Goal: Feedback & Contribution: Contribute content

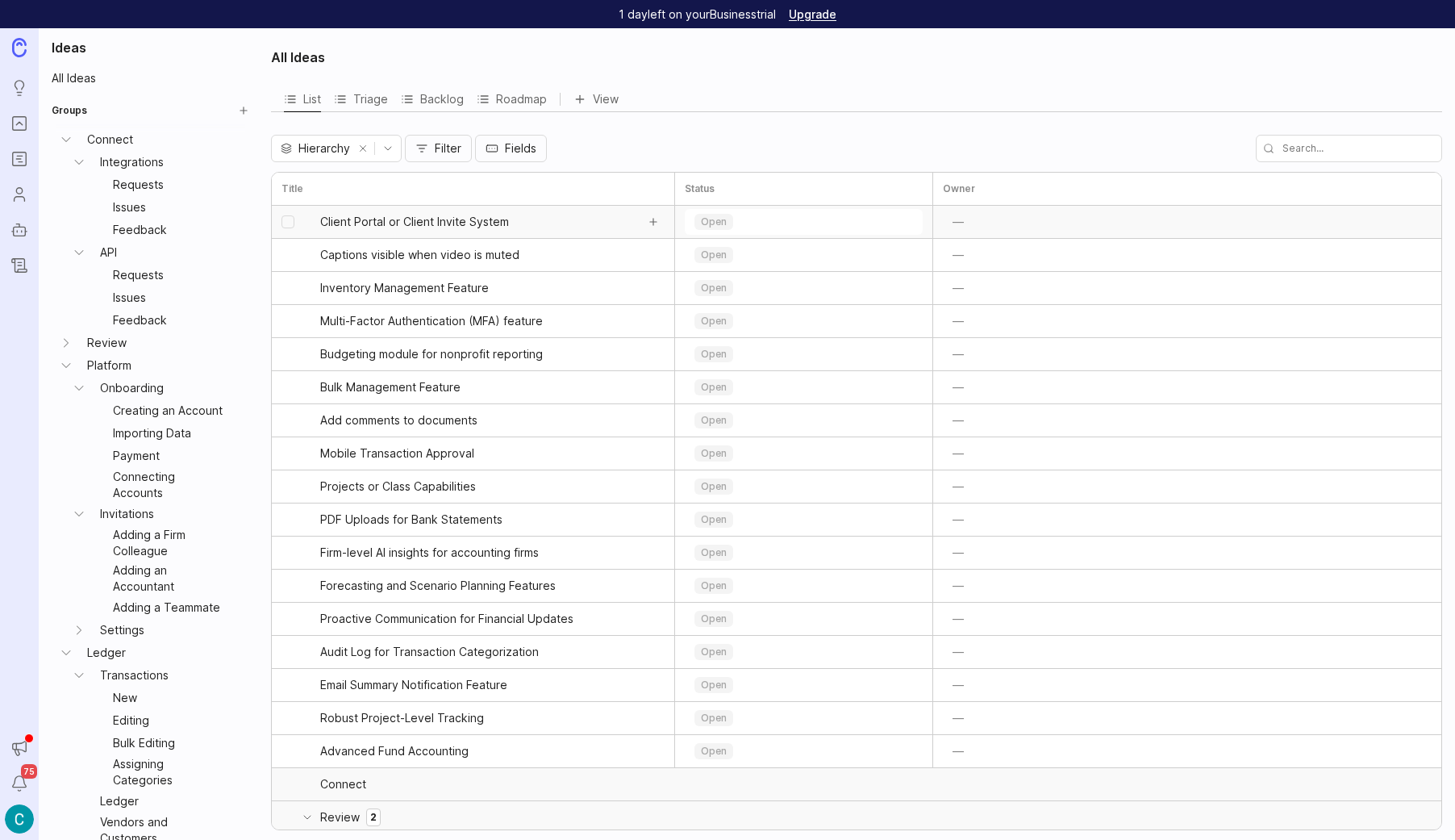
click at [455, 230] on link "Client Portal or Client Invite System" at bounding box center [478, 221] width 316 height 32
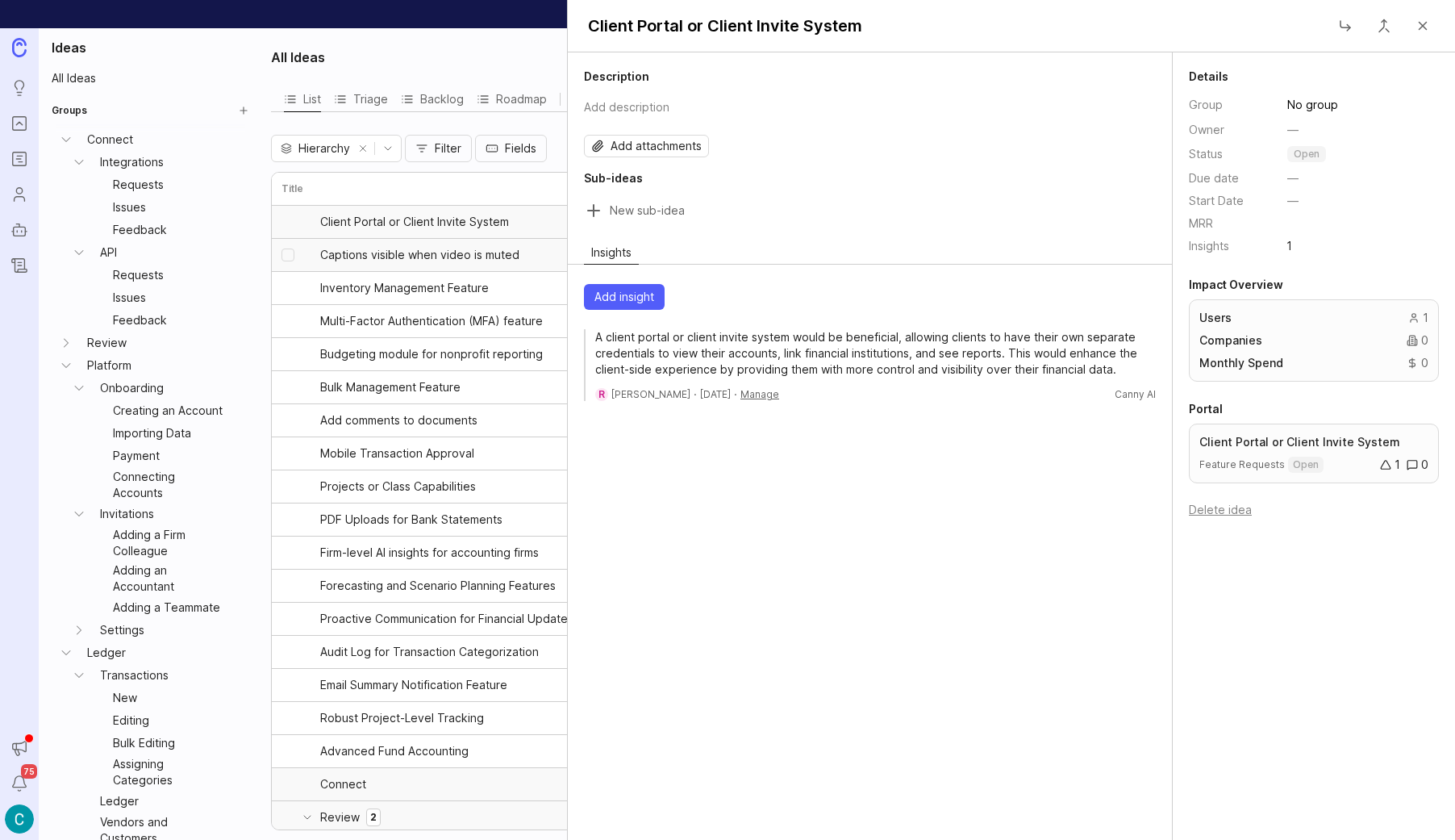
click at [402, 257] on span "Captions visible when video is muted" at bounding box center [420, 255] width 200 height 16
click at [743, 394] on button "Manage" at bounding box center [759, 393] width 38 height 14
drag, startPoint x: 1031, startPoint y: 439, endPoint x: 774, endPoint y: 375, distance: 264.8
click at [1031, 439] on div "Description Add description Add attachments Sub-ideas Insights Add insight I of…" at bounding box center [870, 446] width 605 height 788
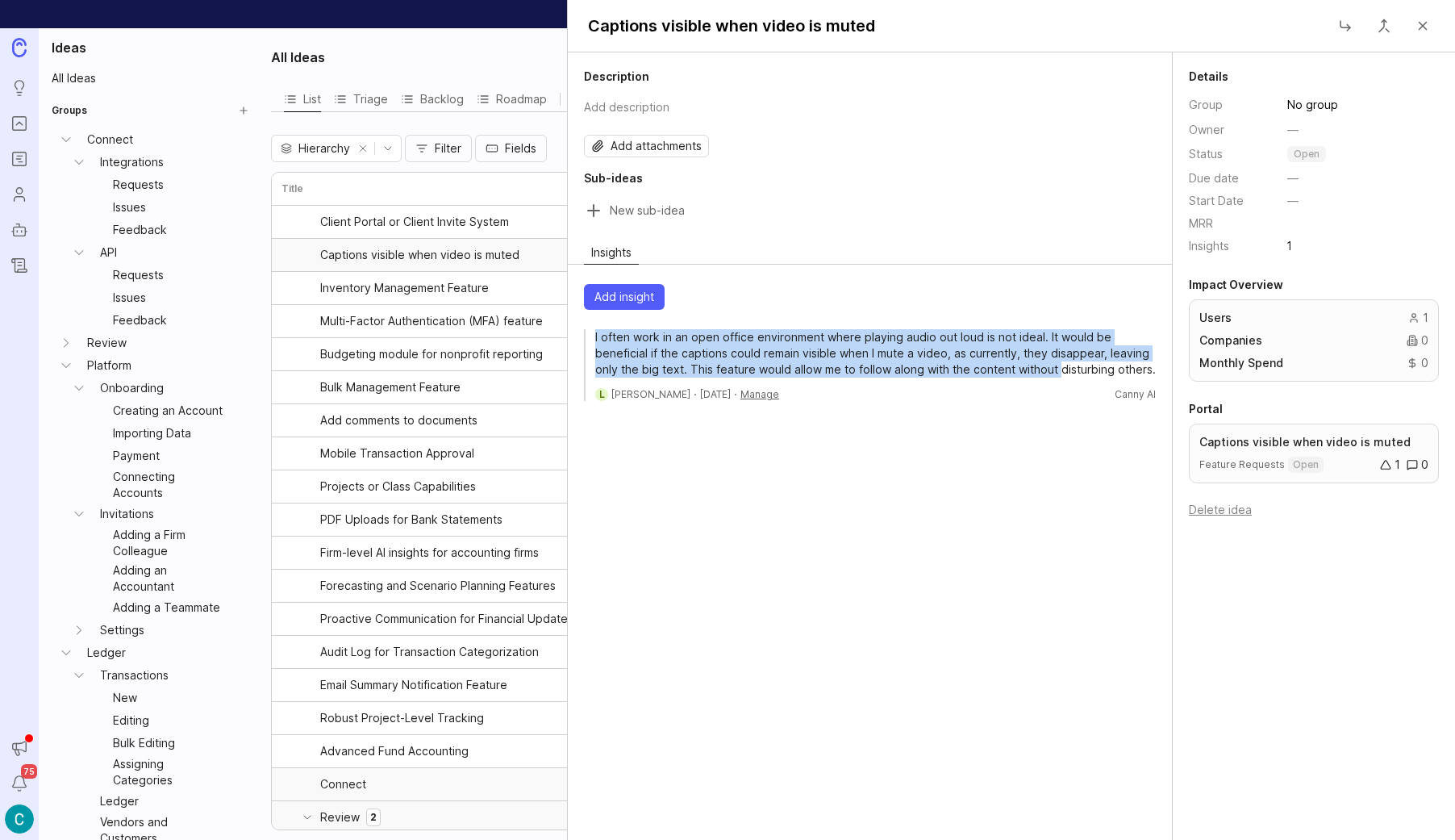
drag, startPoint x: 586, startPoint y: 338, endPoint x: 1056, endPoint y: 371, distance: 471.2
click at [1056, 371] on div "I often work in an open office environment where playing audio out loud is not …" at bounding box center [869, 365] width 572 height 72
drag, startPoint x: 1158, startPoint y: 366, endPoint x: 592, endPoint y: 340, distance: 566.6
click at [592, 340] on div "Add insight I often work in an open office environment where playing audio out …" at bounding box center [869, 342] width 604 height 130
copy p "I often work in an open office environment where playing audio out loud is not …"
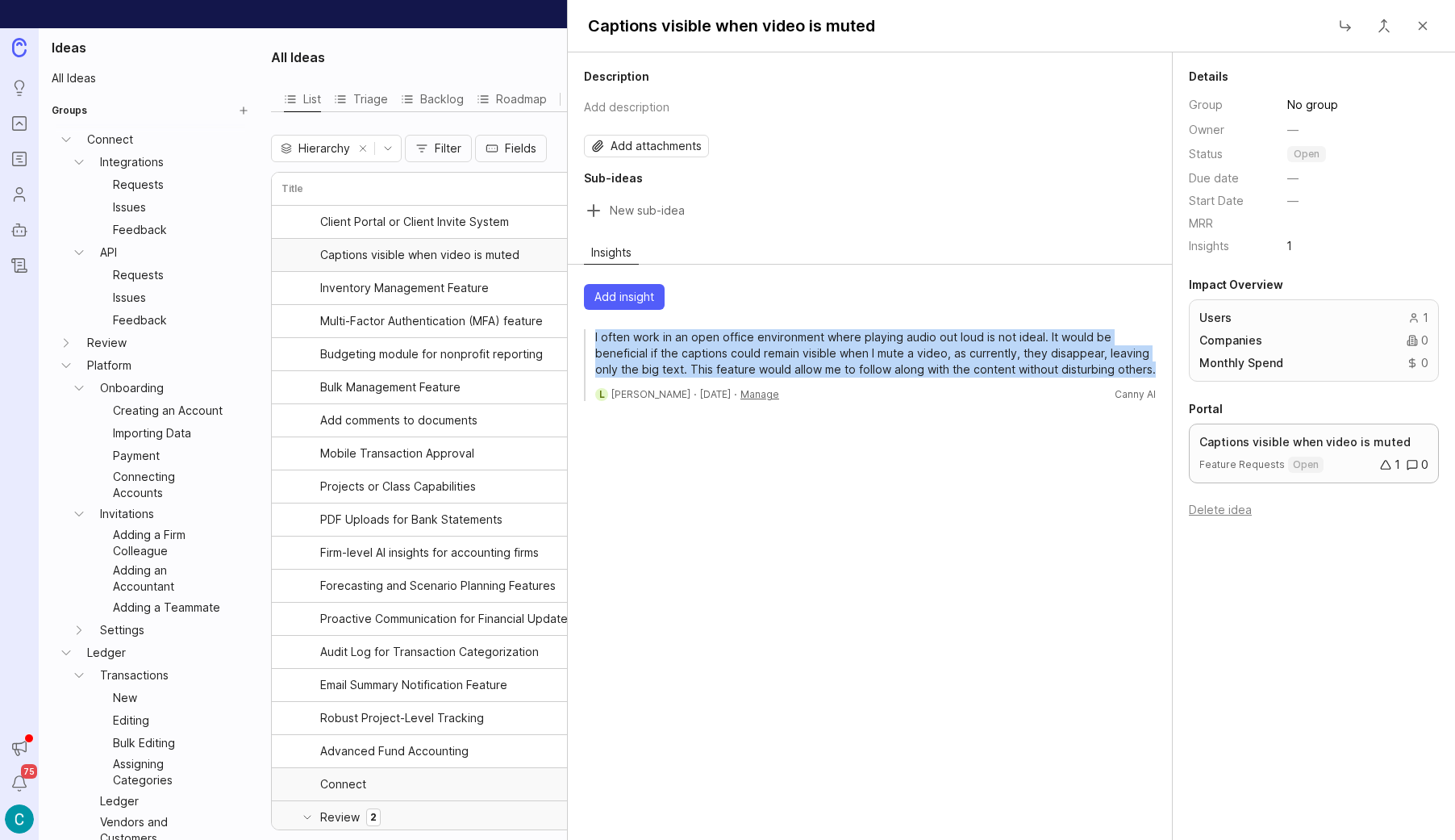
click at [1264, 467] on span "Feature Requests" at bounding box center [1242, 465] width 86 height 13
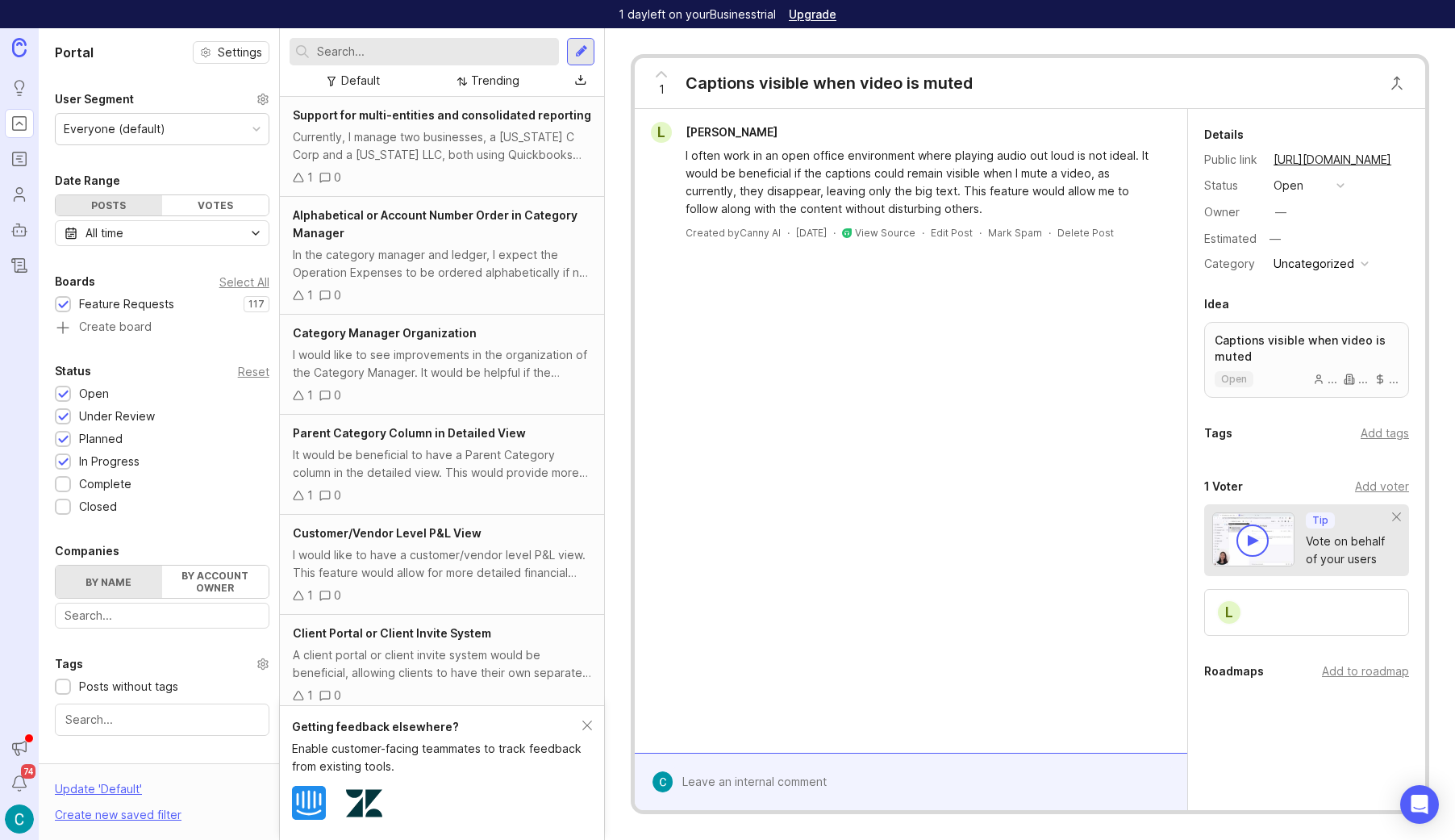
scroll to position [209, 0]
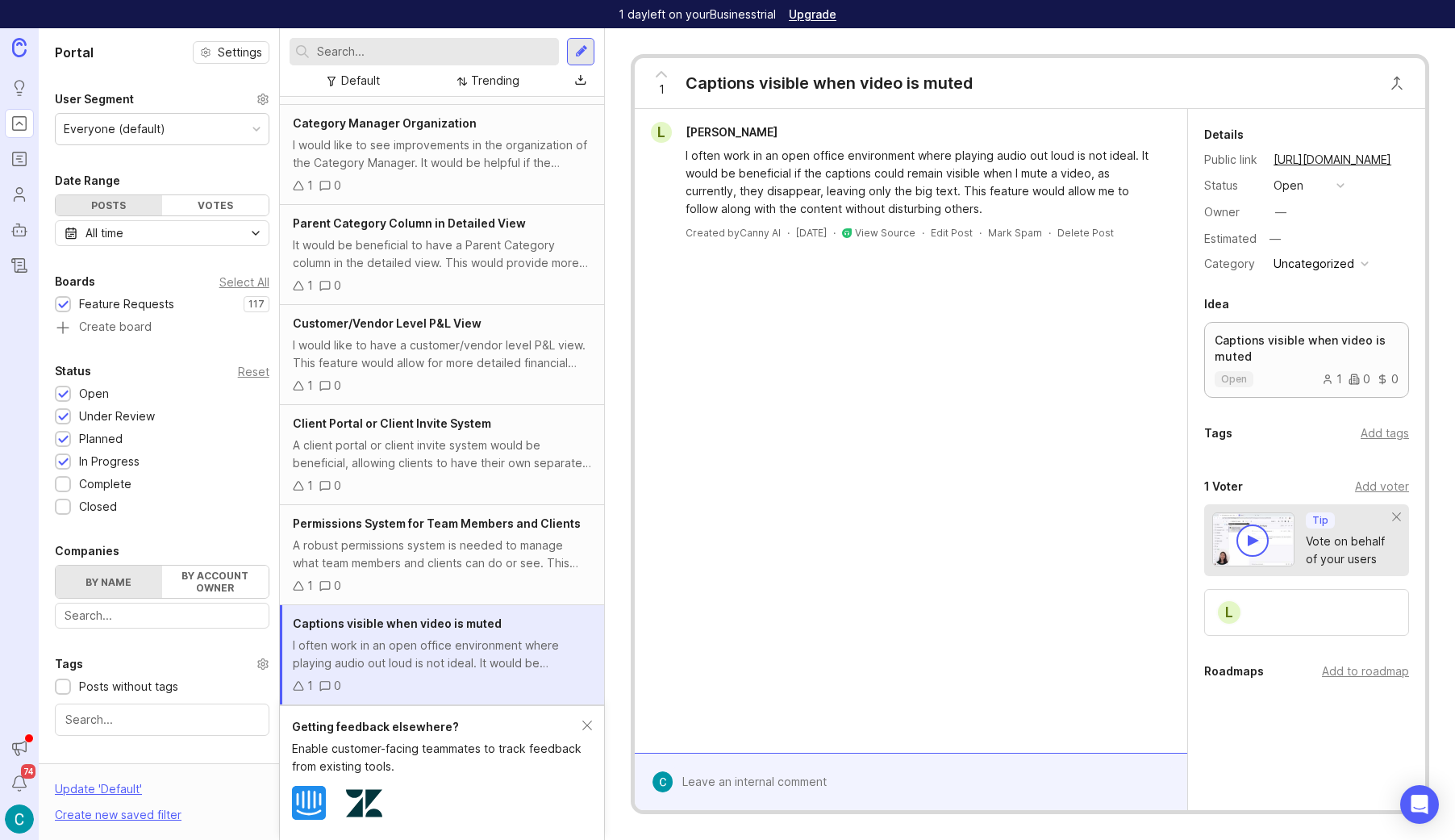
click at [1311, 348] on p "Captions visible when video is muted" at bounding box center [1306, 348] width 184 height 32
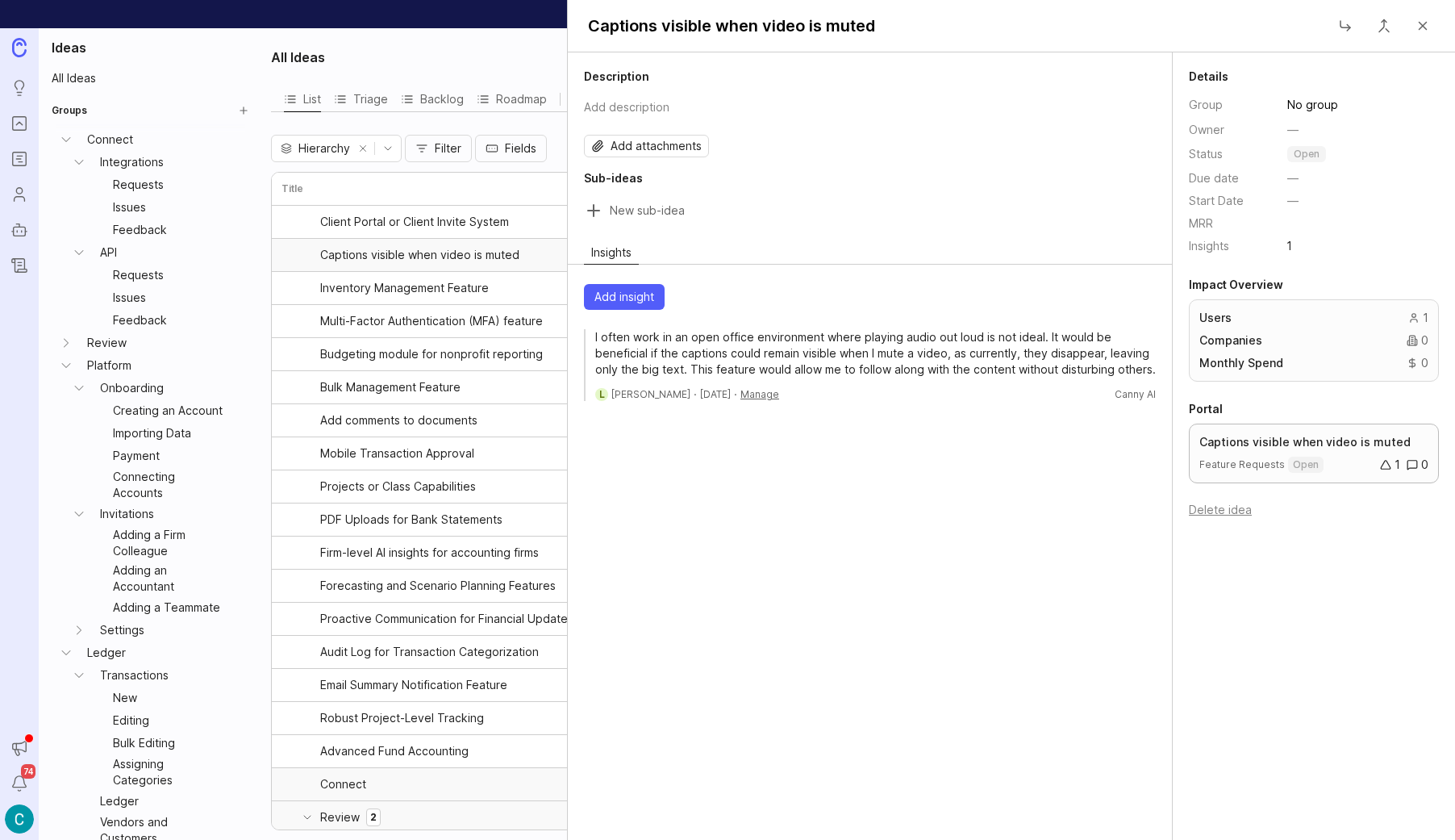
click at [1254, 446] on p "Captions visible when video is muted" at bounding box center [1314, 442] width 229 height 16
click at [1278, 452] on link "Captions visible when video is muted Feature Requests open 1 0" at bounding box center [1314, 453] width 229 height 38
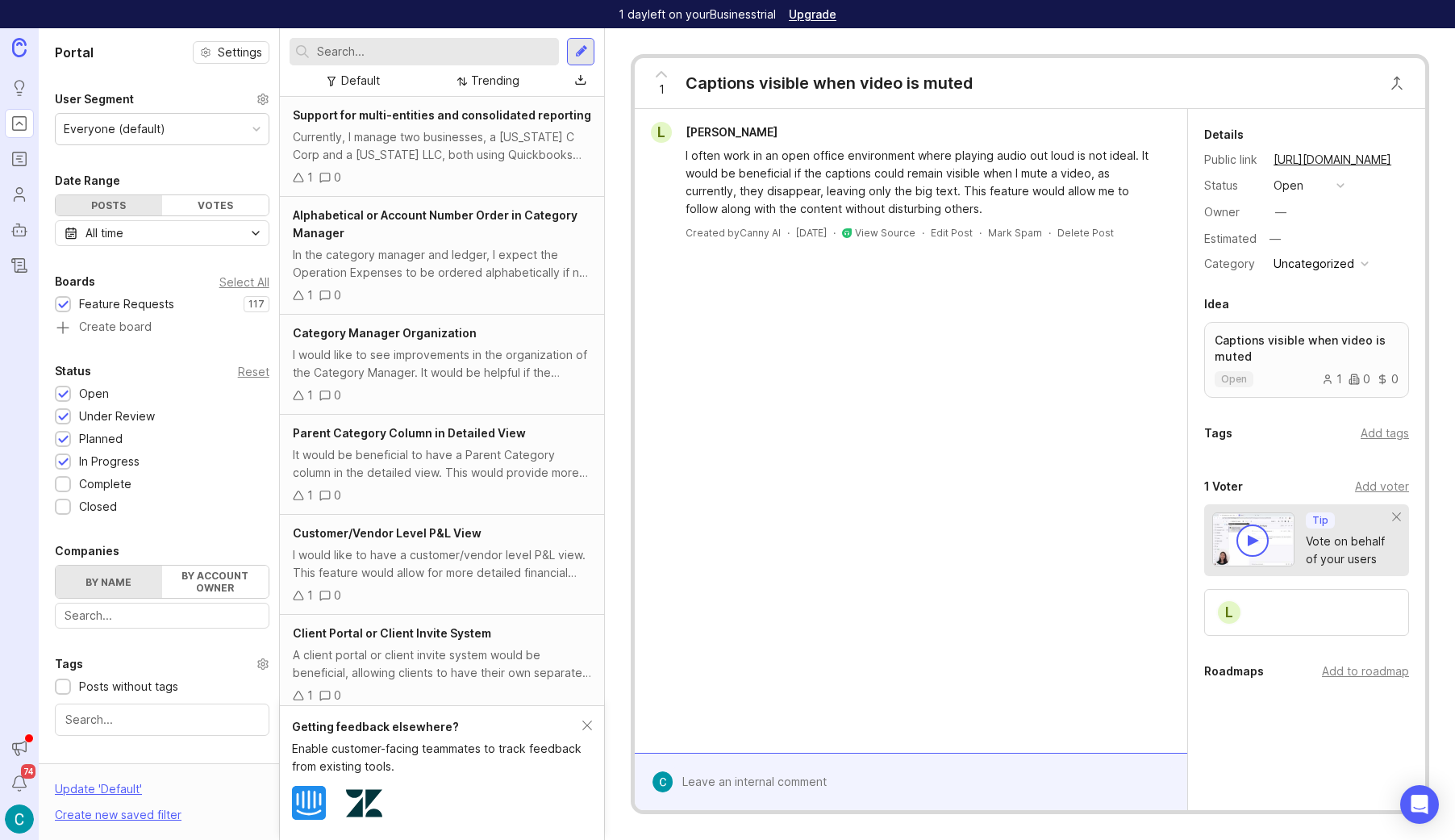
scroll to position [209, 0]
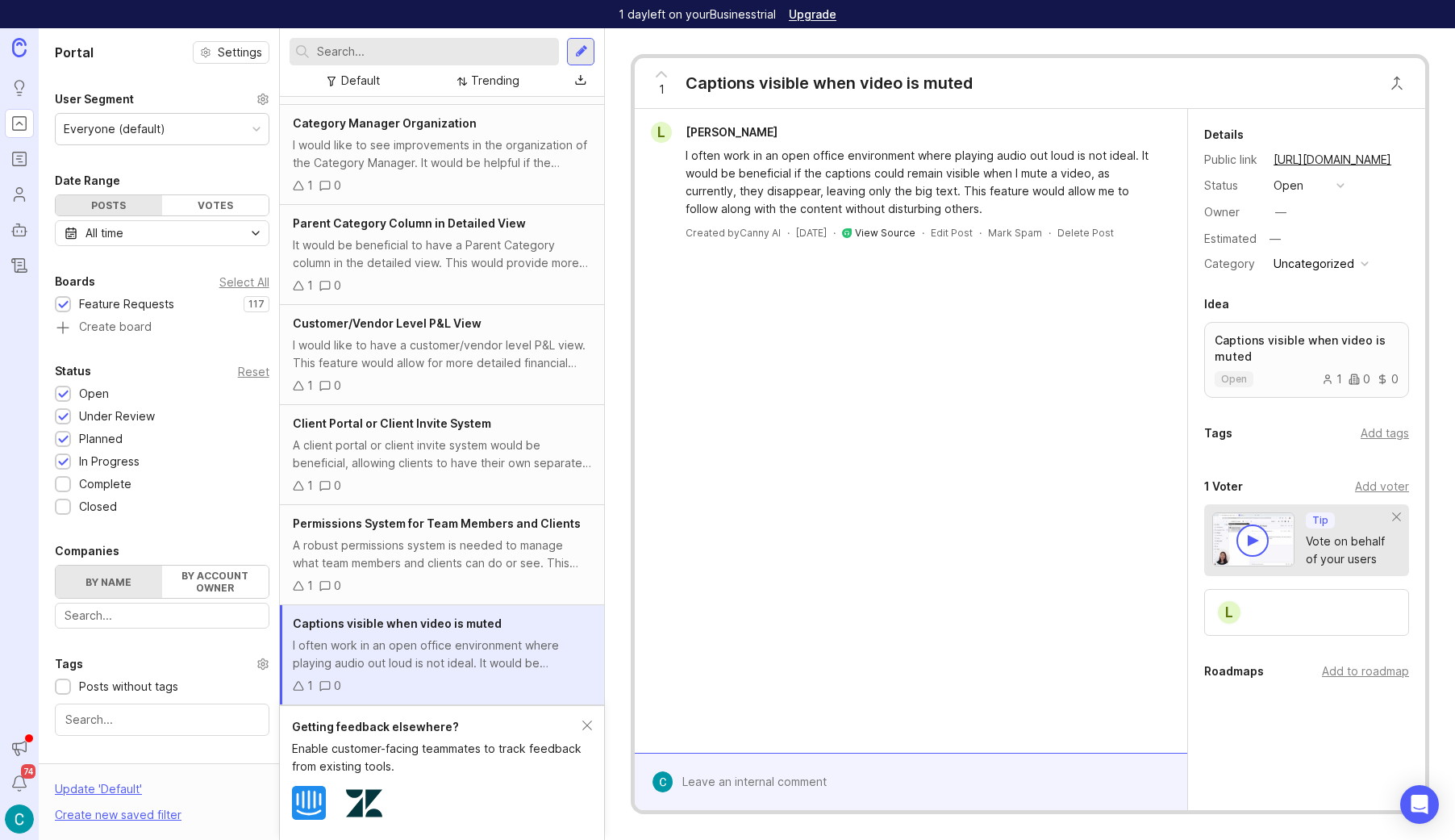
click at [903, 229] on link "View Source" at bounding box center [885, 232] width 61 height 12
click at [1096, 230] on div "Delete Post" at bounding box center [1085, 232] width 56 height 14
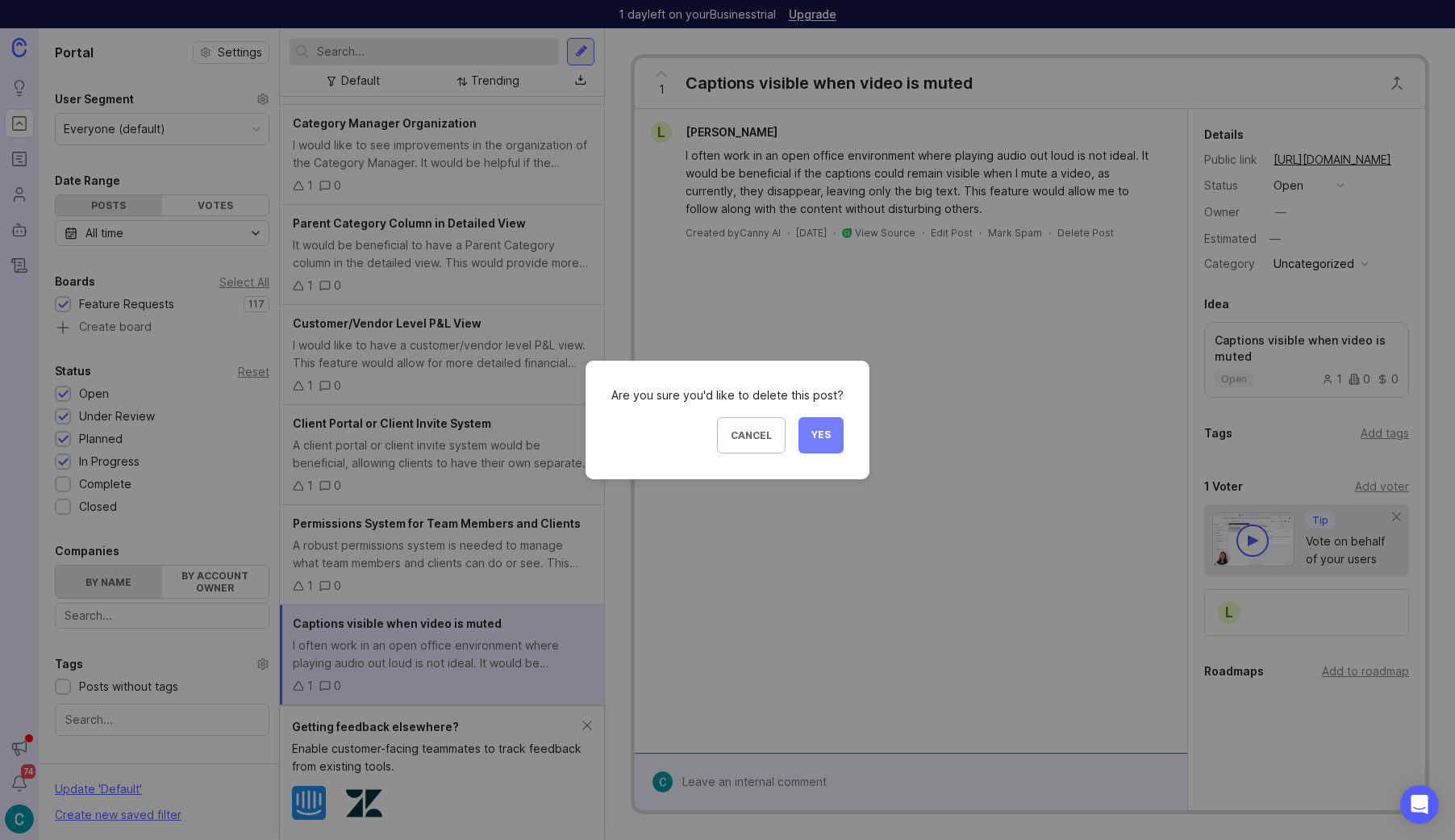
click at [819, 439] on span "Yes" at bounding box center [821, 435] width 20 height 14
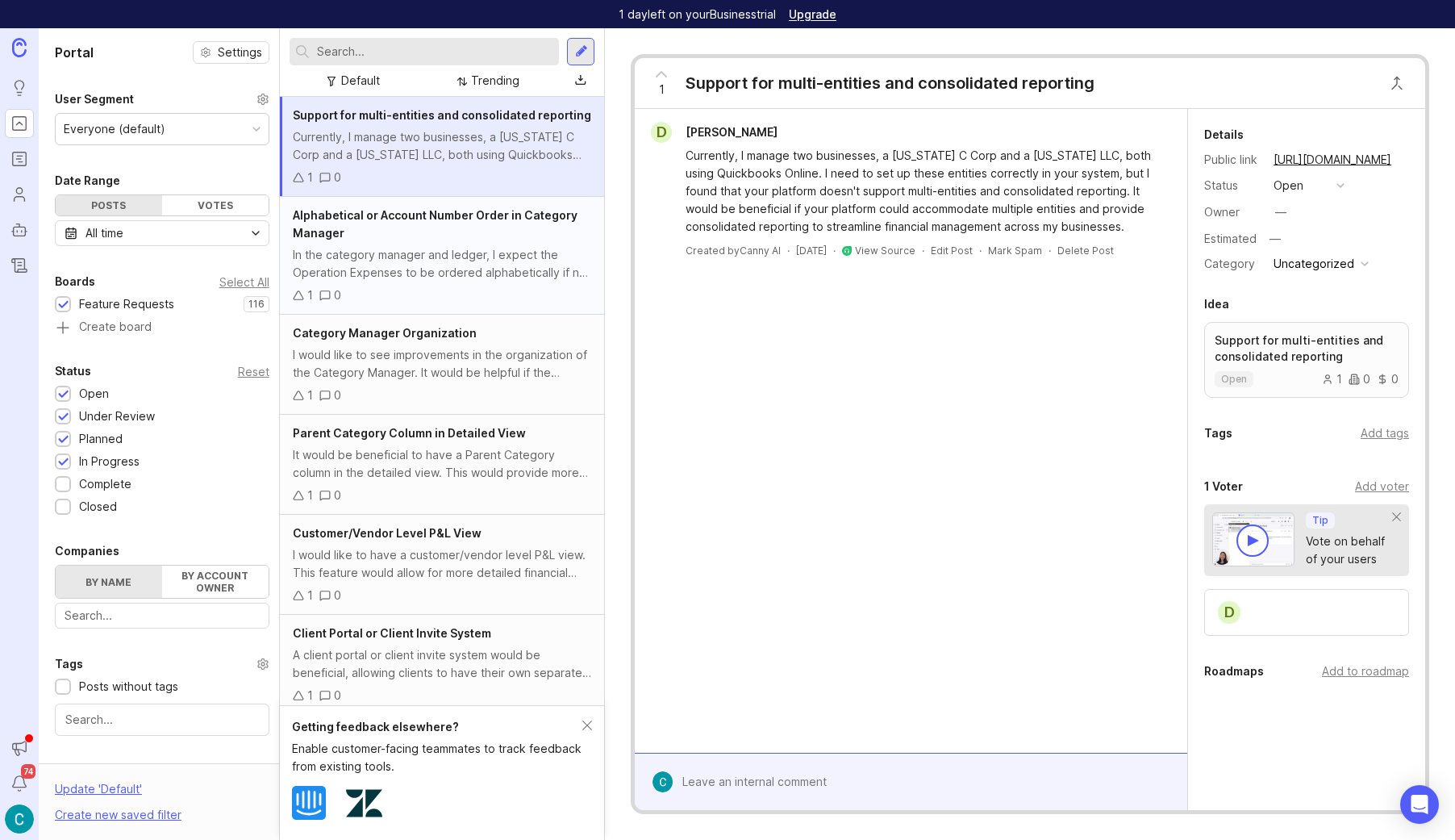
click at [414, 258] on div "In the category manager and ledger, I expect the Operation Expenses to be order…" at bounding box center [442, 263] width 299 height 35
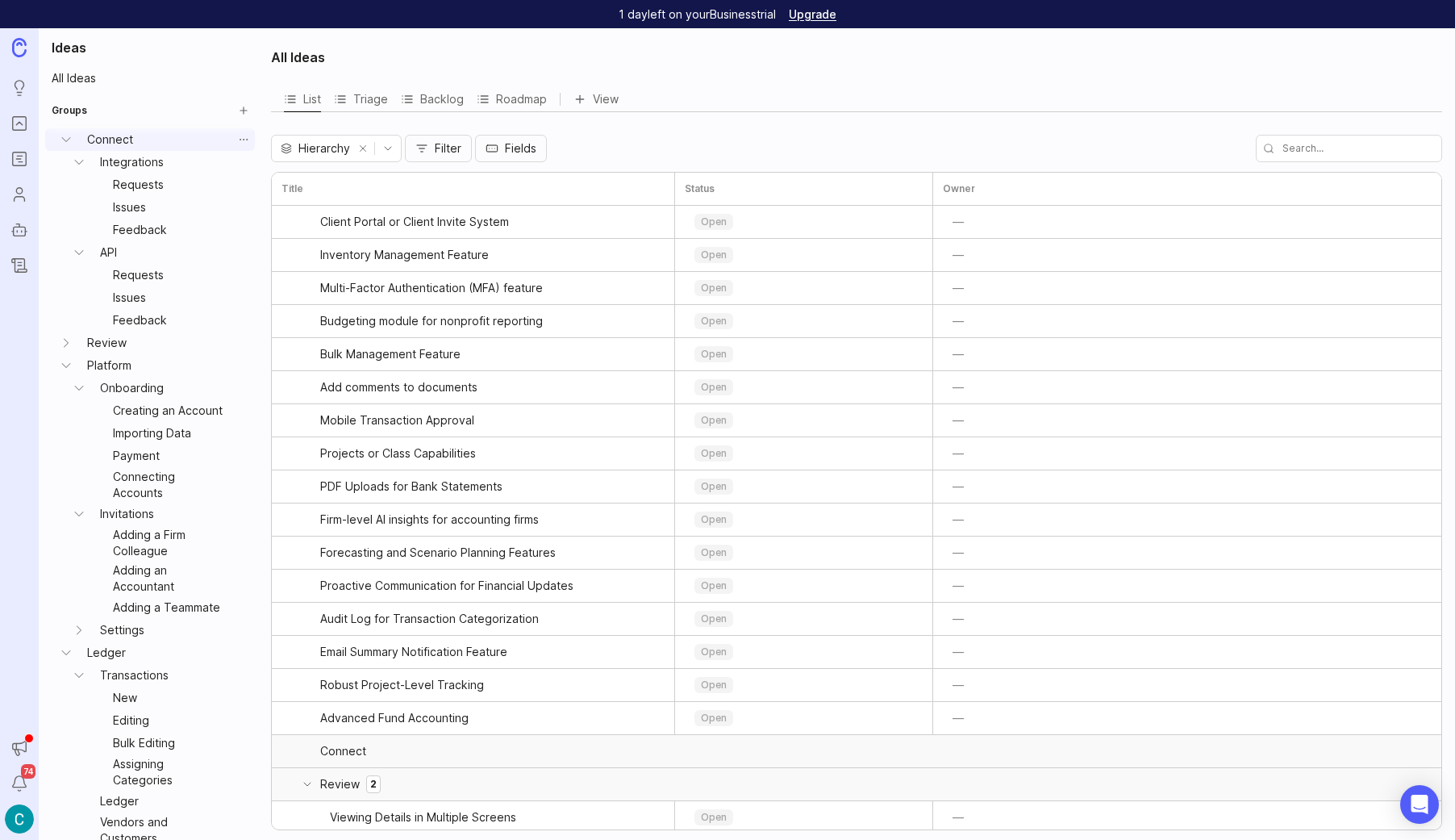
click at [120, 143] on link "Connect" at bounding box center [156, 140] width 151 height 23
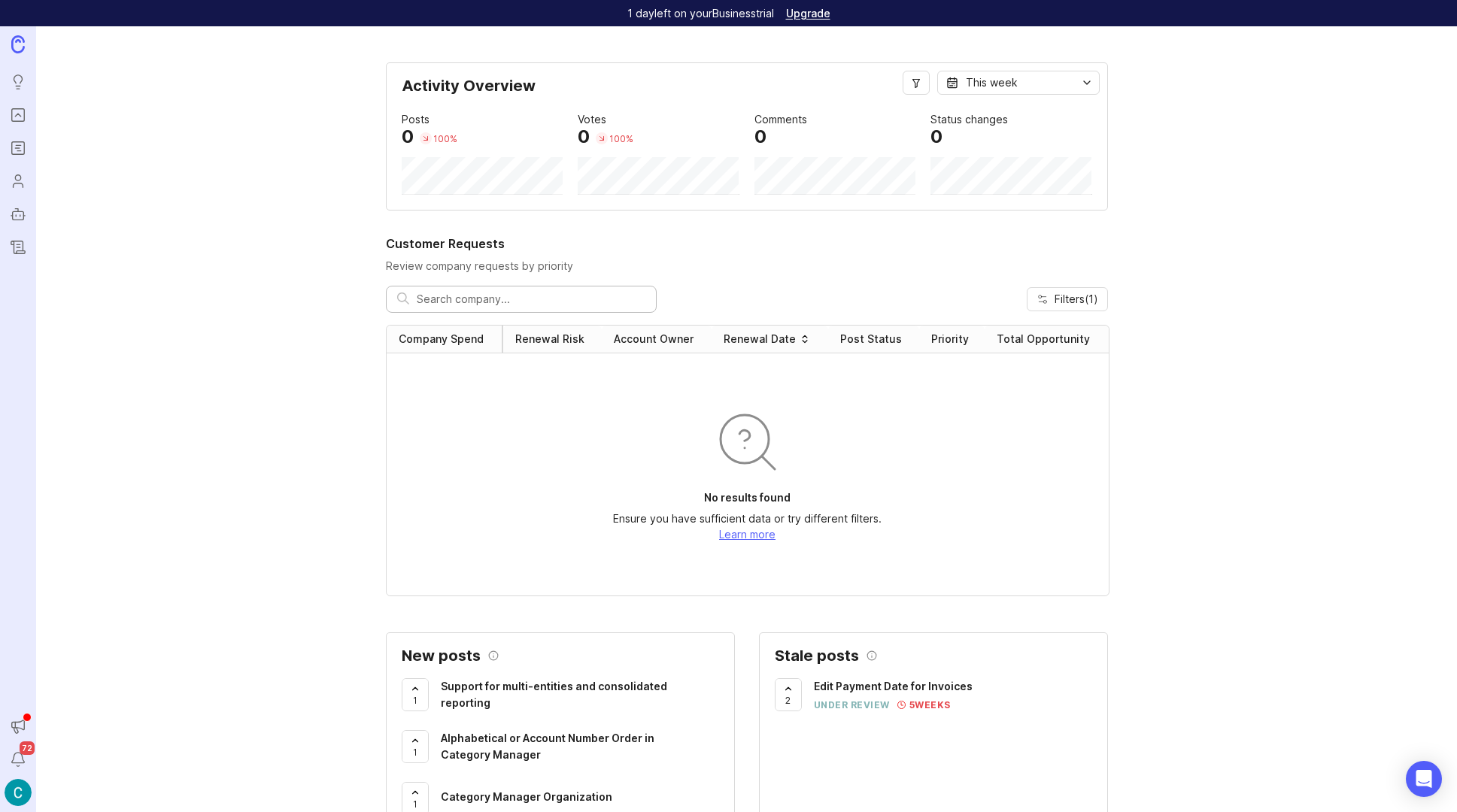
click at [476, 310] on div at bounding box center [521, 300] width 271 height 27
type input "audit log"
drag, startPoint x: 641, startPoint y: 301, endPoint x: 613, endPoint y: 295, distance: 28.6
click at [640, 301] on div at bounding box center [644, 300] width 18 height 20
click at [21, 111] on icon "Portal" at bounding box center [18, 115] width 17 height 18
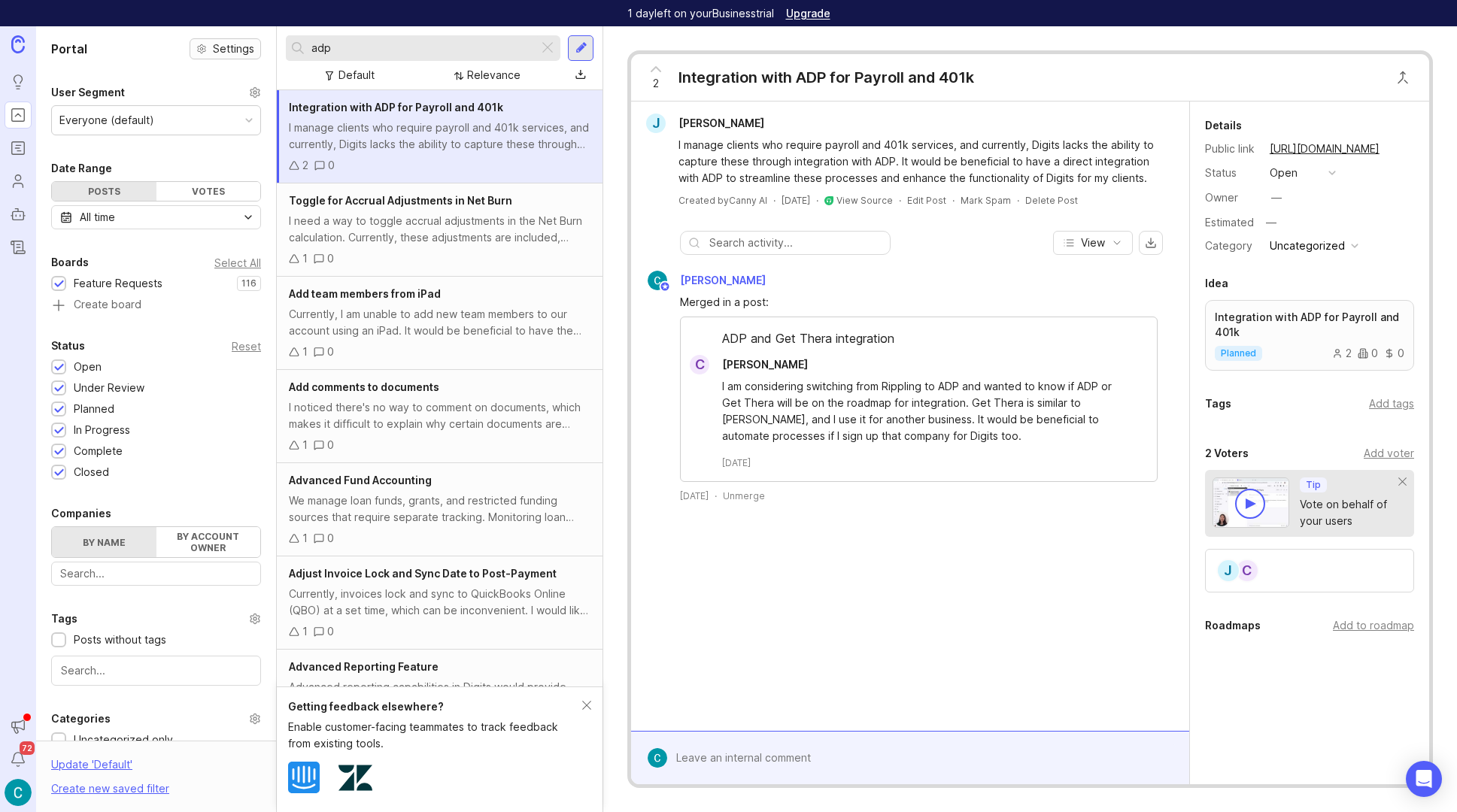
drag, startPoint x: 420, startPoint y: 48, endPoint x: 195, endPoint y: 48, distance: 225.0
click at [195, 50] on div "Portal Settings User Segment Everyone (default) Date Range Posts Votes All time…" at bounding box center [746, 419] width 1421 height 786
type input "audit log"
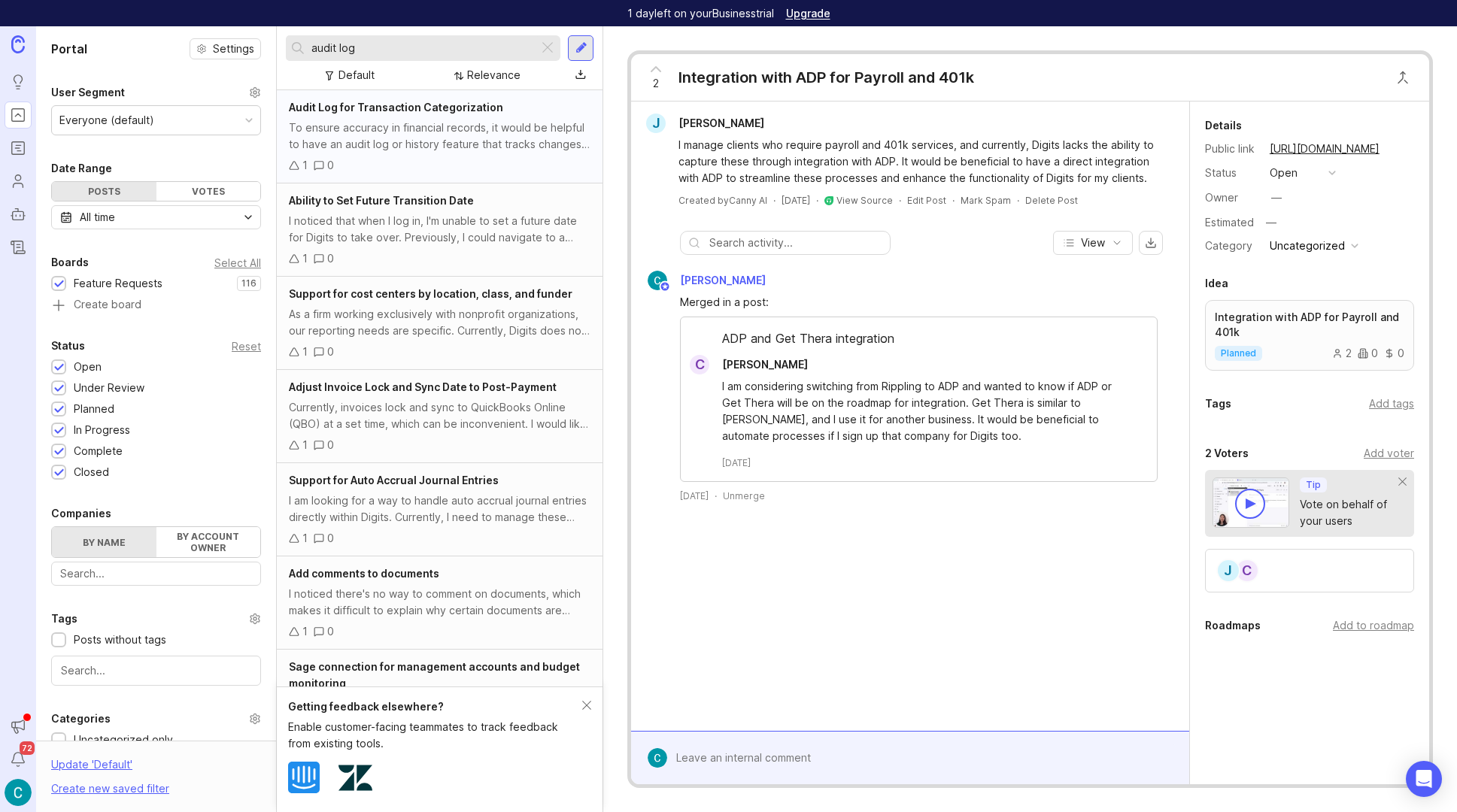
click at [443, 133] on div "To ensure accuracy in financial records, it would be helpful to have an audit l…" at bounding box center [439, 136] width 301 height 33
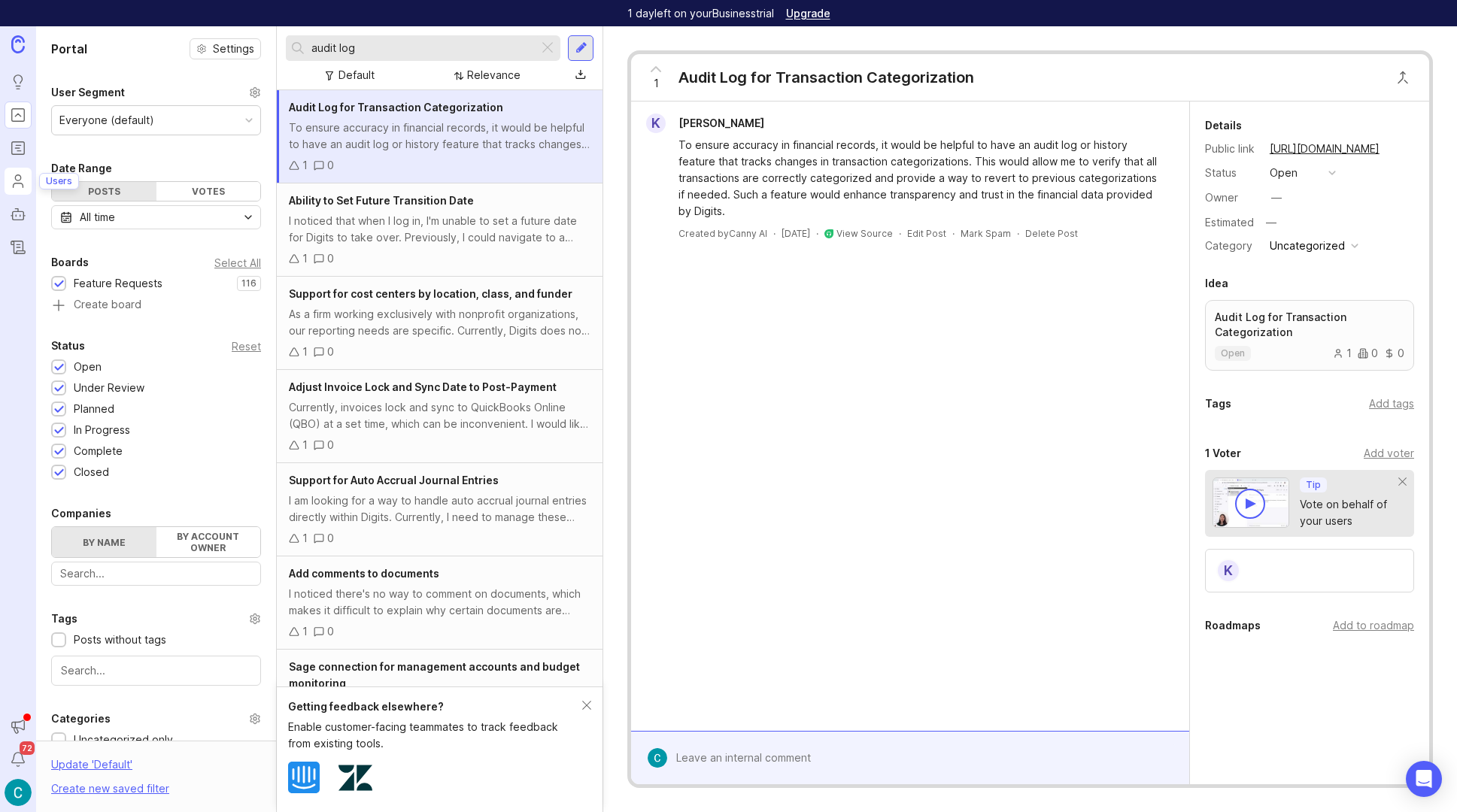
click at [17, 185] on icon "Users" at bounding box center [18, 181] width 17 height 18
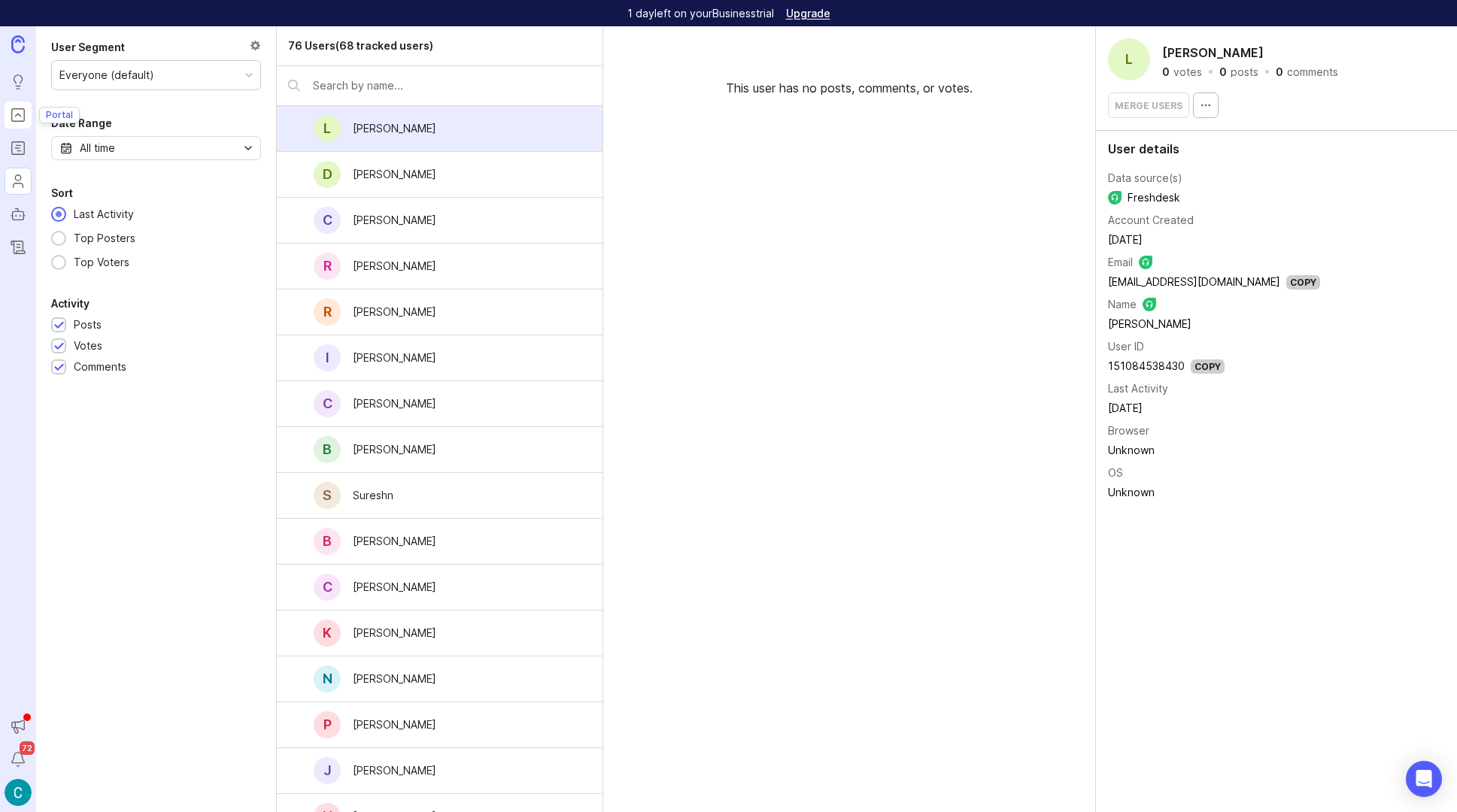
click at [15, 112] on icon "Portal" at bounding box center [18, 115] width 17 height 18
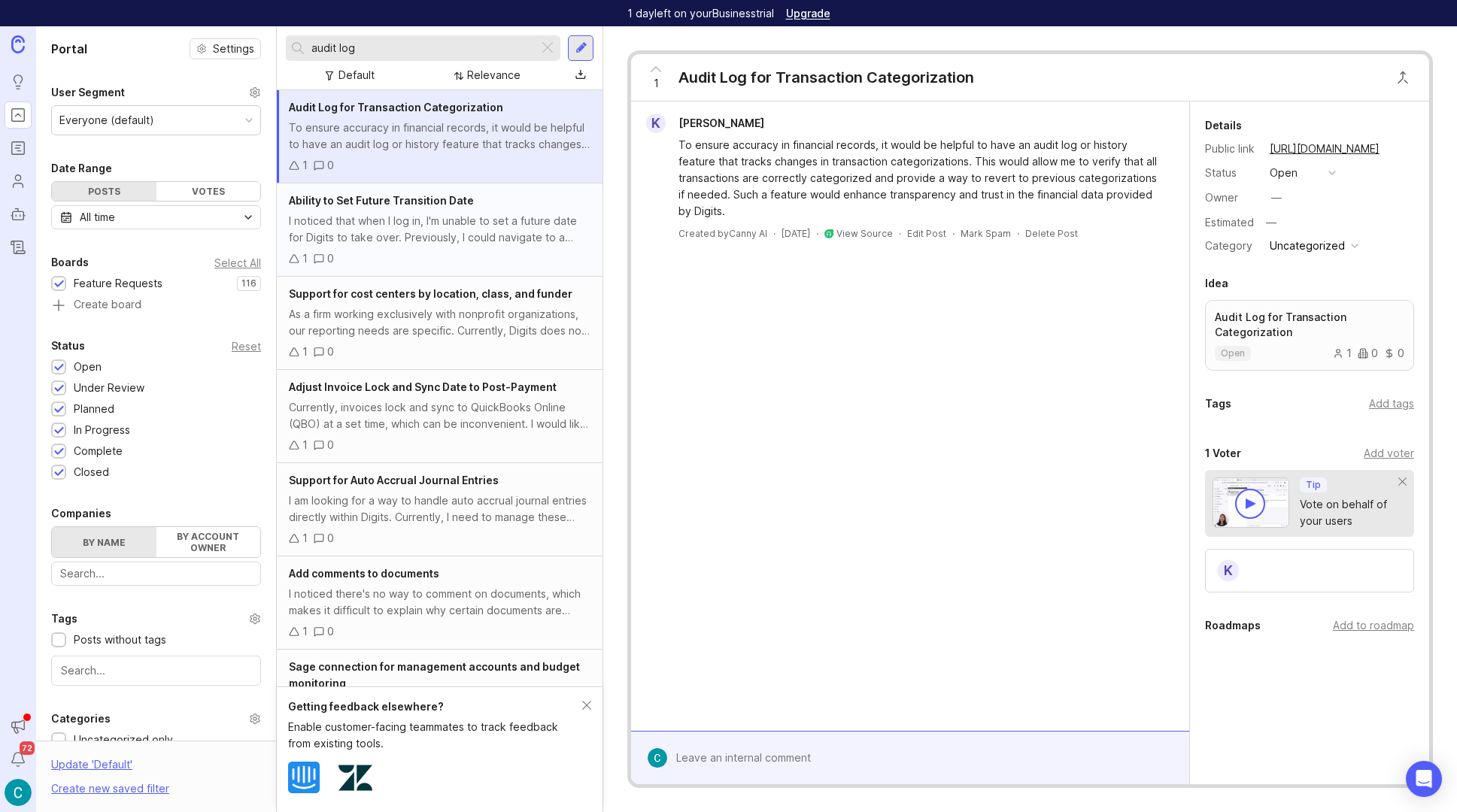
click at [368, 201] on span "Ability to Set Future Transition Date" at bounding box center [381, 200] width 185 height 13
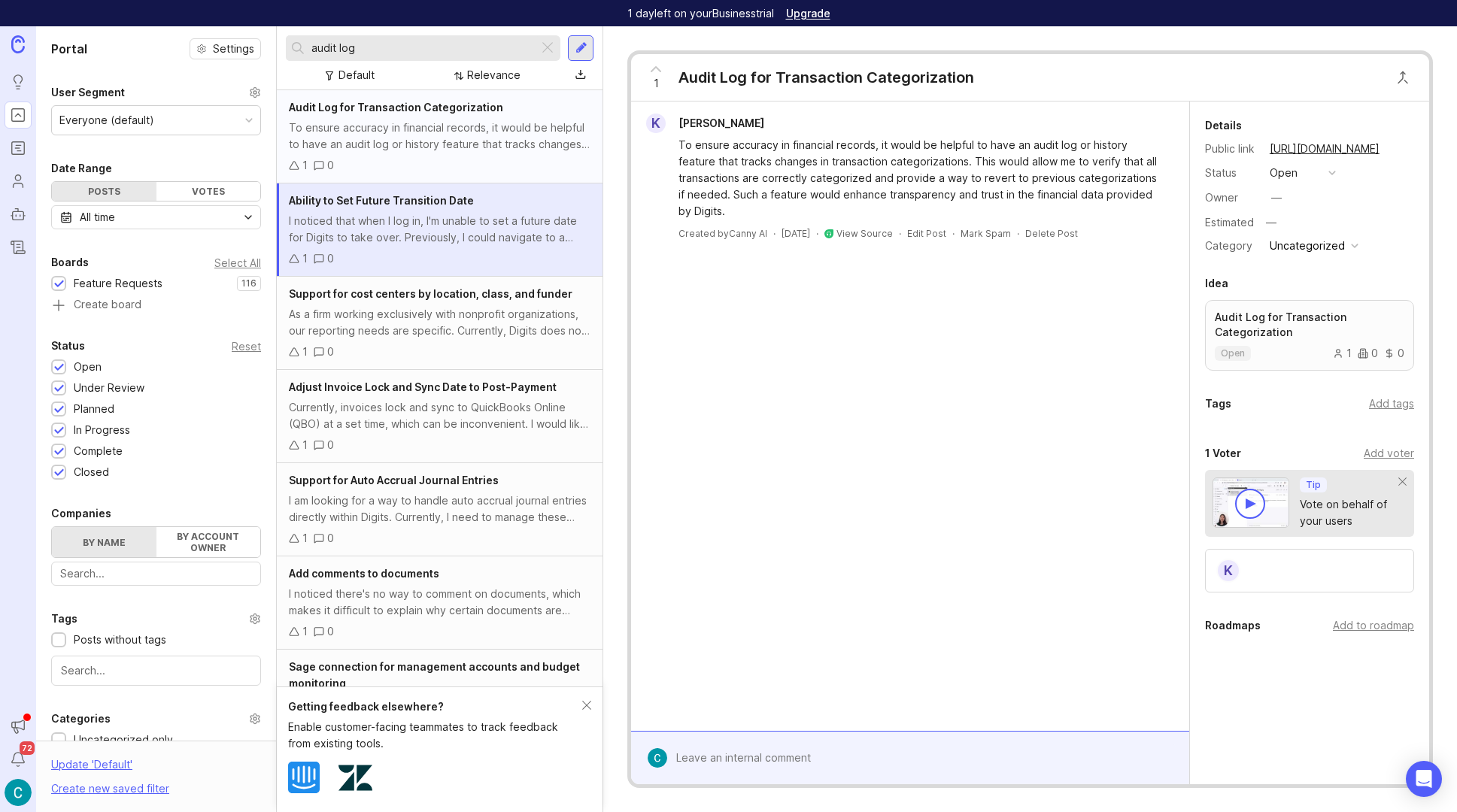
click at [376, 136] on div "To ensure accuracy in financial records, it would be helpful to have an audit l…" at bounding box center [439, 136] width 301 height 33
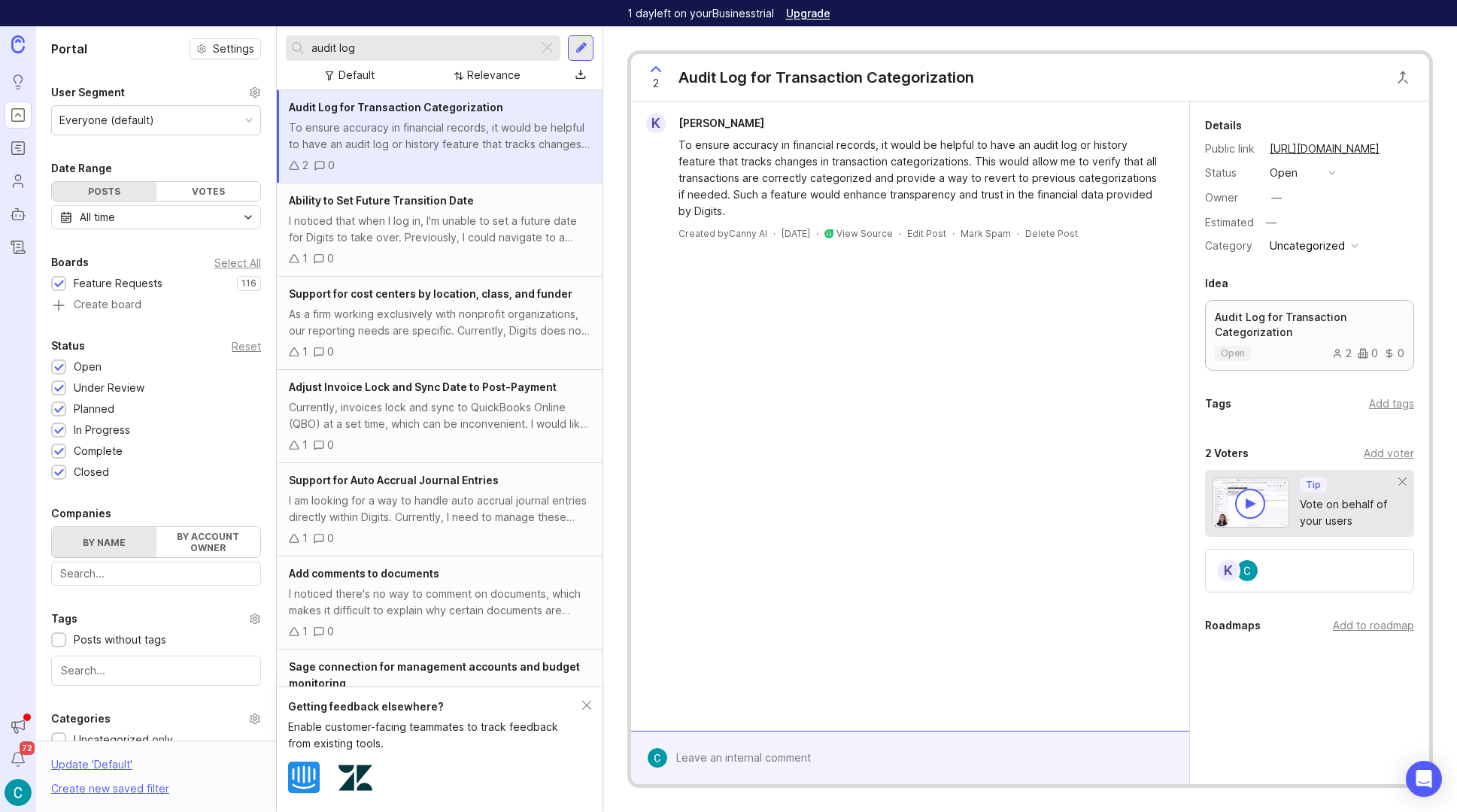
click at [1269, 326] on p "Audit Log for Transaction Categorization" at bounding box center [1310, 324] width 190 height 30
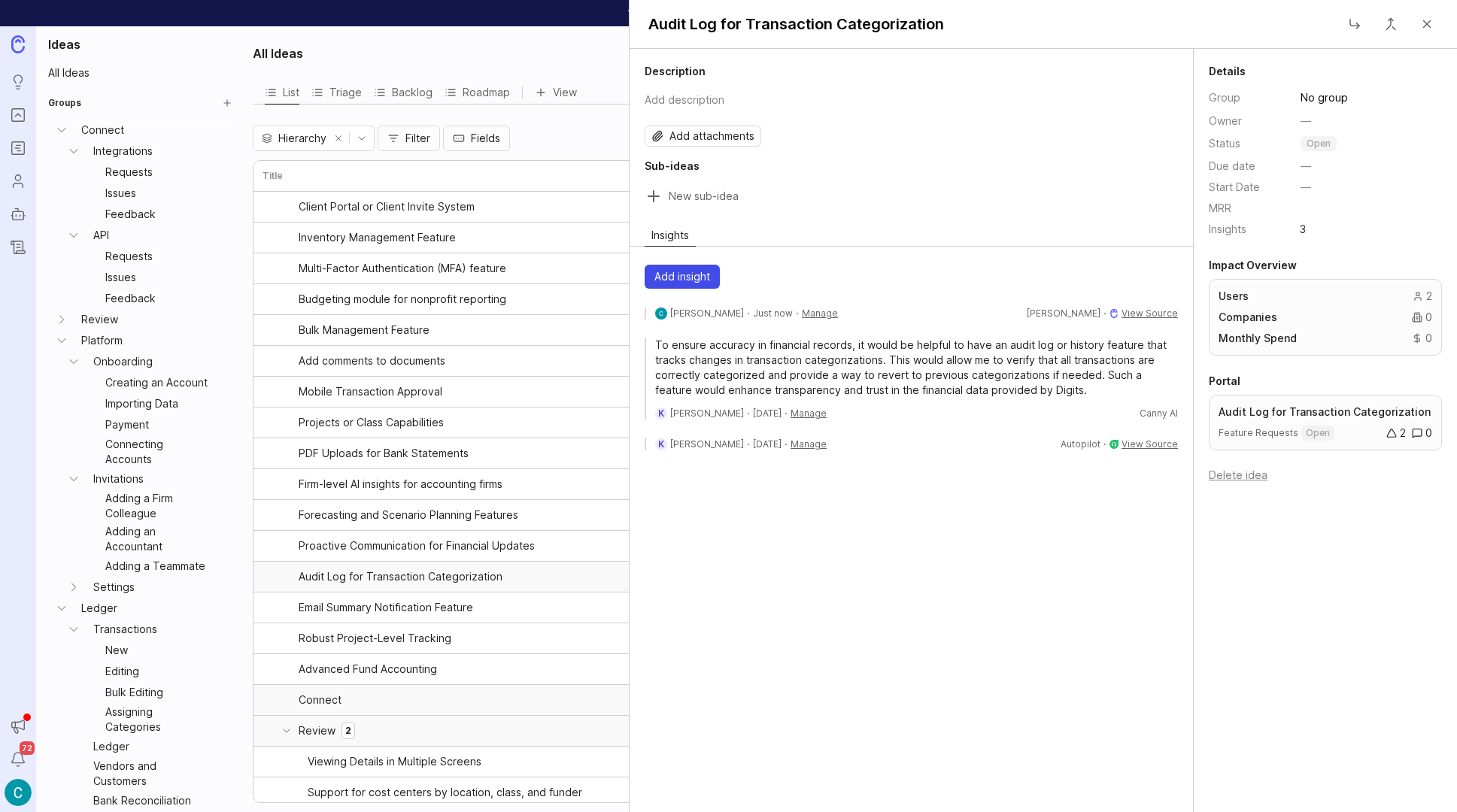
click at [697, 274] on span "Add insight" at bounding box center [682, 277] width 56 height 15
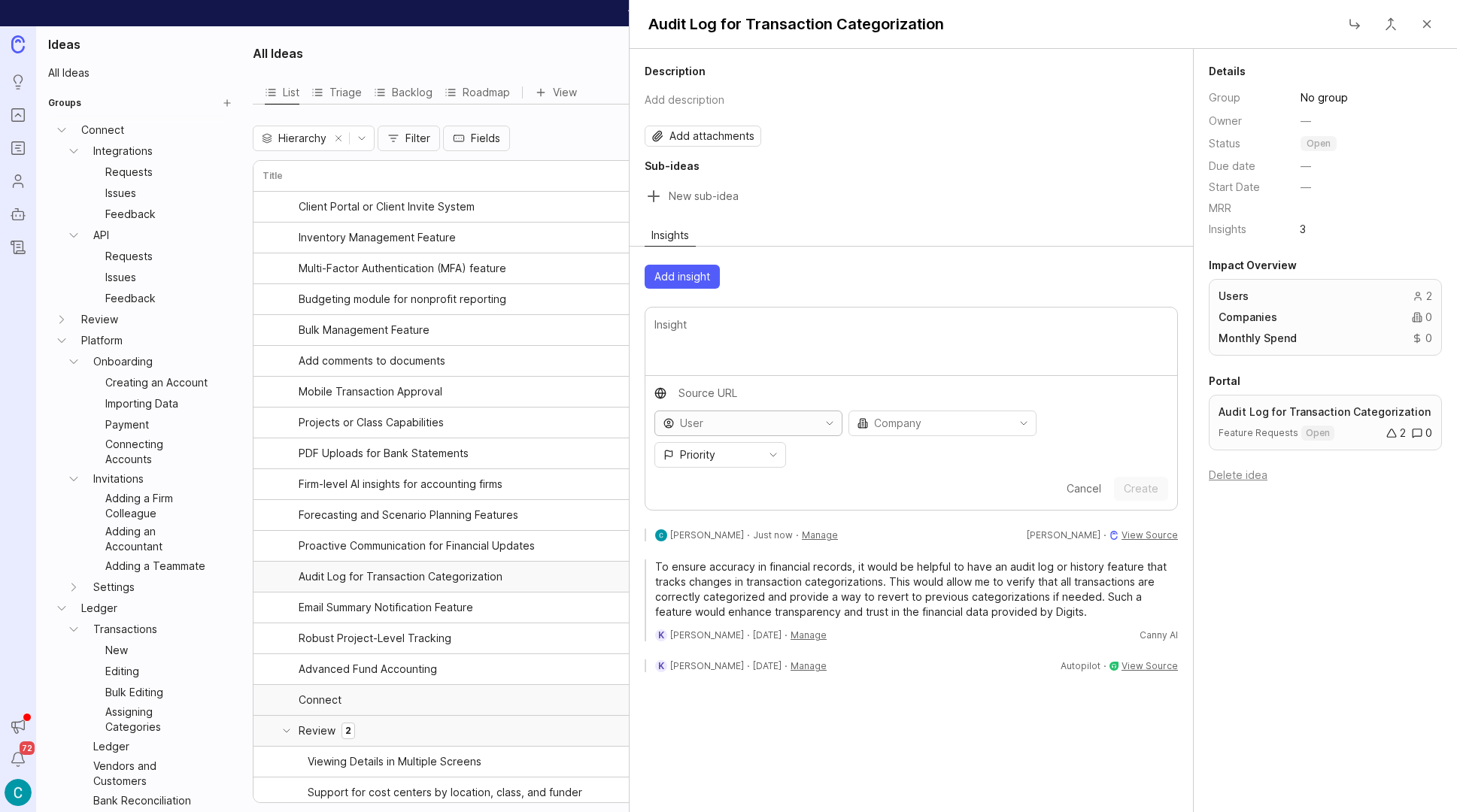
click at [818, 425] on icon "toggle icon" at bounding box center [830, 423] width 24 height 12
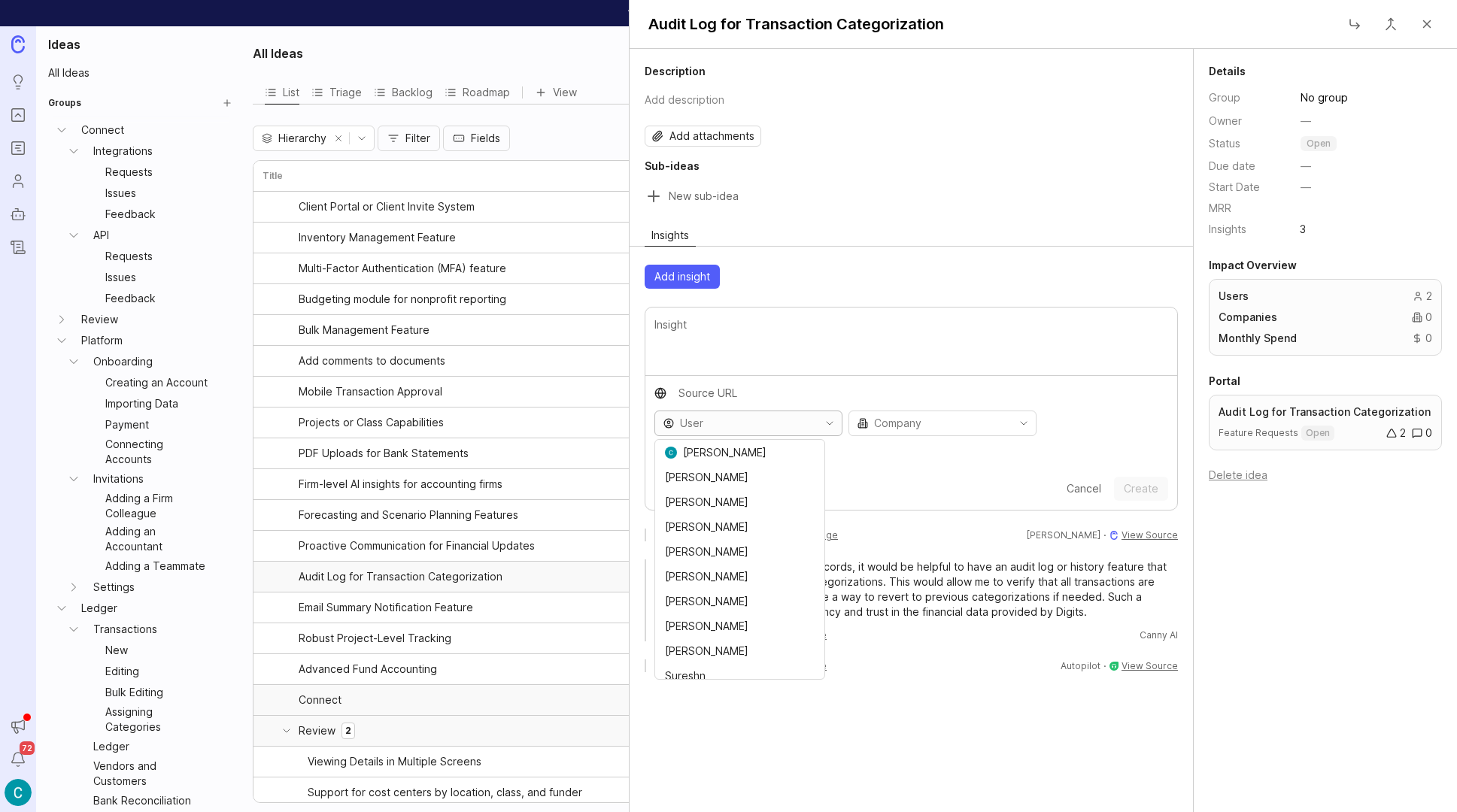
click at [738, 425] on input "toggle menu" at bounding box center [748, 423] width 136 height 17
type input "y"
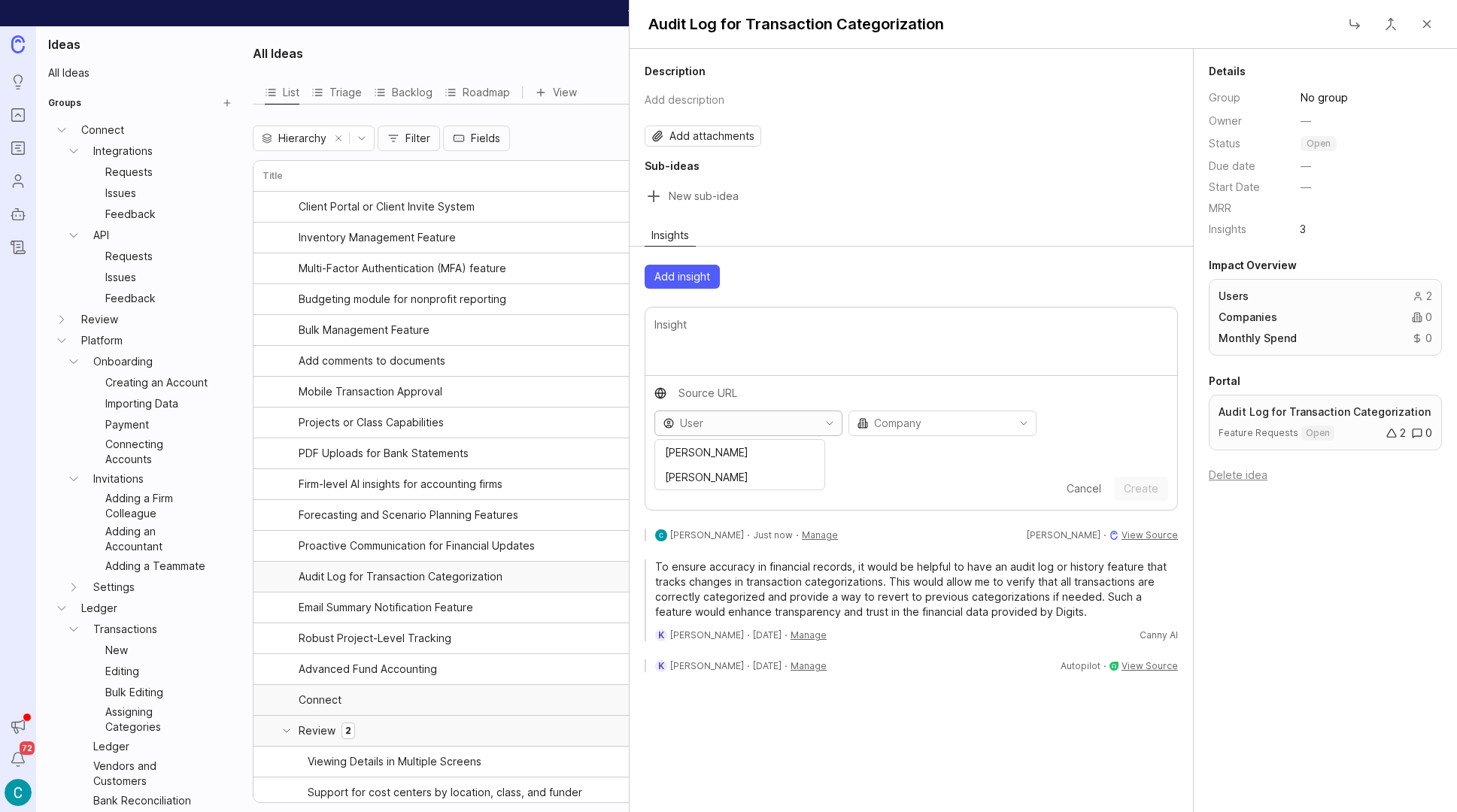
type input "r"
type input "[PERSON_NAME]"
click at [872, 477] on div "Cancel Create" at bounding box center [911, 493] width 532 height 33
click at [768, 339] on textarea at bounding box center [912, 341] width 514 height 50
paste textarea "Hey Craig, in QBO there are two main facets of the audit log. First. If you cli…"
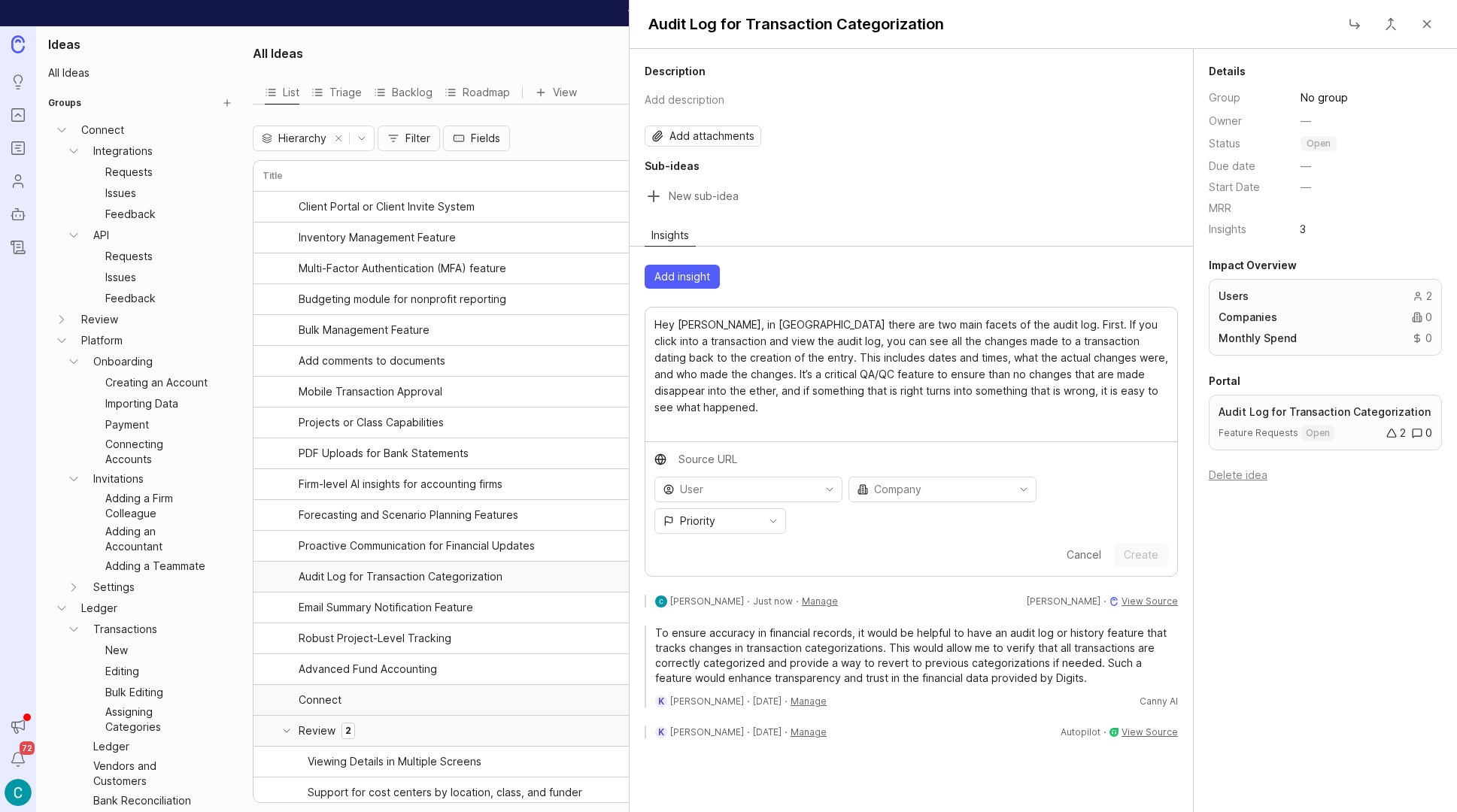
paste textarea "The second feature is a report called the Audit Log, which is a holistic report…"
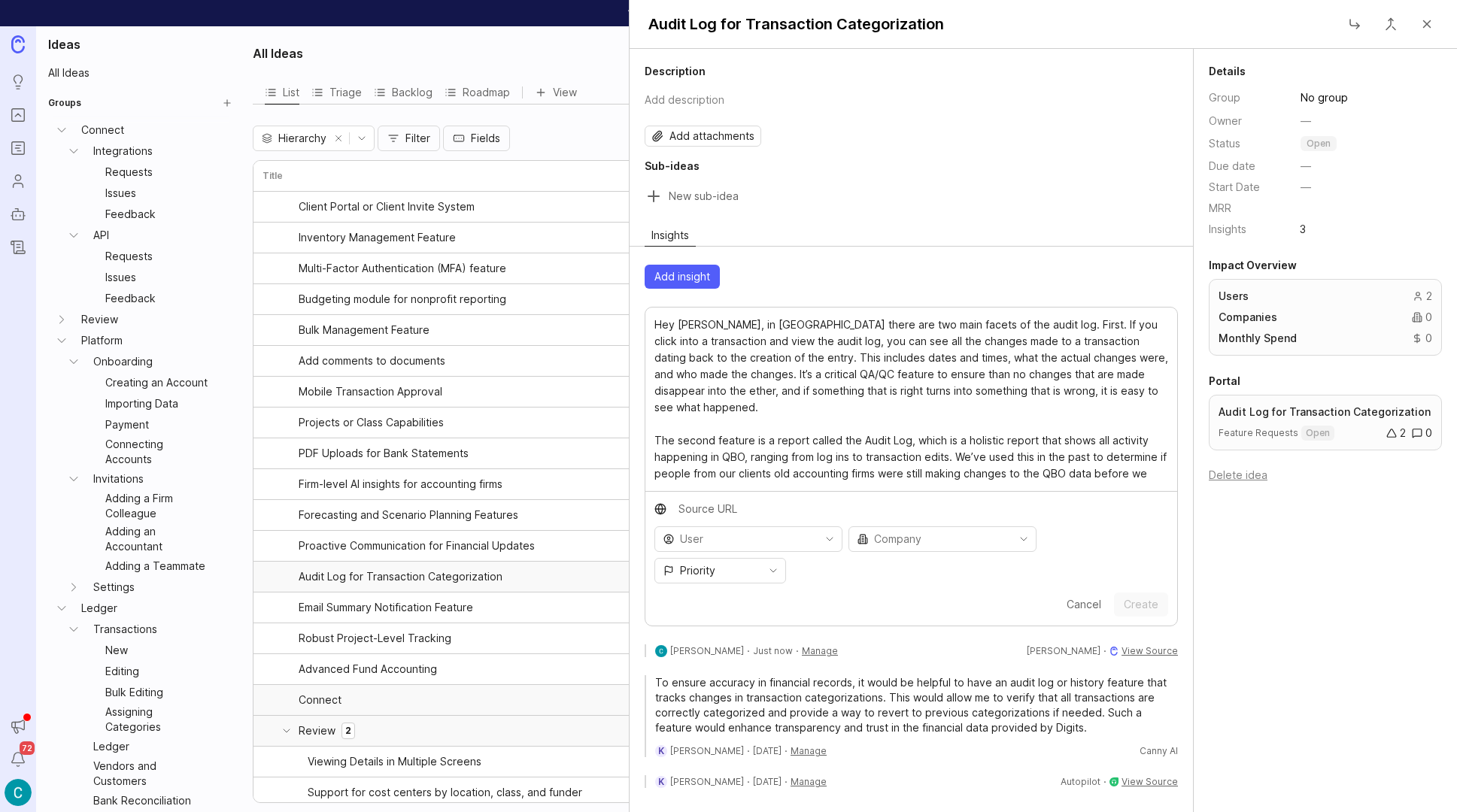
click at [1058, 481] on textarea "Hey Craig, in QBO there are two main facets of the audit log. First. If you cli…" at bounding box center [912, 399] width 514 height 165
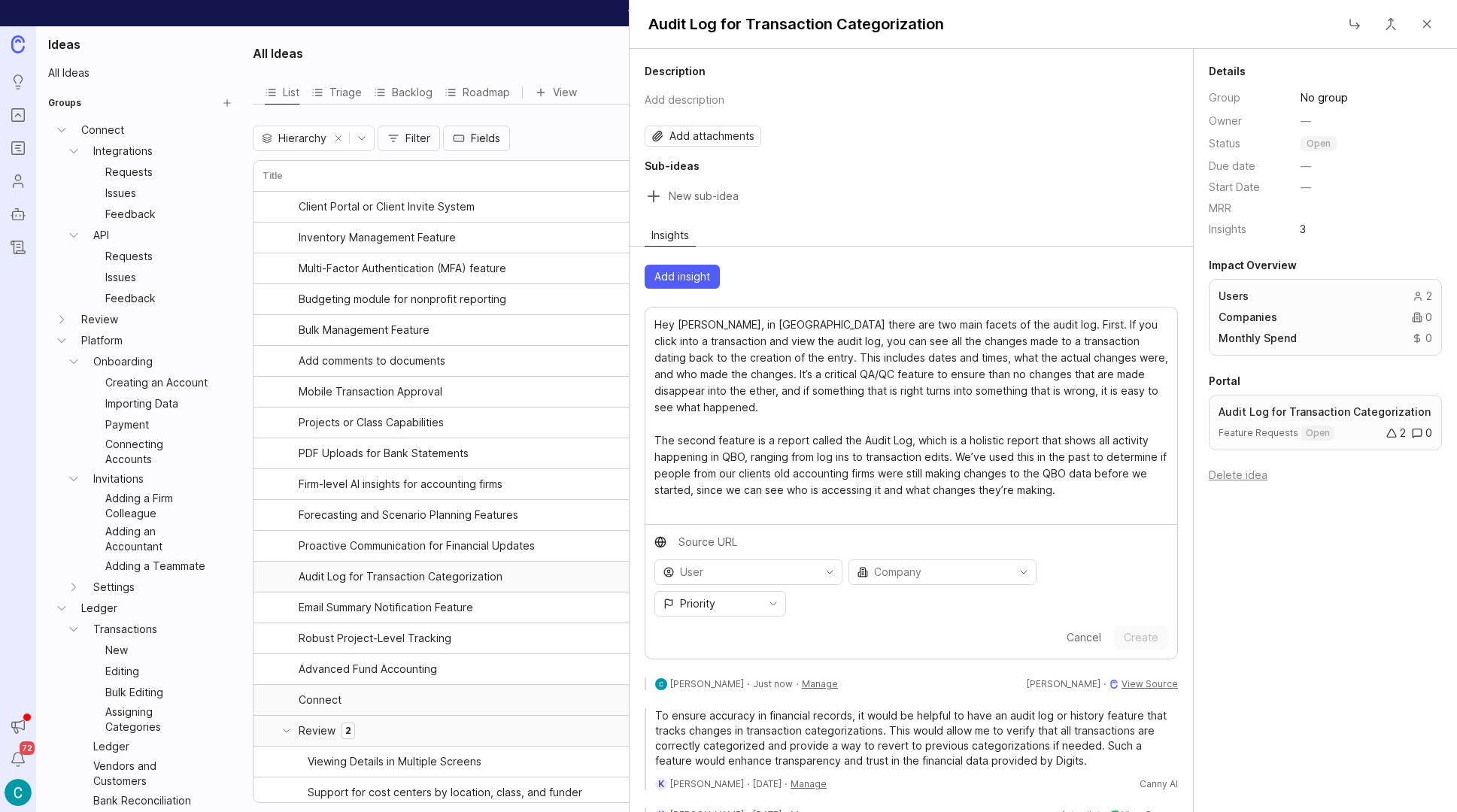
paste textarea "In Digits, the piece that I think most people would want is to be able to track…"
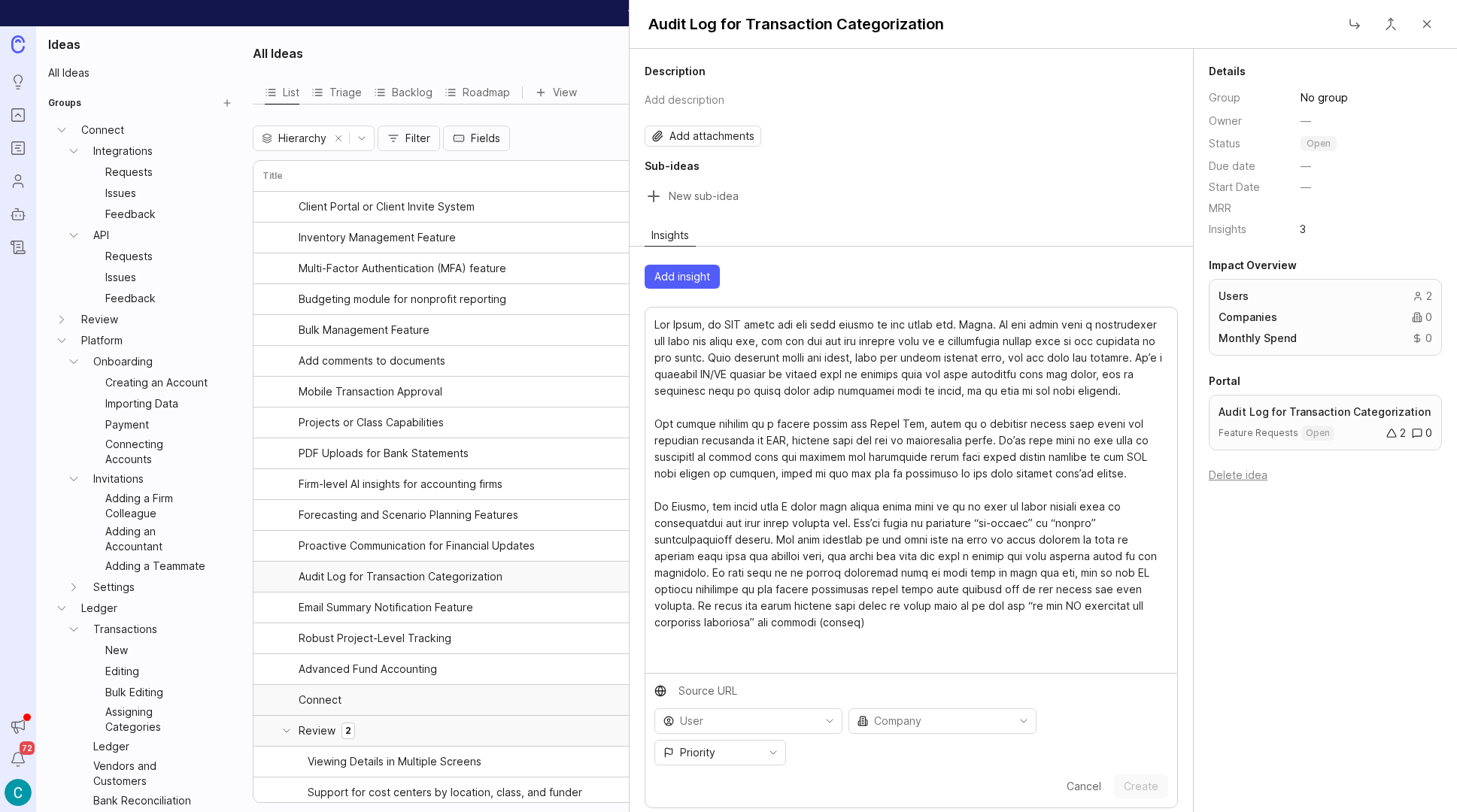
click at [944, 454] on textarea at bounding box center [912, 490] width 514 height 348
type textarea "Hey Craig, in QBO there are two main facets of the audit log. First. If you cli…"
click at [680, 269] on span "Add insight" at bounding box center [682, 277] width 56 height 15
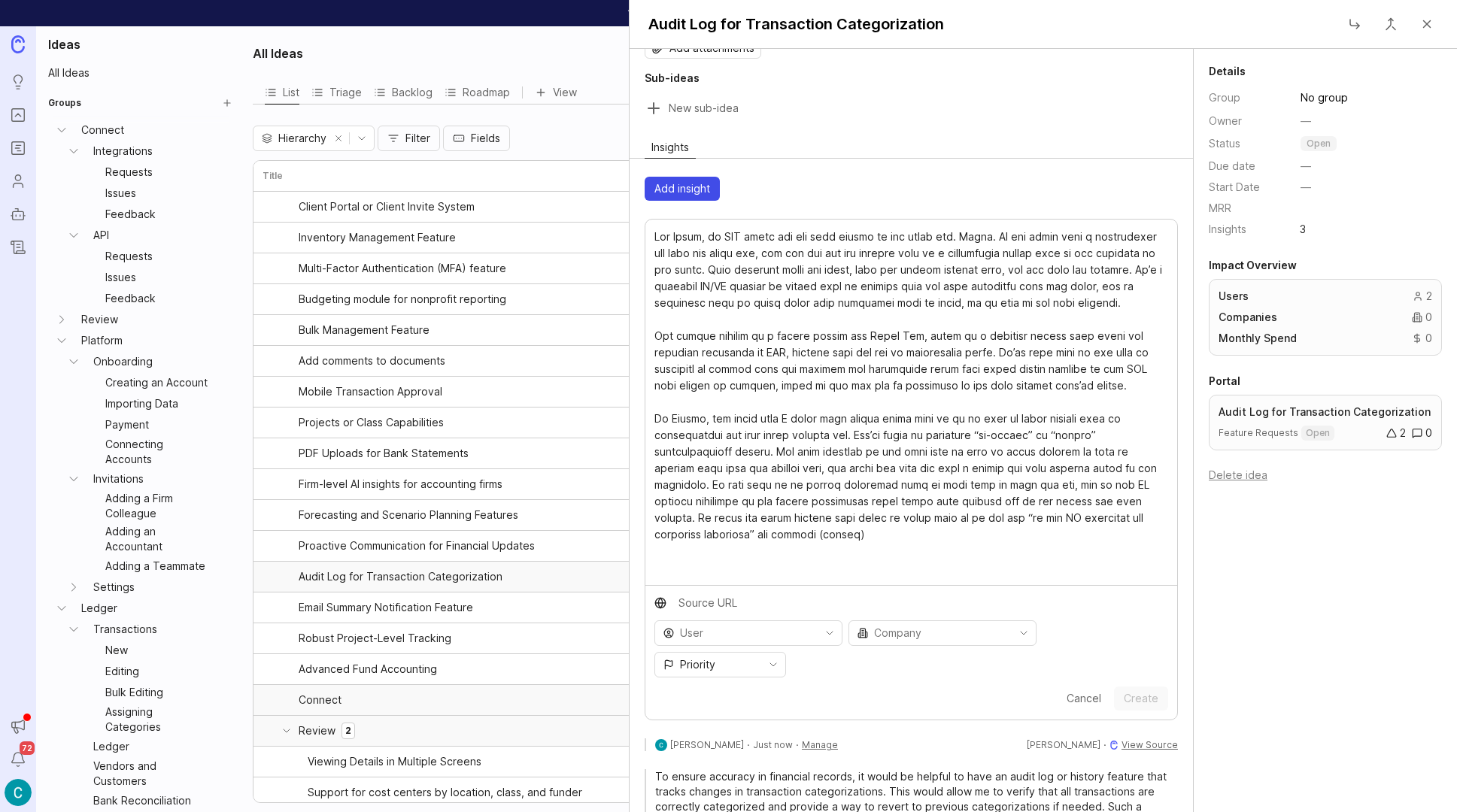
scroll to position [147, 0]
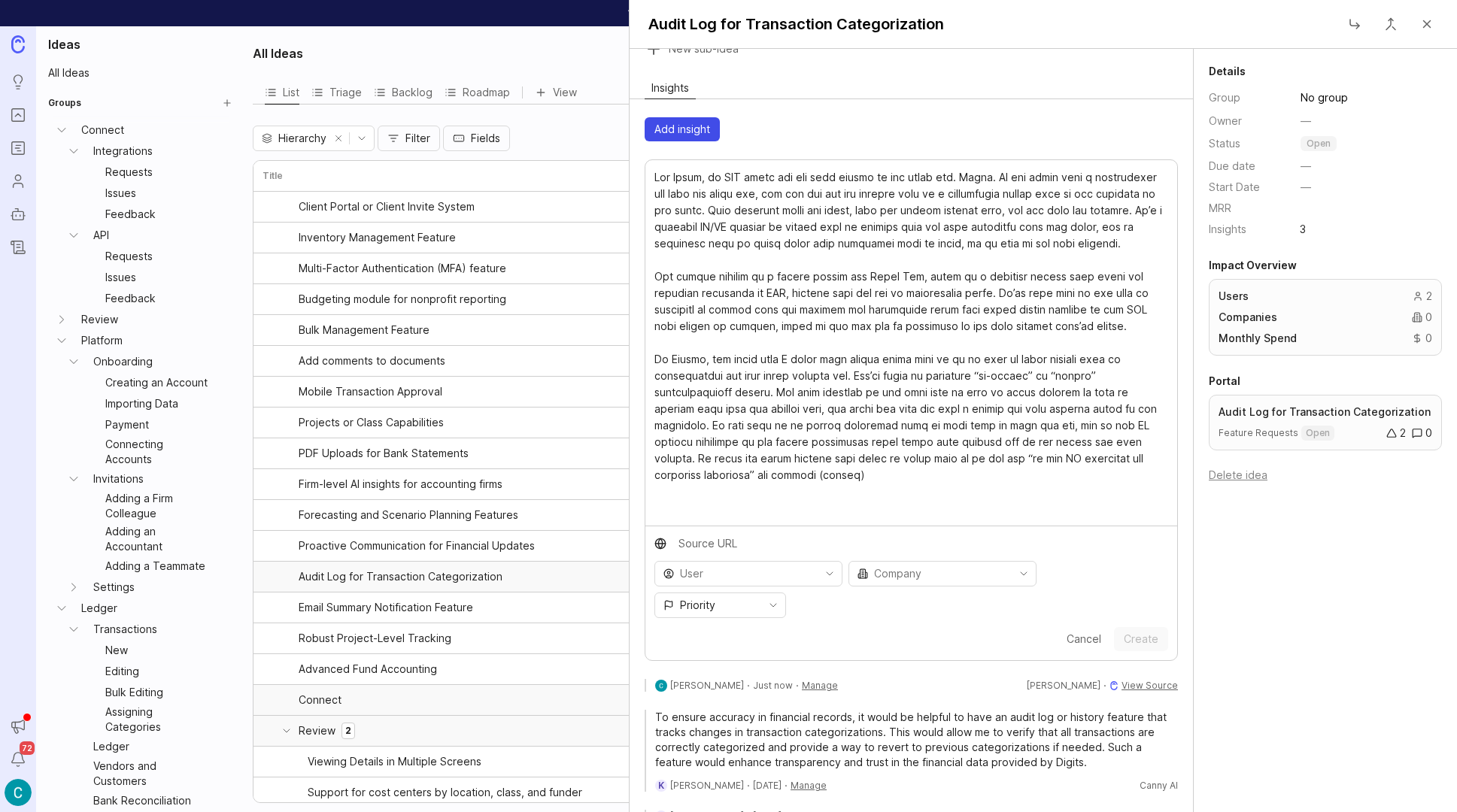
click at [666, 133] on span "Add insight" at bounding box center [682, 130] width 56 height 15
click at [827, 573] on icon "toggle icon" at bounding box center [830, 573] width 6 height 3
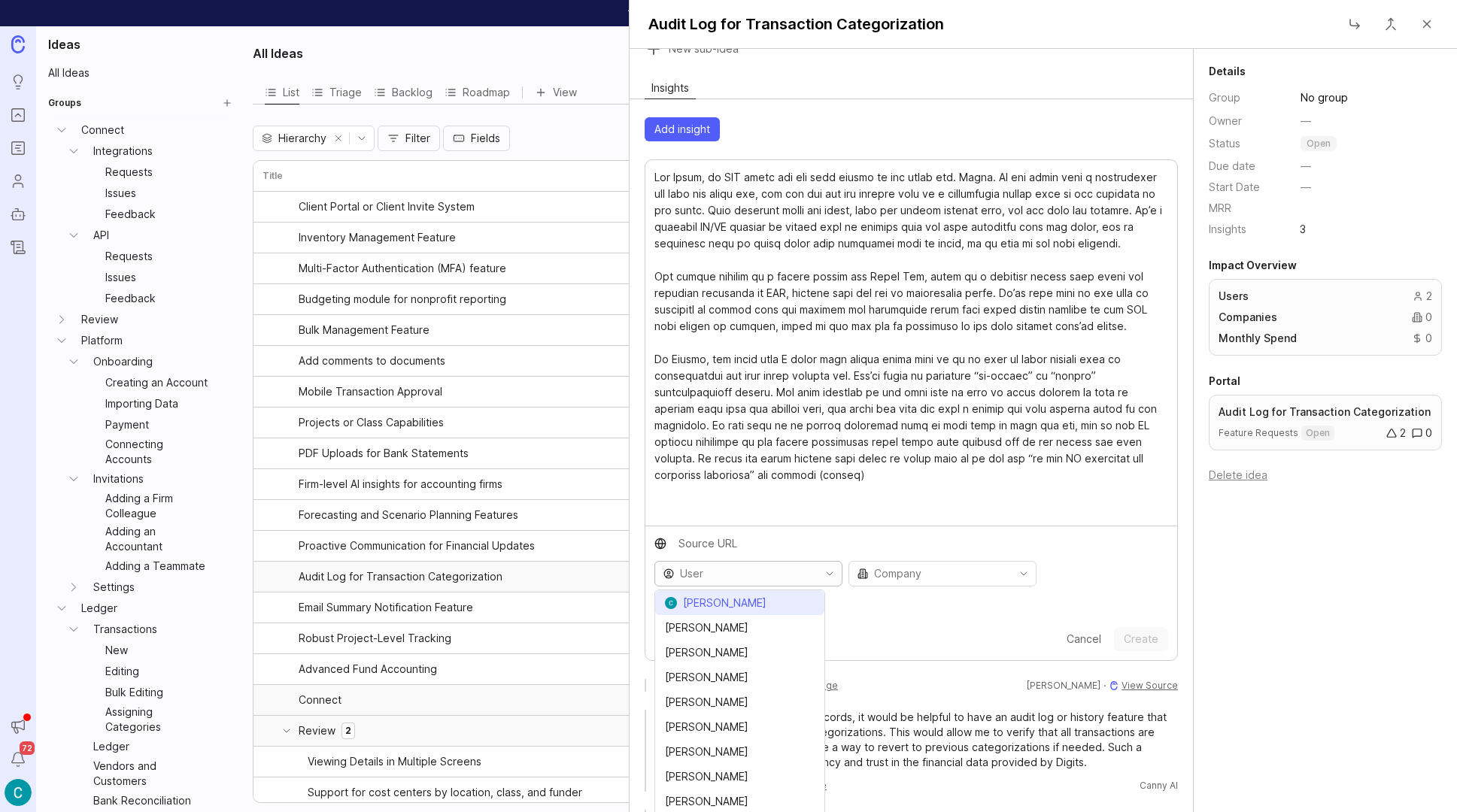
click at [771, 591] on li "[PERSON_NAME]" at bounding box center [740, 602] width 169 height 25
type input "Craig Walker"
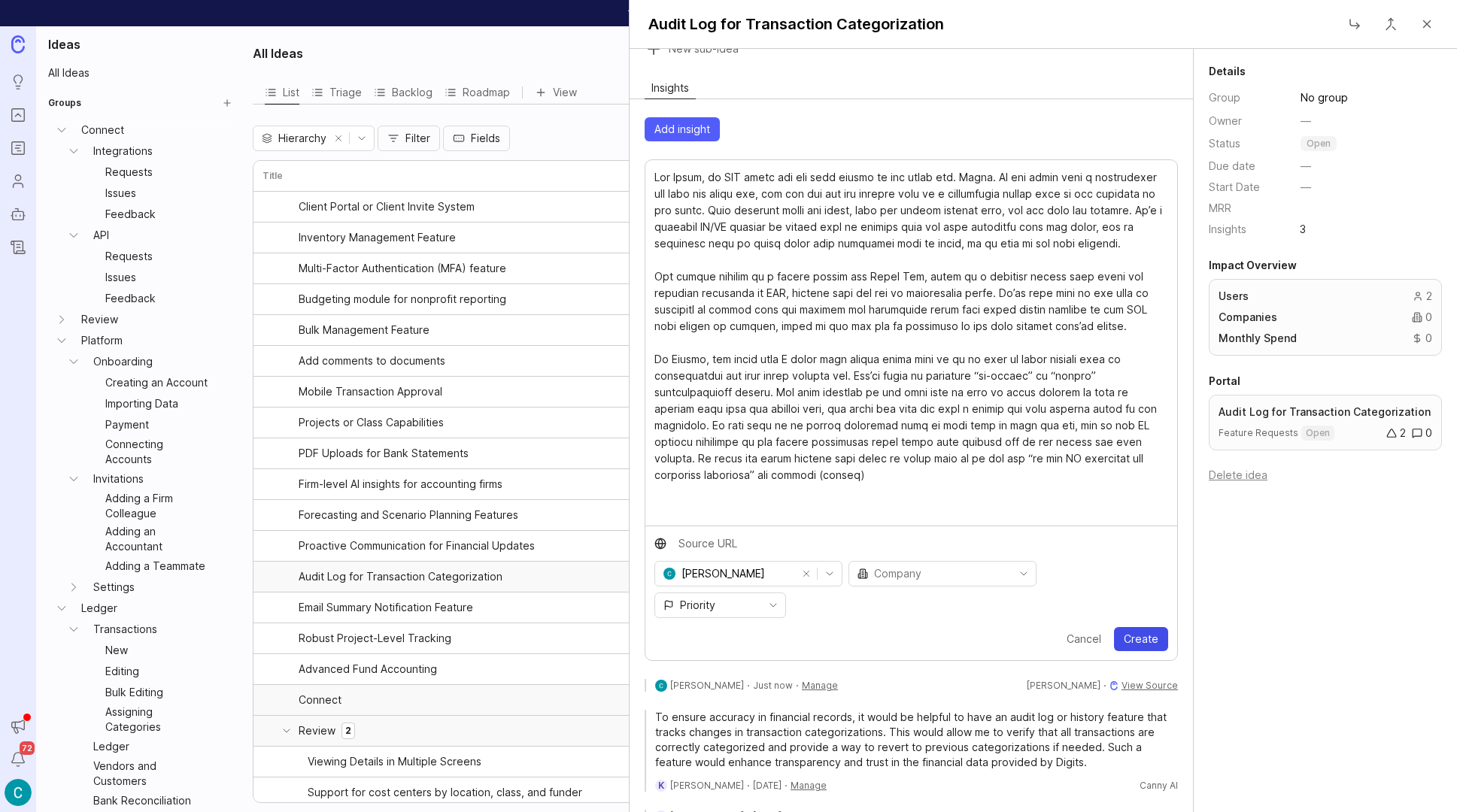
click at [1137, 631] on span "Create" at bounding box center [1140, 639] width 34 height 15
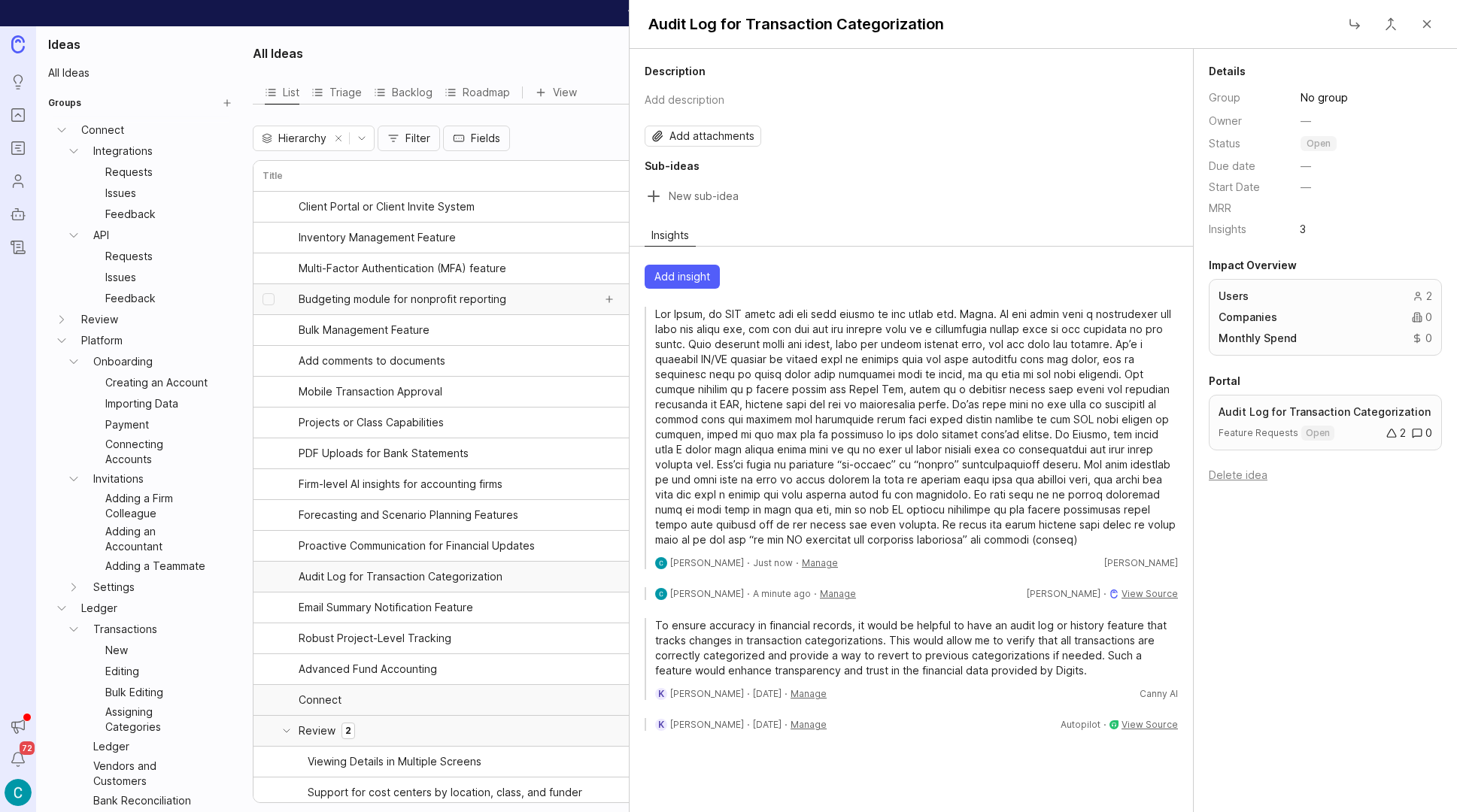
click at [385, 305] on span "Budgeting module for nonprofit reporting" at bounding box center [403, 300] width 207 height 15
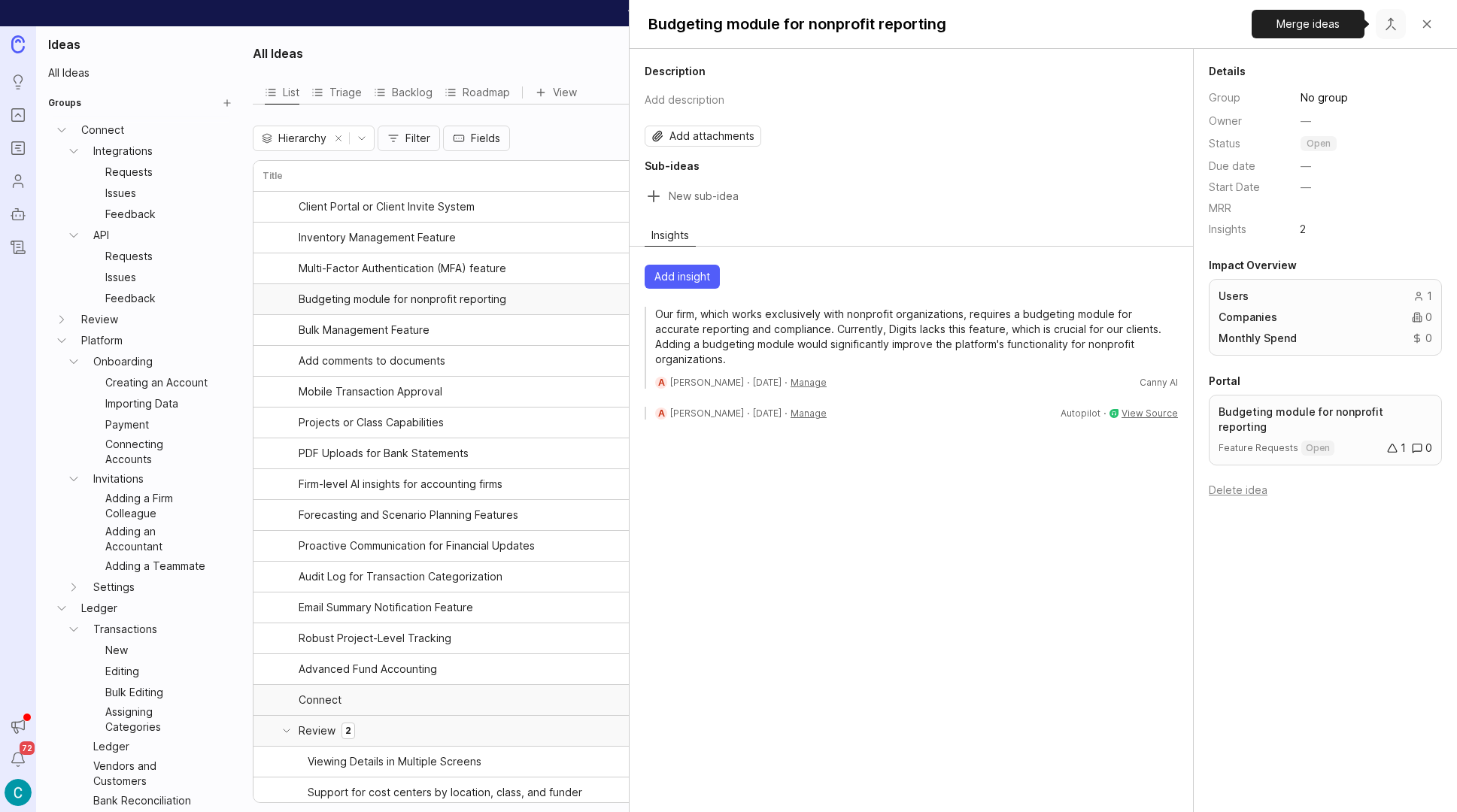
click at [1388, 27] on button "Close button" at bounding box center [1391, 24] width 30 height 30
type input "budget"
drag, startPoint x: 1147, startPoint y: 53, endPoint x: 1111, endPoint y: 52, distance: 36.0
click at [1118, 51] on div "budget" at bounding box center [1261, 58] width 288 height 30
click at [1056, 211] on div "Description Add description Add attachments Sub-ideas Insights Add insight Our …" at bounding box center [912, 430] width 564 height 763
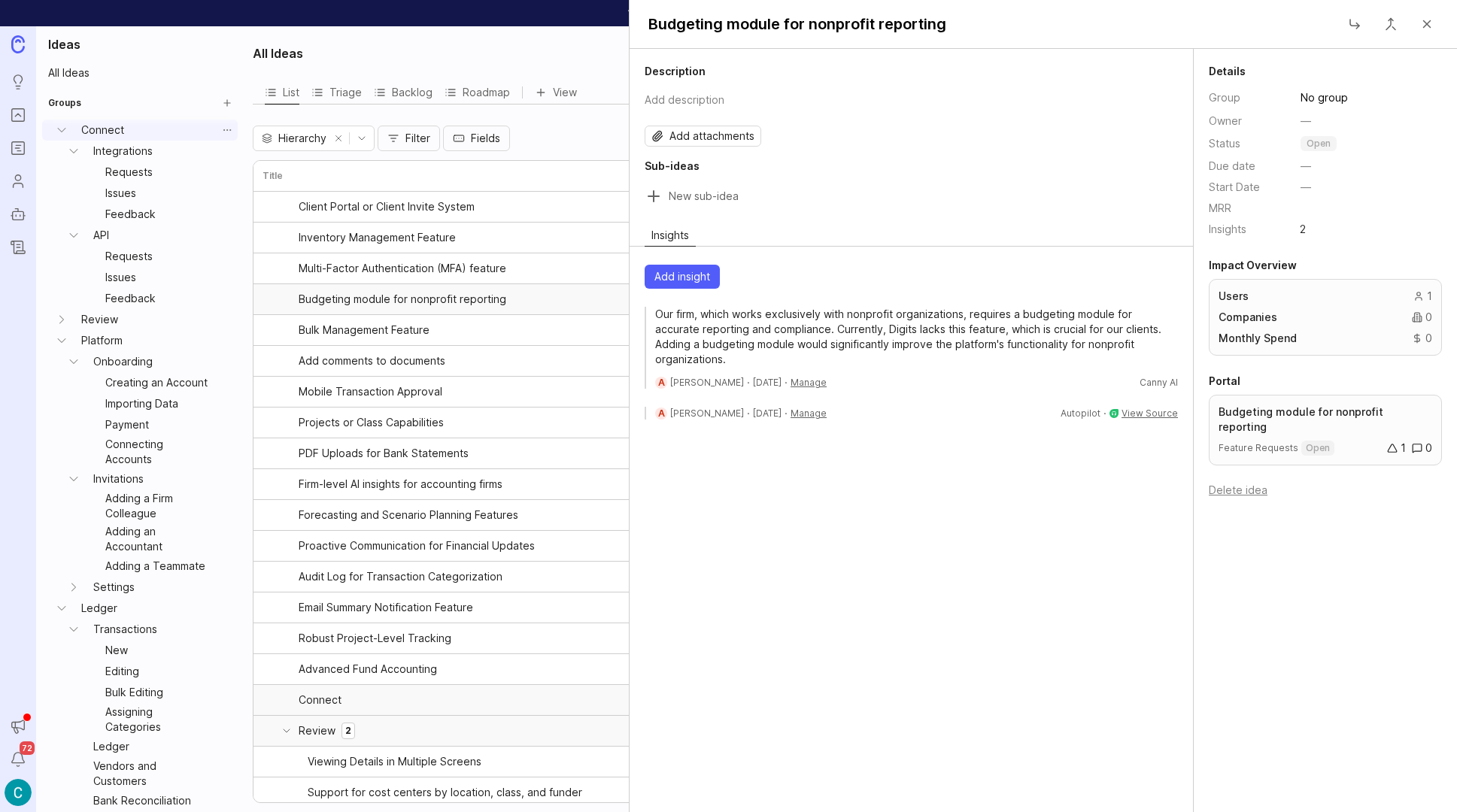
click at [113, 133] on link "Connect" at bounding box center [146, 130] width 141 height 21
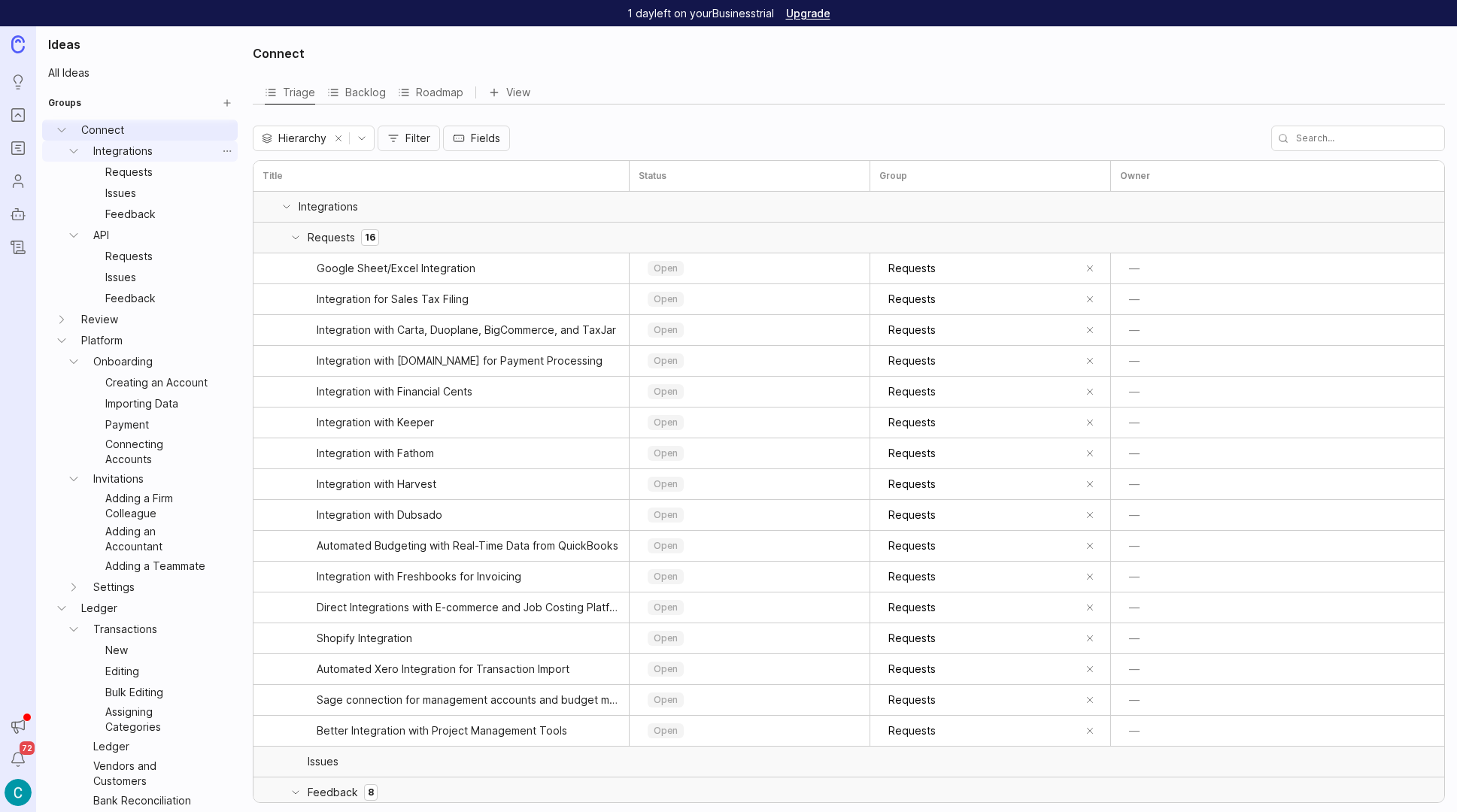
click at [121, 149] on link "Integrations" at bounding box center [152, 151] width 130 height 21
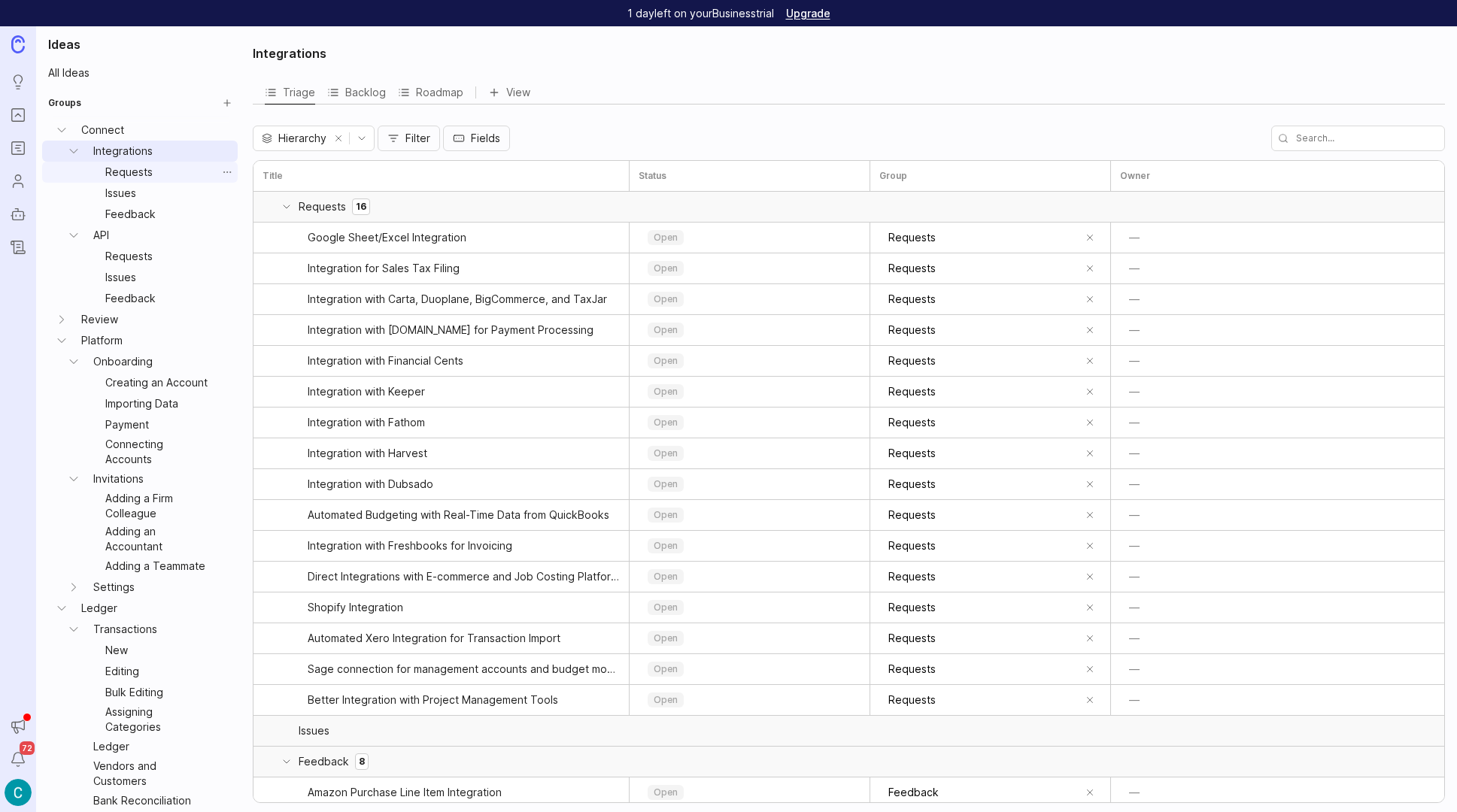
click at [127, 170] on link "Requests" at bounding box center [158, 172] width 117 height 21
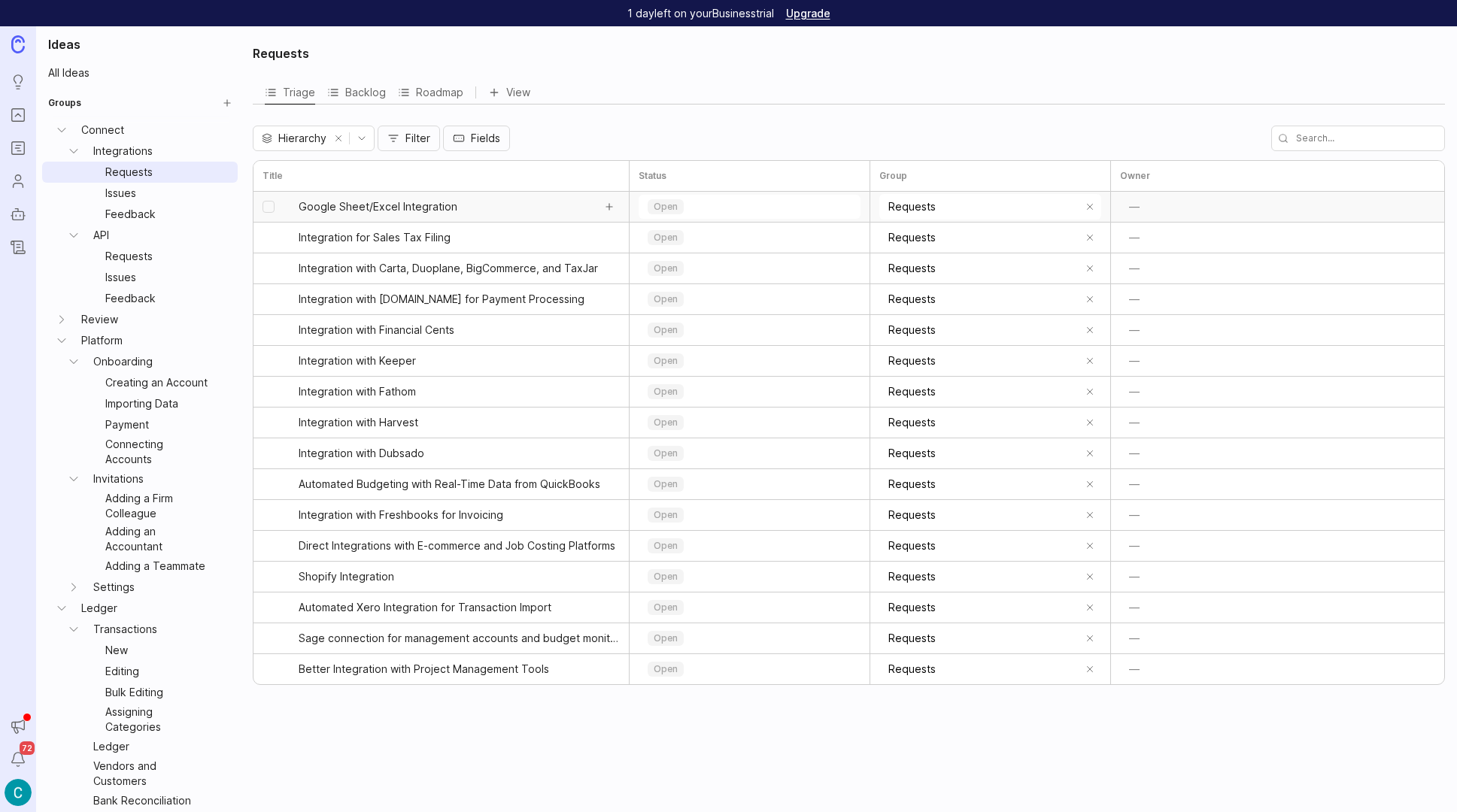
click at [423, 207] on span "Google Sheet/Excel Integration" at bounding box center [378, 207] width 159 height 15
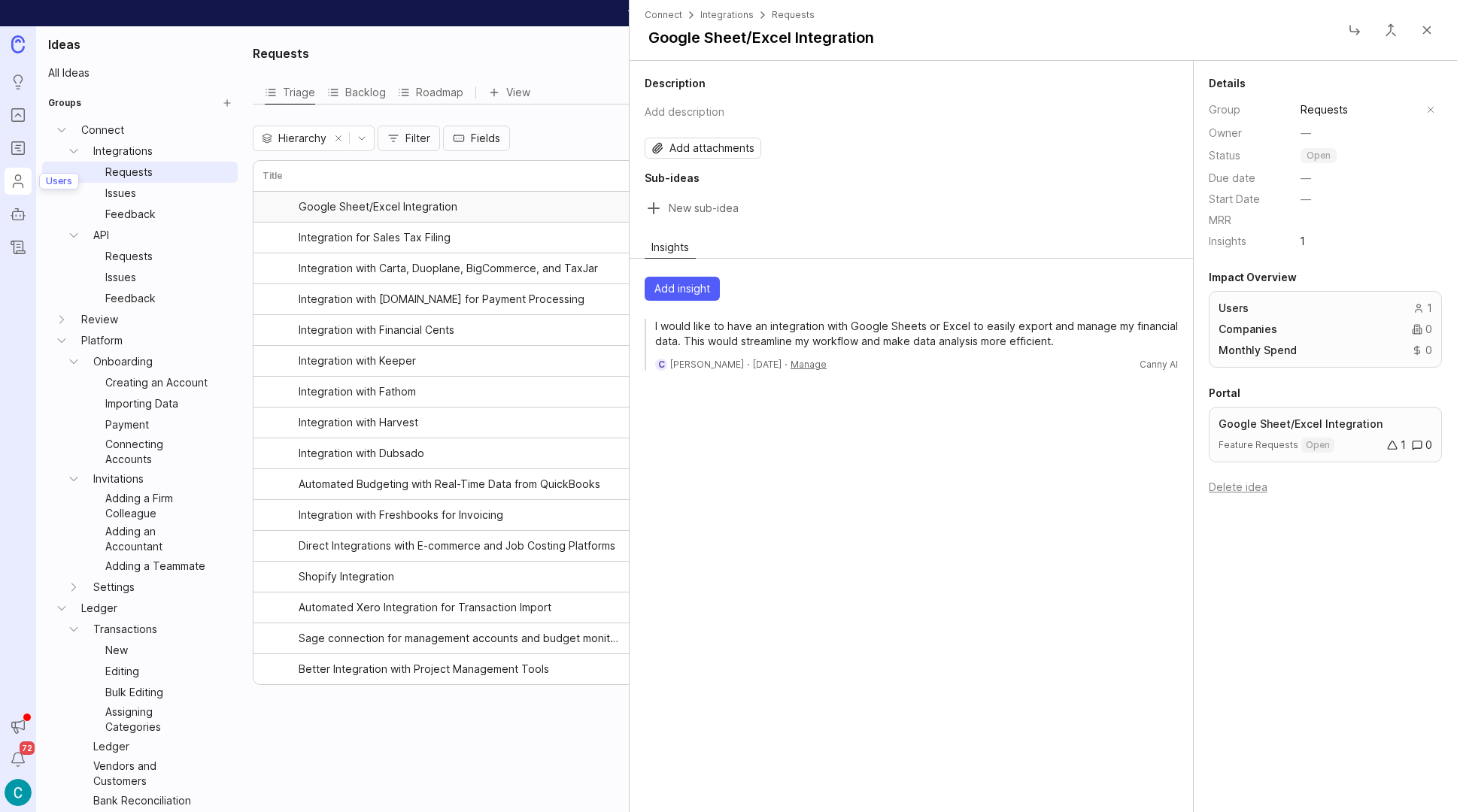
click at [19, 185] on icon "Users" at bounding box center [18, 181] width 17 height 18
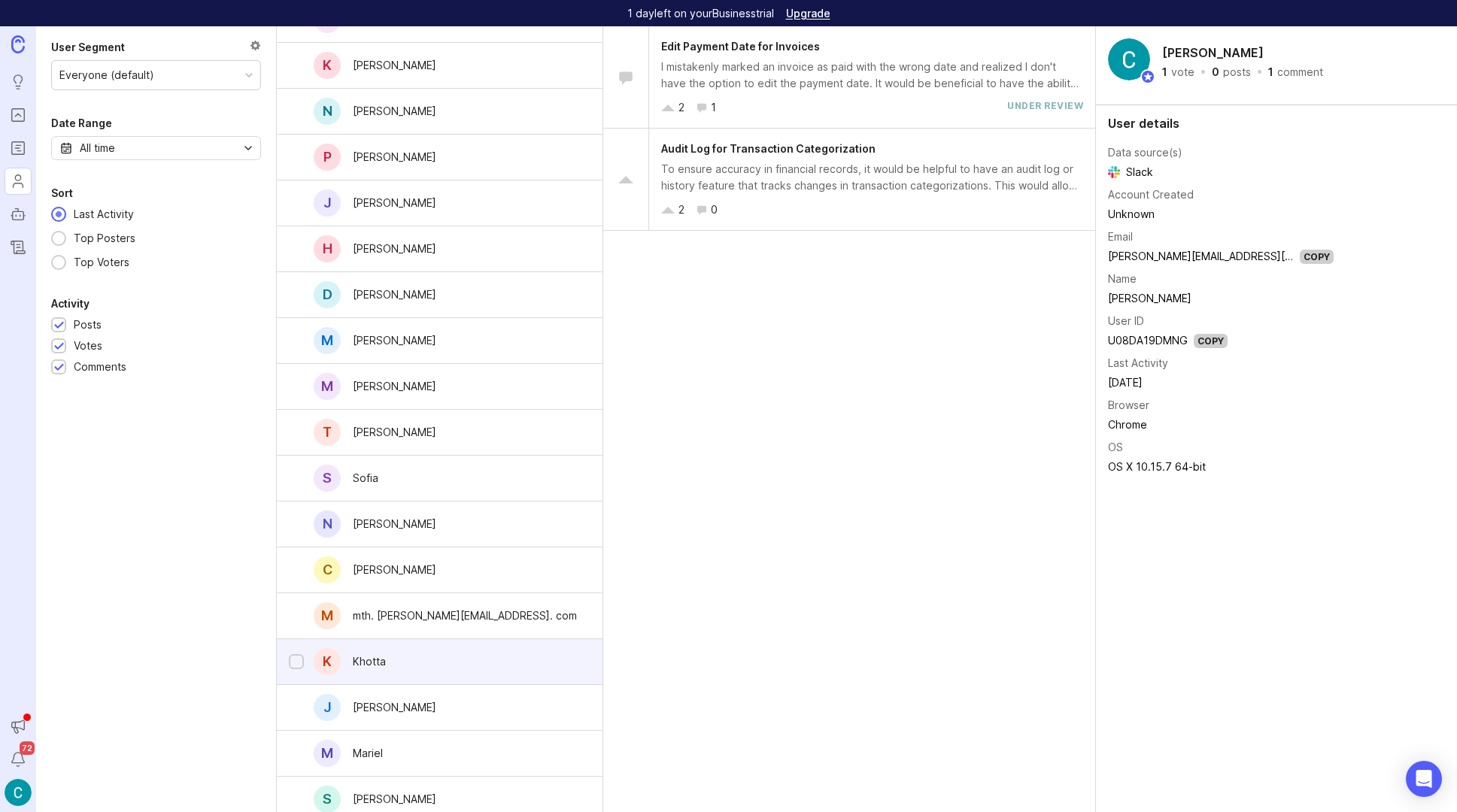
scroll to position [709, 0]
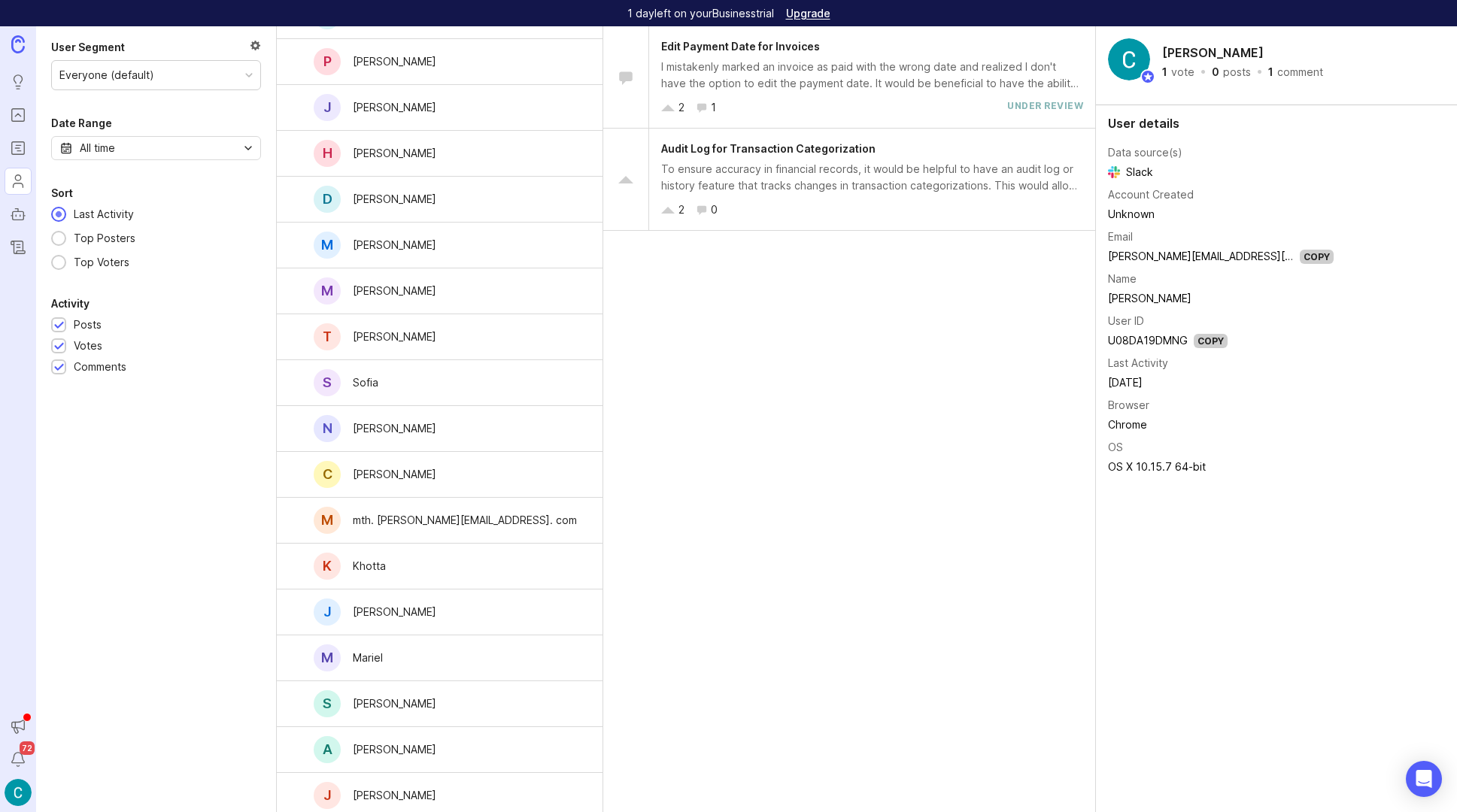
click at [253, 42] on div at bounding box center [255, 47] width 11 height 17
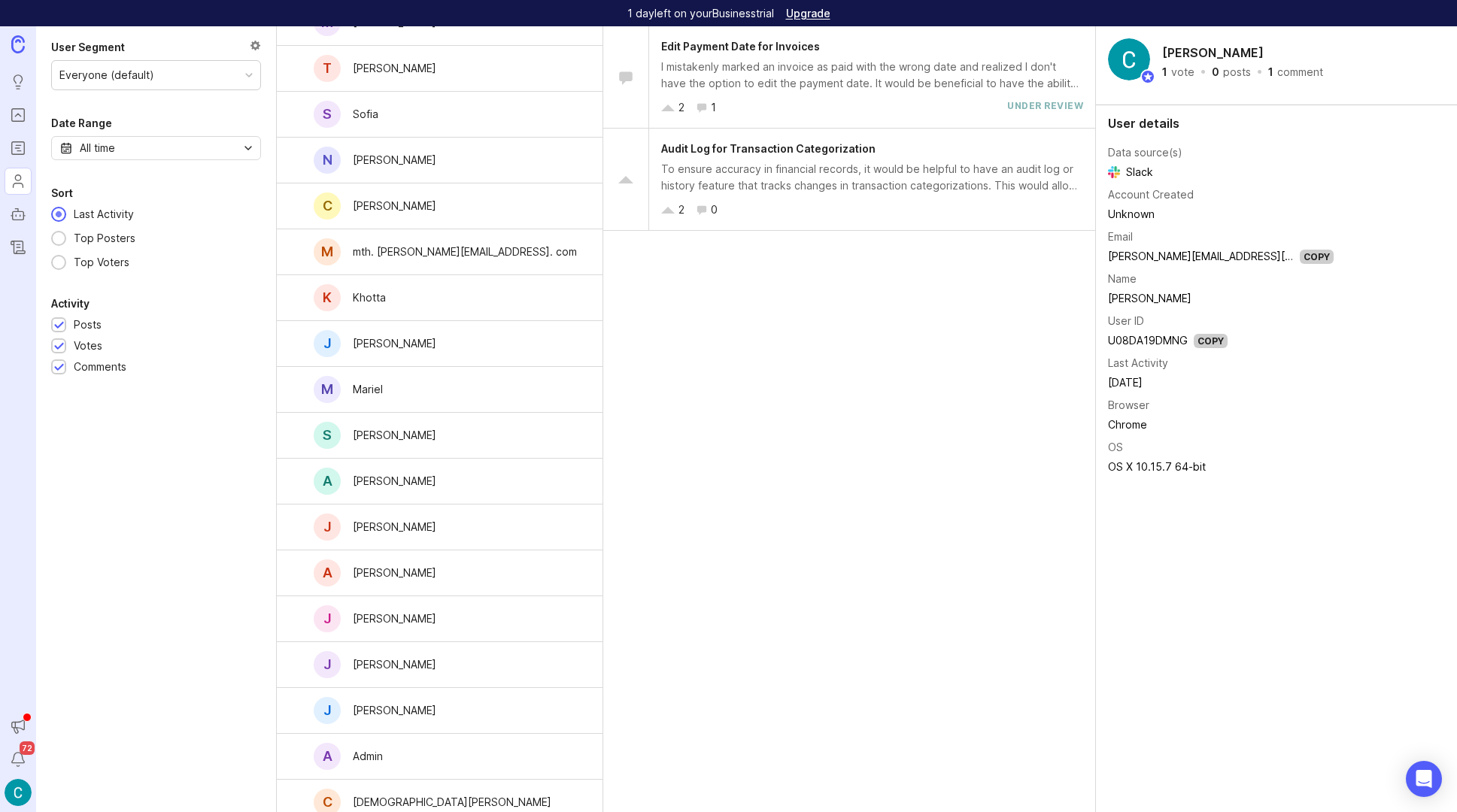
scroll to position [1012, 0]
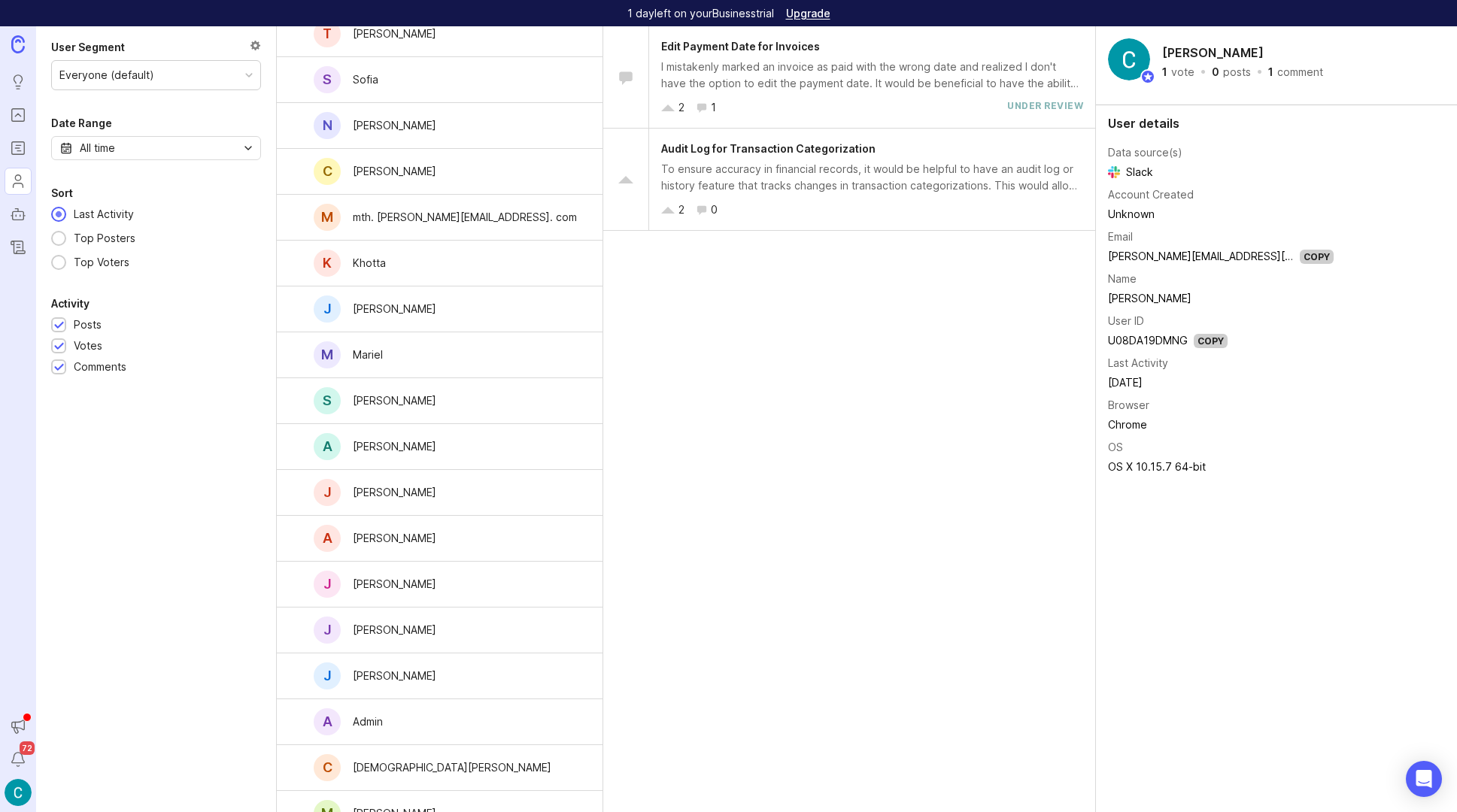
click at [19, 791] on img at bounding box center [18, 793] width 27 height 27
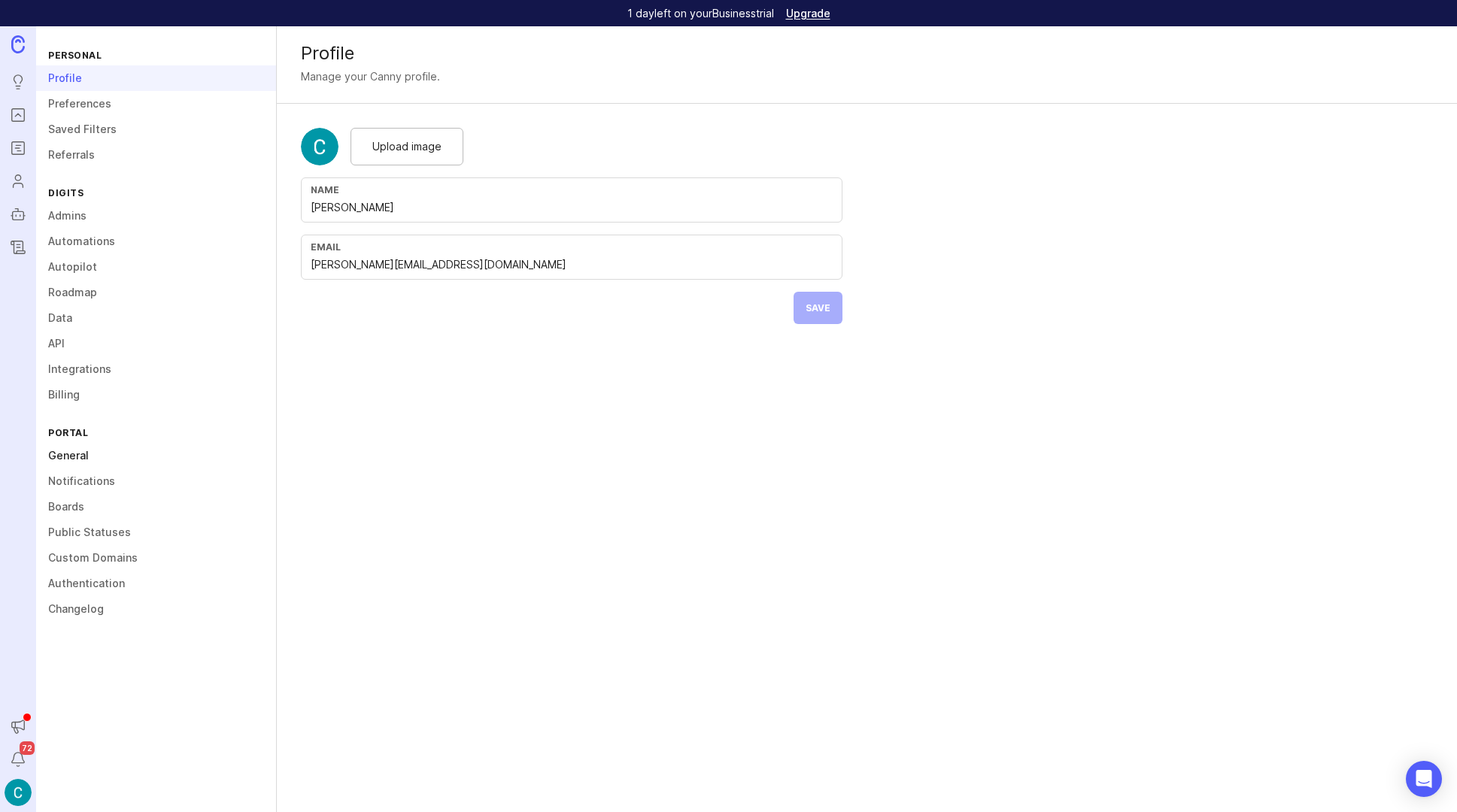
click at [64, 457] on link "General" at bounding box center [156, 456] width 240 height 26
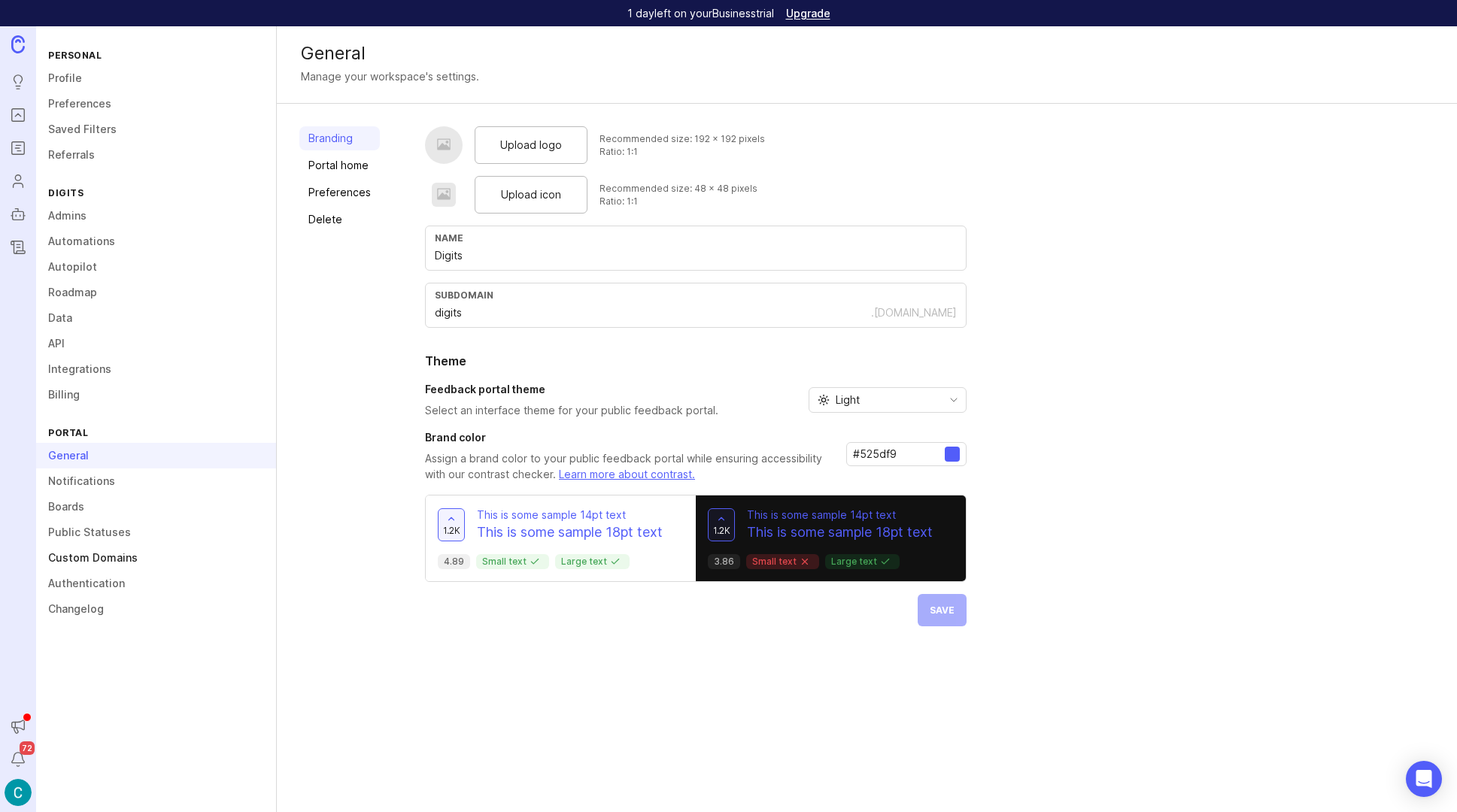
click at [75, 557] on link "Custom Domains" at bounding box center [156, 558] width 240 height 26
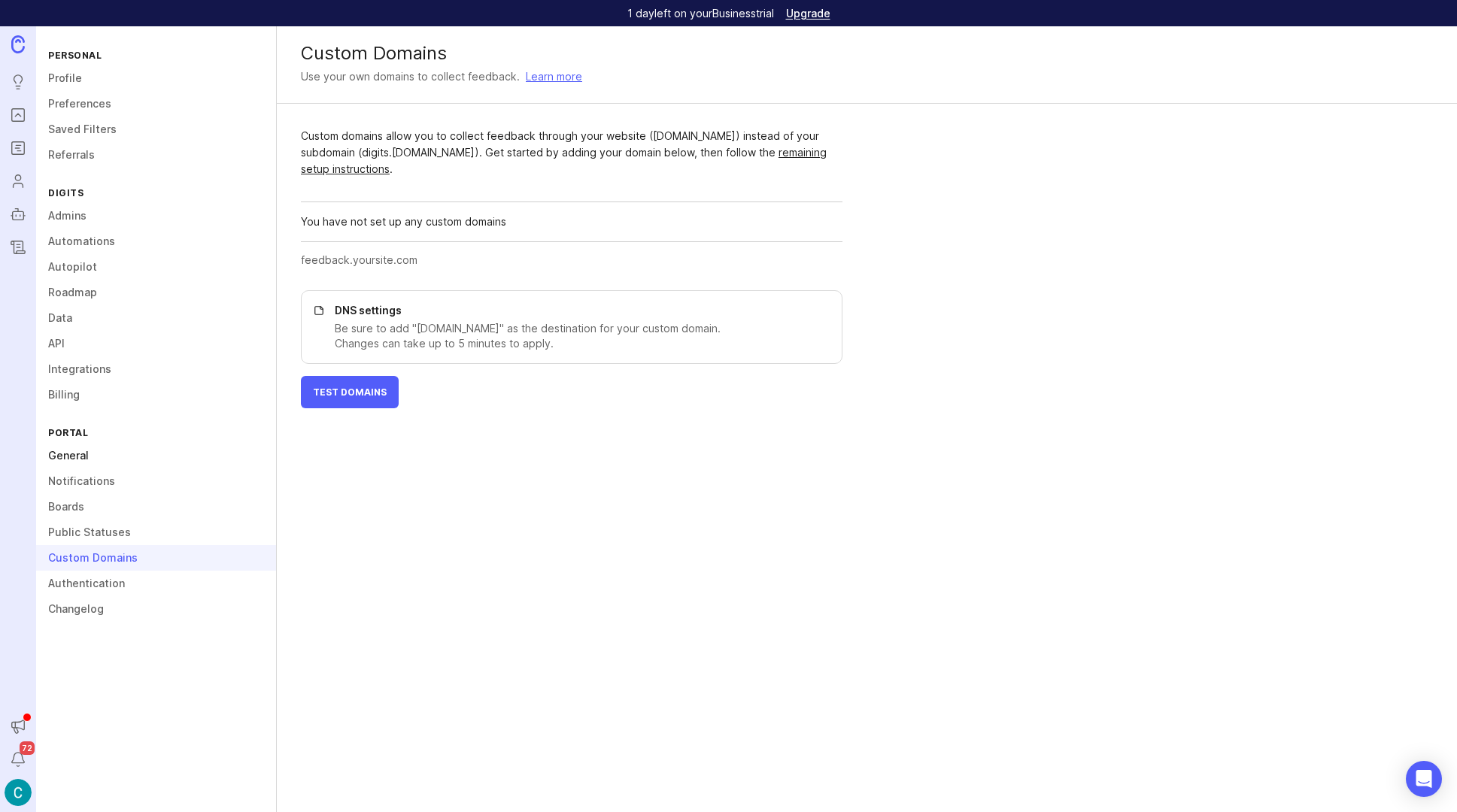
click at [69, 452] on link "General" at bounding box center [156, 456] width 240 height 26
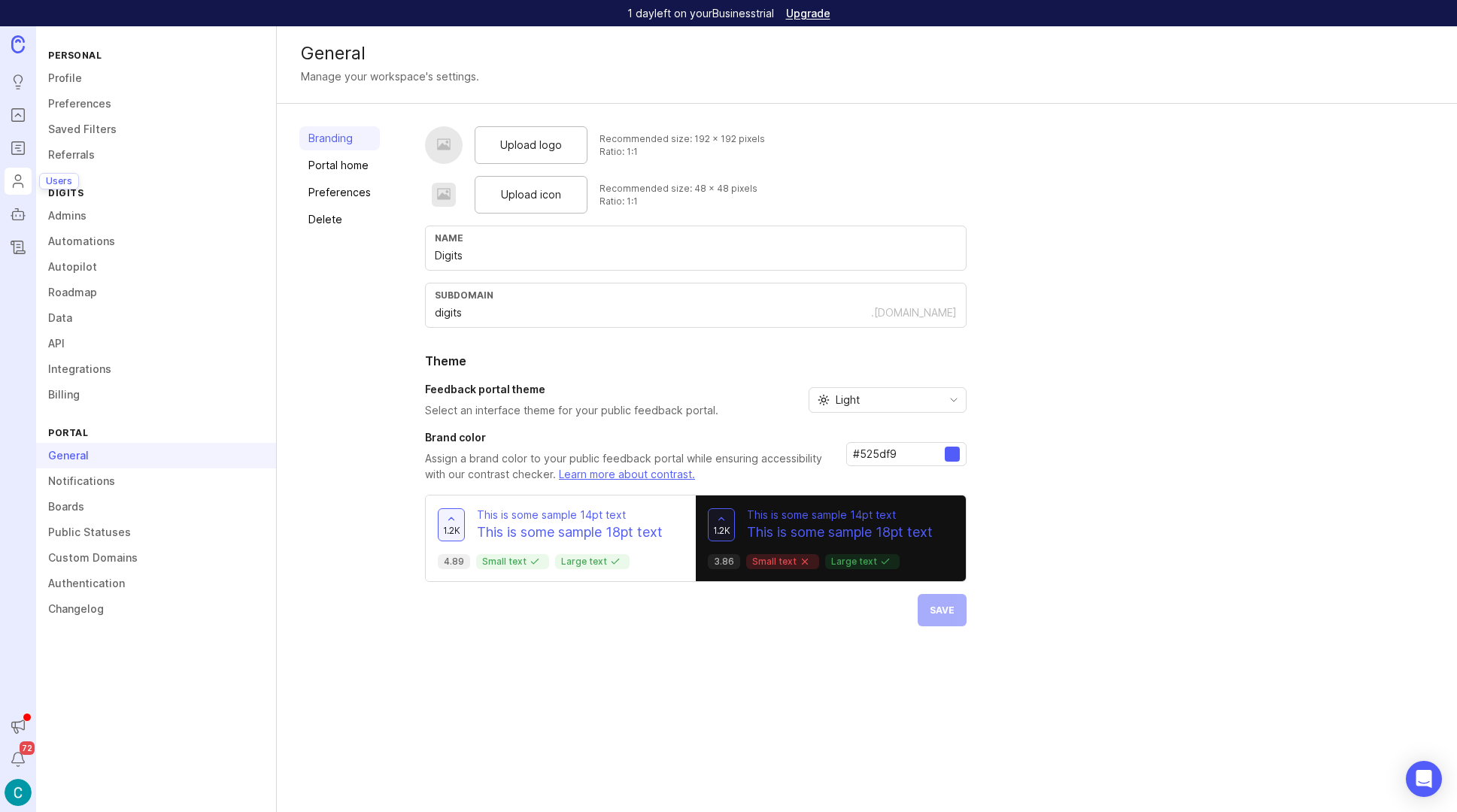
click at [23, 184] on icon "Users" at bounding box center [18, 181] width 17 height 18
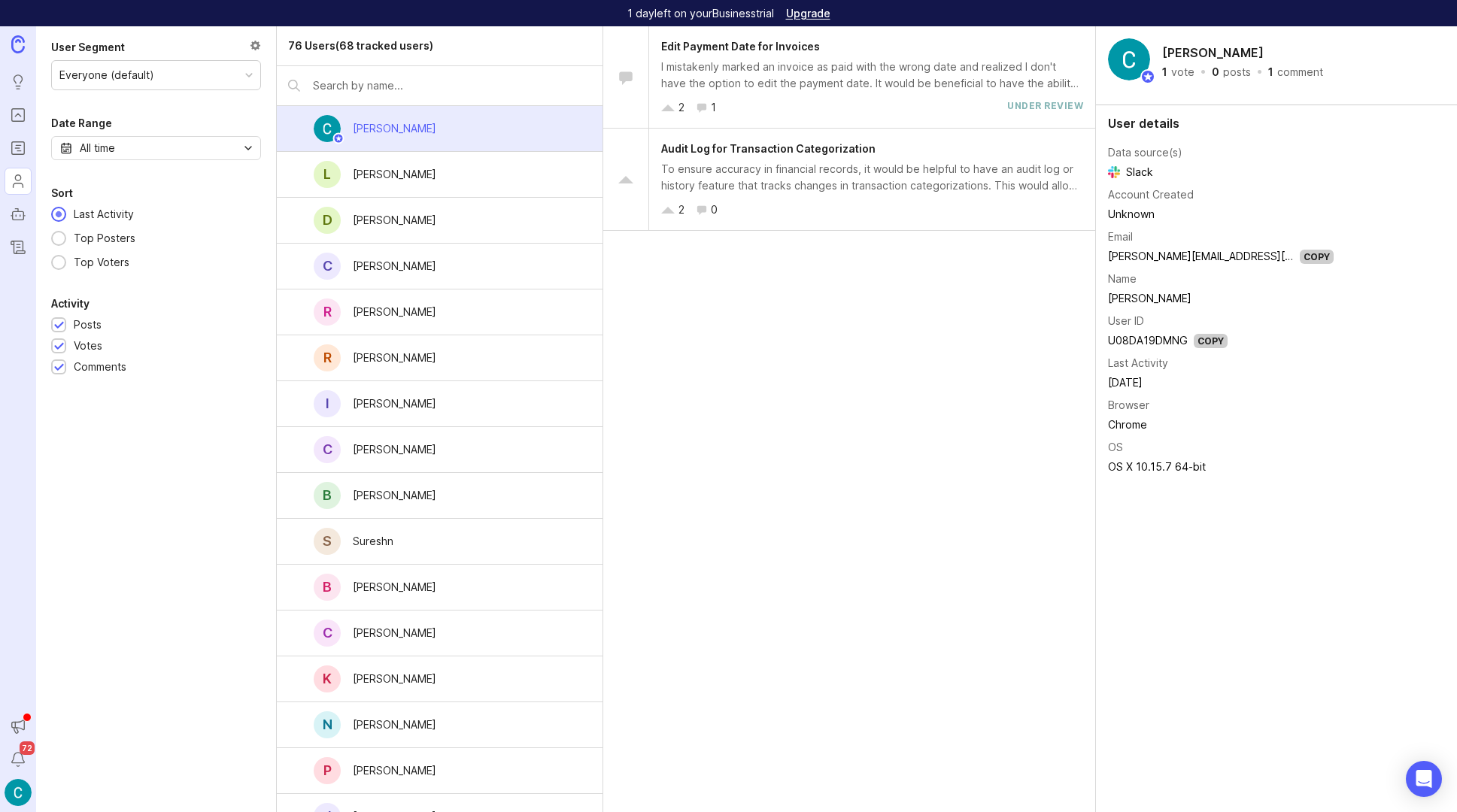
click at [336, 43] on div "76 Users (68 tracked users)" at bounding box center [361, 46] width 145 height 17
click at [259, 43] on div at bounding box center [255, 47] width 11 height 17
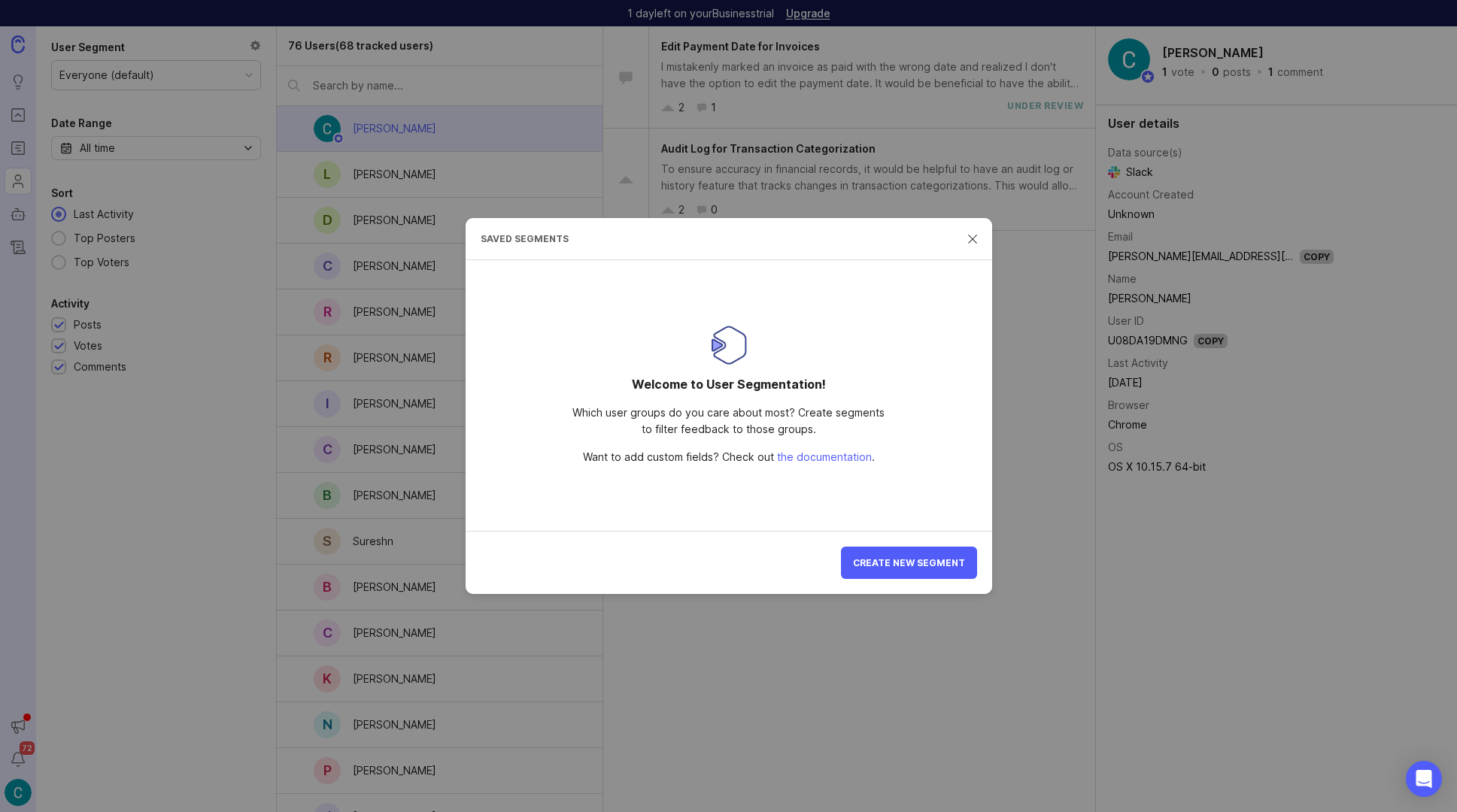
drag, startPoint x: 968, startPoint y: 237, endPoint x: 577, endPoint y: 324, distance: 400.6
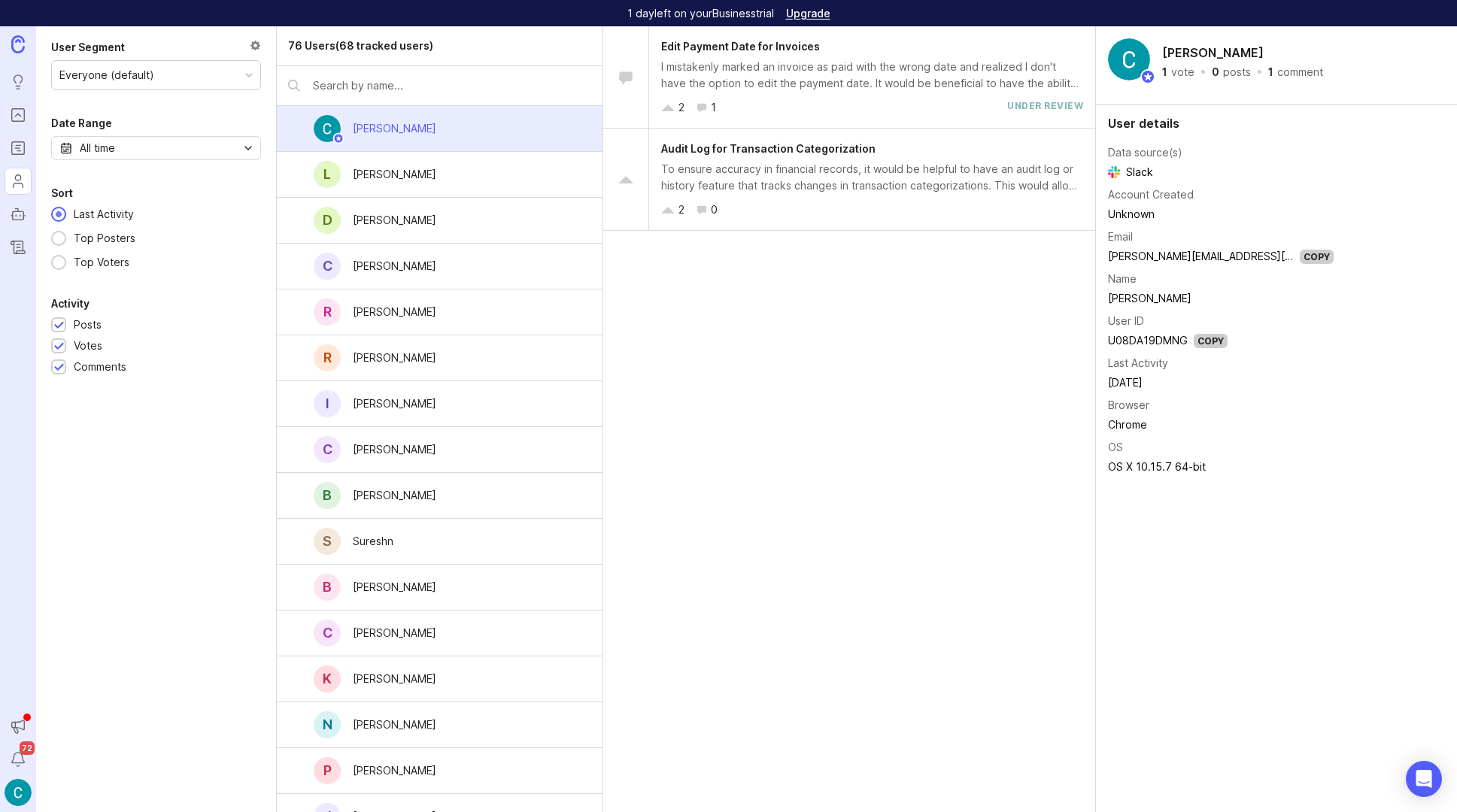
click at [186, 72] on div "Everyone (default)" at bounding box center [156, 75] width 208 height 28
drag, startPoint x: 195, startPoint y: 364, endPoint x: 197, endPoint y: 406, distance: 42.0
click at [195, 364] on div "Comments" at bounding box center [156, 367] width 210 height 17
click at [15, 788] on img at bounding box center [18, 793] width 27 height 27
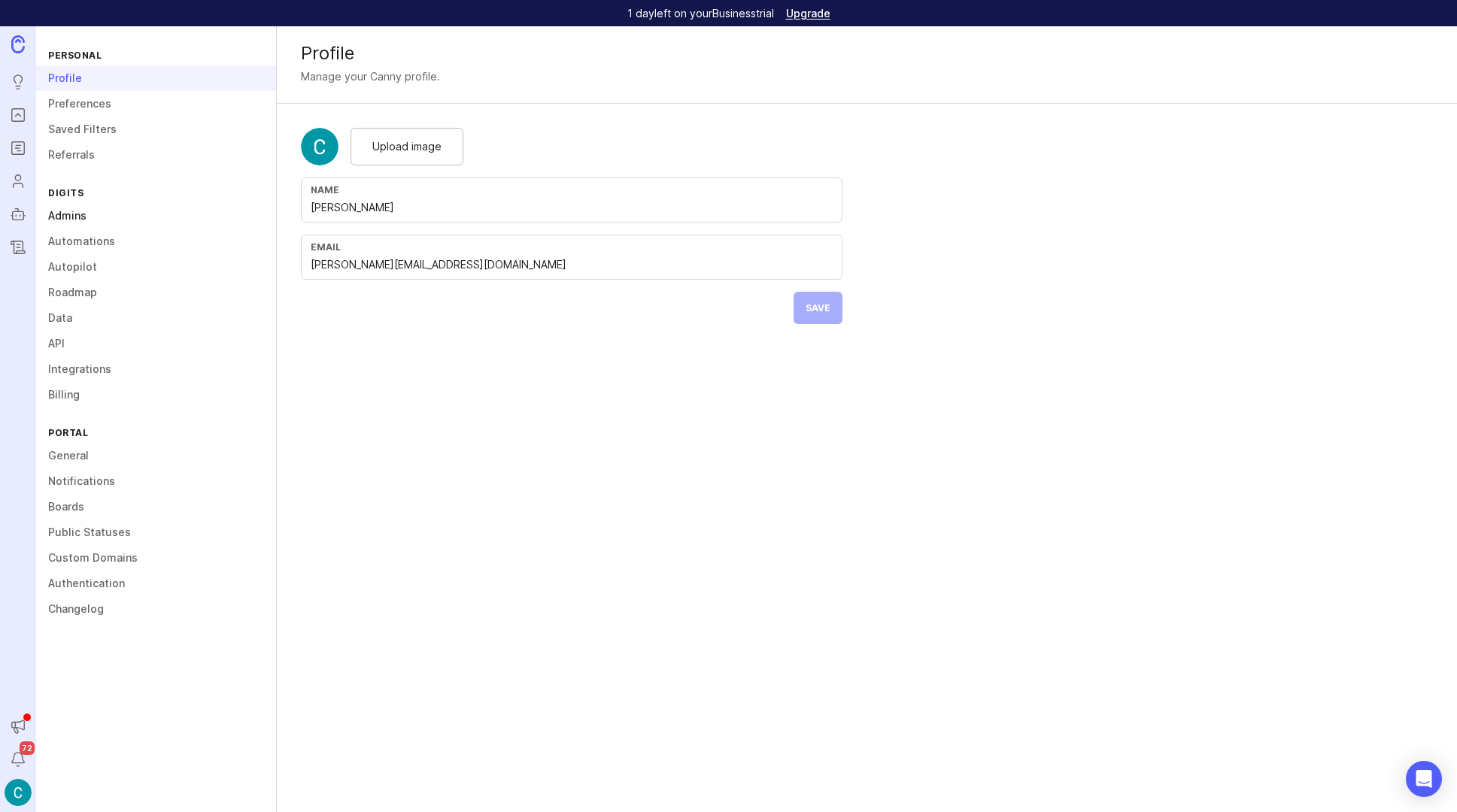
click at [76, 213] on link "Admins" at bounding box center [156, 216] width 240 height 26
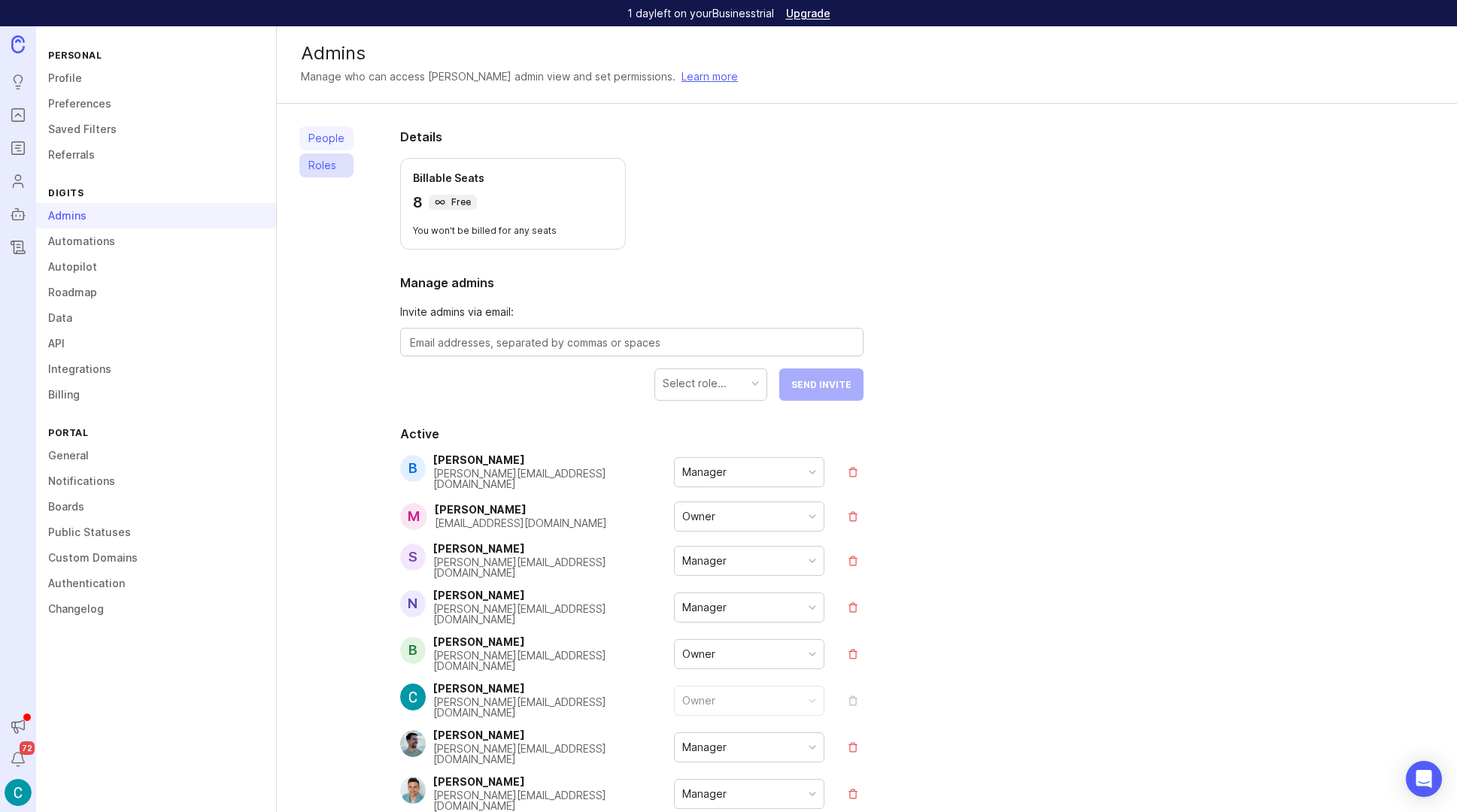
click at [328, 162] on link "Roles" at bounding box center [326, 165] width 54 height 24
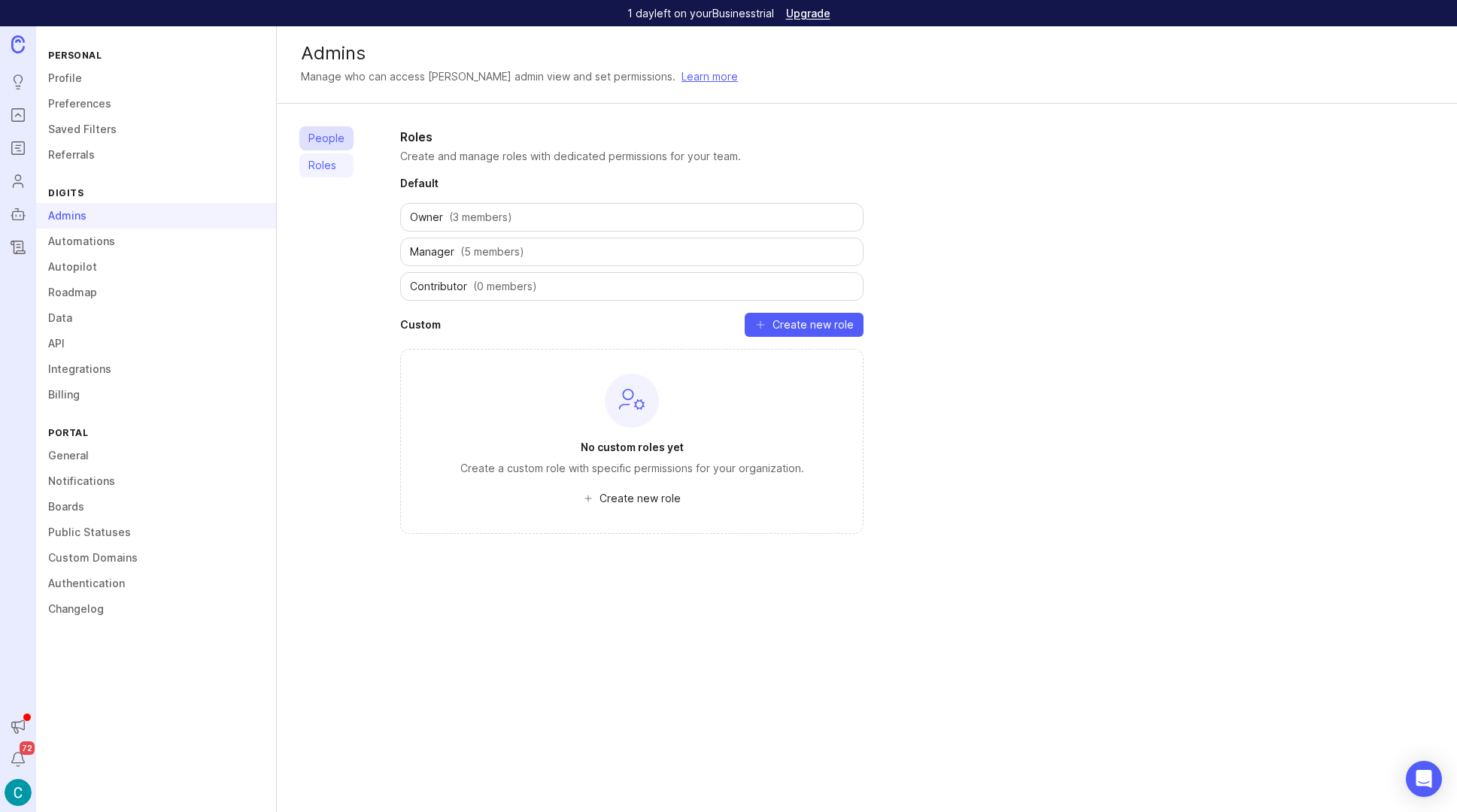
click at [324, 137] on link "People" at bounding box center [326, 139] width 54 height 24
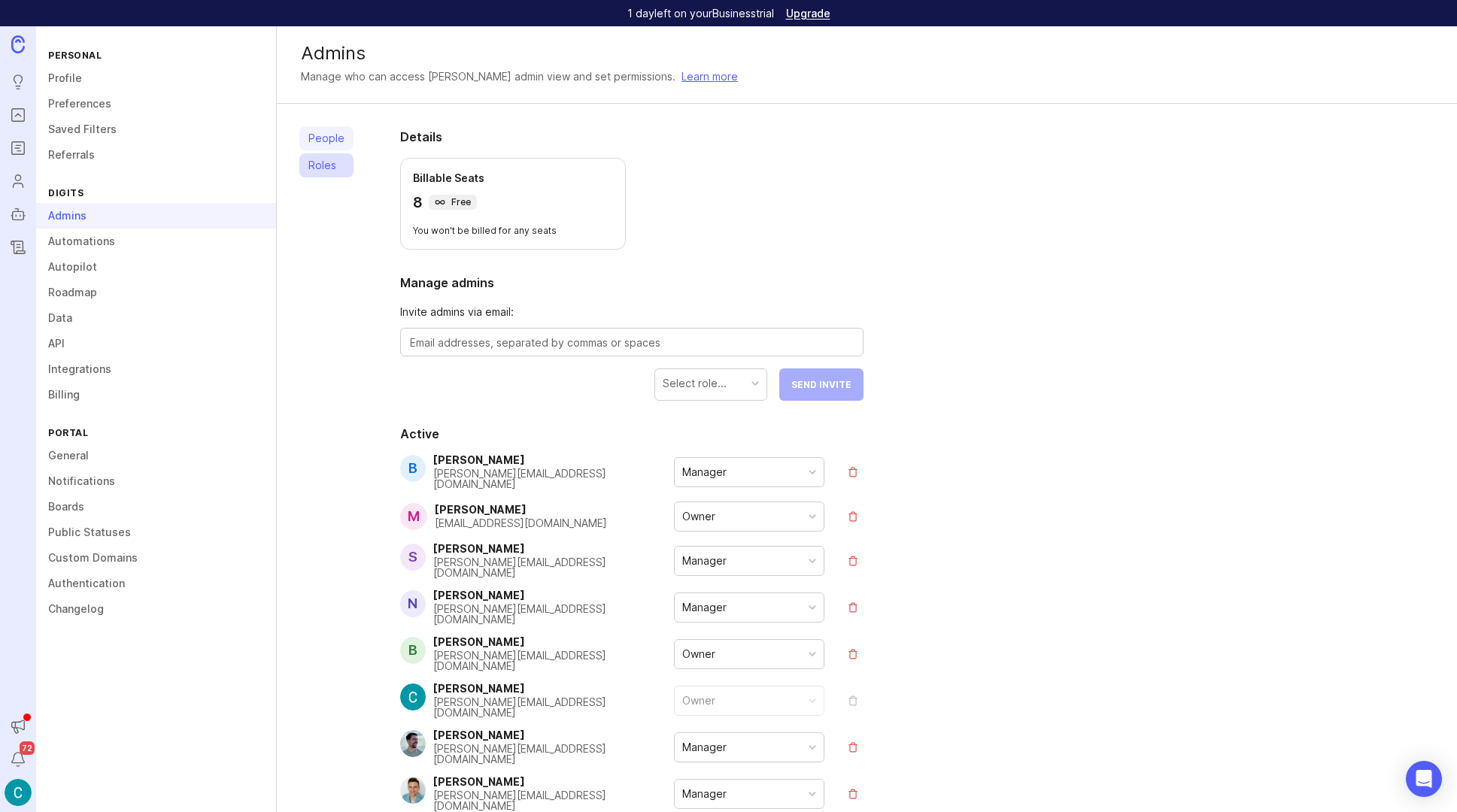
click at [327, 159] on link "Roles" at bounding box center [326, 165] width 54 height 24
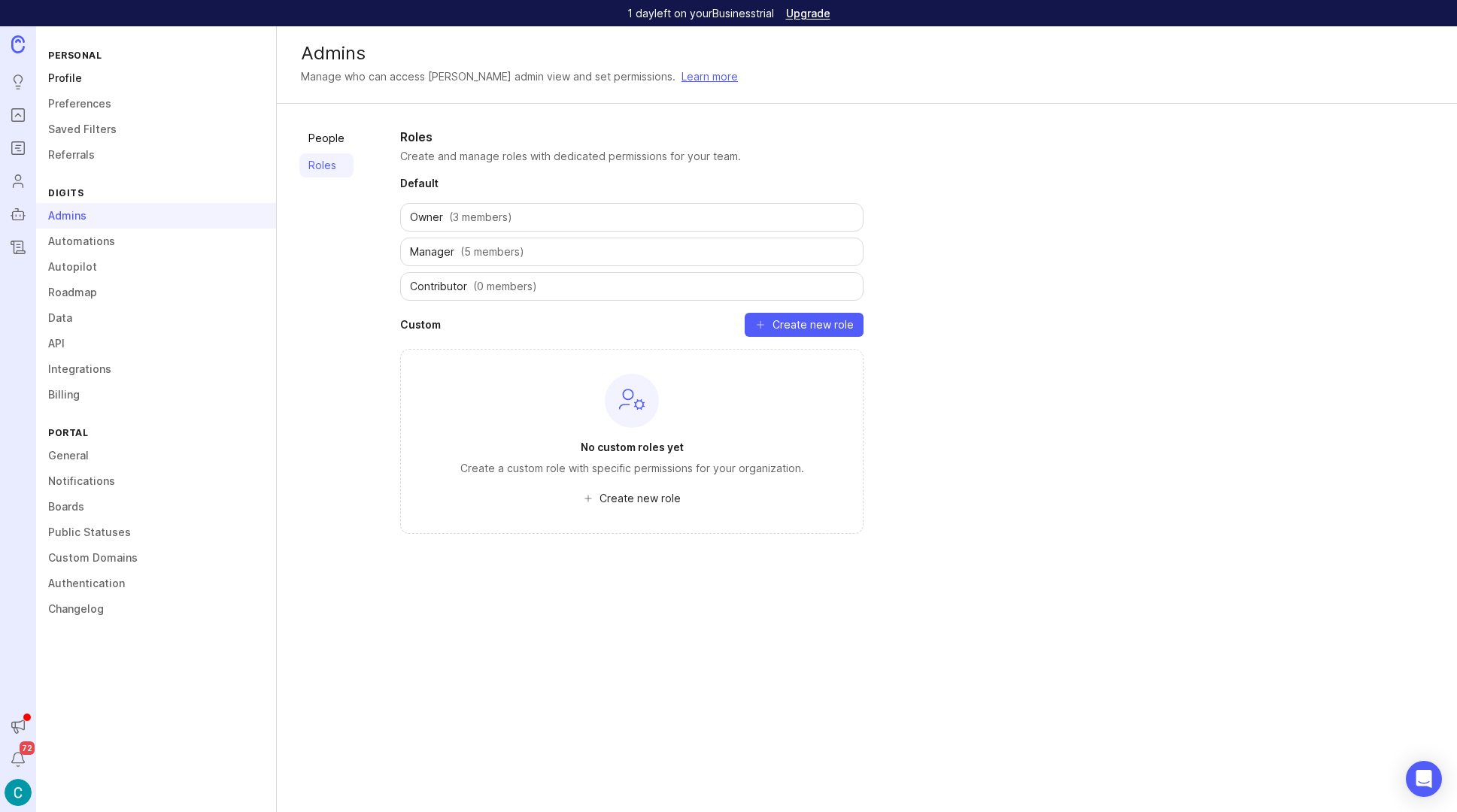
click at [73, 75] on link "Profile" at bounding box center [156, 79] width 240 height 26
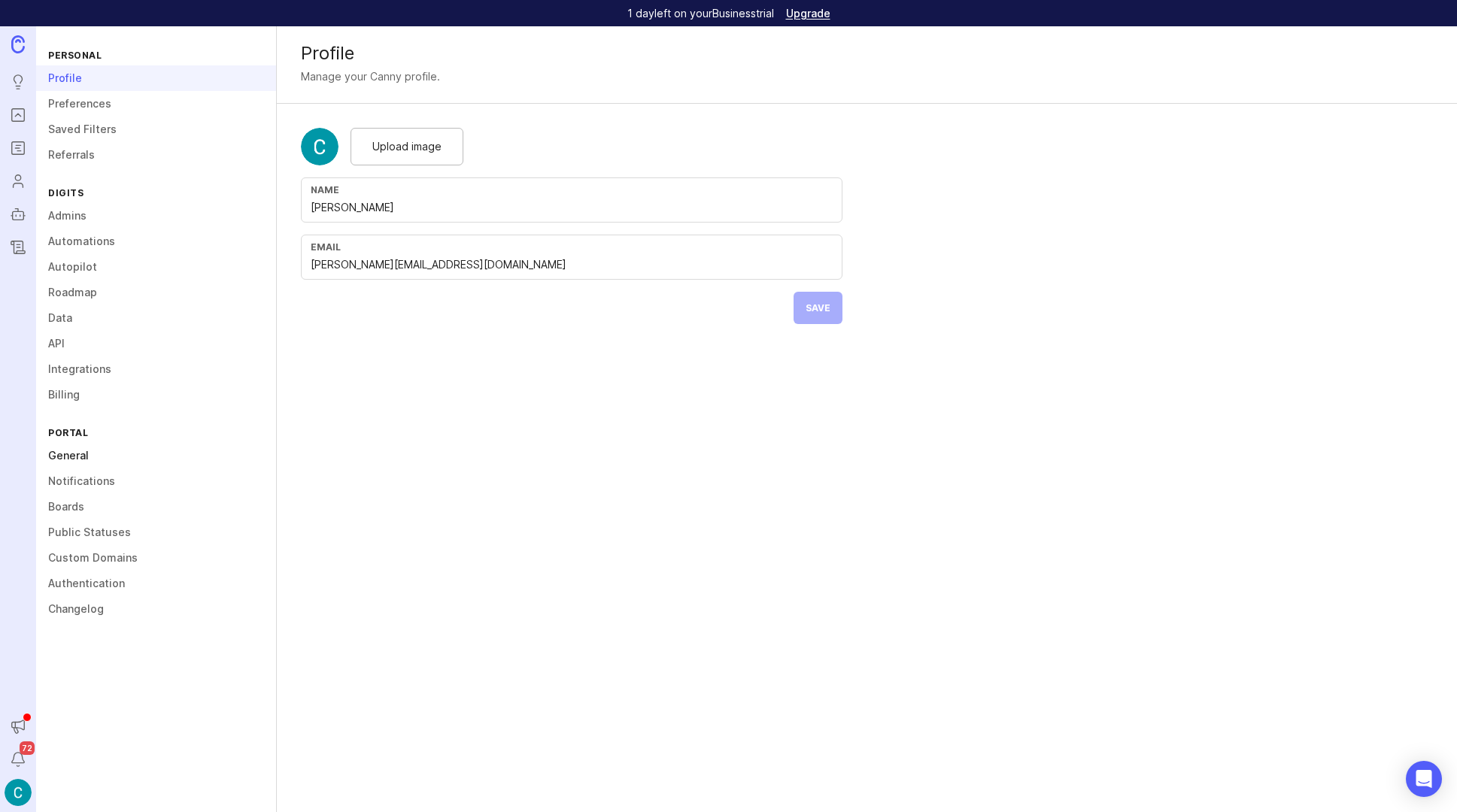
click at [86, 458] on link "General" at bounding box center [156, 456] width 240 height 26
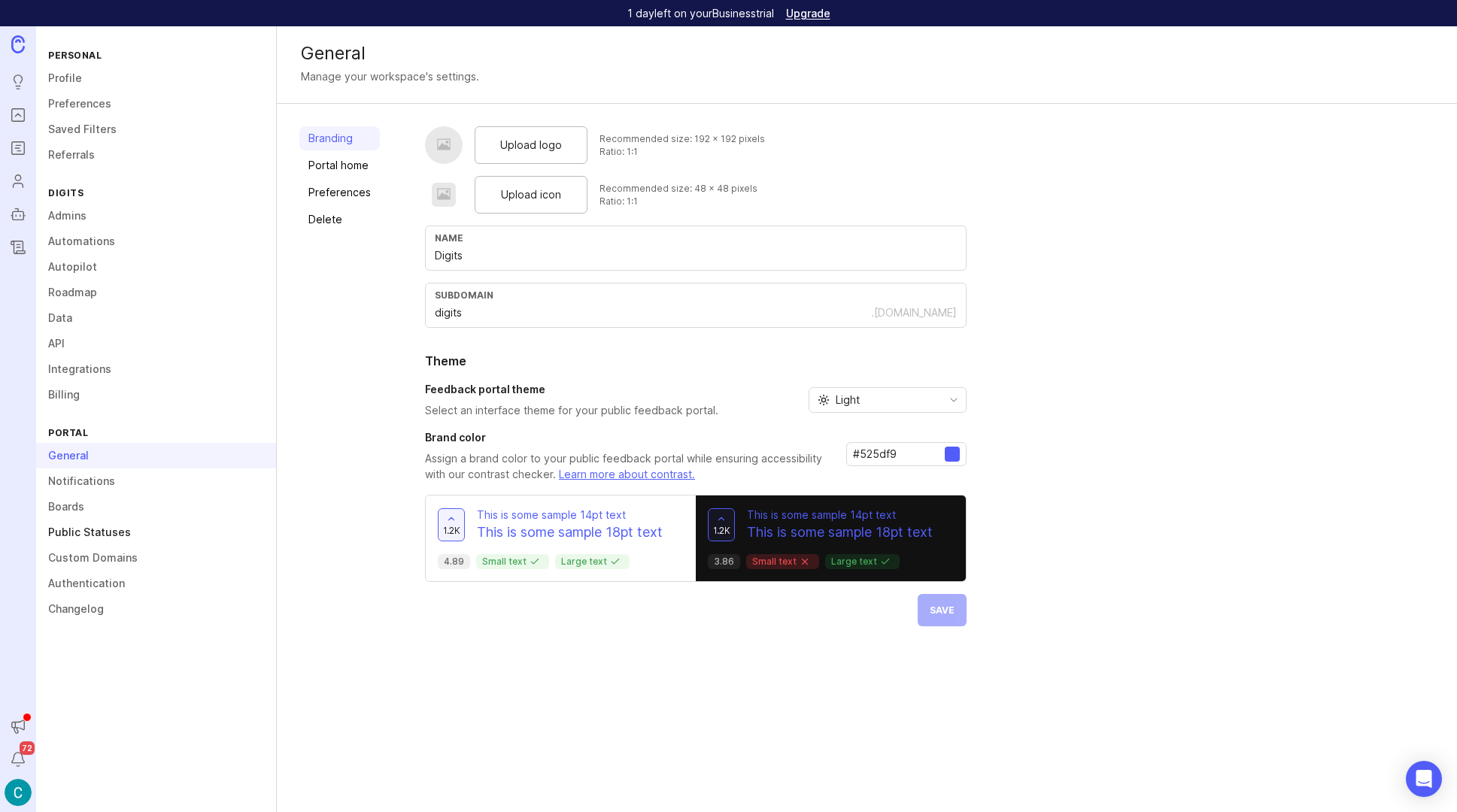
click at [76, 525] on link "Public Statuses" at bounding box center [156, 532] width 240 height 26
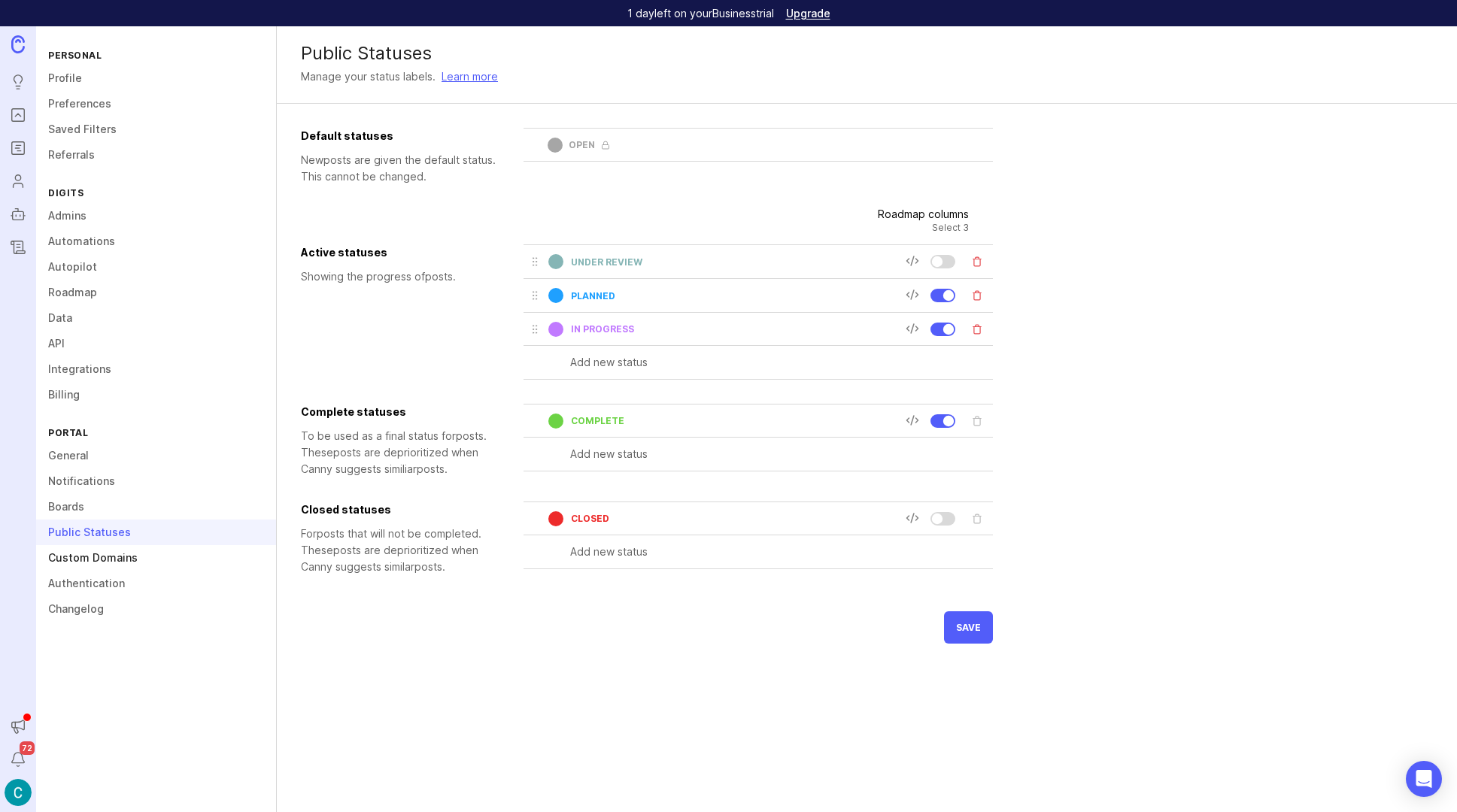
click at [82, 554] on link "Custom Domains" at bounding box center [156, 558] width 240 height 26
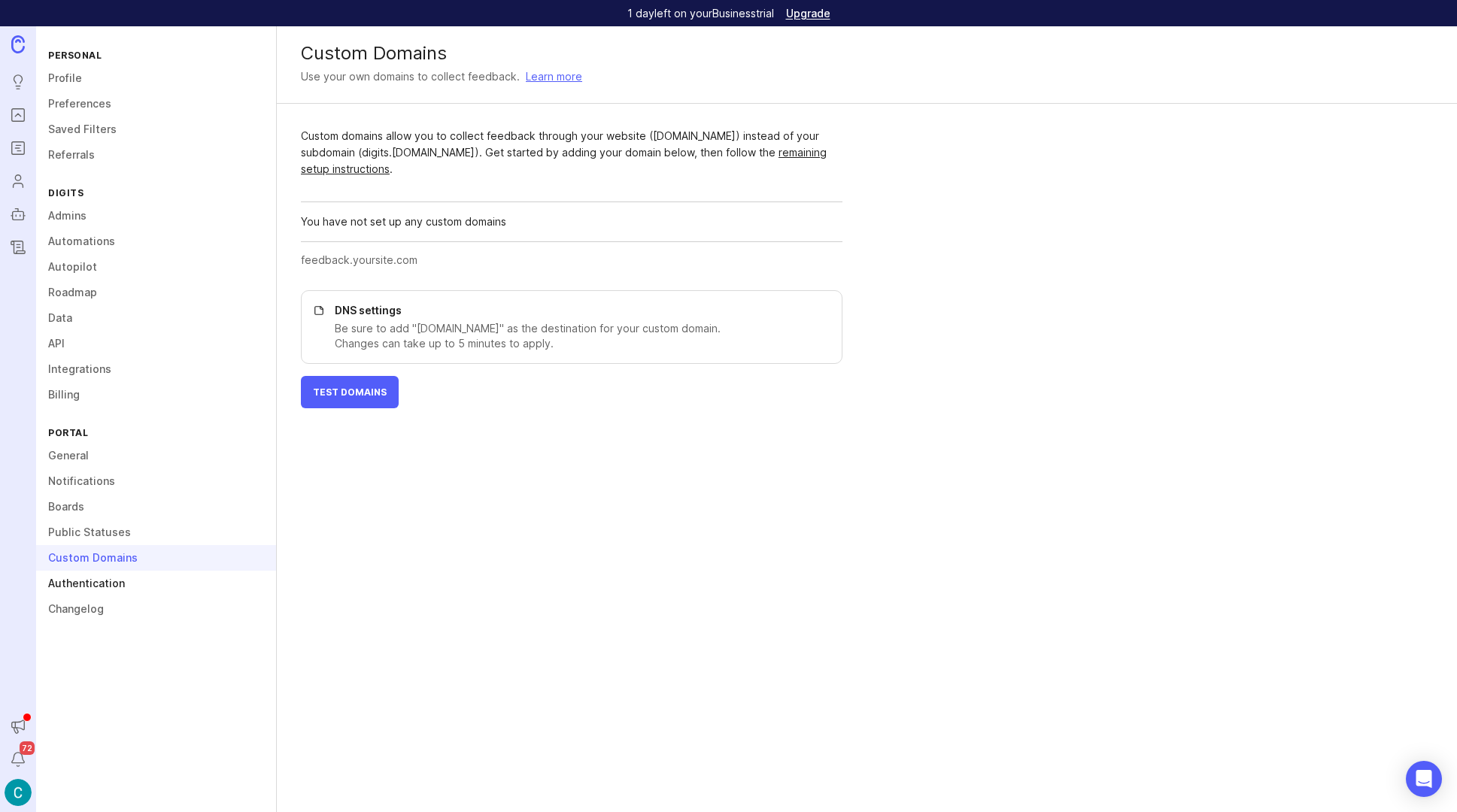
click at [81, 583] on link "Authentication" at bounding box center [156, 584] width 240 height 26
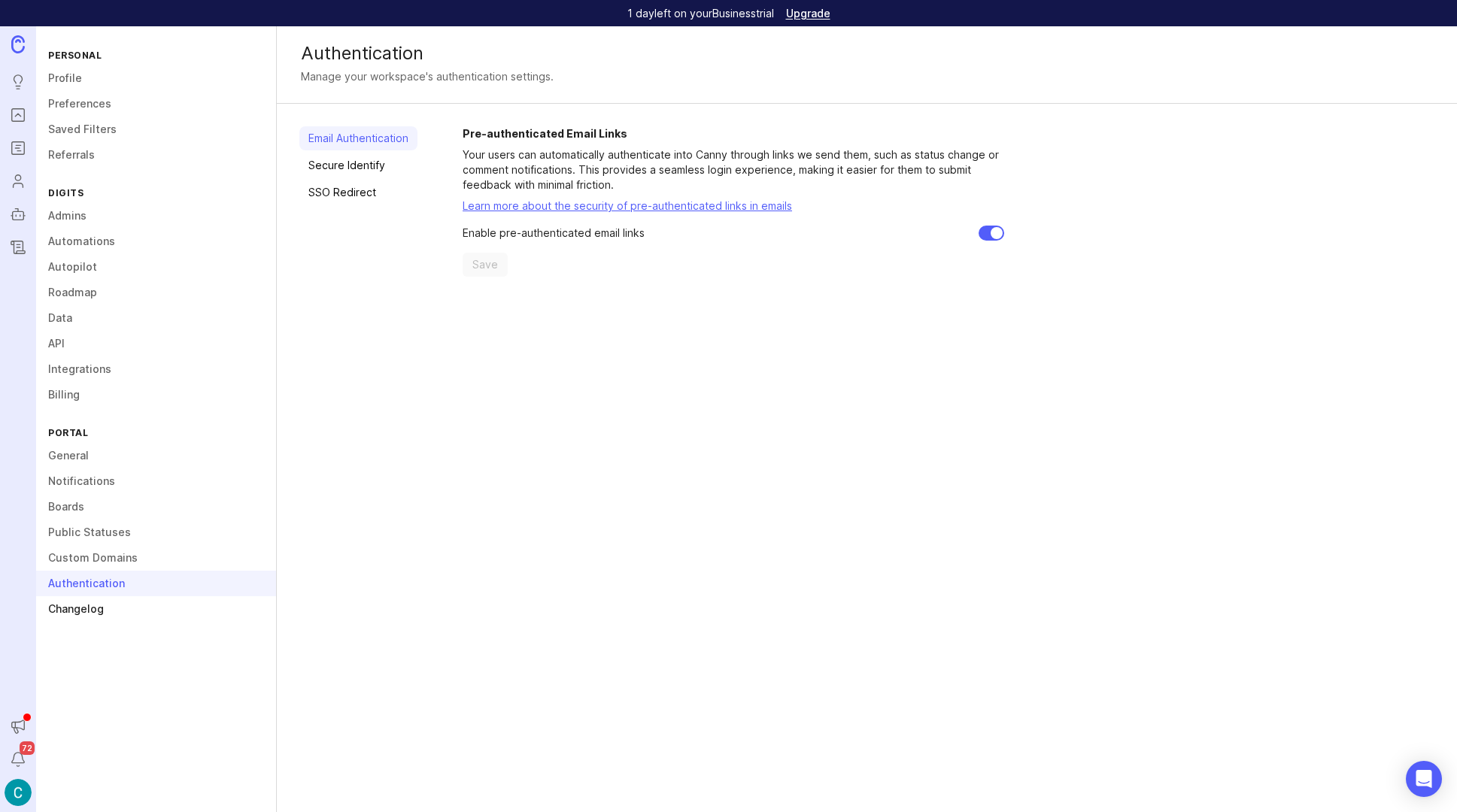
click at [81, 610] on link "Changelog" at bounding box center [156, 609] width 240 height 26
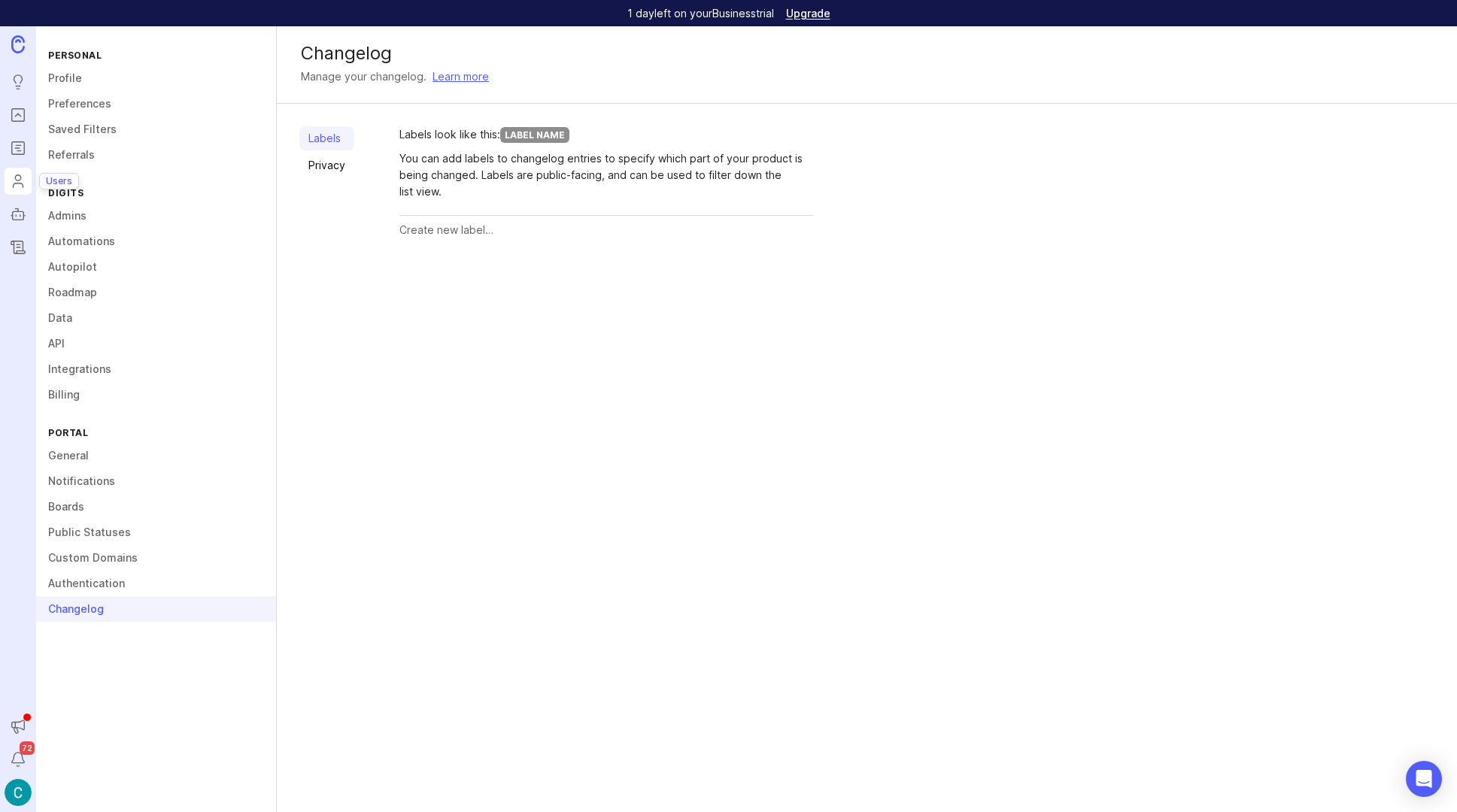
click at [20, 185] on icon "Users" at bounding box center [18, 181] width 17 height 18
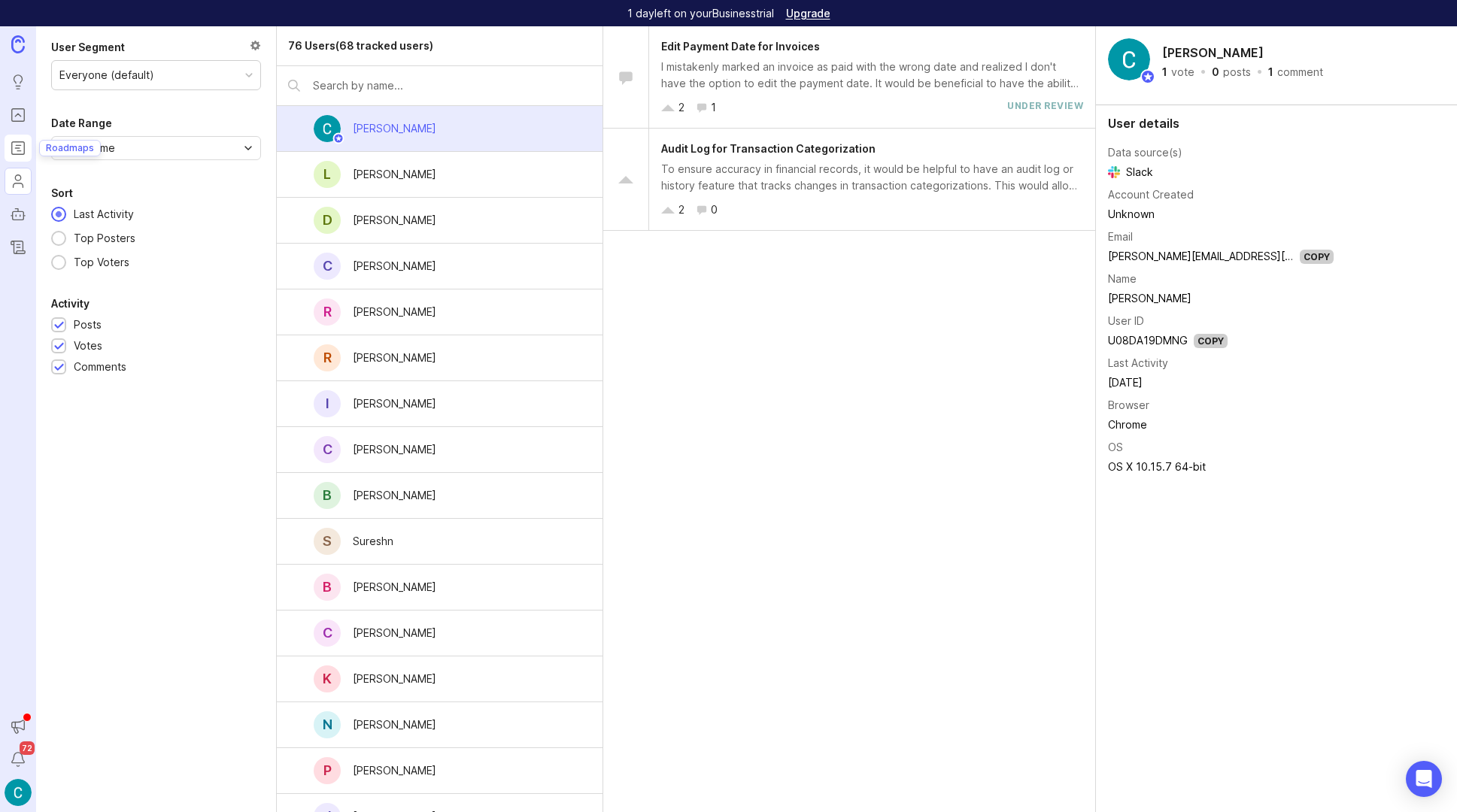
click at [22, 152] on icon "Roadmaps" at bounding box center [18, 148] width 17 height 18
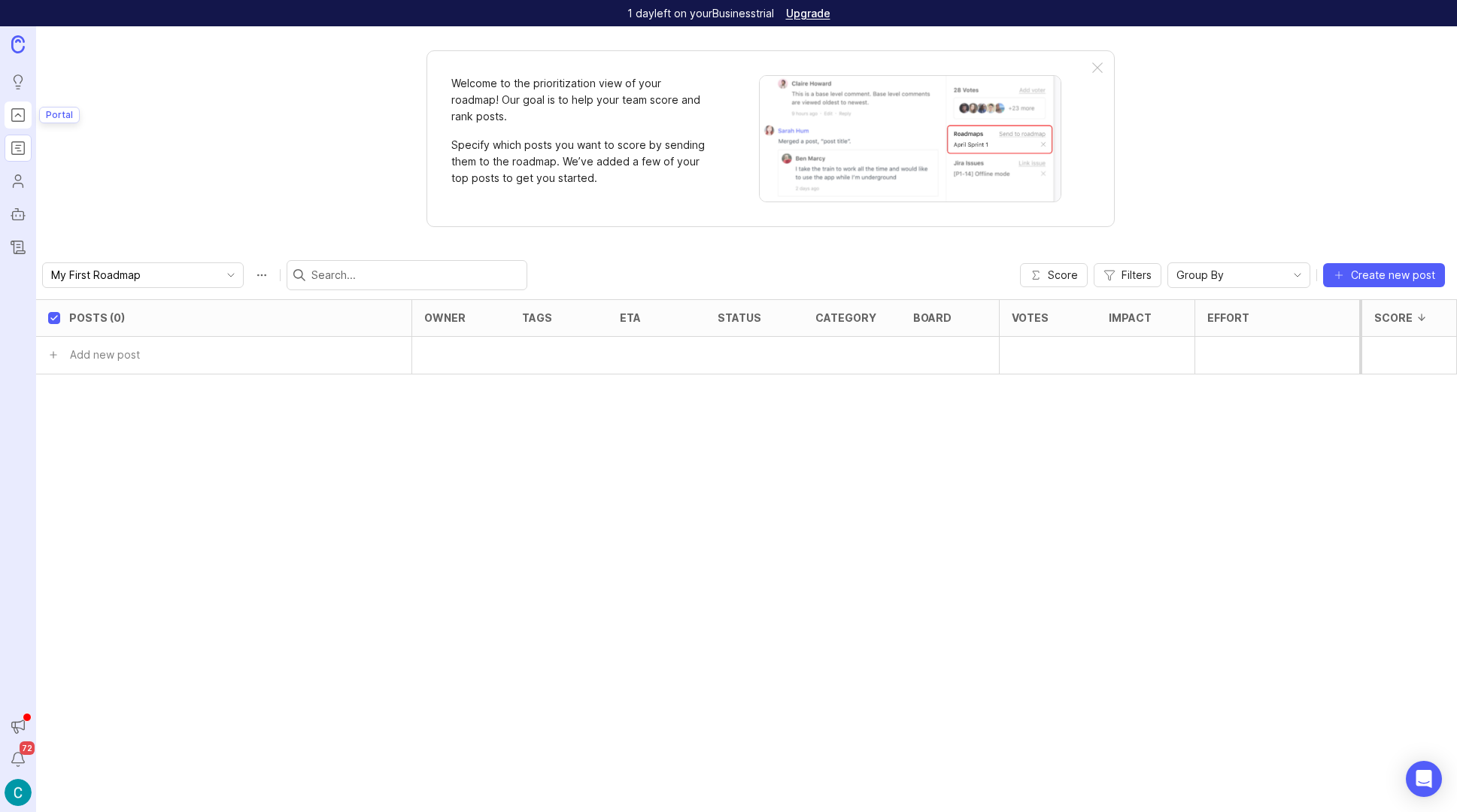
click at [17, 118] on icon "Portal" at bounding box center [18, 115] width 17 height 18
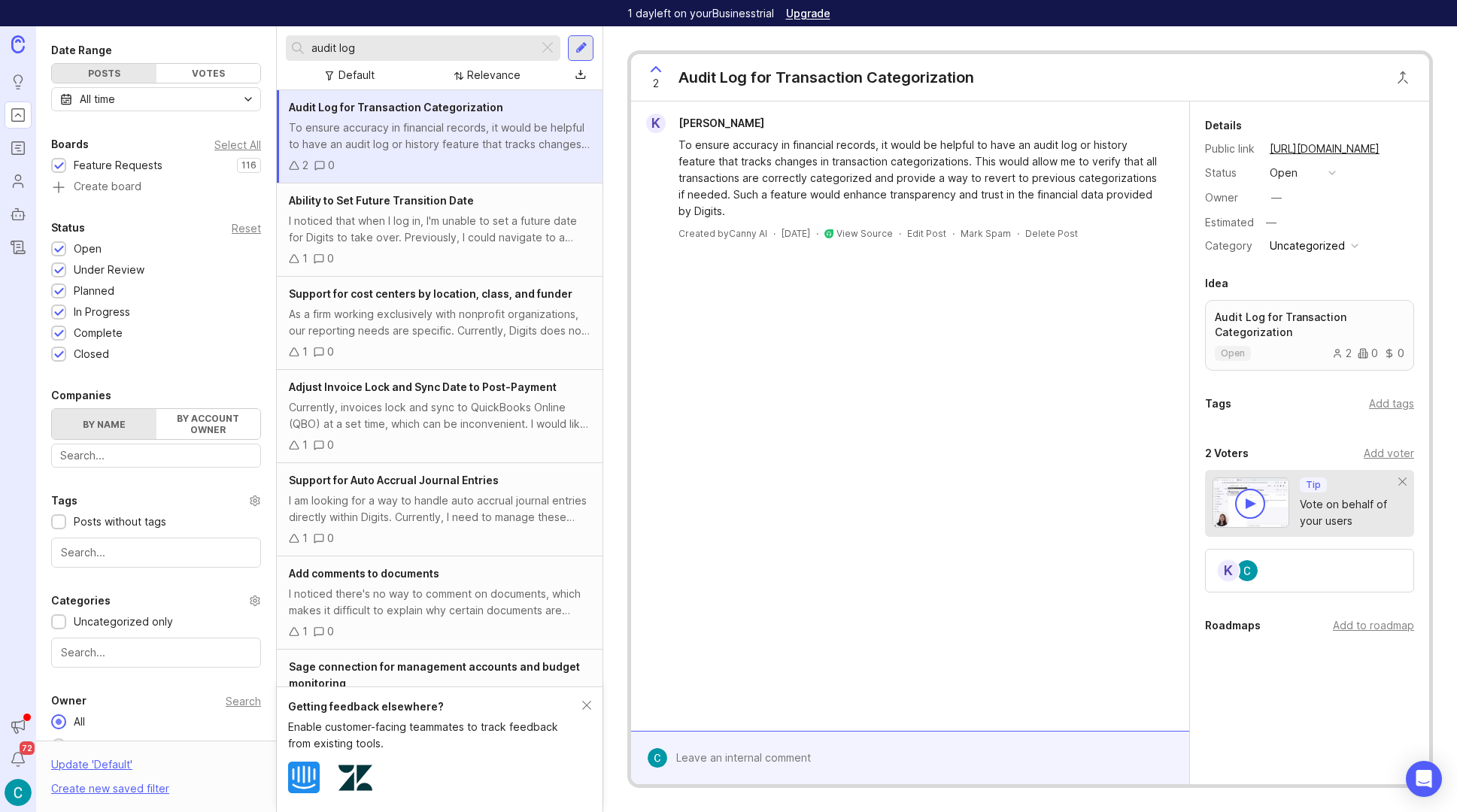
scroll to position [168, 0]
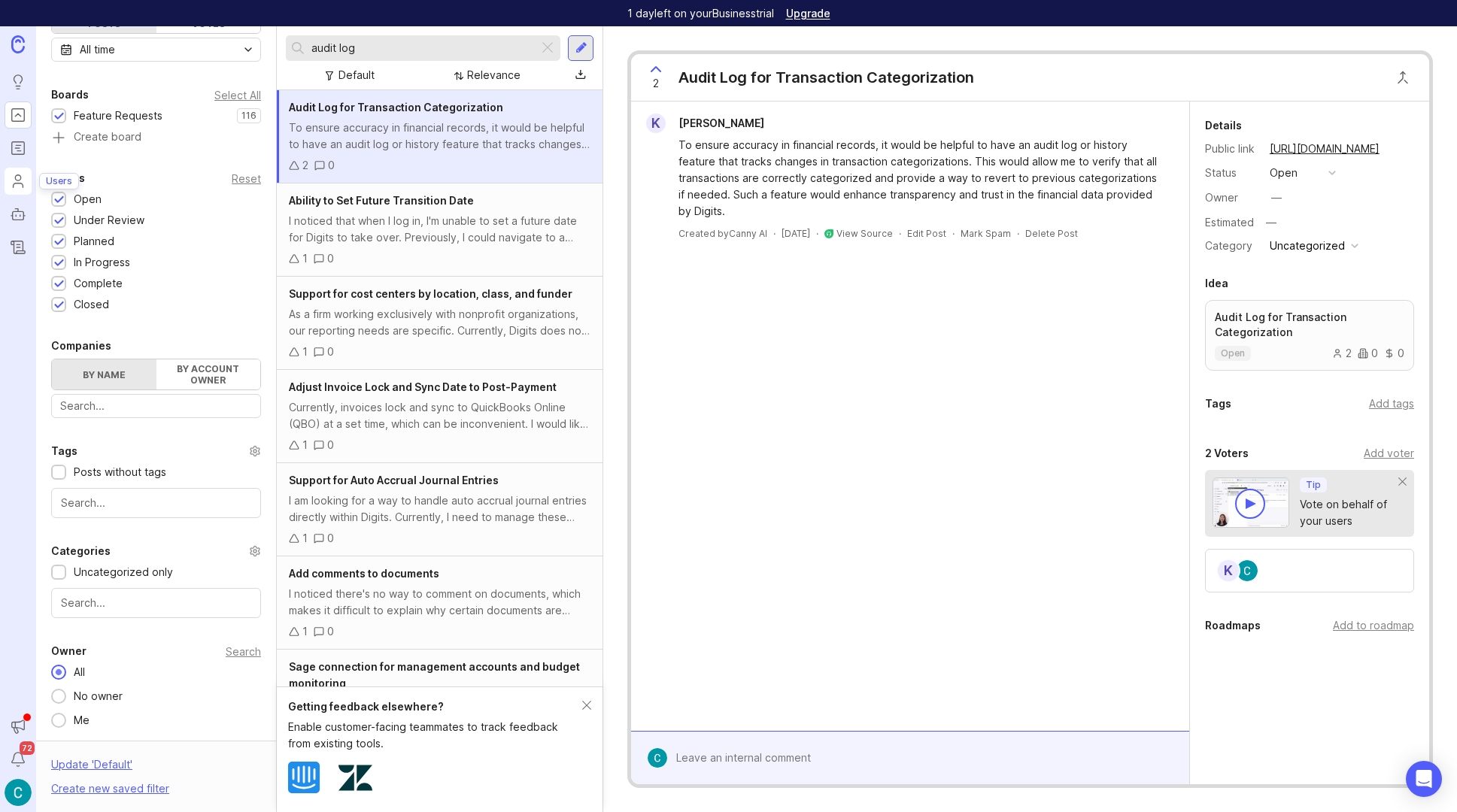
click at [19, 188] on icon "Users" at bounding box center [18, 181] width 17 height 18
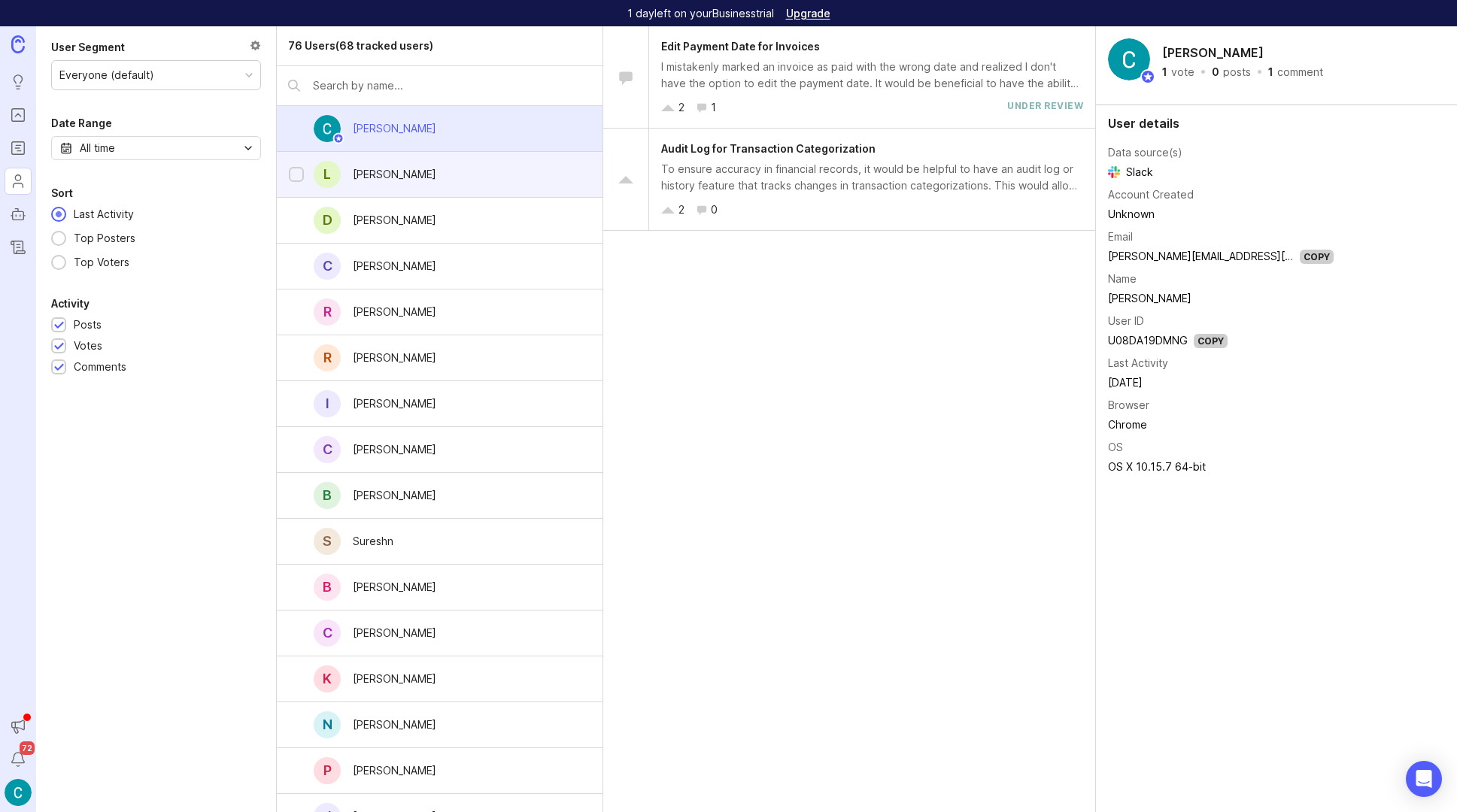
click at [404, 173] on div "Lilly Chen" at bounding box center [394, 174] width 108 height 33
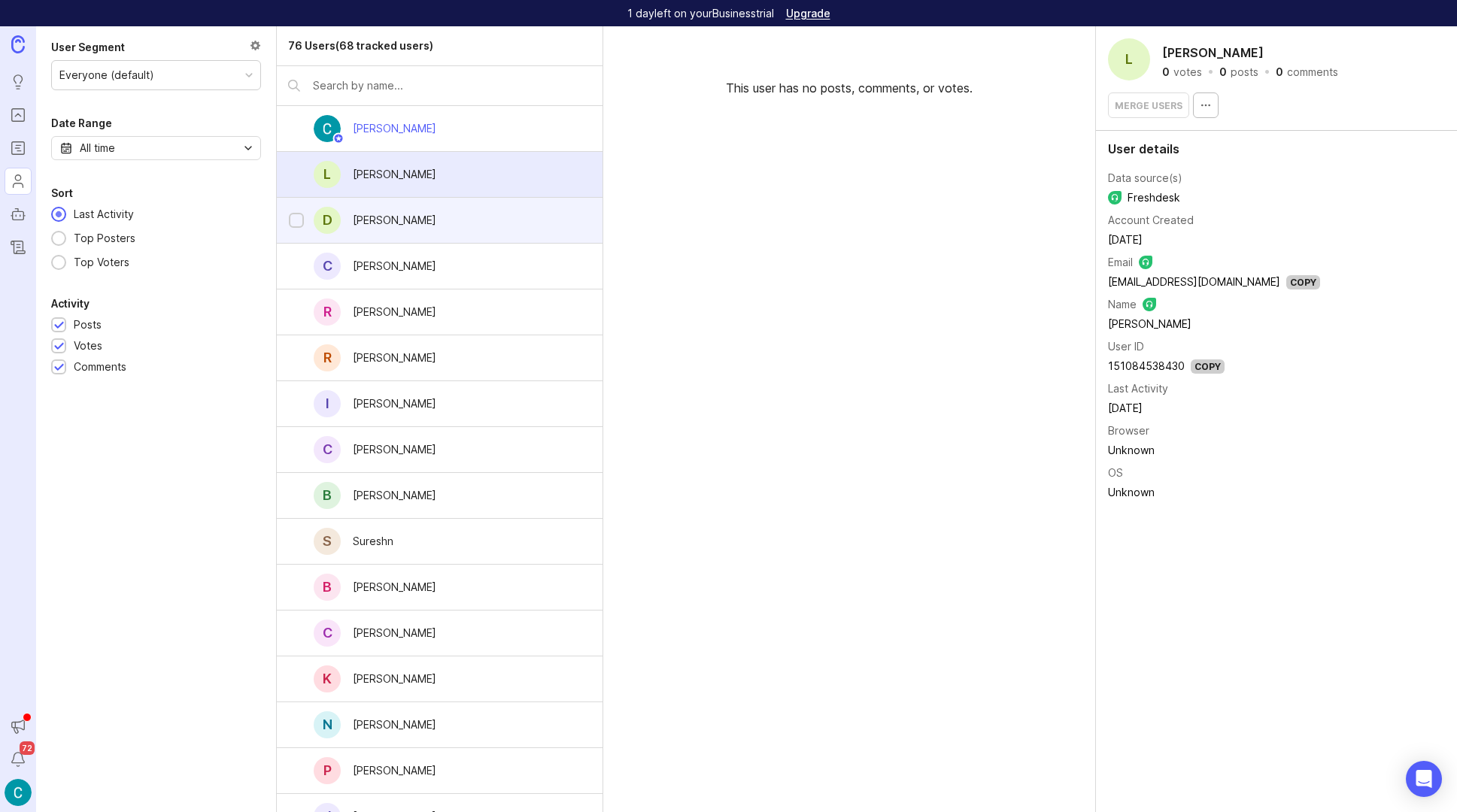
click at [376, 220] on div "Derick Manlapeg" at bounding box center [394, 220] width 83 height 17
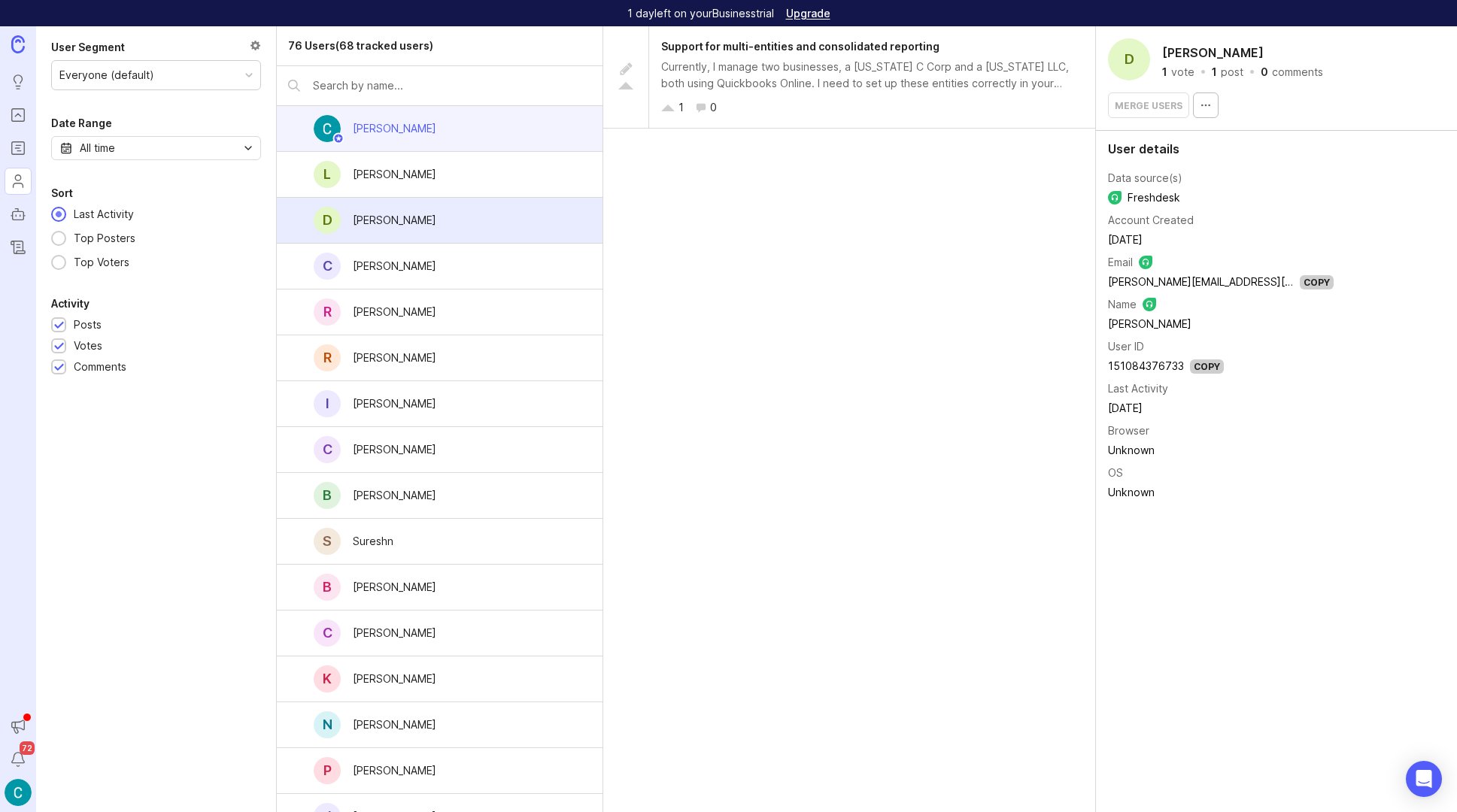
click at [394, 130] on div "Craig Walker" at bounding box center [394, 129] width 83 height 17
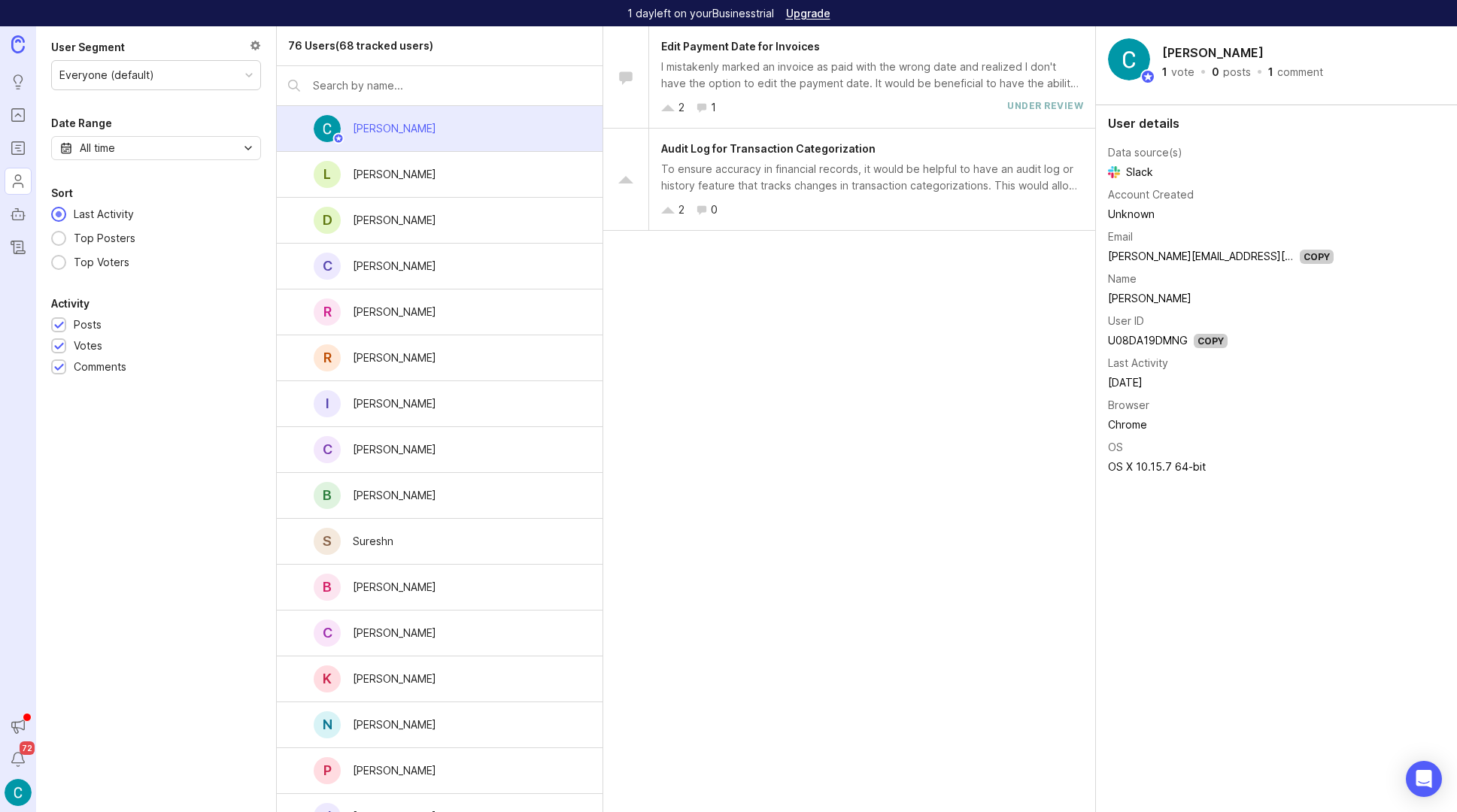
click at [310, 46] on div "76 Users (68 tracked users)" at bounding box center [361, 46] width 145 height 17
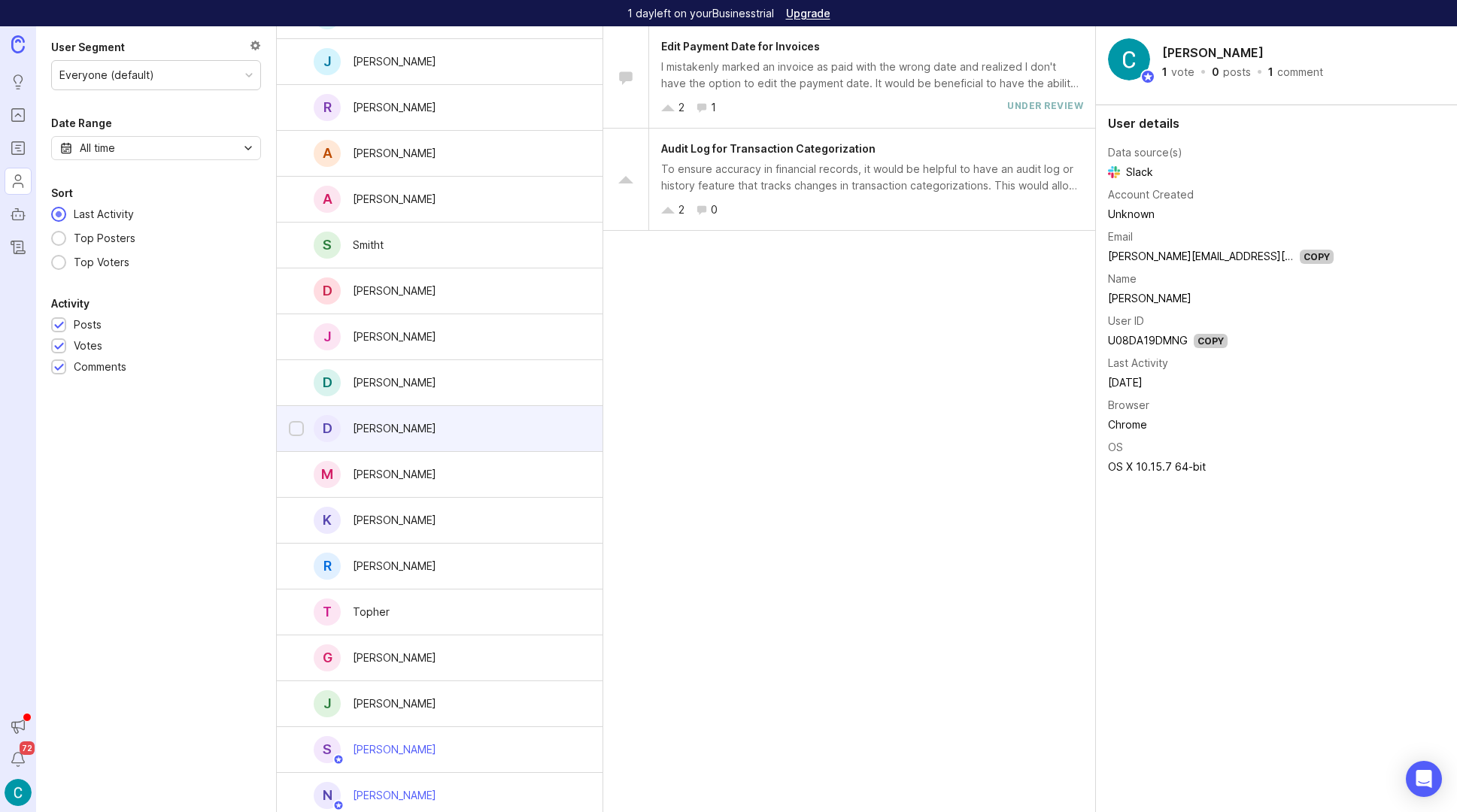
scroll to position [2780, 0]
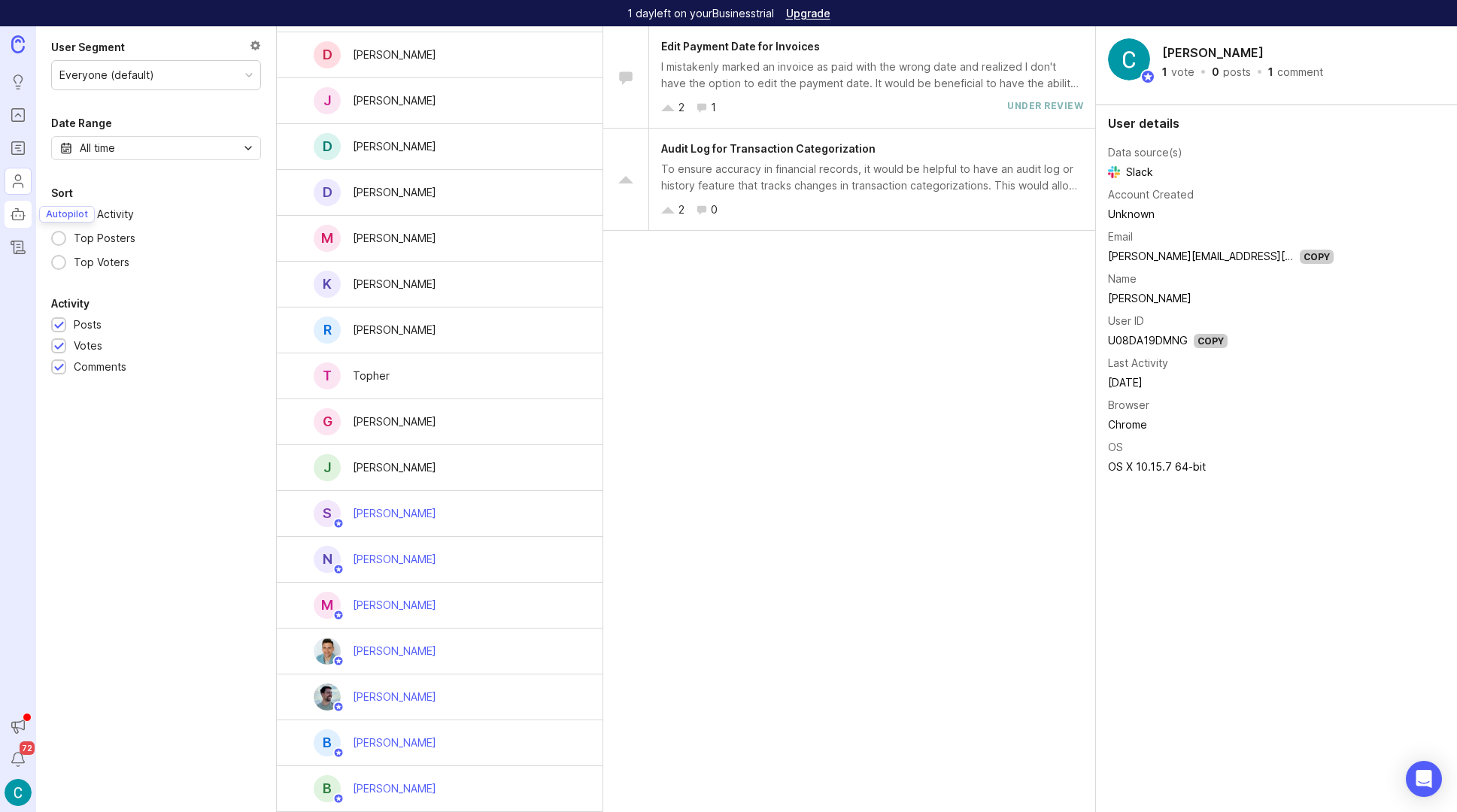
click at [13, 217] on icon "Autopilot" at bounding box center [18, 214] width 17 height 18
click at [24, 242] on icon "Changelog" at bounding box center [18, 248] width 17 height 18
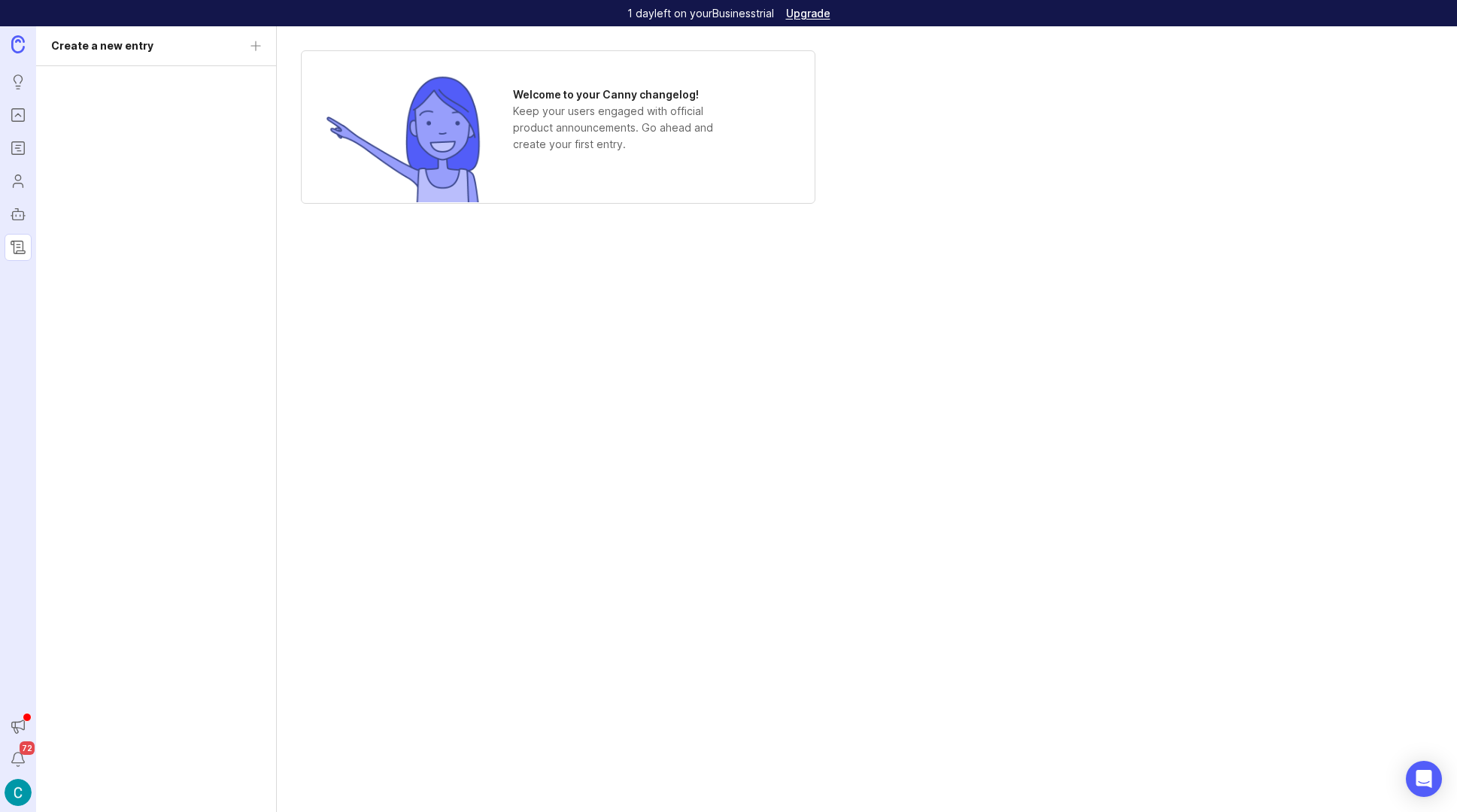
click at [19, 788] on img at bounding box center [18, 793] width 27 height 27
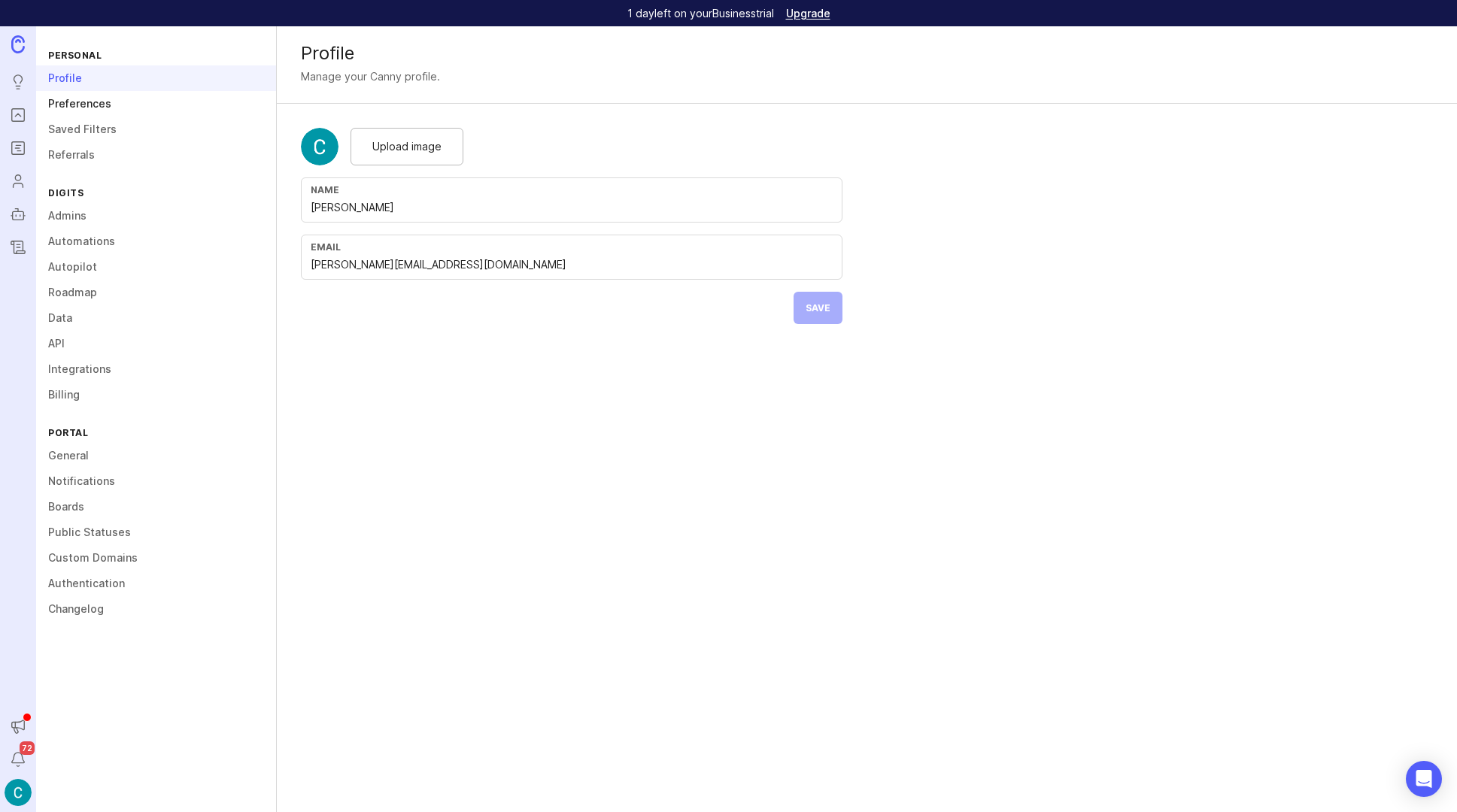
click at [90, 109] on link "Preferences" at bounding box center [156, 104] width 240 height 26
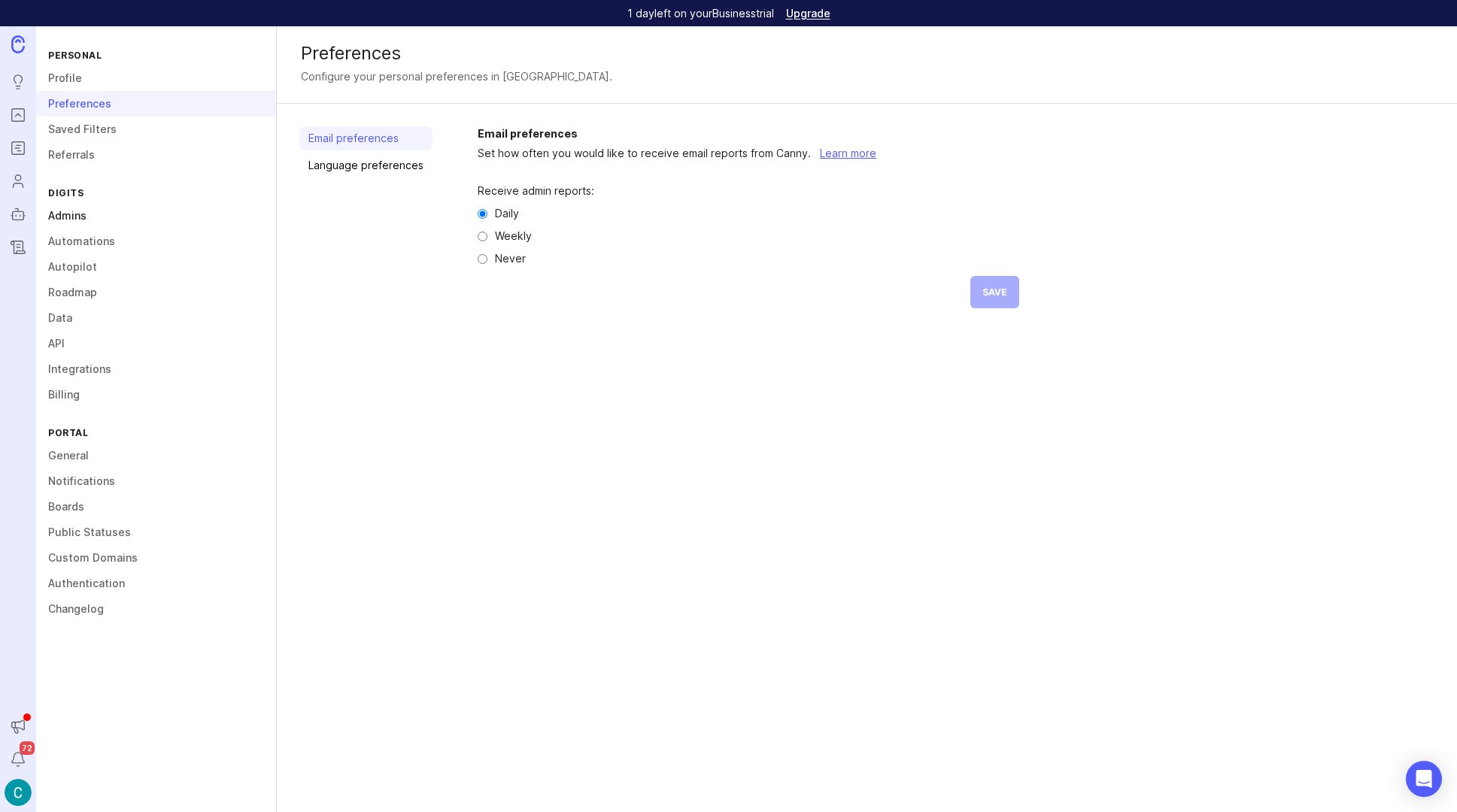
click at [69, 215] on link "Admins" at bounding box center [156, 216] width 240 height 26
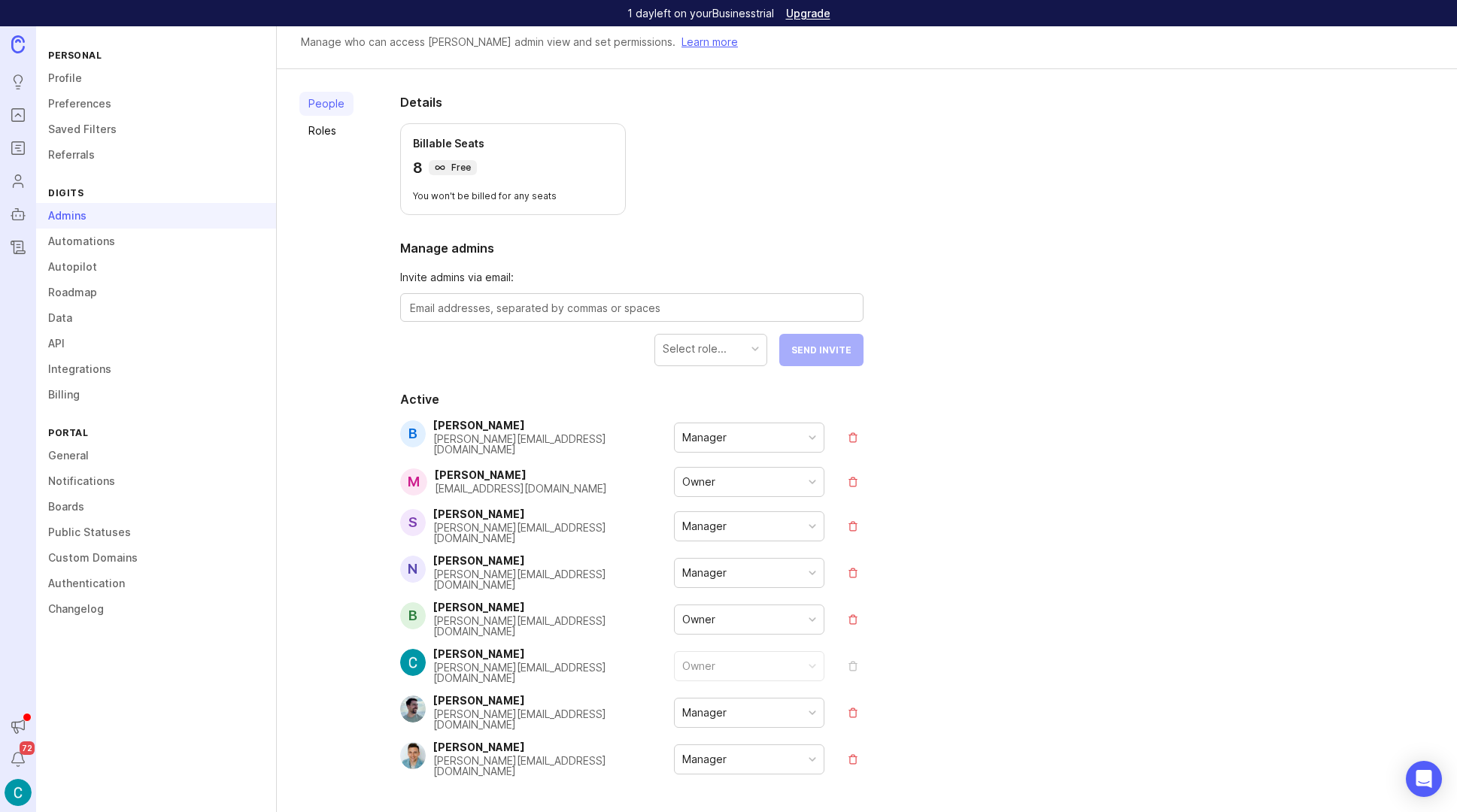
scroll to position [63, 0]
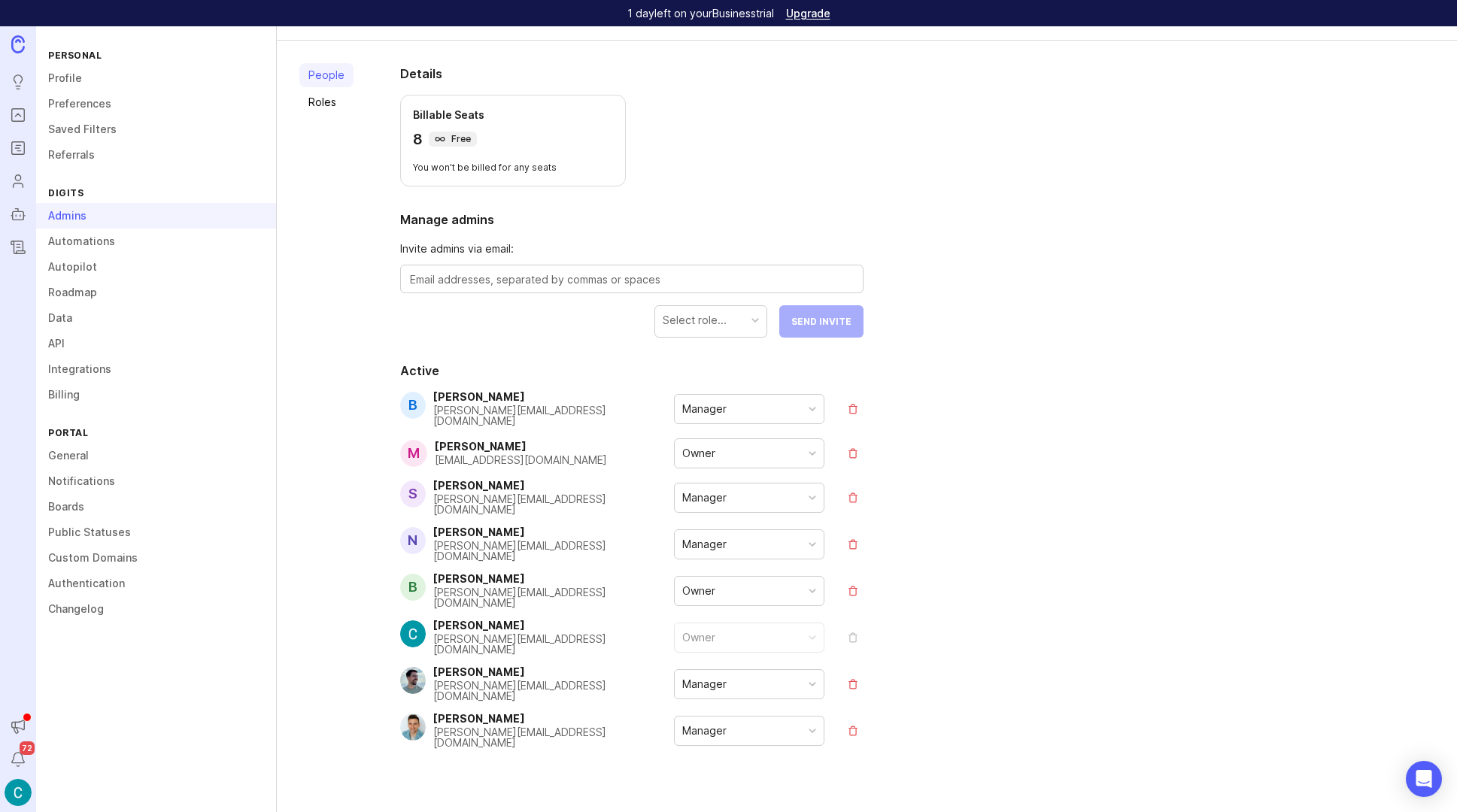
click at [762, 323] on div "Select role..." at bounding box center [711, 319] width 111 height 28
click at [1031, 374] on div "People Roles Details Billable Seats 8 Free You won't be billed for any seats Ma…" at bounding box center [867, 442] width 1180 height 804
click at [755, 331] on div "Select role..." at bounding box center [711, 319] width 111 height 28
click at [558, 278] on textarea at bounding box center [632, 280] width 444 height 17
click at [307, 105] on link "Roles" at bounding box center [326, 102] width 54 height 24
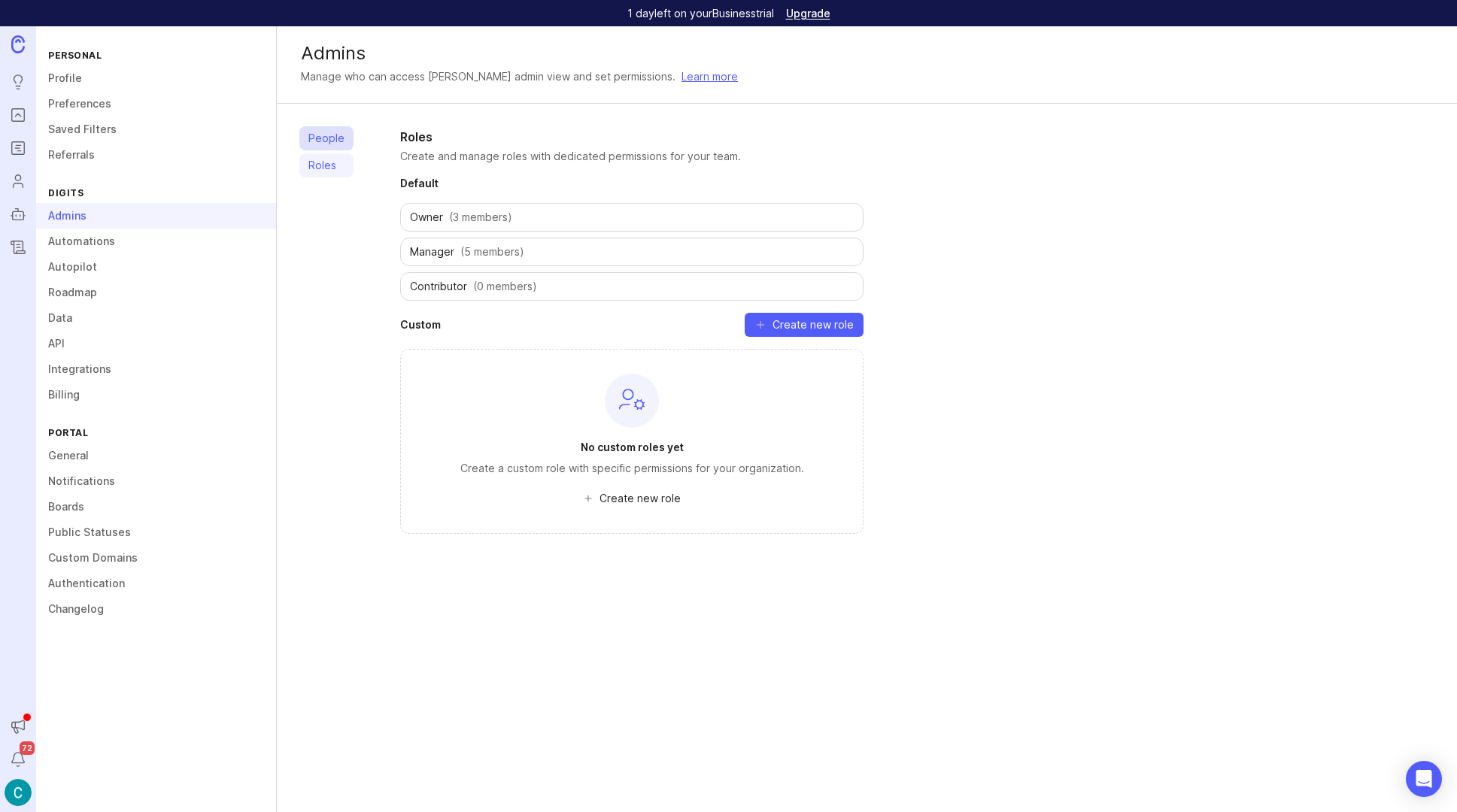
click at [329, 139] on link "People" at bounding box center [326, 139] width 54 height 24
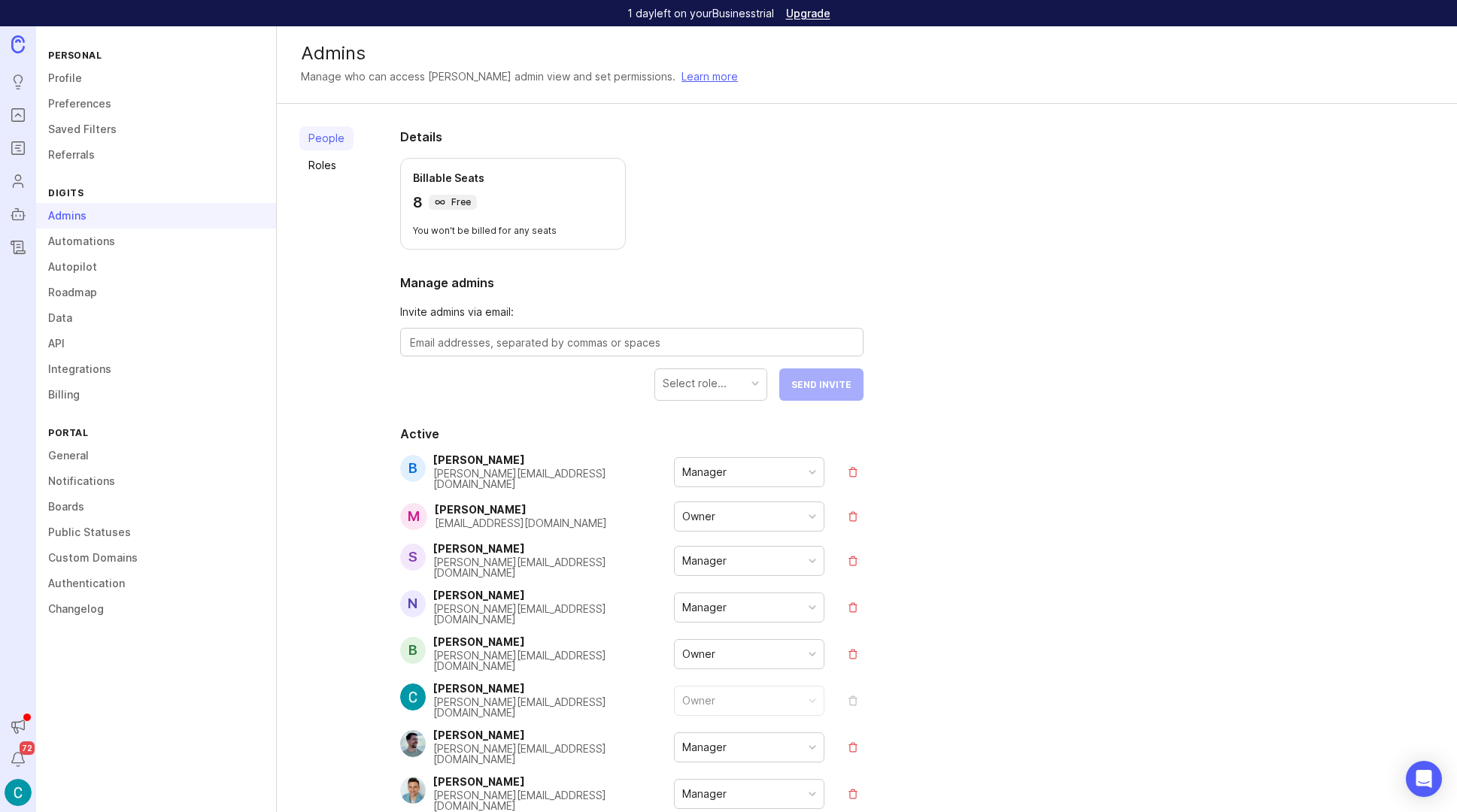
click at [519, 338] on textarea at bounding box center [632, 343] width 444 height 17
type textarea "y"
type textarea "ryan@hu"
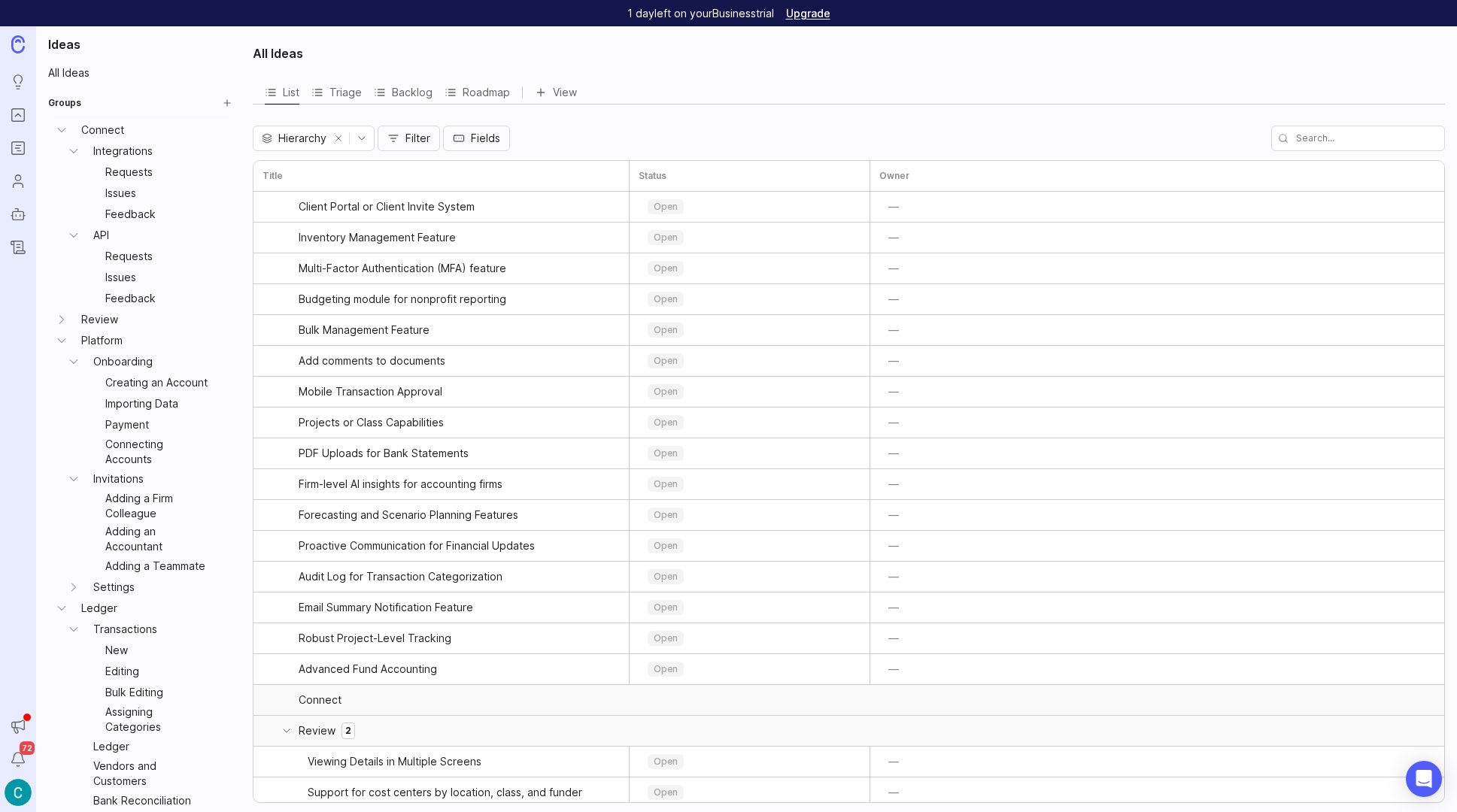
click at [13, 793] on img at bounding box center [18, 793] width 27 height 27
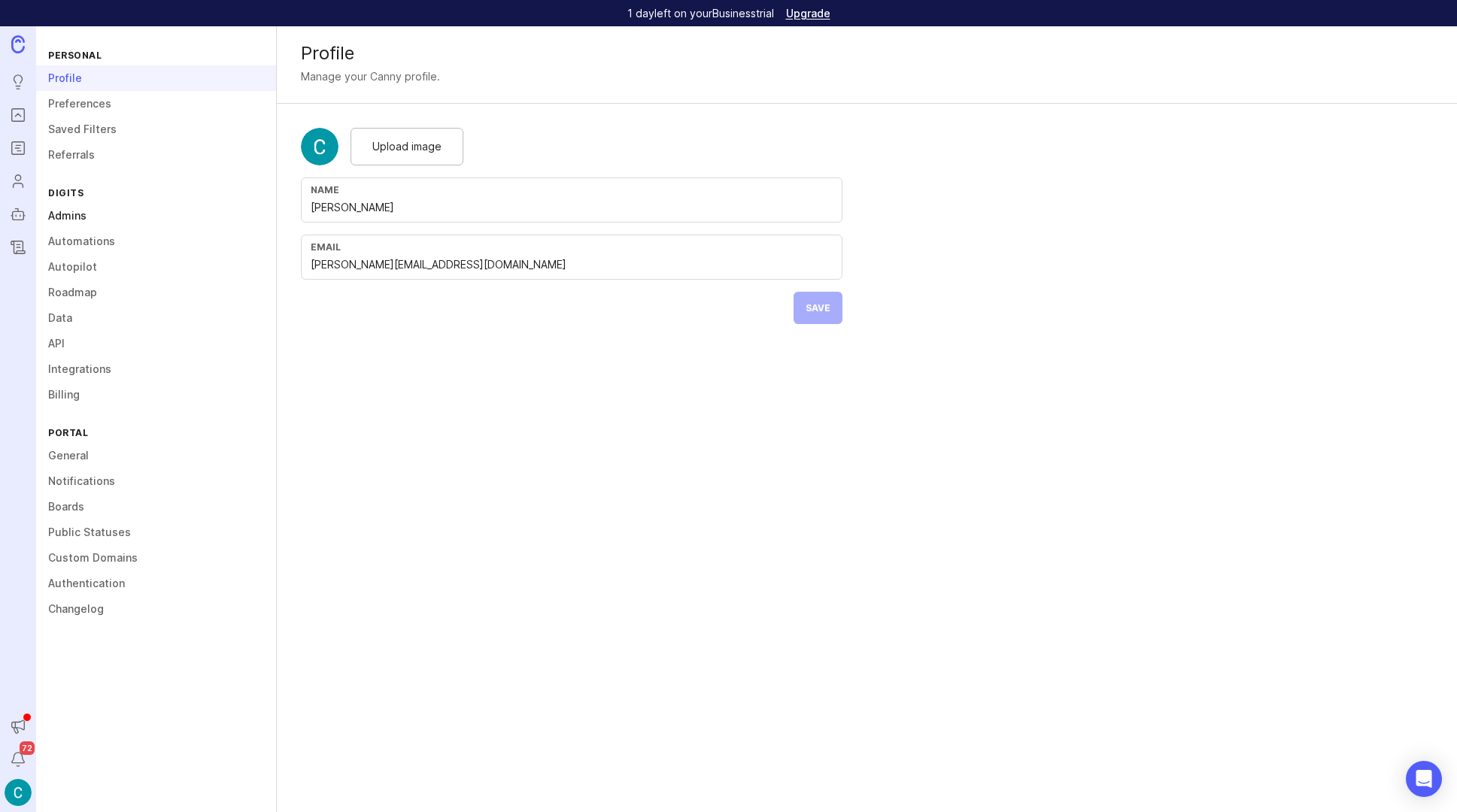
click at [71, 216] on link "Admins" at bounding box center [156, 216] width 240 height 26
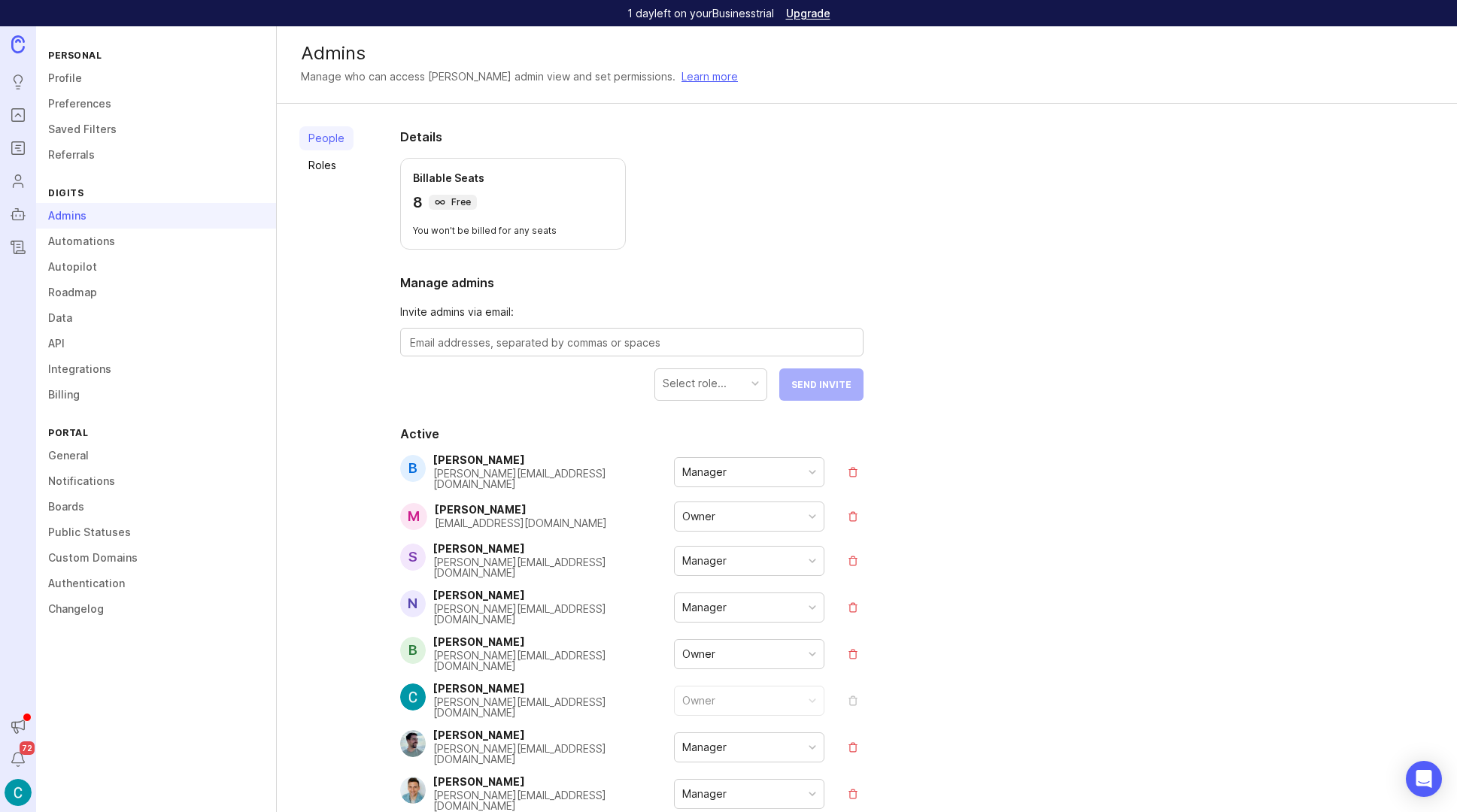
click at [499, 350] on textarea at bounding box center [632, 343] width 444 height 17
paste textarea "ryanh@digits.com"
type textarea "ryanh@digits.com"
click at [741, 382] on div "Select role..." at bounding box center [711, 383] width 111 height 28
click at [817, 384] on span "Send Invite" at bounding box center [821, 384] width 60 height 11
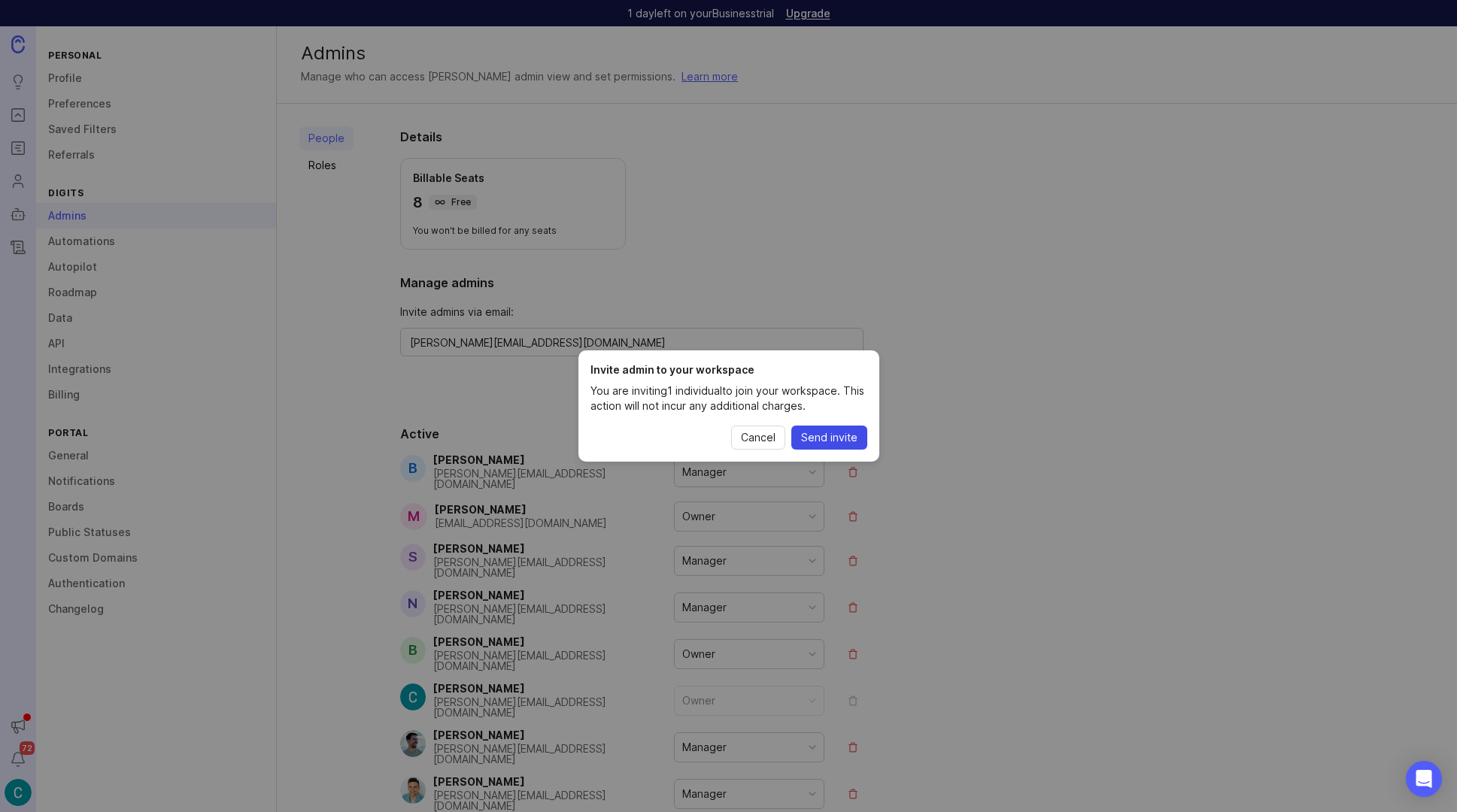
click at [844, 438] on span "Send invite" at bounding box center [829, 438] width 56 height 15
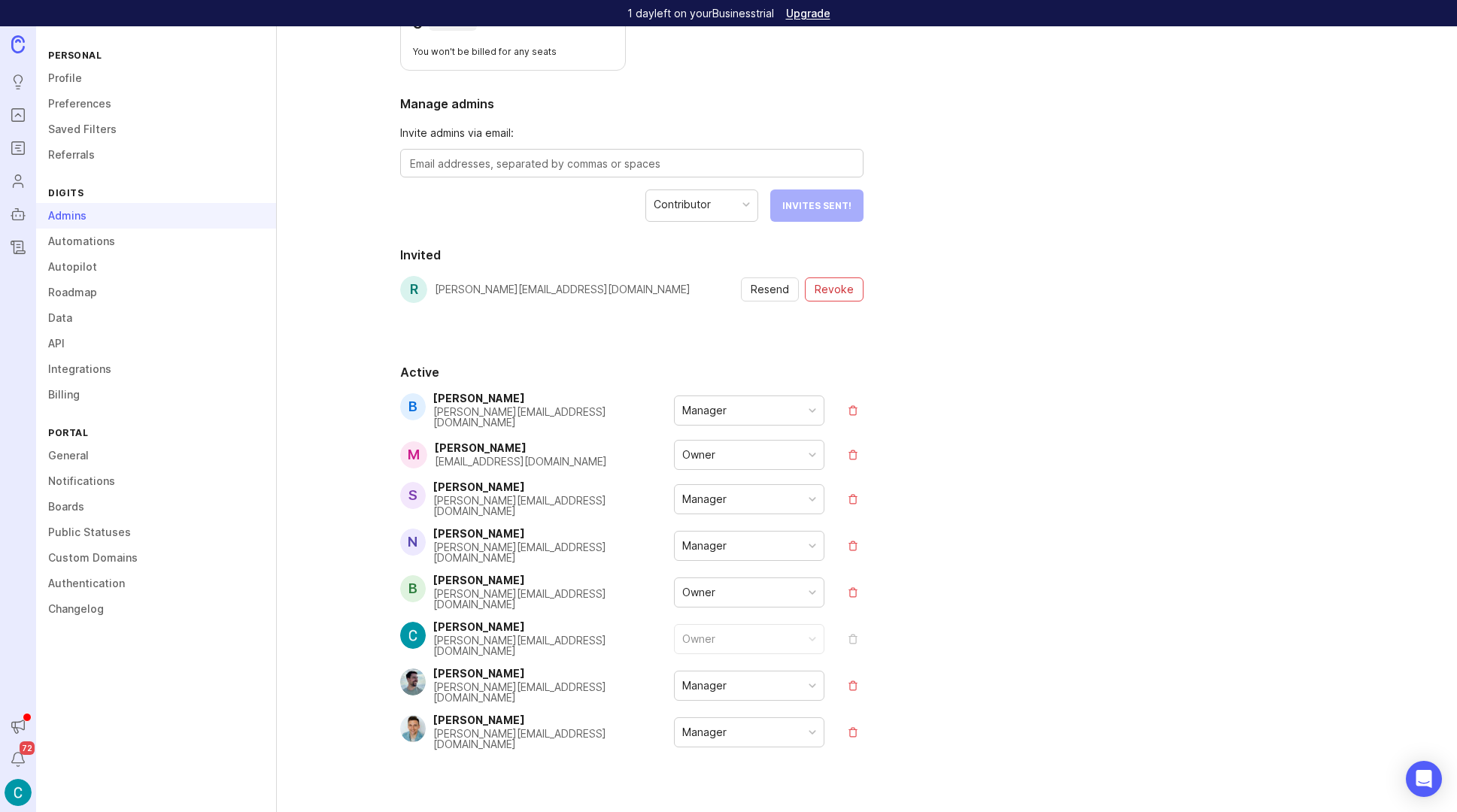
scroll to position [181, 0]
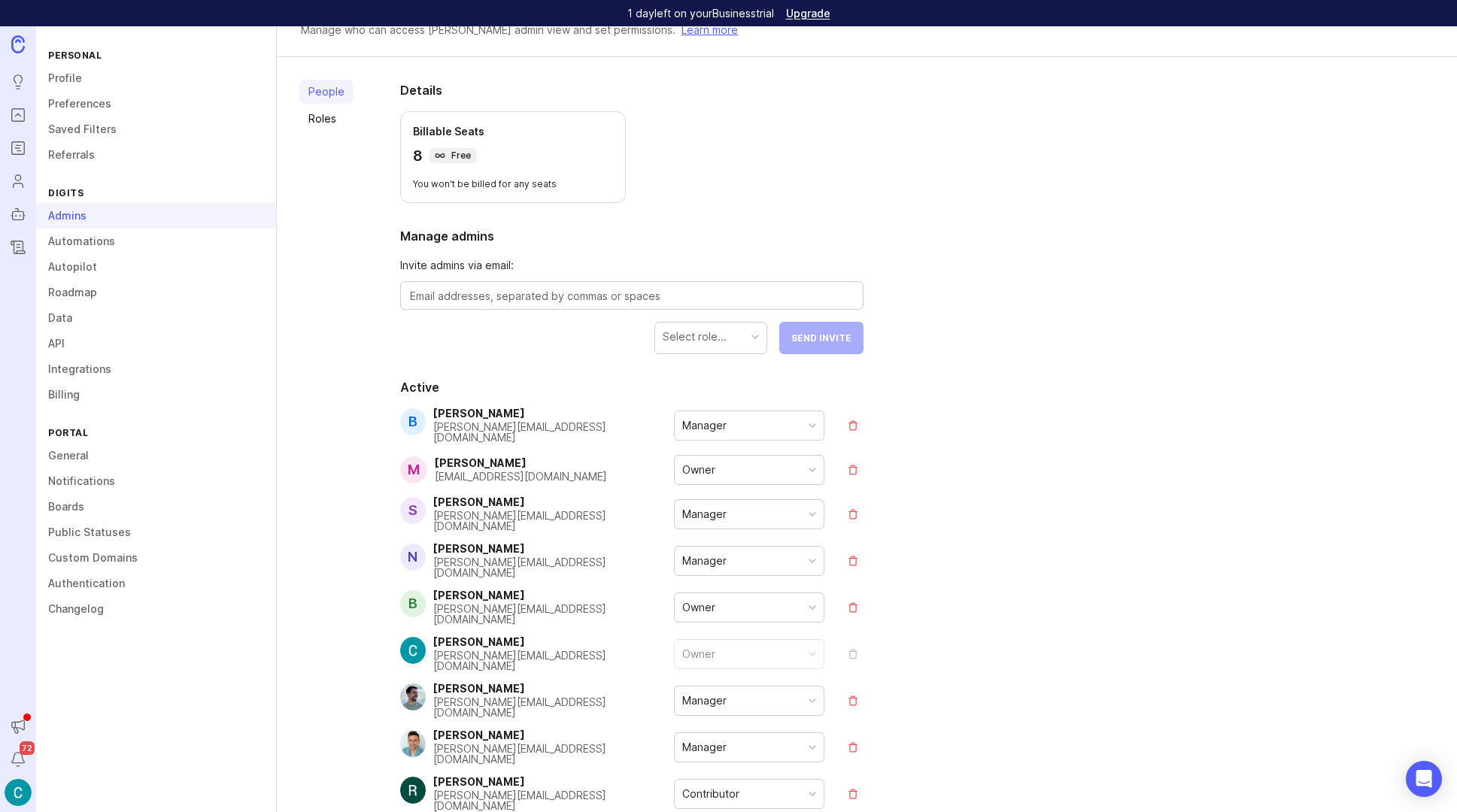
scroll to position [105, 0]
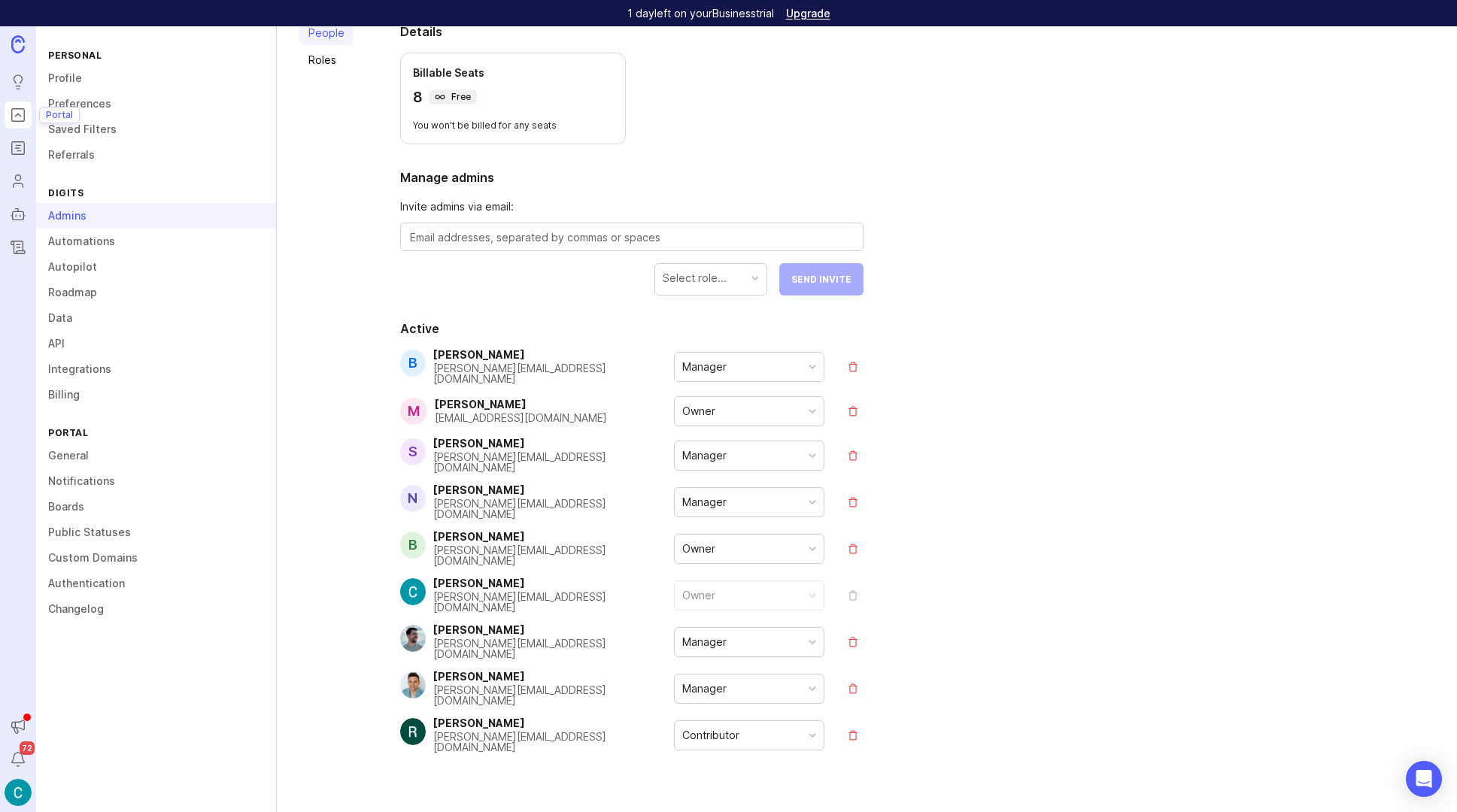
click at [15, 118] on icon "Portal" at bounding box center [18, 115] width 17 height 18
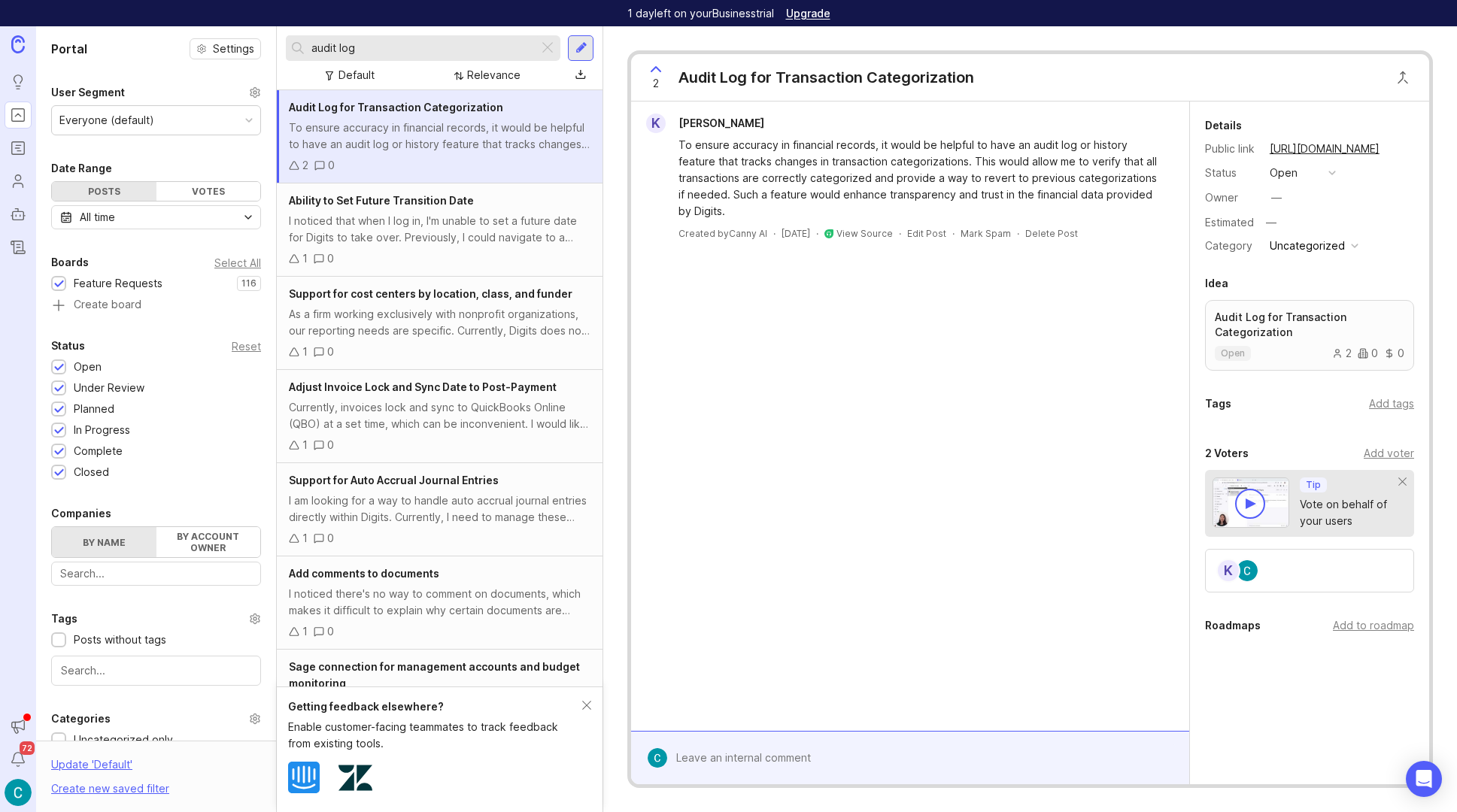
click at [371, 141] on div "To ensure accuracy in financial records, it would be helpful to have an audit l…" at bounding box center [439, 136] width 301 height 33
click at [1277, 338] on p "Audit Log for Transaction Categorization" at bounding box center [1310, 324] width 190 height 30
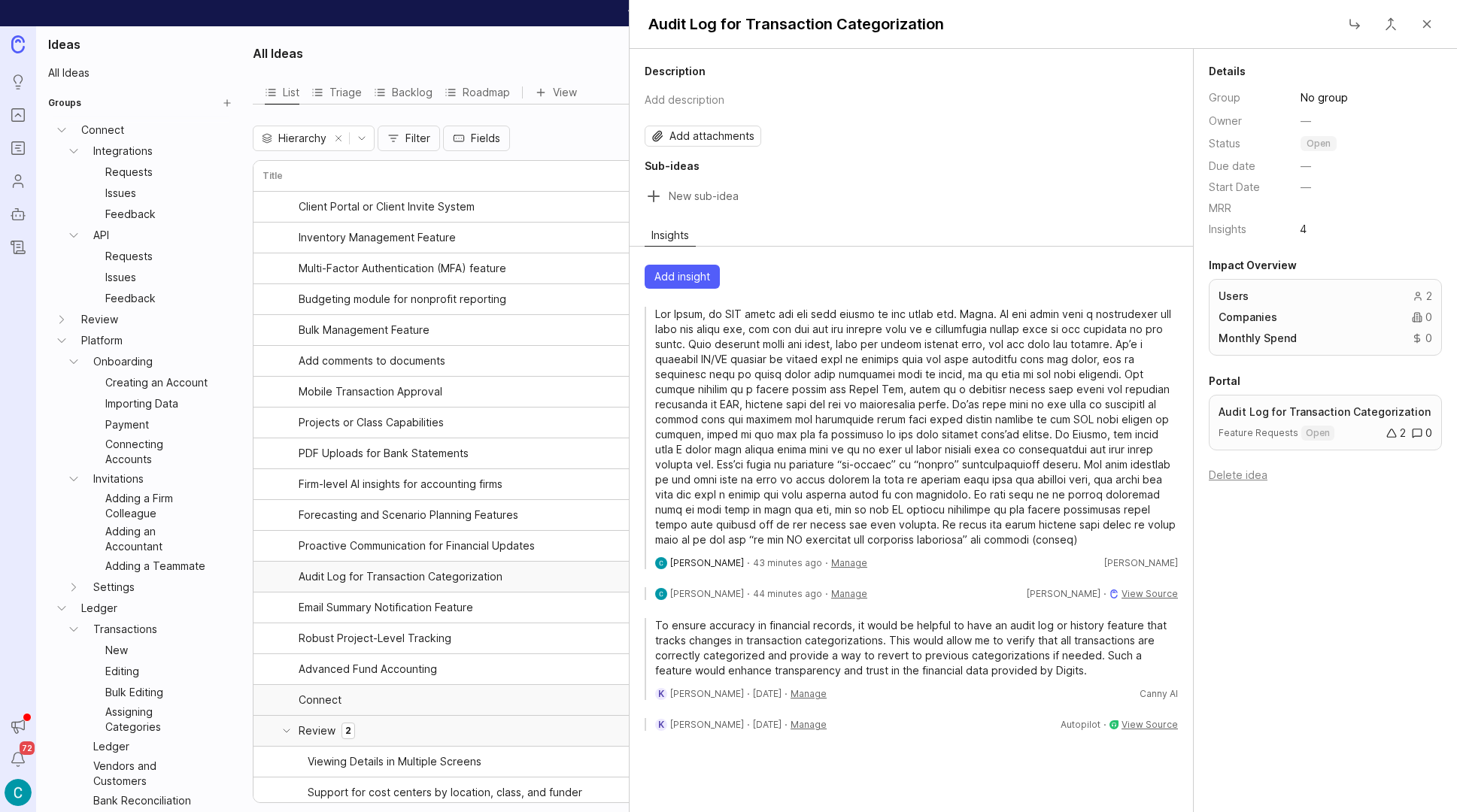
click at [680, 565] on span "[PERSON_NAME]" at bounding box center [707, 563] width 74 height 11
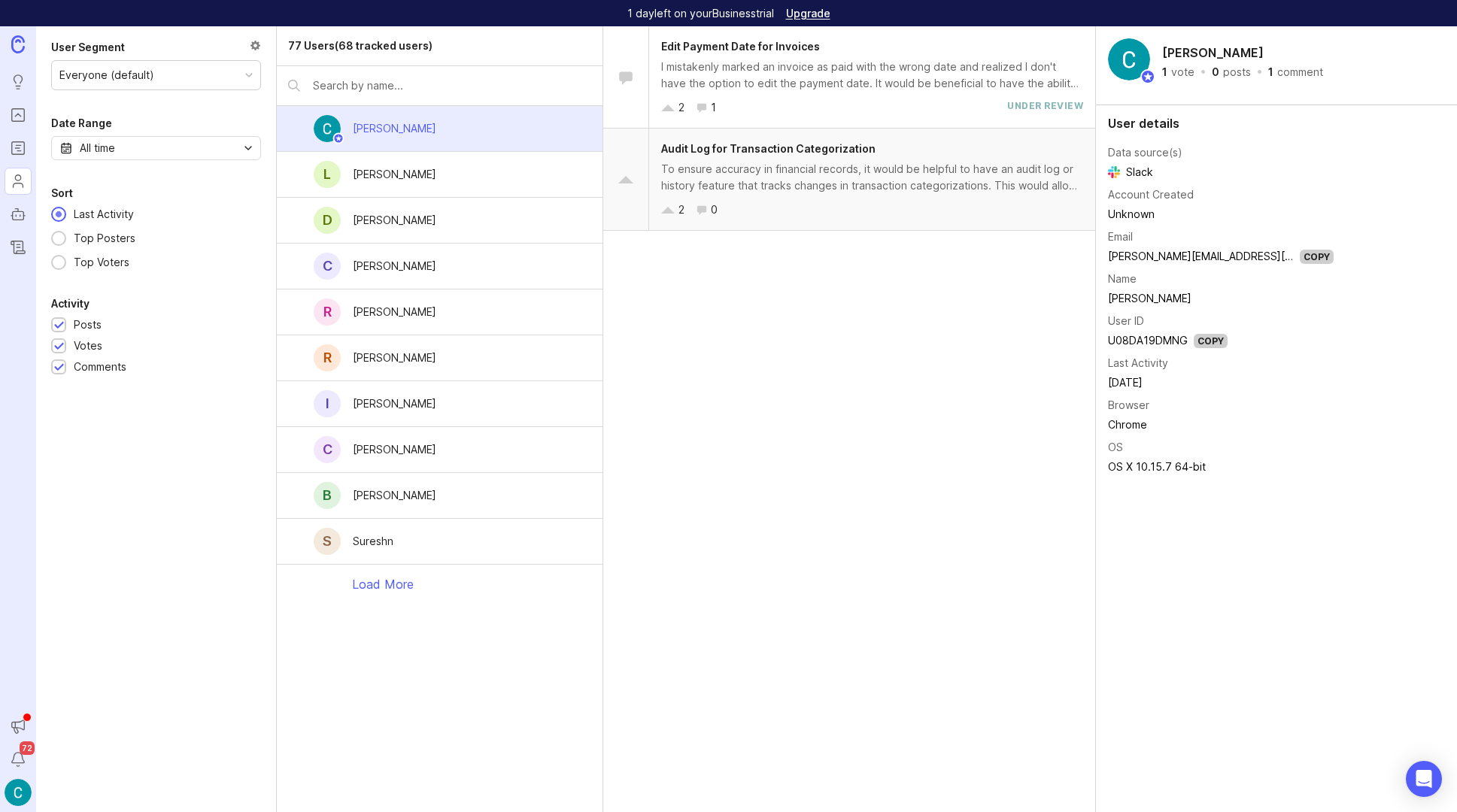
click at [777, 169] on div "To ensure accuracy in financial records, it would be helpful to have an audit l…" at bounding box center [872, 177] width 422 height 33
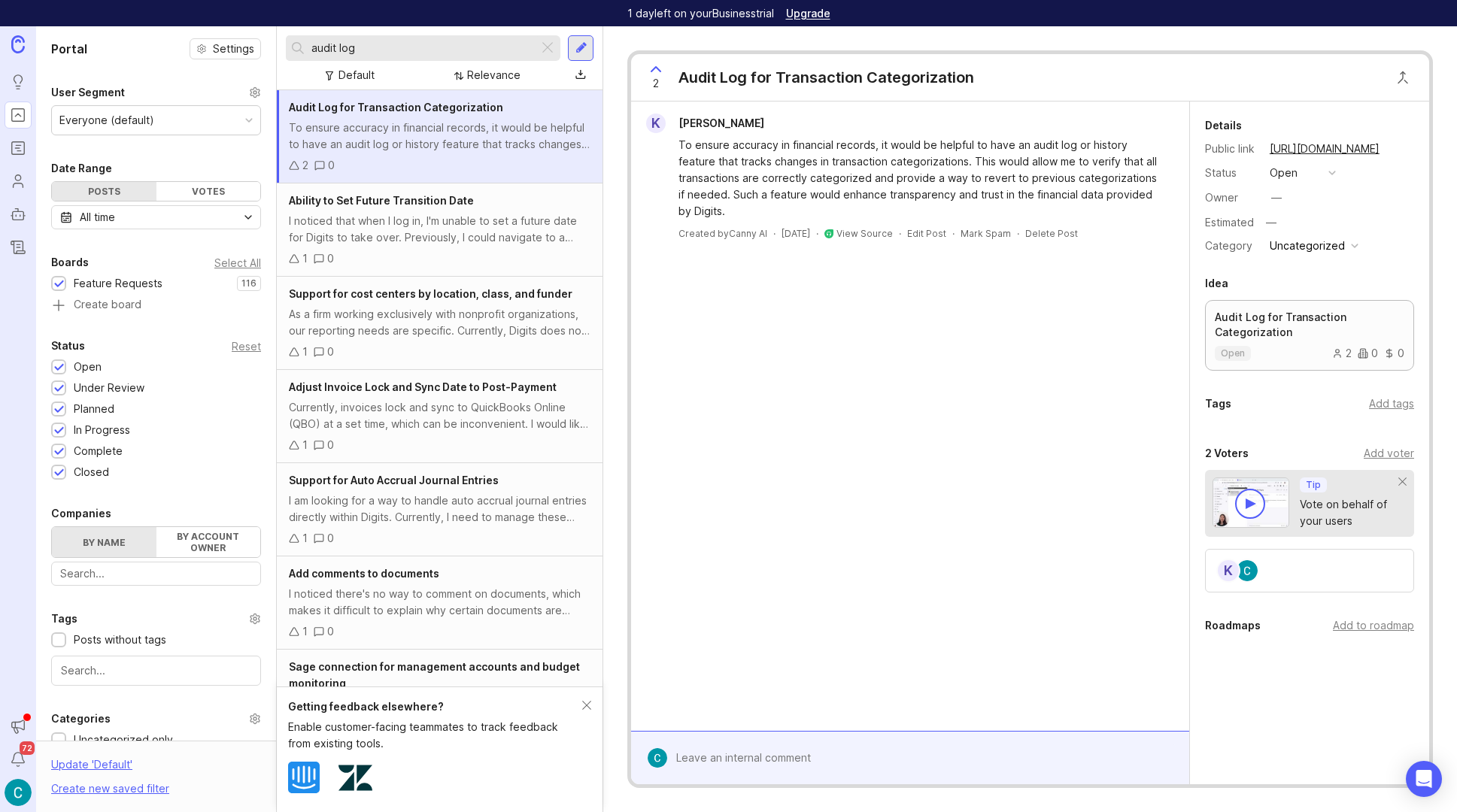
click at [1288, 348] on div "open 2 0 0" at bounding box center [1310, 354] width 190 height 15
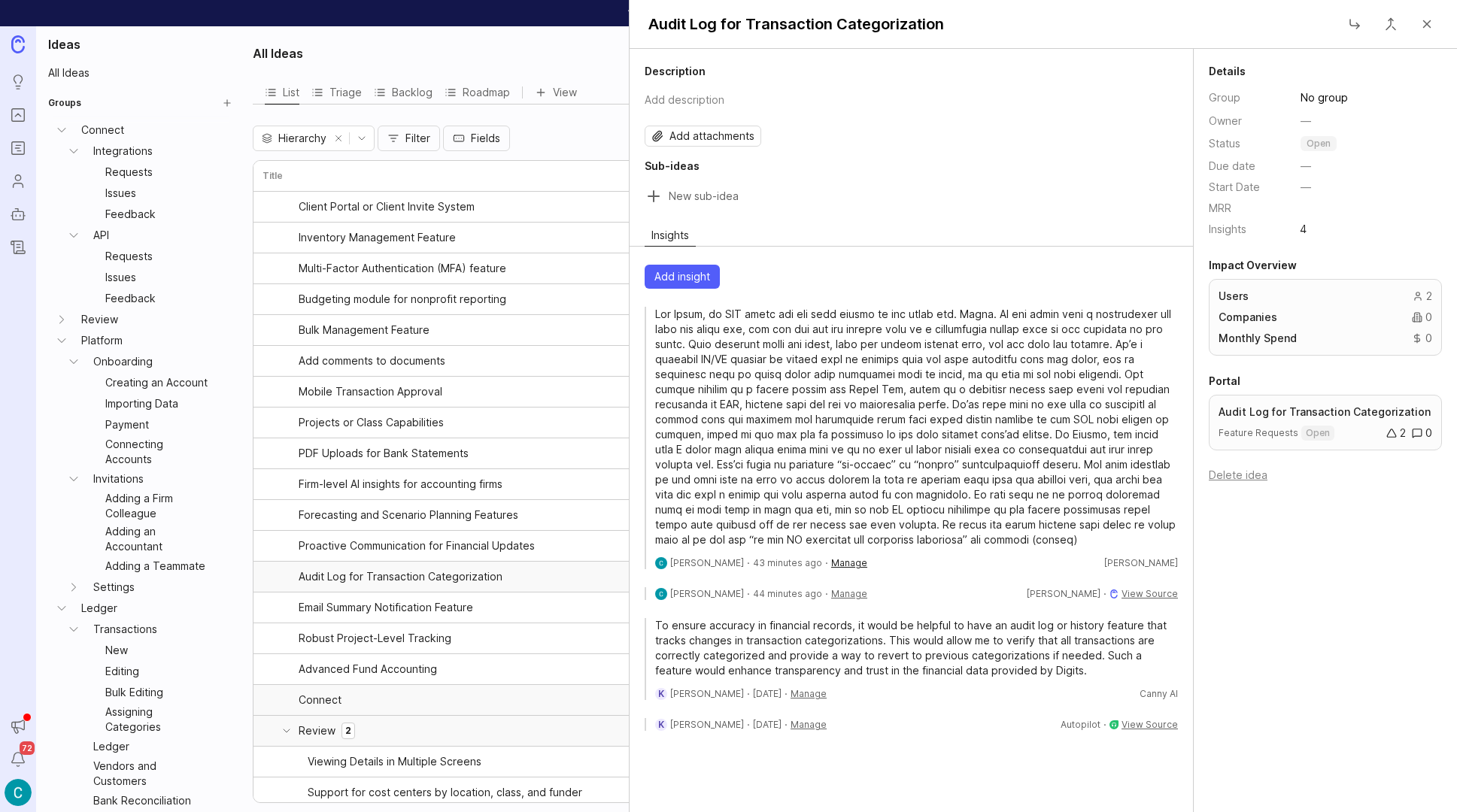
click at [831, 566] on button "Manage" at bounding box center [849, 563] width 36 height 13
click at [849, 590] on span "Edit Insight" at bounding box center [865, 588] width 54 height 15
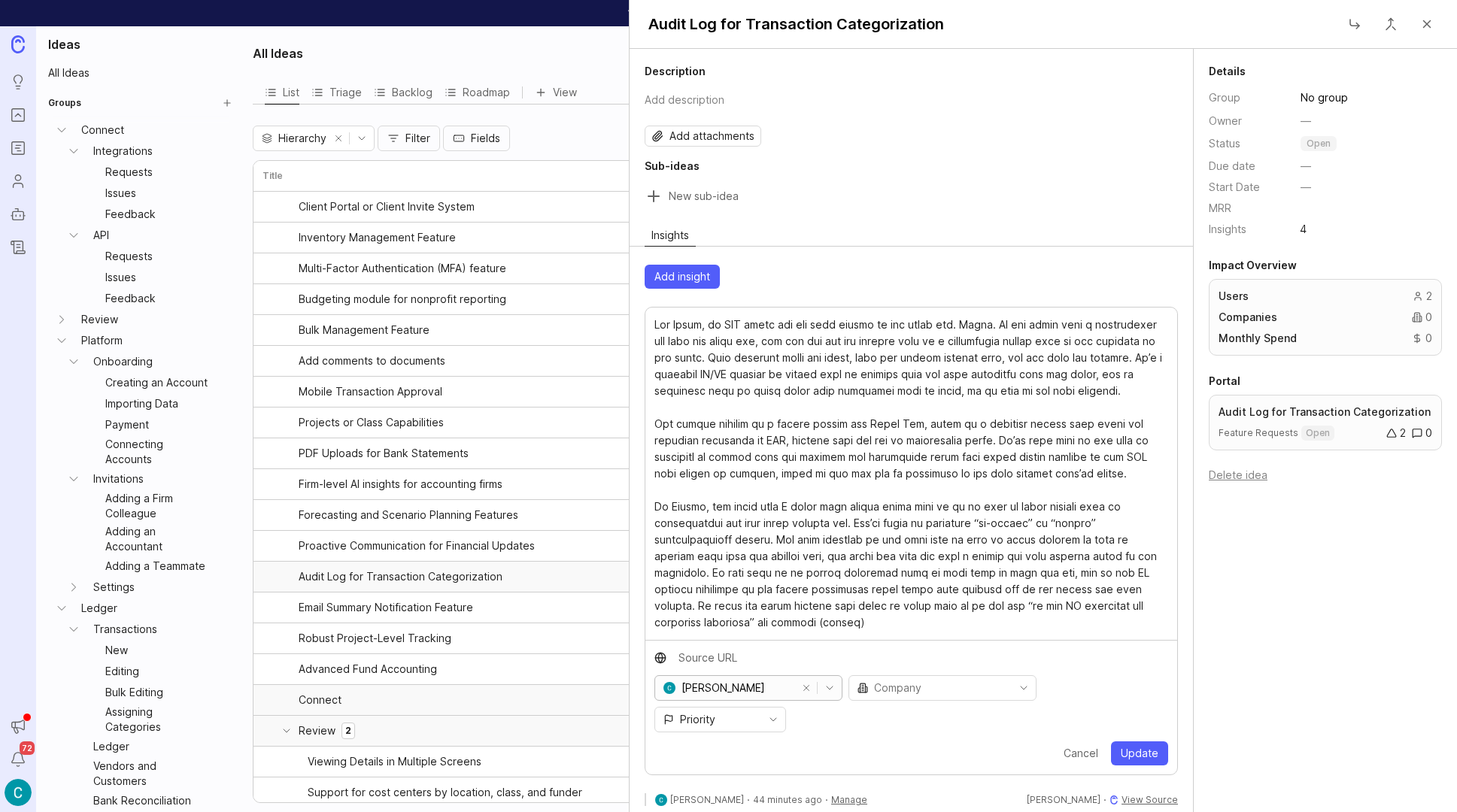
click at [829, 688] on icon "toggle icon" at bounding box center [830, 688] width 24 height 12
click at [762, 691] on input "[PERSON_NAME]" at bounding box center [738, 688] width 113 height 17
drag, startPoint x: 724, startPoint y: 685, endPoint x: 564, endPoint y: 676, distance: 160.3
click at [575, 678] on div "All Ideas List Triage Backlog Roadmap View Hierarchy Filter Fields Title Status…" at bounding box center [851, 419] width 1214 height 786
type input "[PERSON_NAME]"
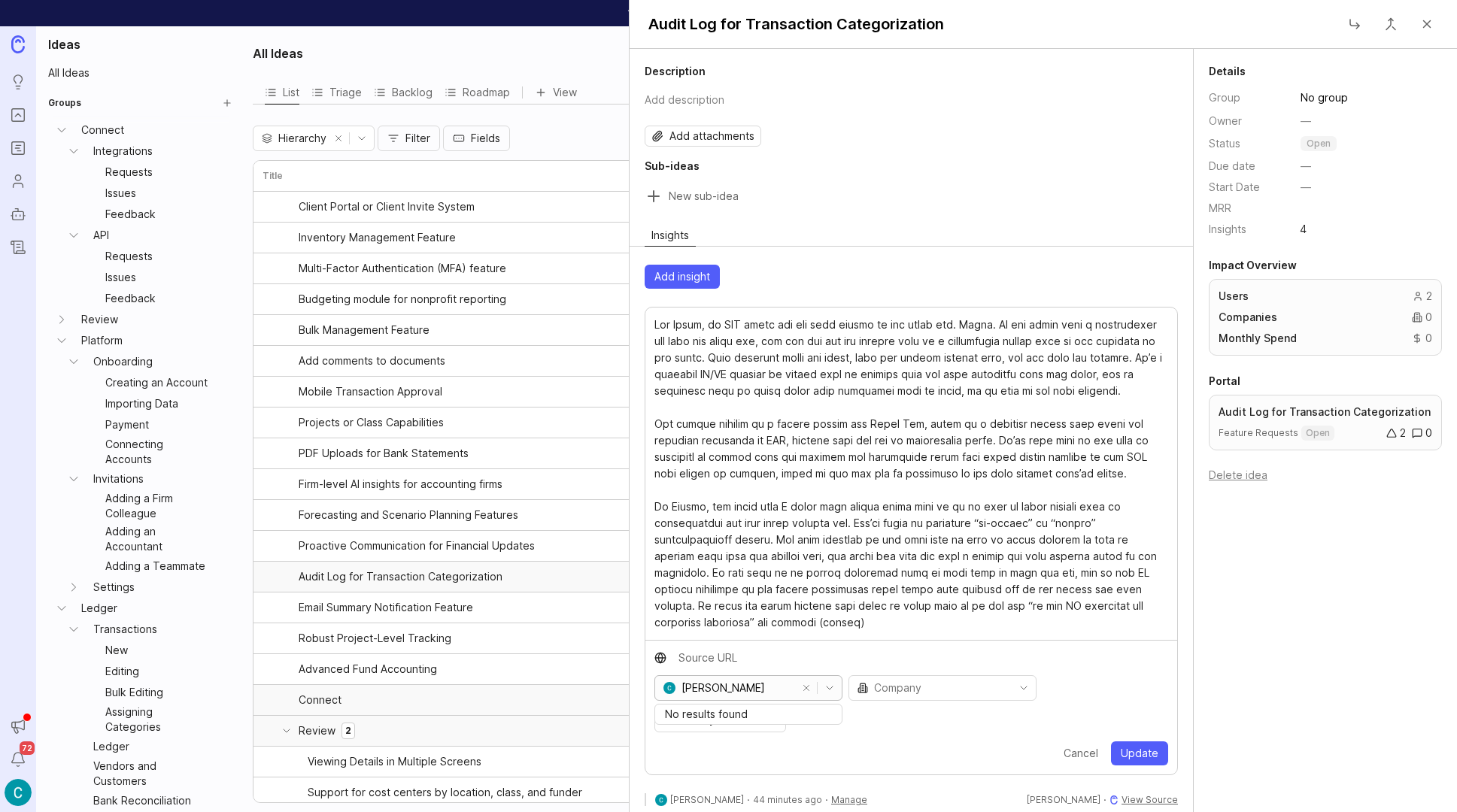
drag, startPoint x: 812, startPoint y: 688, endPoint x: 784, endPoint y: 687, distance: 28.0
click at [811, 689] on button "remove selection" at bounding box center [806, 688] width 21 height 21
click at [761, 686] on input "toggle menu" at bounding box center [748, 688] width 136 height 17
click at [750, 717] on span "[PERSON_NAME]" at bounding box center [724, 717] width 83 height 17
type input "[PERSON_NAME]"
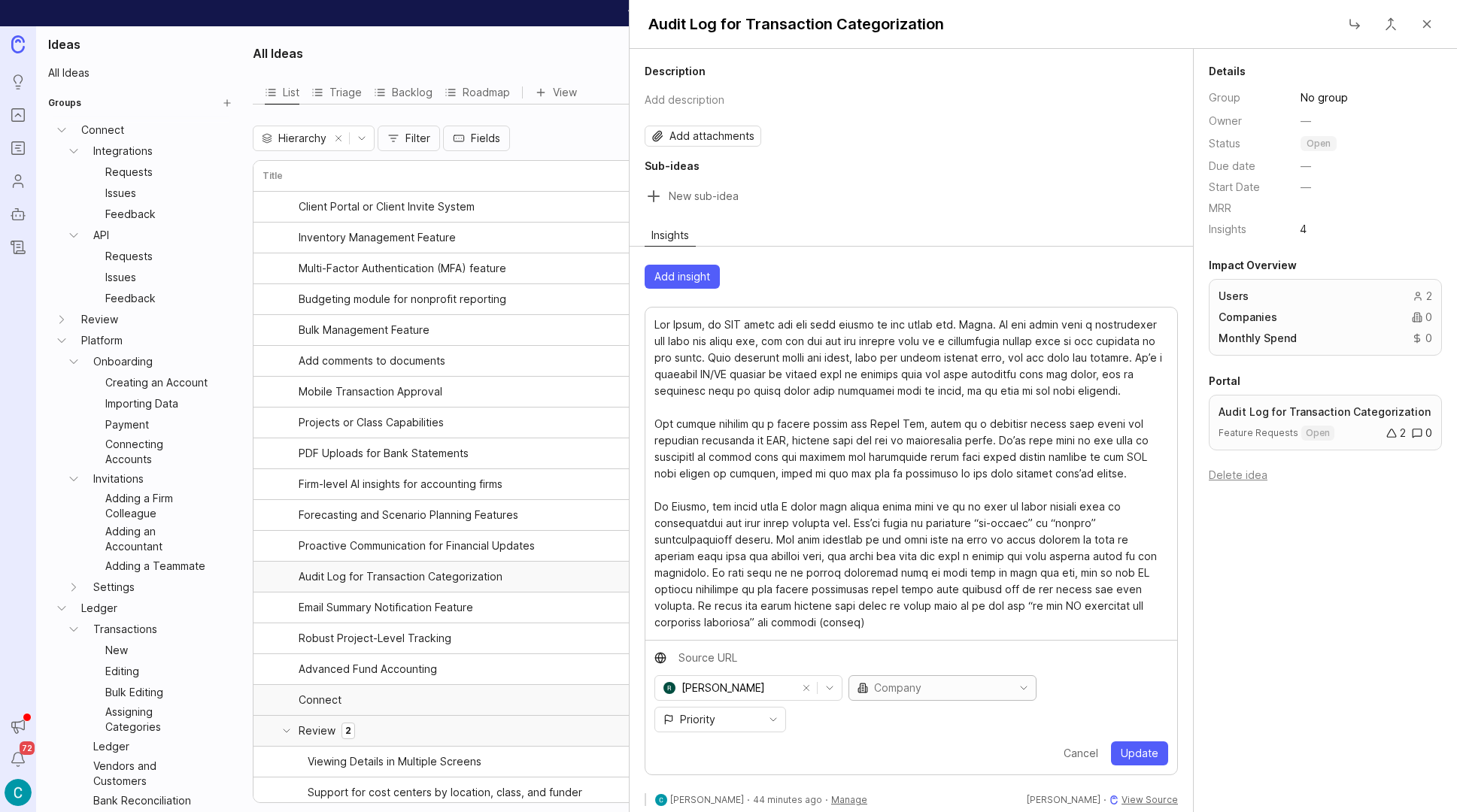
click at [1012, 685] on icon "toggle icon" at bounding box center [1024, 688] width 24 height 12
type input "https://"
drag, startPoint x: 1021, startPoint y: 655, endPoint x: 1031, endPoint y: 666, distance: 14.9
click at [1021, 655] on input "https://" at bounding box center [919, 658] width 481 height 17
click at [921, 636] on div at bounding box center [911, 473] width 532 height 326
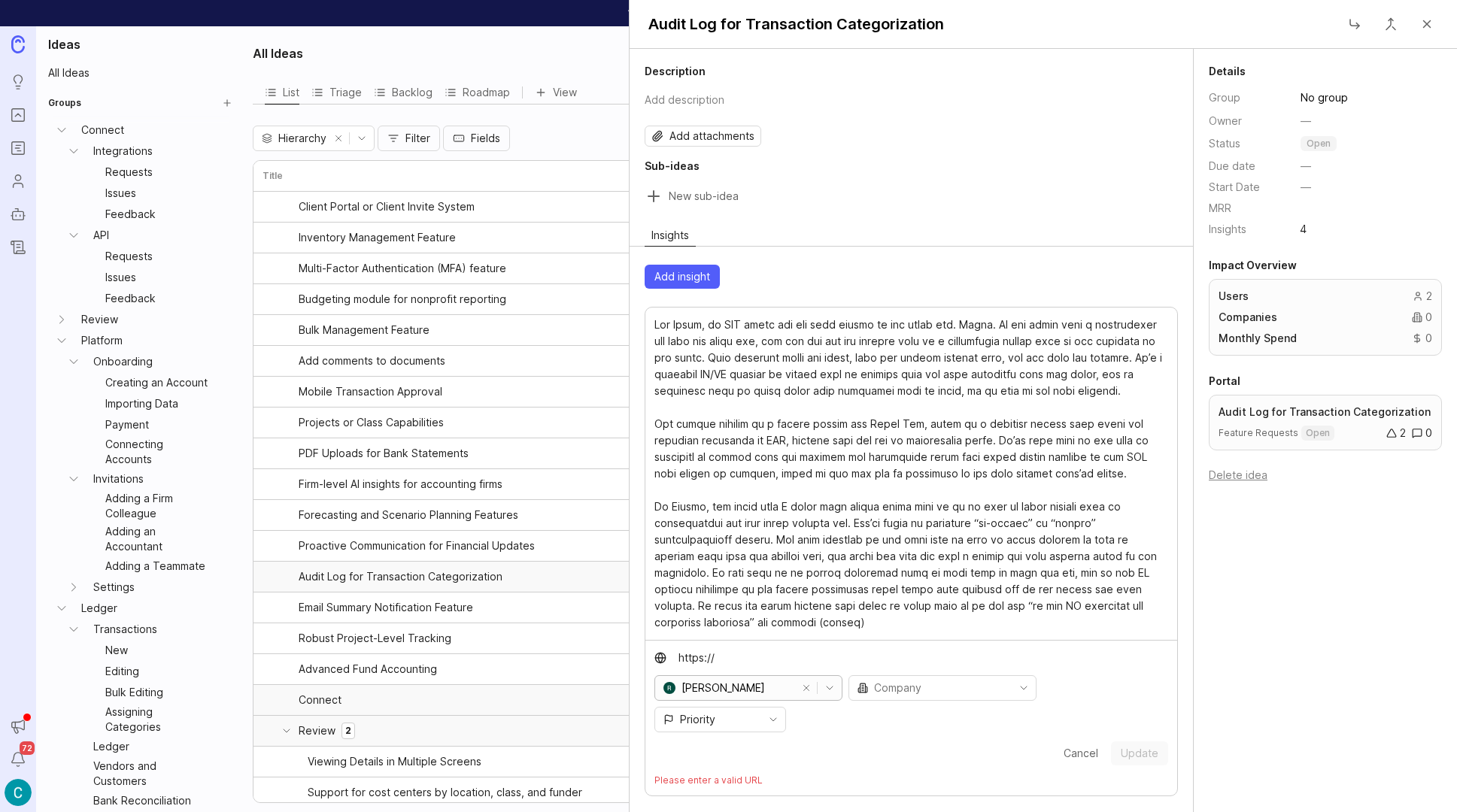
click at [761, 695] on input "Ryan Hutcheson" at bounding box center [738, 688] width 113 height 17
click at [892, 689] on input "toggle menu" at bounding box center [942, 688] width 136 height 17
click at [957, 709] on li "No results found" at bounding box center [934, 714] width 169 height 20
click at [949, 712] on li "No results found" at bounding box center [934, 714] width 169 height 20
drag, startPoint x: 1129, startPoint y: 722, endPoint x: 1110, endPoint y: 723, distance: 19.0
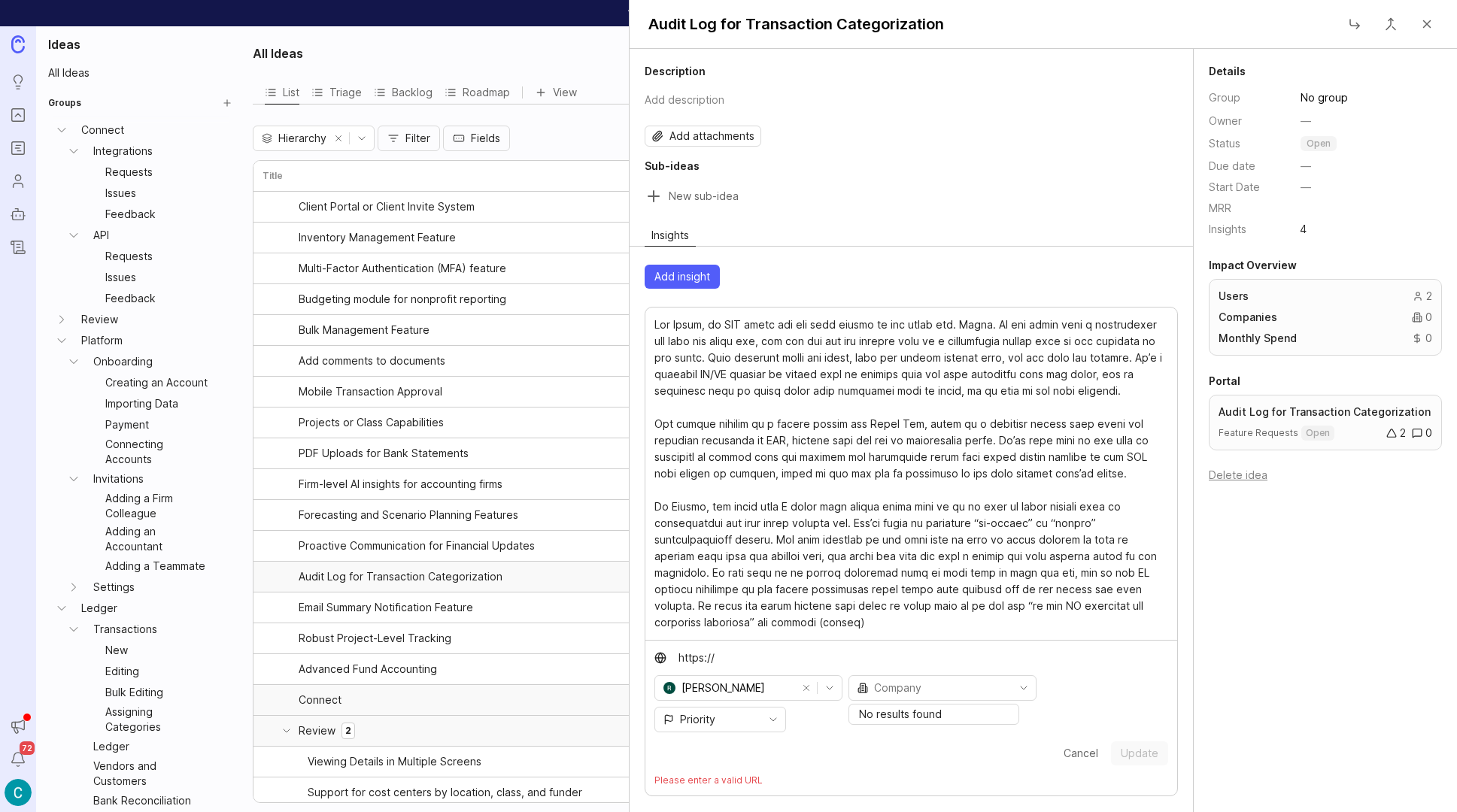
click at [1128, 746] on span "Update" at bounding box center [1139, 753] width 37 height 15
drag, startPoint x: 750, startPoint y: 755, endPoint x: 743, endPoint y: 741, distance: 15.7
click at [749, 775] on p "Please enter a valid URL" at bounding box center [911, 785] width 532 height 21
click at [757, 656] on input "https://" at bounding box center [919, 658] width 481 height 17
drag, startPoint x: 726, startPoint y: 660, endPoint x: 603, endPoint y: 652, distance: 123.3
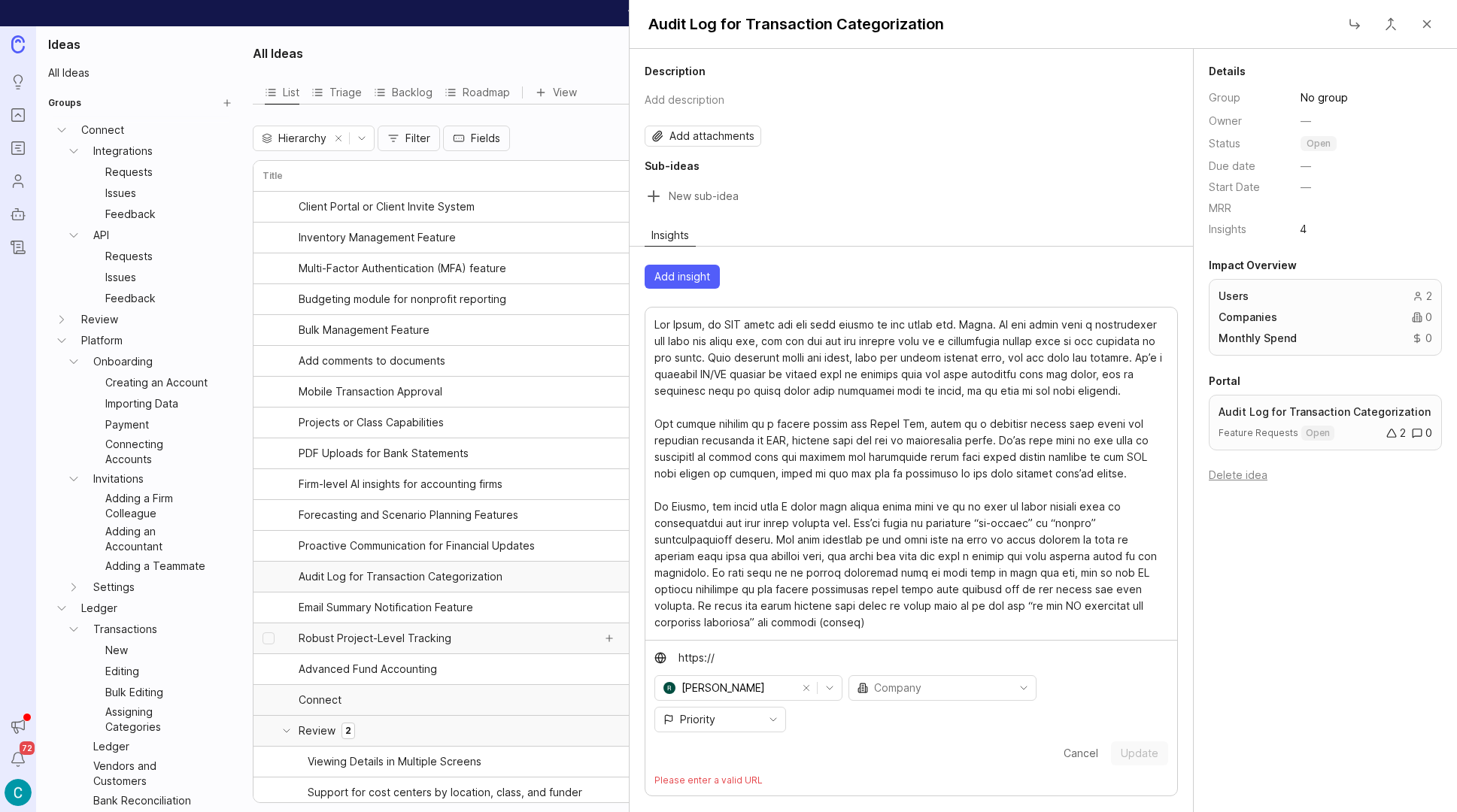
click at [609, 653] on div "All Ideas List Triage Backlog Roadmap View Hierarchy Filter Fields Title Status…" at bounding box center [851, 419] width 1214 height 786
click at [748, 583] on textarea at bounding box center [912, 473] width 514 height 314
click at [1128, 746] on span "Update" at bounding box center [1139, 753] width 37 height 15
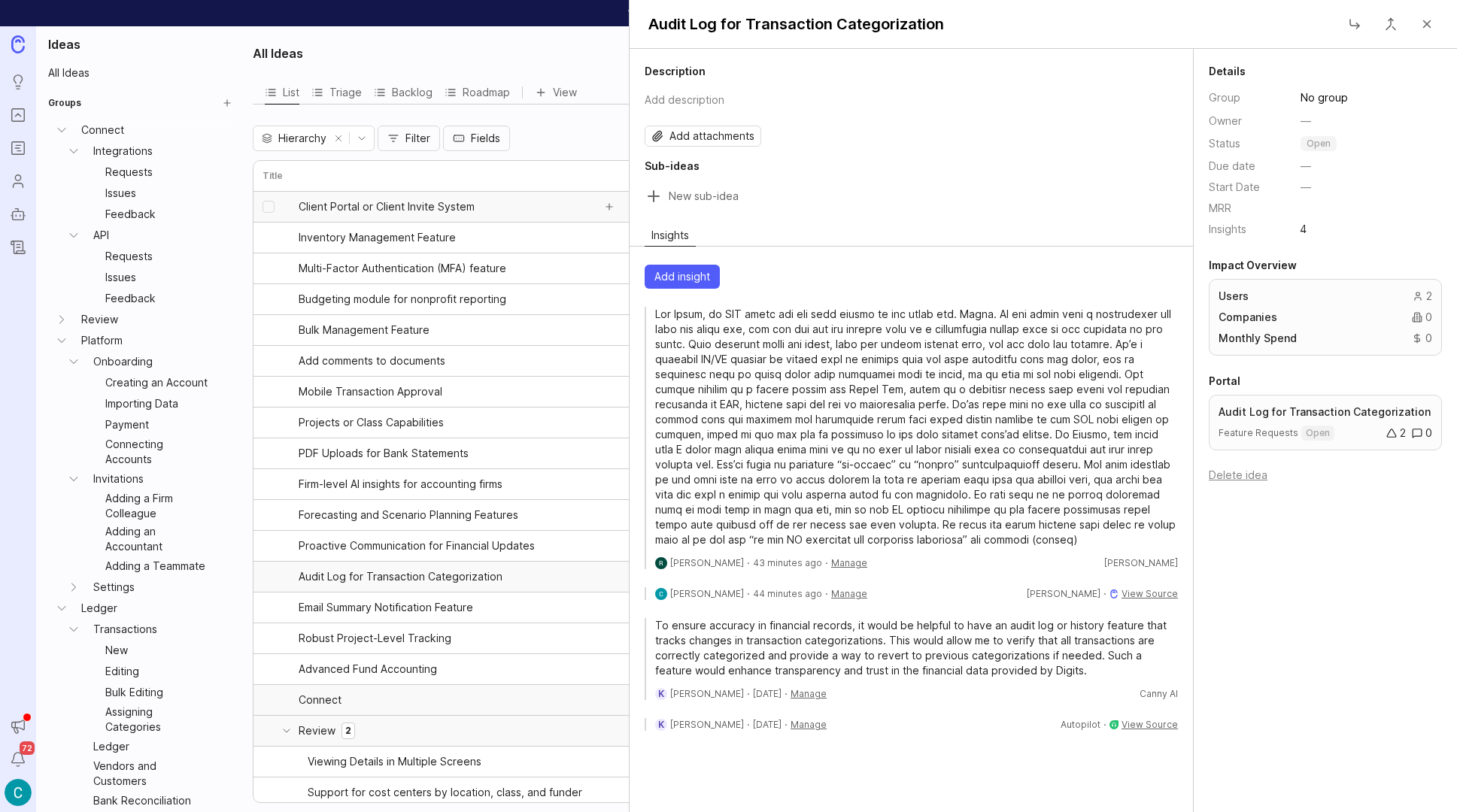
click at [404, 209] on span "Client Portal or Client Invite System" at bounding box center [387, 207] width 176 height 15
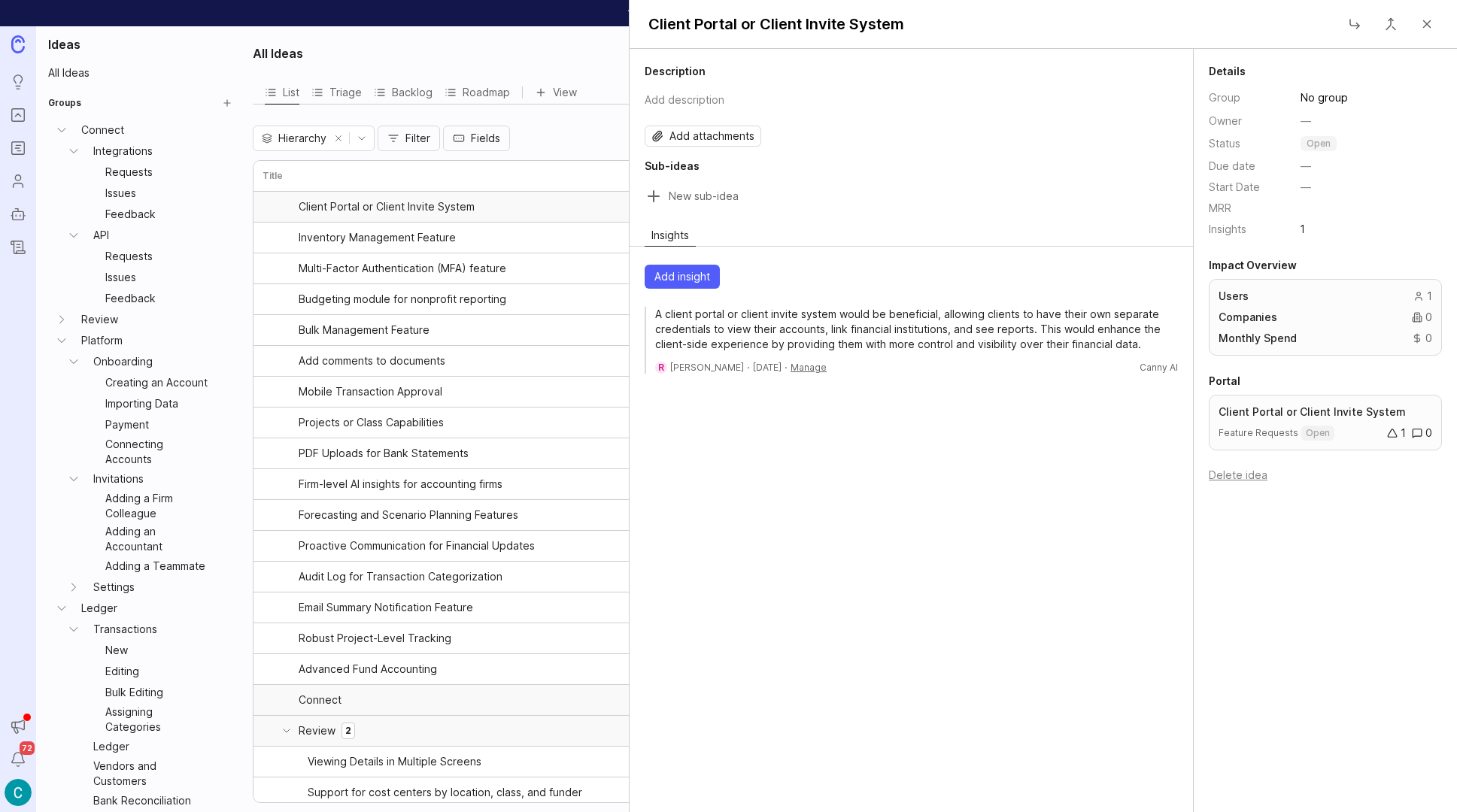
click at [1427, 21] on button "Close" at bounding box center [1426, 24] width 30 height 30
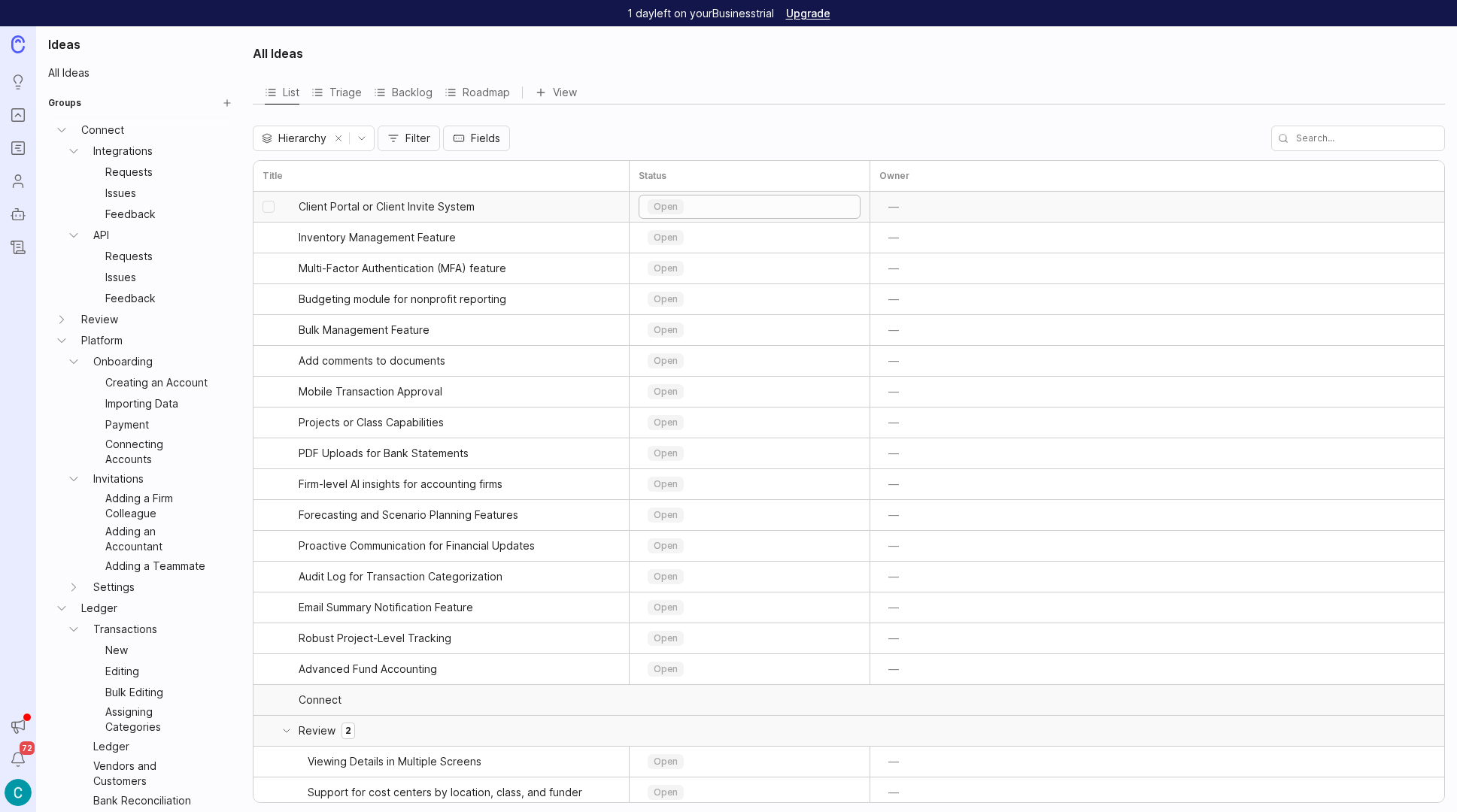
click at [791, 203] on div "open" at bounding box center [749, 207] width 220 height 23
click at [704, 254] on li "backlog" at bounding box center [749, 257] width 220 height 24
click at [721, 239] on div "open" at bounding box center [749, 238] width 220 height 23
click at [713, 286] on li "backlog" at bounding box center [749, 288] width 220 height 24
click at [710, 271] on div "open" at bounding box center [749, 268] width 220 height 23
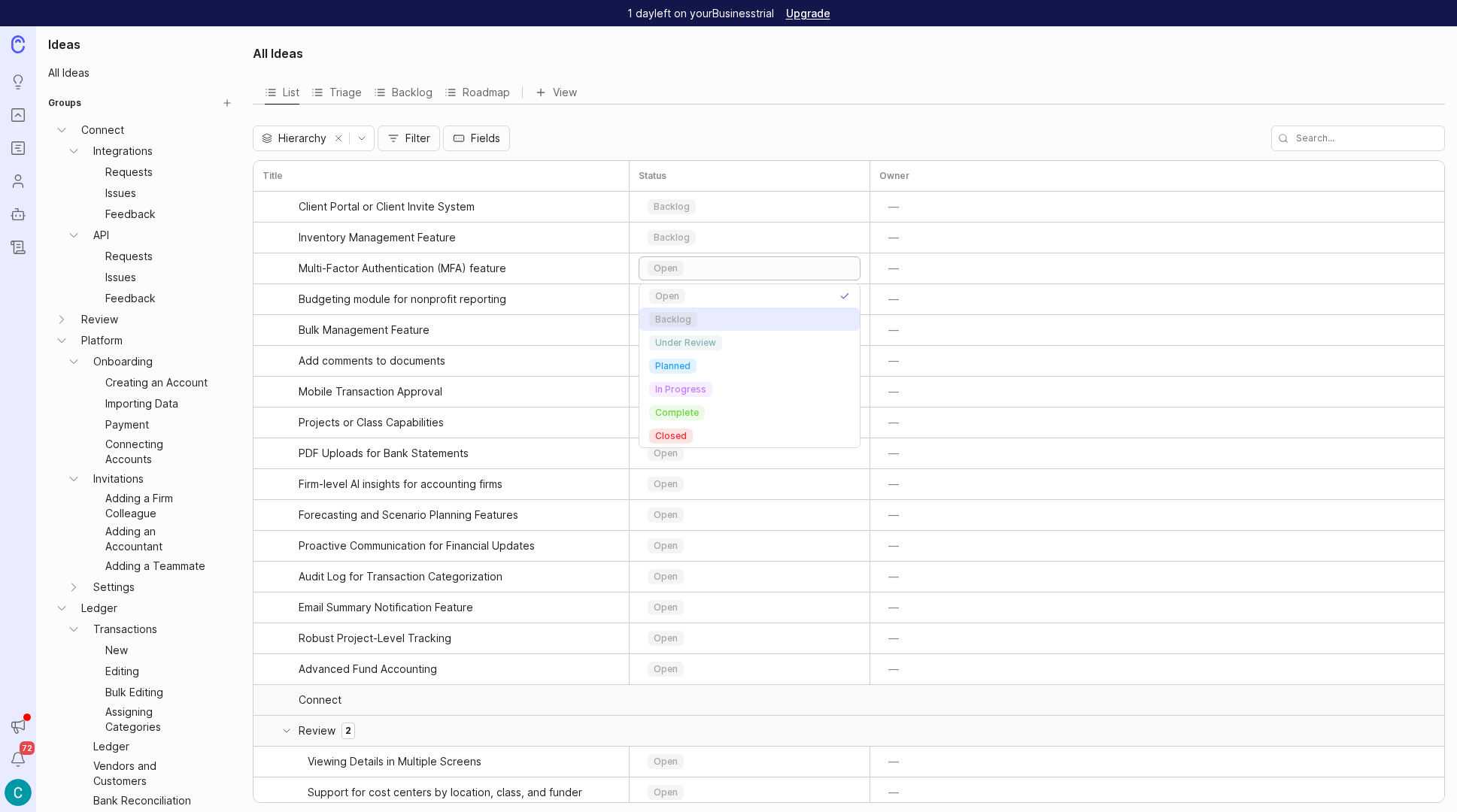
click at [706, 316] on li "backlog" at bounding box center [749, 319] width 220 height 24
click at [709, 298] on div "open" at bounding box center [749, 300] width 220 height 23
click at [702, 349] on li "backlog" at bounding box center [749, 350] width 220 height 24
click at [496, 323] on link "Bulk Management Feature" at bounding box center [446, 329] width 294 height 30
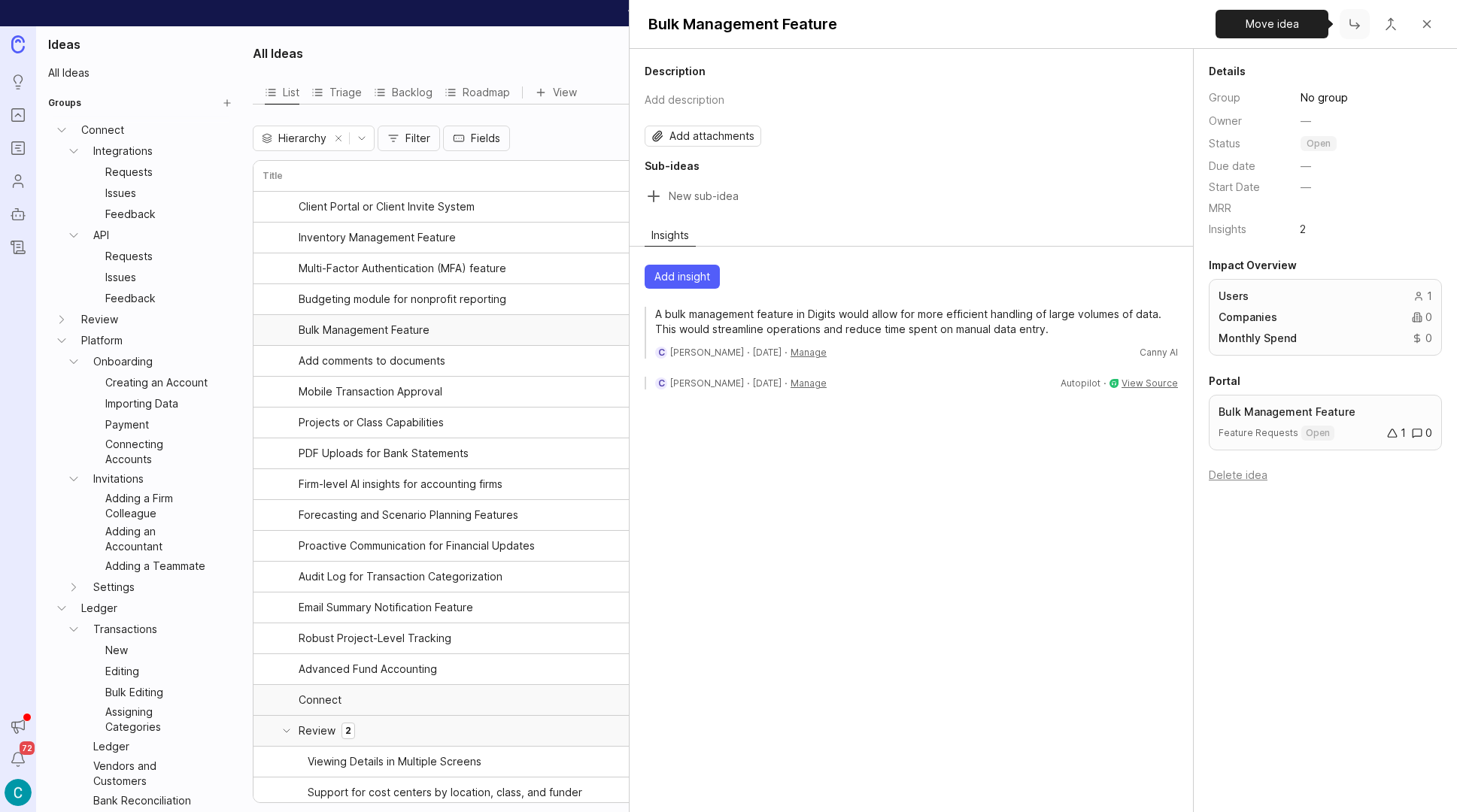
click at [1356, 21] on button "Close button" at bounding box center [1354, 24] width 30 height 30
click at [1003, 364] on div "Add insight A bulk management feature in Digits would allow for more efficient …" at bounding box center [911, 326] width 564 height 136
click at [1270, 423] on link "Bulk Management Feature Feature Requests open 1 0" at bounding box center [1326, 422] width 214 height 36
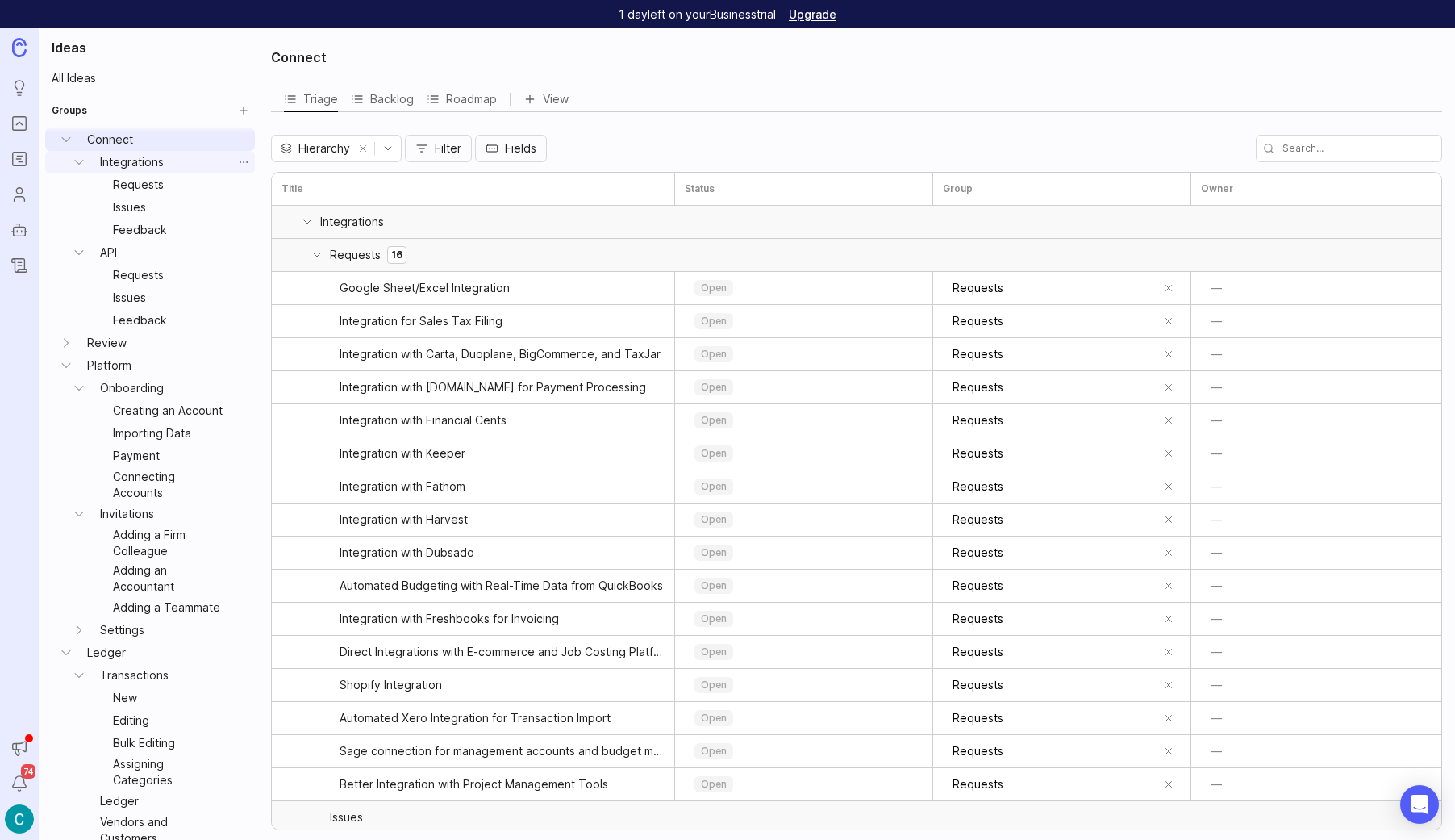
click at [114, 163] on link "Integrations" at bounding box center [163, 162] width 139 height 23
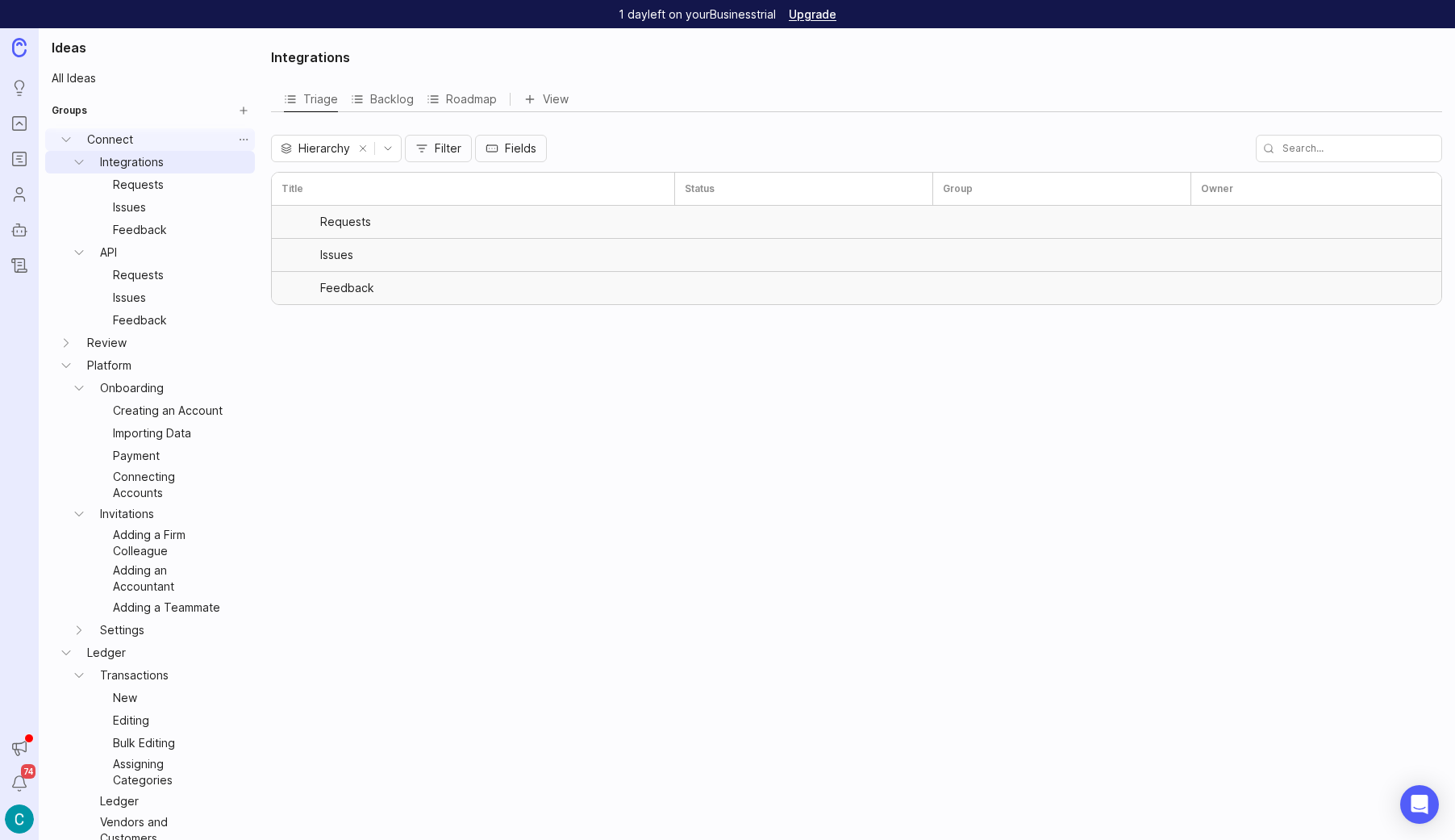
click at [107, 140] on link "Connect" at bounding box center [156, 140] width 151 height 23
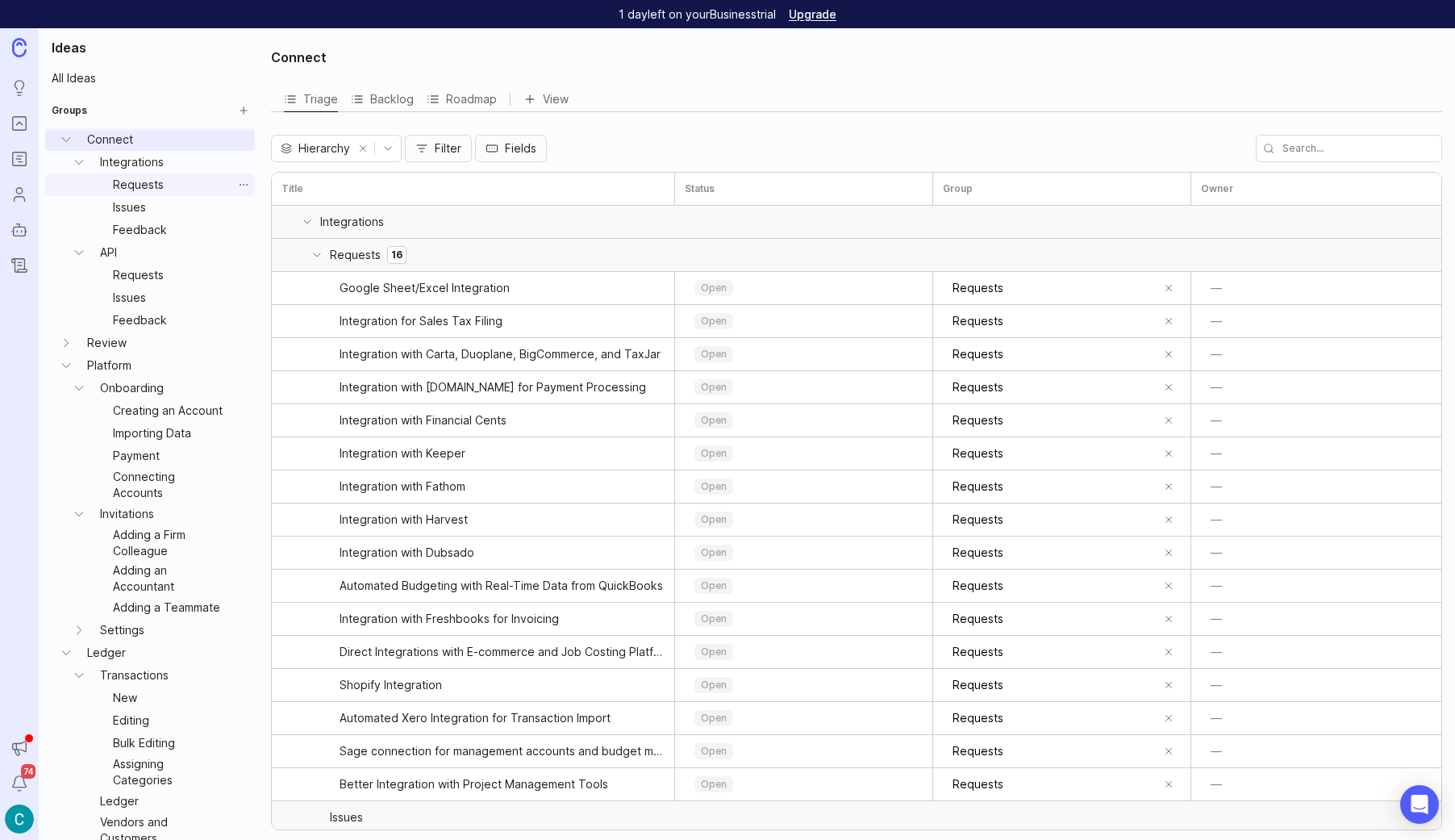
click at [127, 186] on link "Requests" at bounding box center [169, 185] width 126 height 23
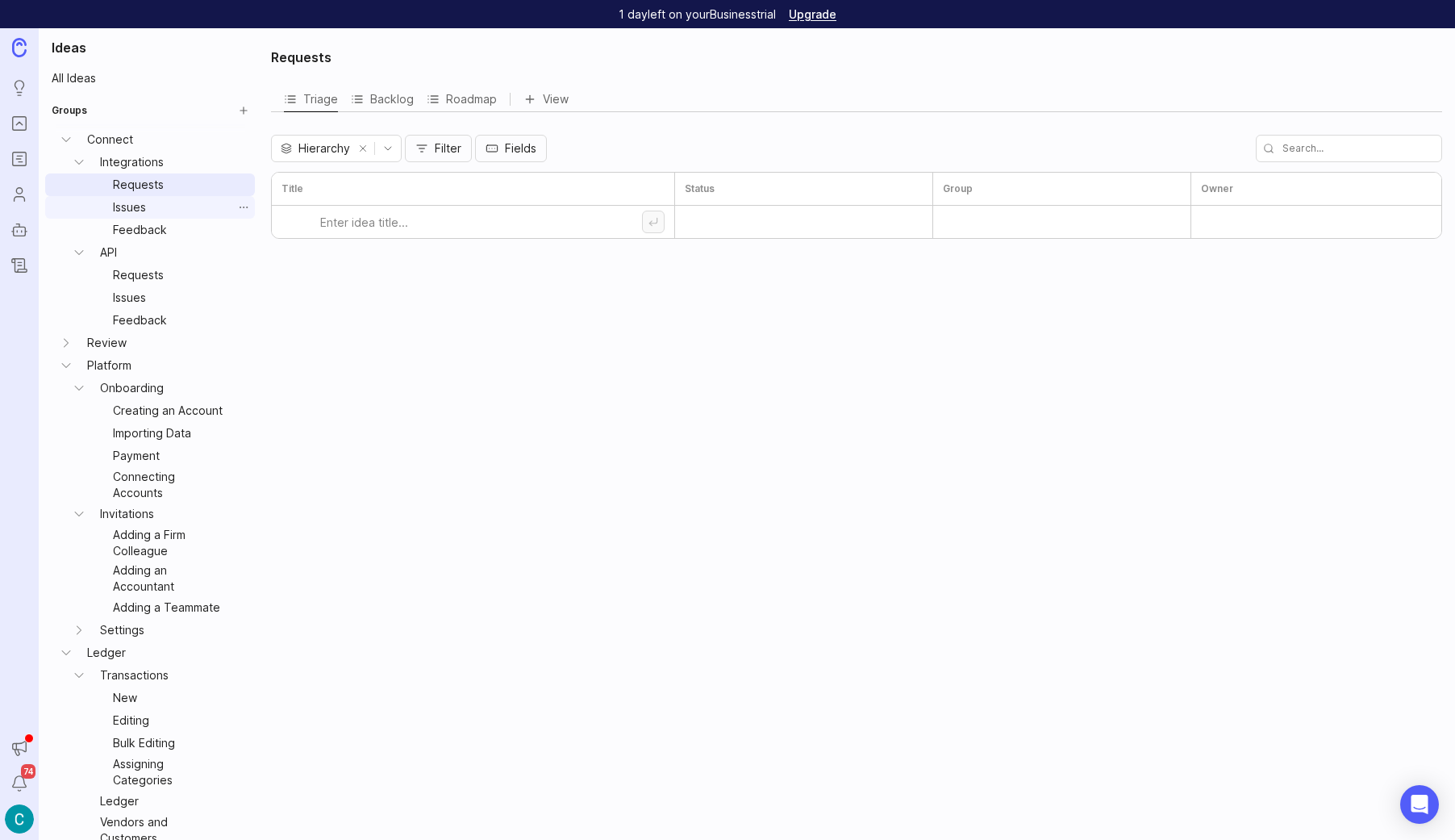
click at [131, 209] on link "Issues" at bounding box center [169, 208] width 126 height 23
click at [137, 239] on link "Feedback" at bounding box center [169, 230] width 126 height 23
click at [130, 164] on link "Integrations" at bounding box center [163, 162] width 139 height 23
click at [129, 278] on link "Requests" at bounding box center [169, 275] width 126 height 23
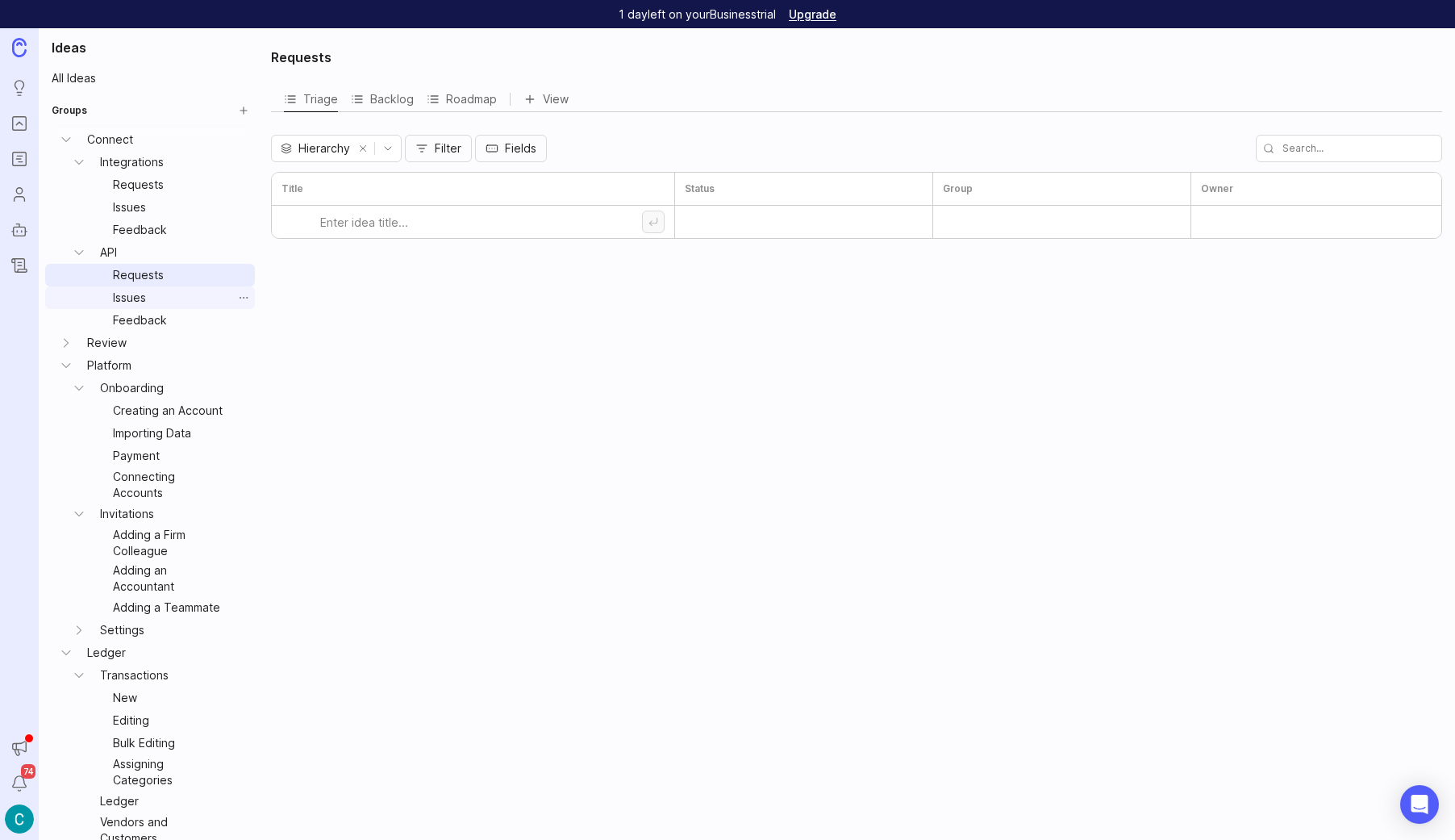
click at [130, 294] on link "Issues" at bounding box center [169, 298] width 126 height 23
click at [102, 141] on link "Connect" at bounding box center [156, 140] width 151 height 23
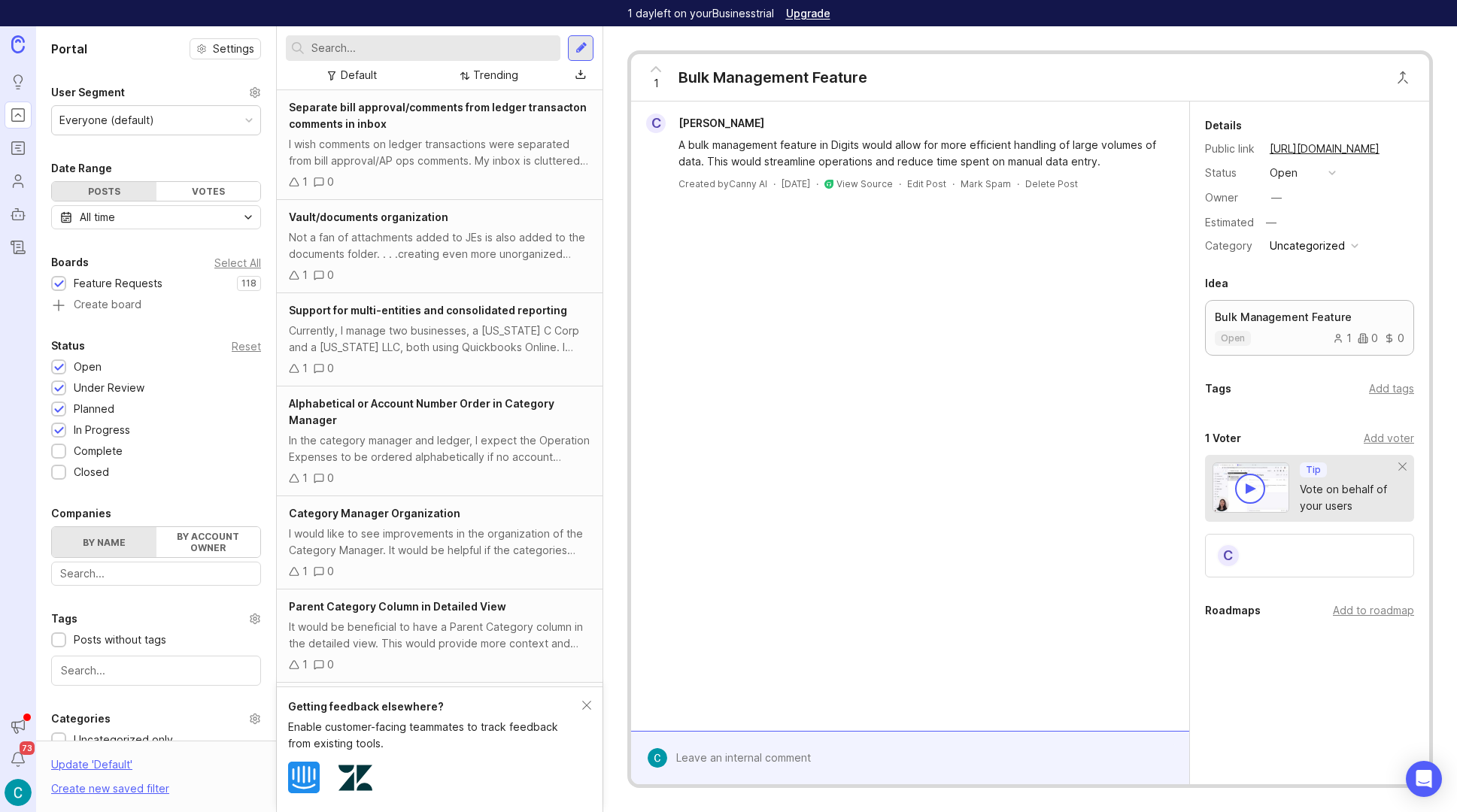
click at [1275, 334] on div "open 1 0 0" at bounding box center [1310, 339] width 190 height 15
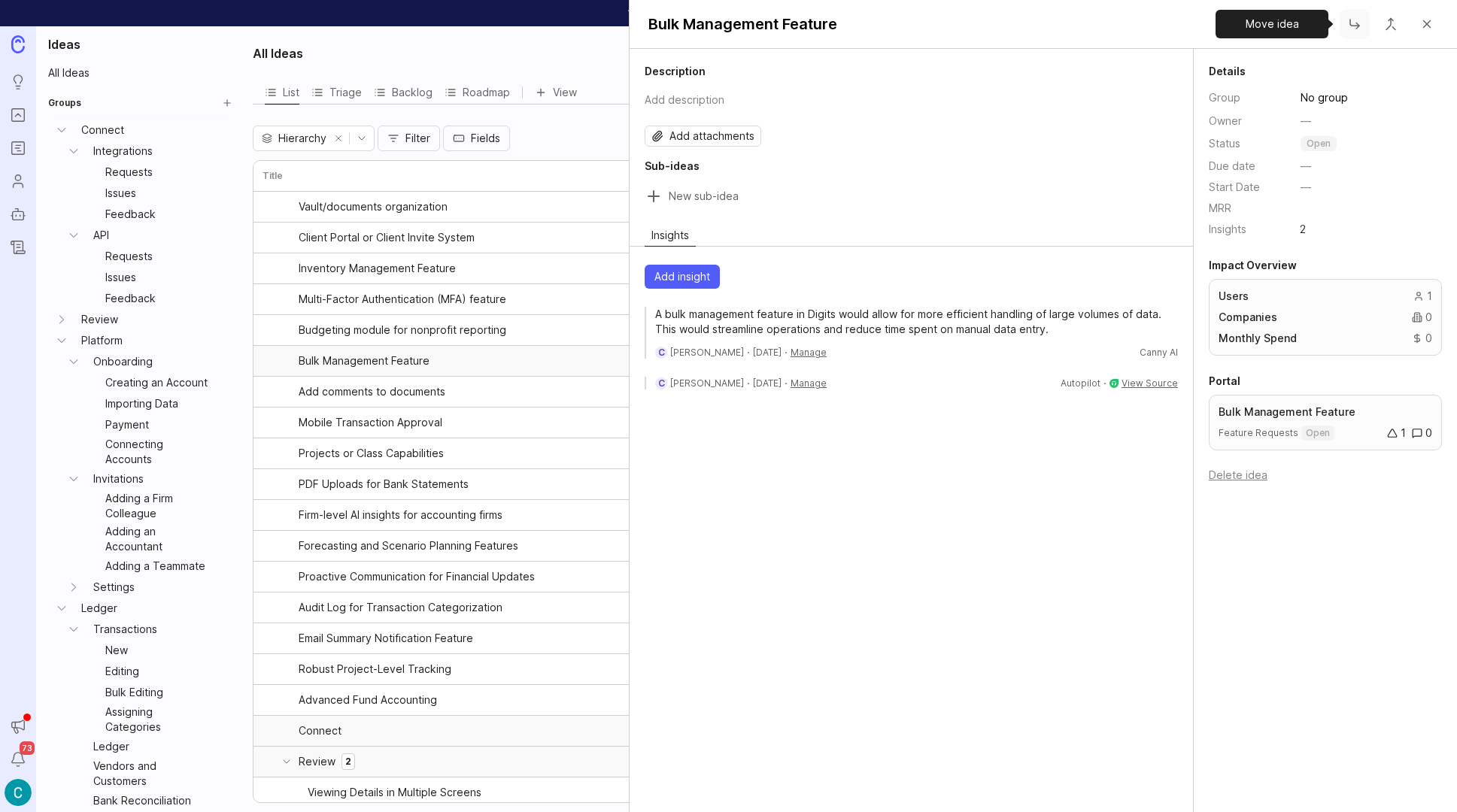
click at [1359, 27] on button "Close button" at bounding box center [1354, 24] width 30 height 30
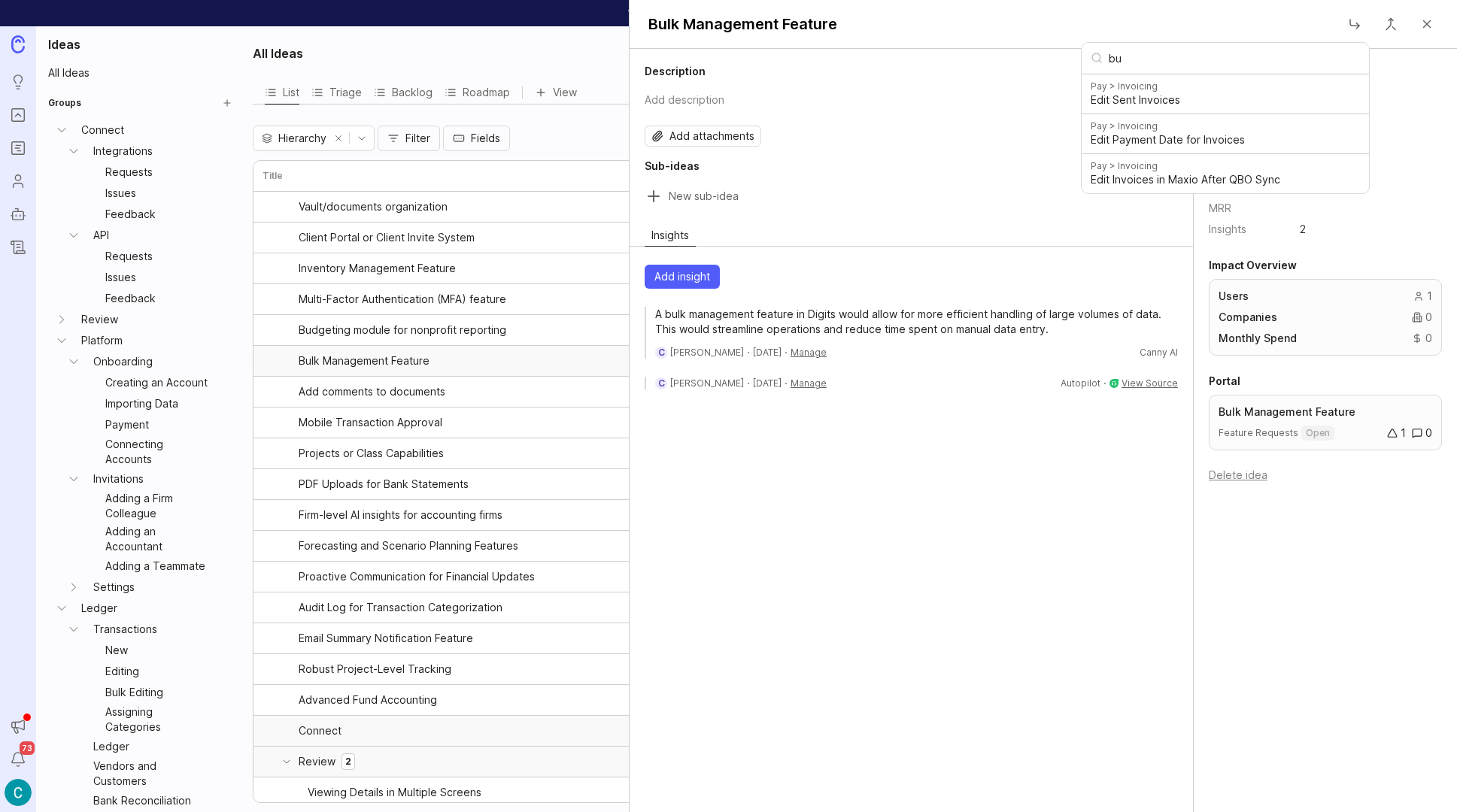
type input "b"
click at [960, 296] on div "Add insight A bulk management feature in Digits would allow for more efficient …" at bounding box center [911, 326] width 564 height 136
click at [127, 150] on link "Integrations" at bounding box center [152, 151] width 130 height 21
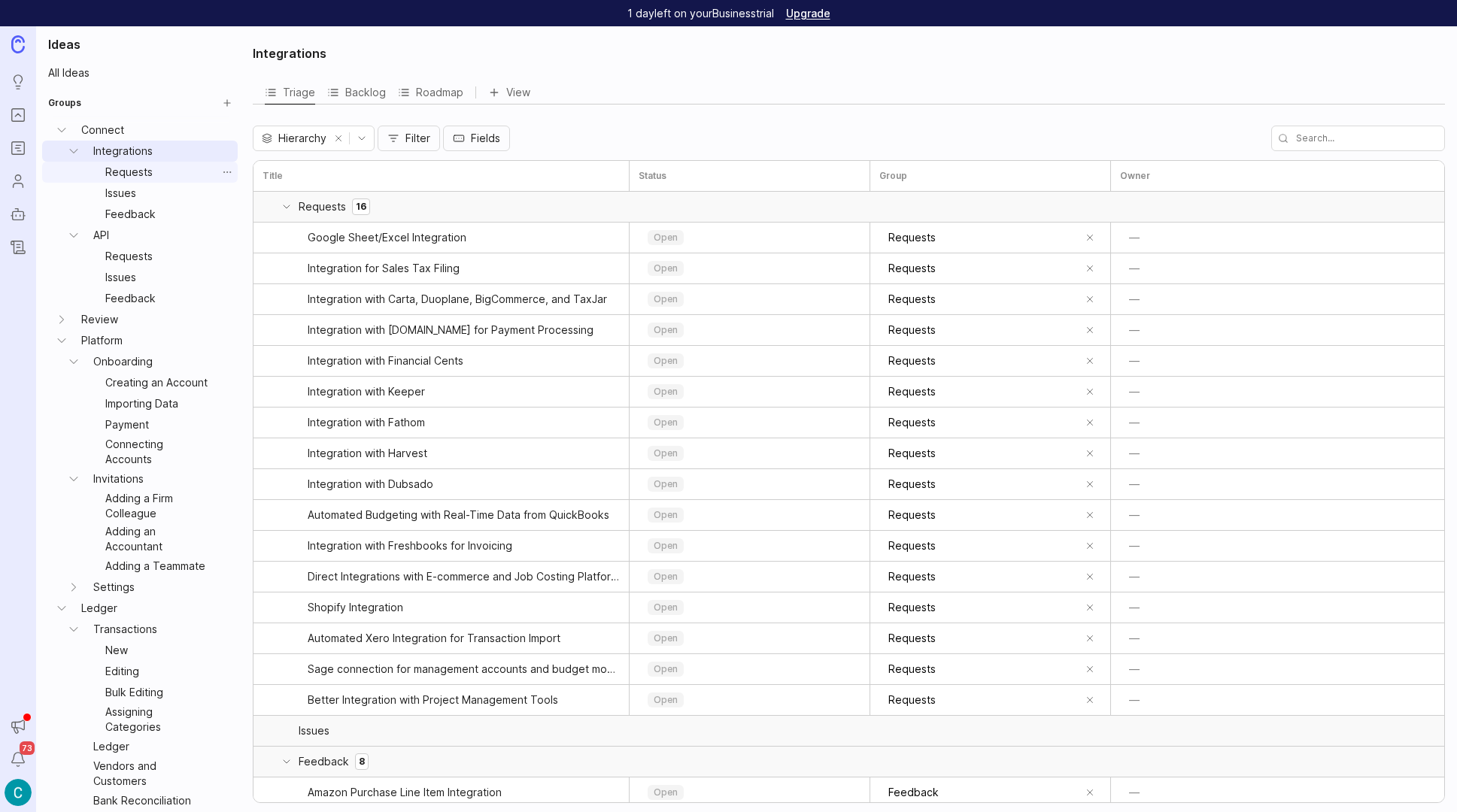
click at [139, 168] on link "Requests" at bounding box center [158, 172] width 117 height 21
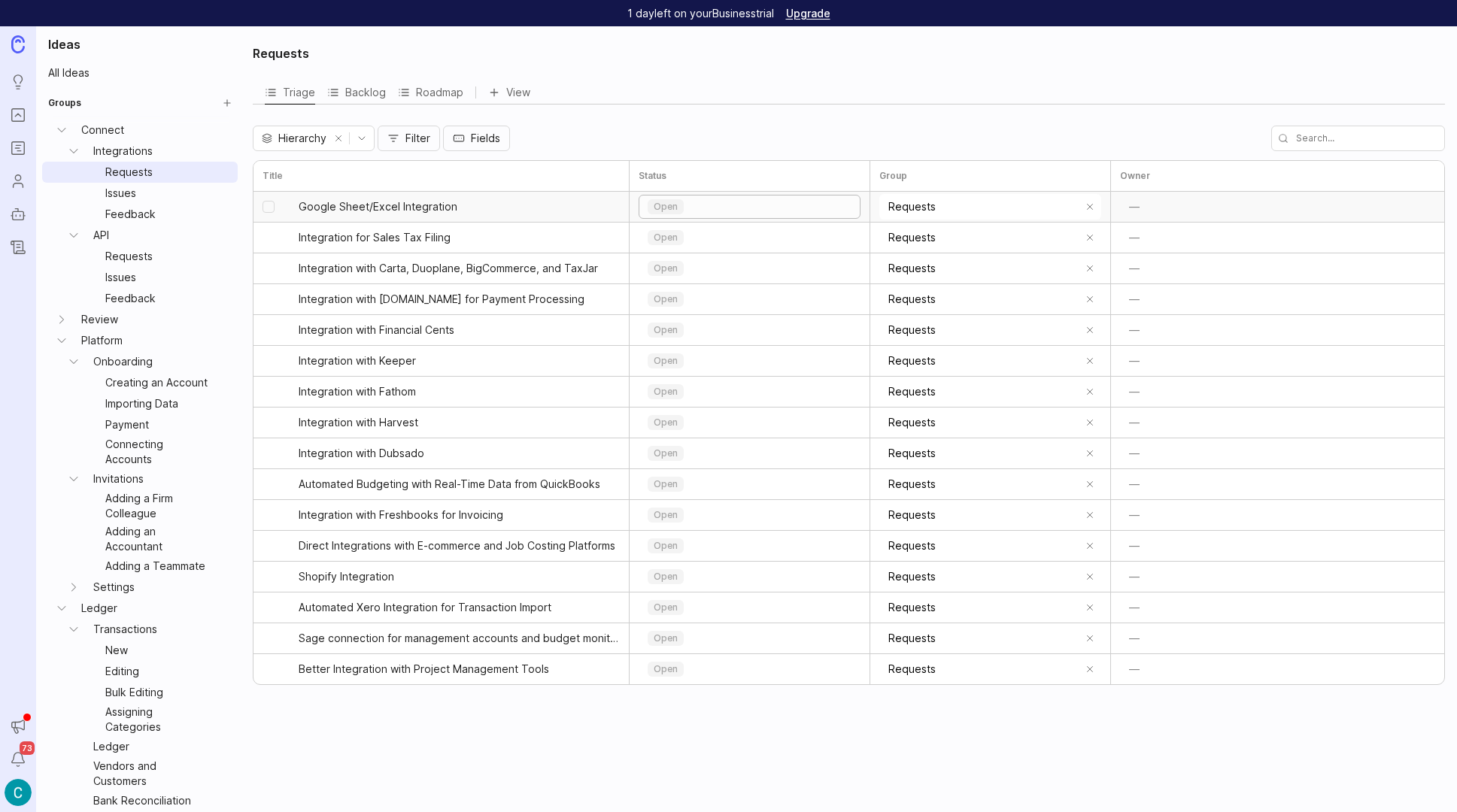
click at [838, 204] on div "open" at bounding box center [749, 207] width 220 height 23
click at [686, 254] on p "backlog" at bounding box center [673, 258] width 36 height 12
click at [701, 236] on div "open" at bounding box center [749, 238] width 220 height 23
click at [680, 283] on p "backlog" at bounding box center [673, 289] width 36 height 12
click at [702, 270] on div "open" at bounding box center [749, 268] width 220 height 23
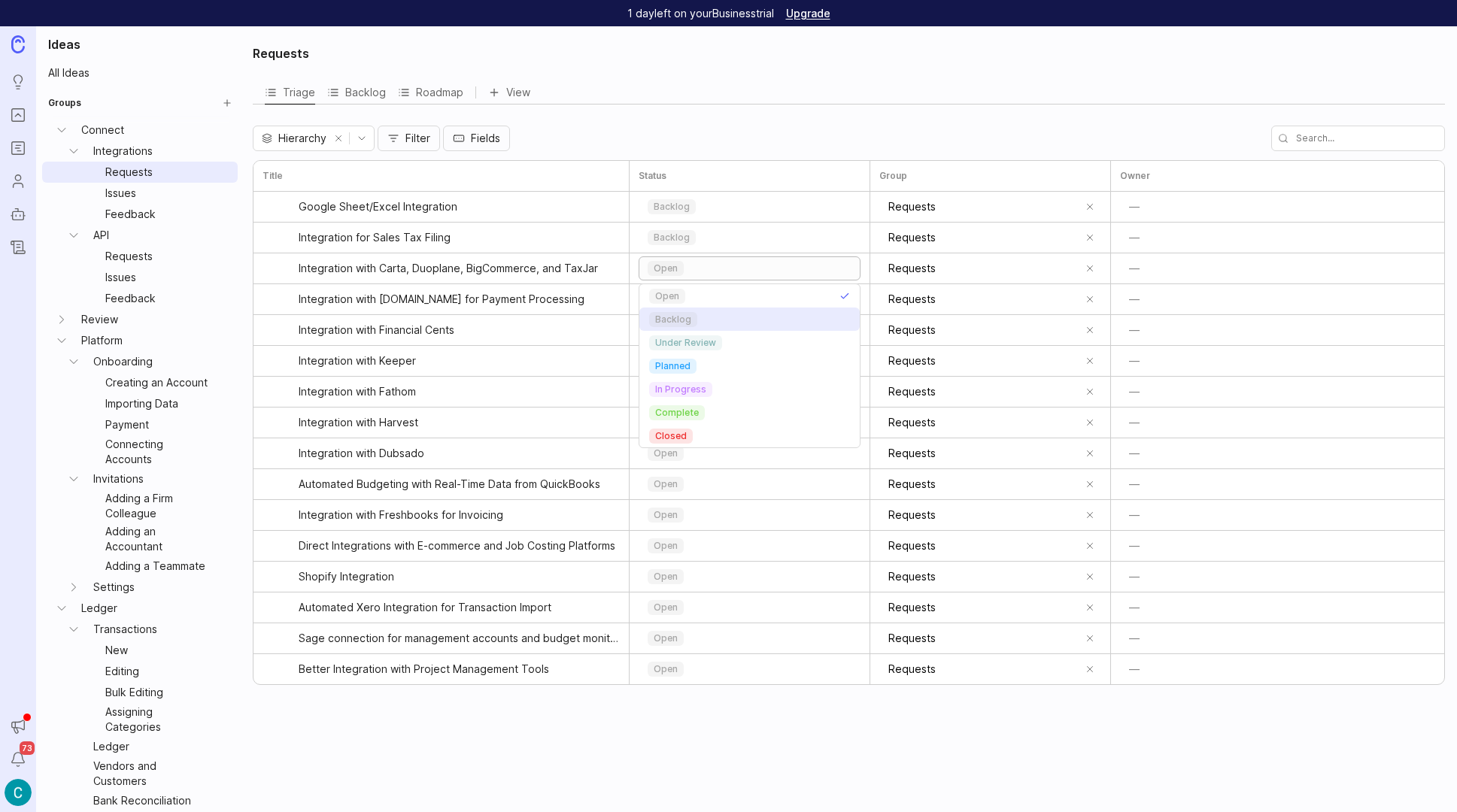
click at [680, 316] on p "backlog" at bounding box center [673, 319] width 36 height 12
click at [709, 294] on div "open" at bounding box center [749, 300] width 220 height 23
click at [680, 351] on p "backlog" at bounding box center [673, 351] width 36 height 12
click at [717, 335] on div "open" at bounding box center [749, 330] width 220 height 23
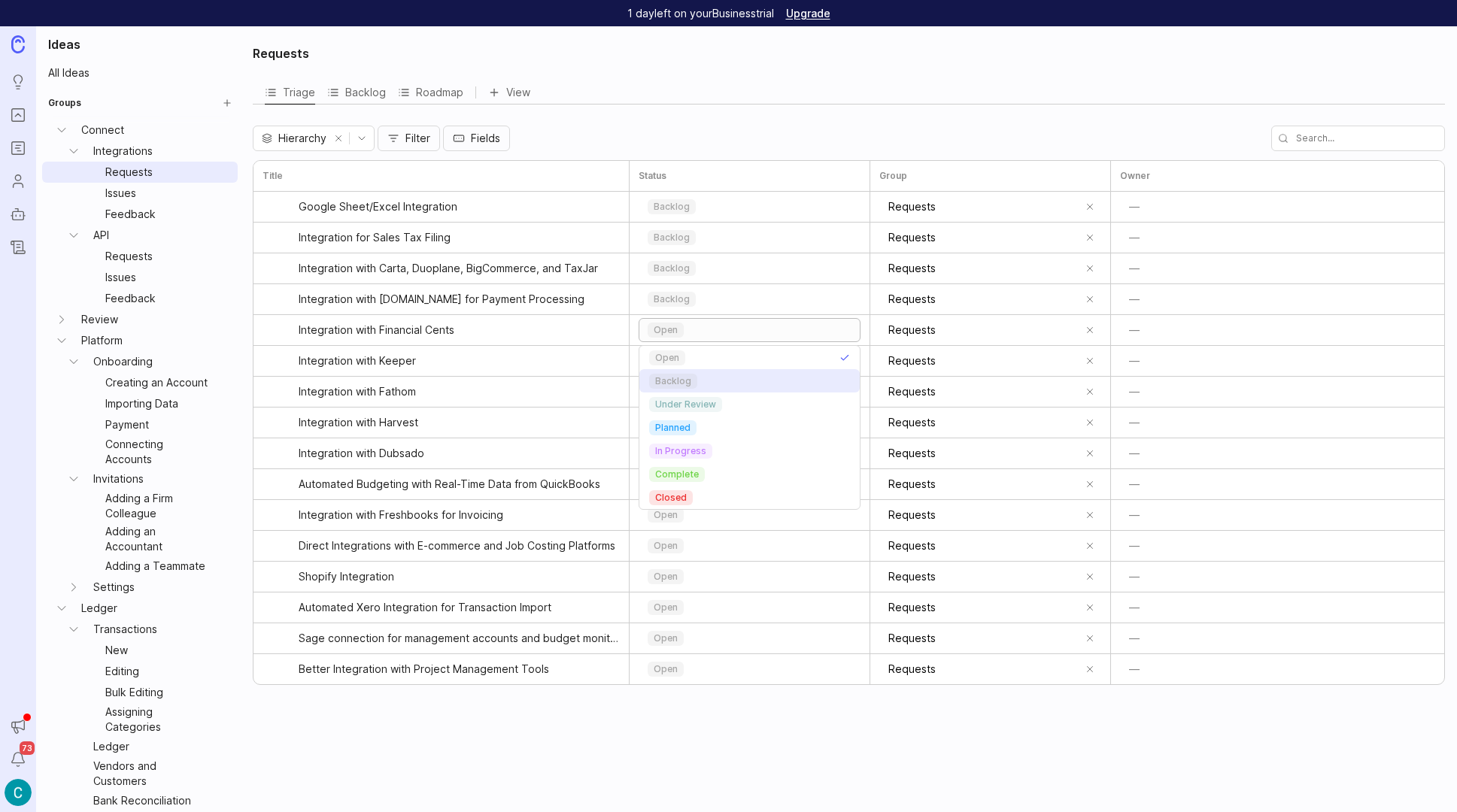
click at [678, 376] on p "backlog" at bounding box center [673, 381] width 36 height 12
click at [704, 358] on div "open" at bounding box center [749, 361] width 220 height 23
click at [668, 410] on p "backlog" at bounding box center [673, 412] width 36 height 12
click at [710, 396] on div "open" at bounding box center [749, 392] width 220 height 23
click at [683, 443] on p "backlog" at bounding box center [673, 443] width 36 height 12
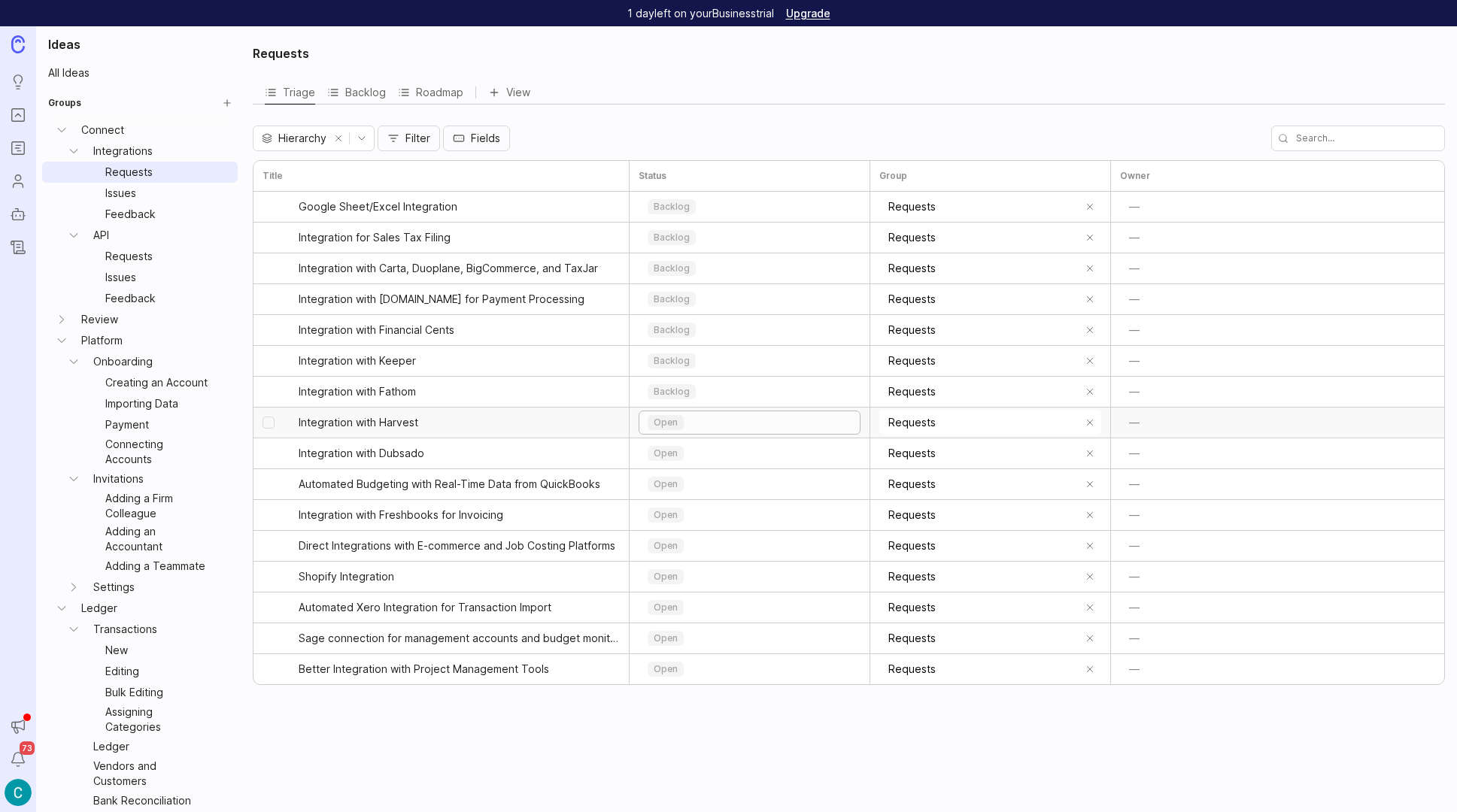
click at [715, 422] on div "open" at bounding box center [749, 422] width 220 height 23
click at [663, 470] on p "backlog" at bounding box center [673, 473] width 36 height 12
click at [705, 448] on div "open" at bounding box center [749, 454] width 220 height 23
click at [681, 505] on p "backlog" at bounding box center [673, 505] width 36 height 12
click at [725, 486] on div "open" at bounding box center [749, 484] width 220 height 23
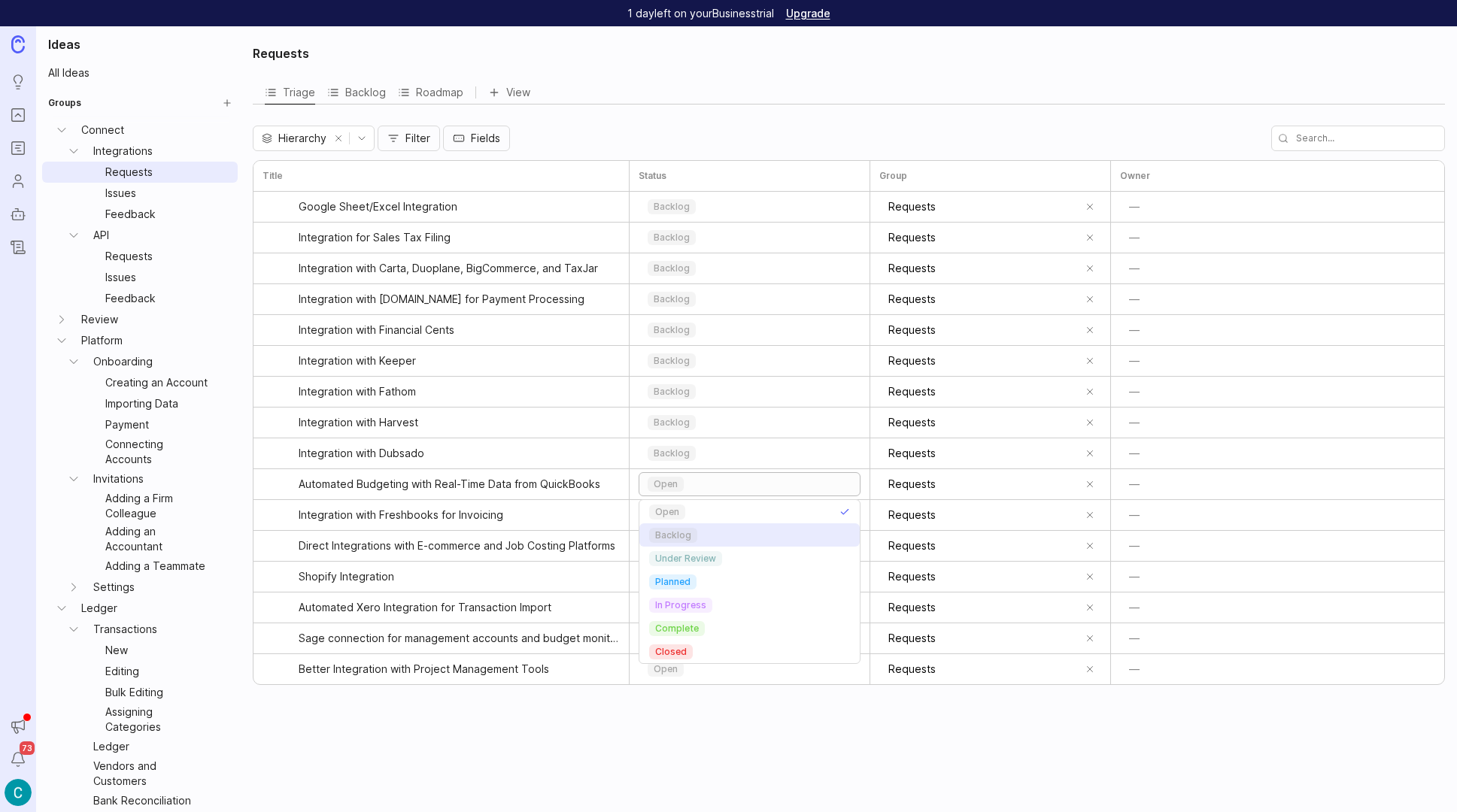
click at [667, 537] on p "backlog" at bounding box center [673, 535] width 36 height 12
click at [706, 511] on div "open" at bounding box center [749, 515] width 220 height 23
click at [662, 567] on p "backlog" at bounding box center [673, 566] width 36 height 12
drag, startPoint x: 711, startPoint y: 543, endPoint x: 690, endPoint y: 571, distance: 35.0
click at [711, 543] on div "open" at bounding box center [749, 546] width 220 height 23
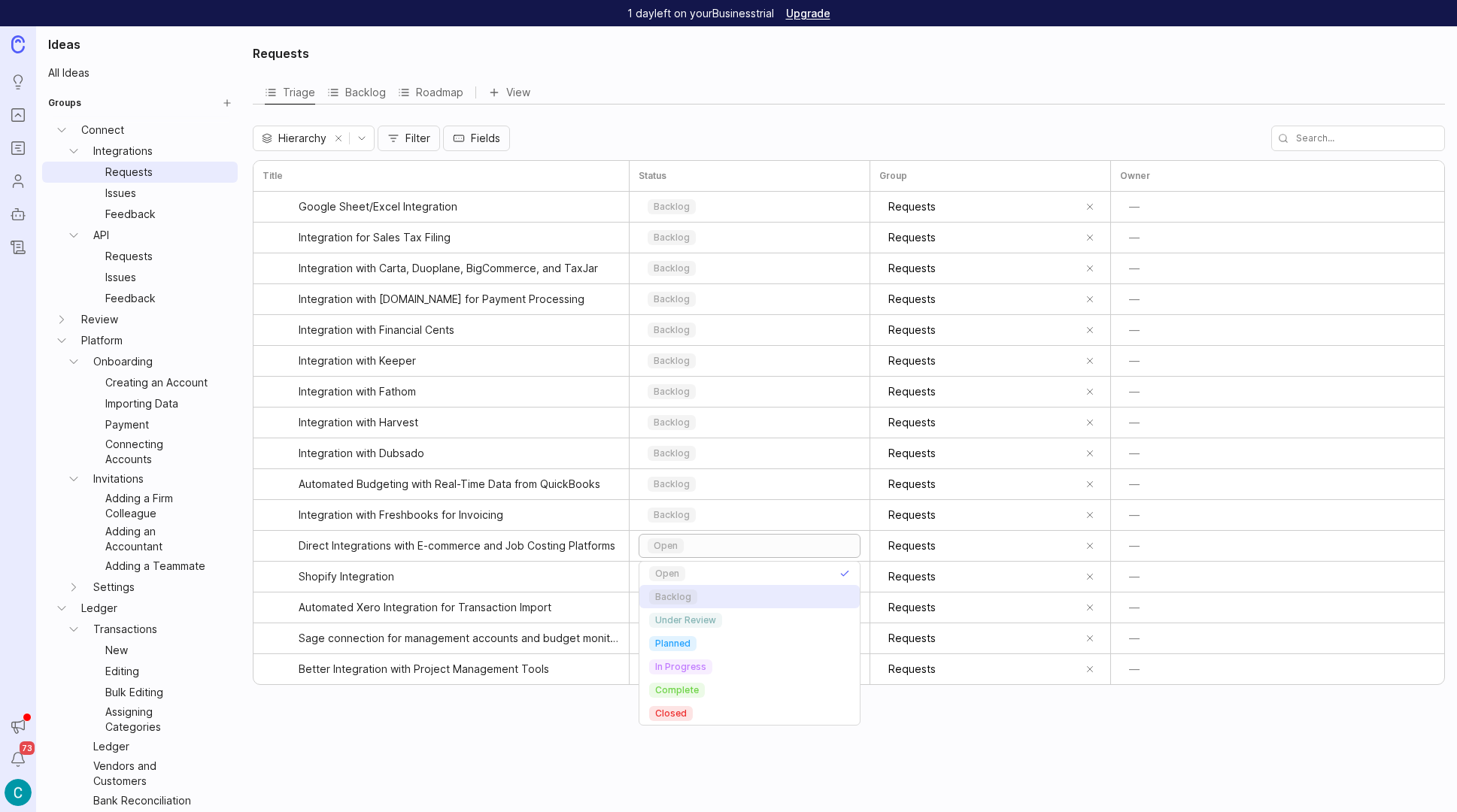
click at [667, 591] on p "backlog" at bounding box center [673, 597] width 36 height 12
click at [706, 572] on div "open" at bounding box center [749, 577] width 220 height 23
click at [674, 625] on p "backlog" at bounding box center [673, 628] width 36 height 12
click at [708, 608] on div "open" at bounding box center [749, 608] width 220 height 23
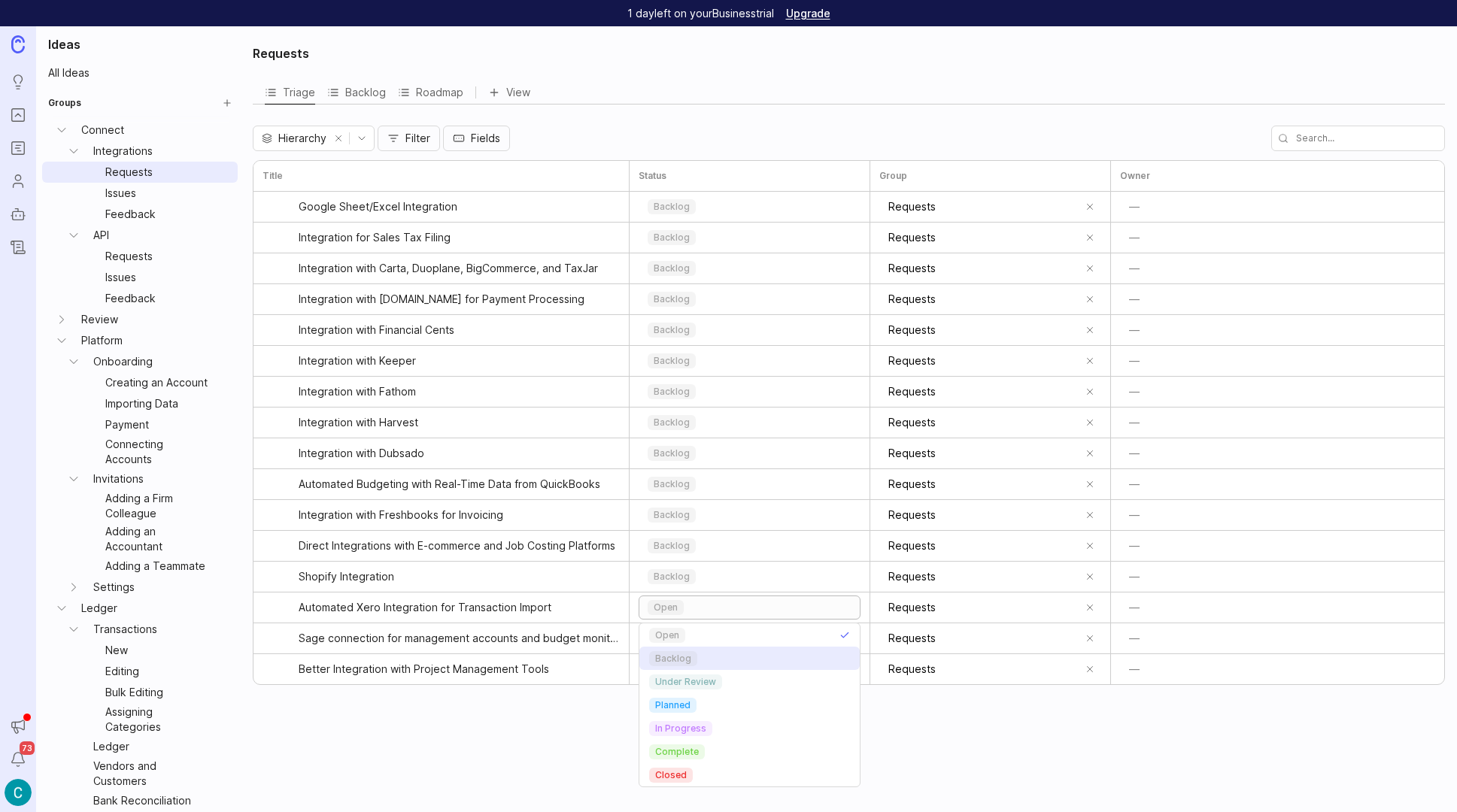
click at [671, 662] on p "backlog" at bounding box center [673, 659] width 36 height 12
click at [701, 635] on div "open" at bounding box center [749, 638] width 220 height 23
click at [667, 687] on p "backlog" at bounding box center [673, 689] width 36 height 12
click at [700, 671] on div "open" at bounding box center [749, 669] width 220 height 23
click at [668, 717] on p "backlog" at bounding box center [673, 721] width 36 height 12
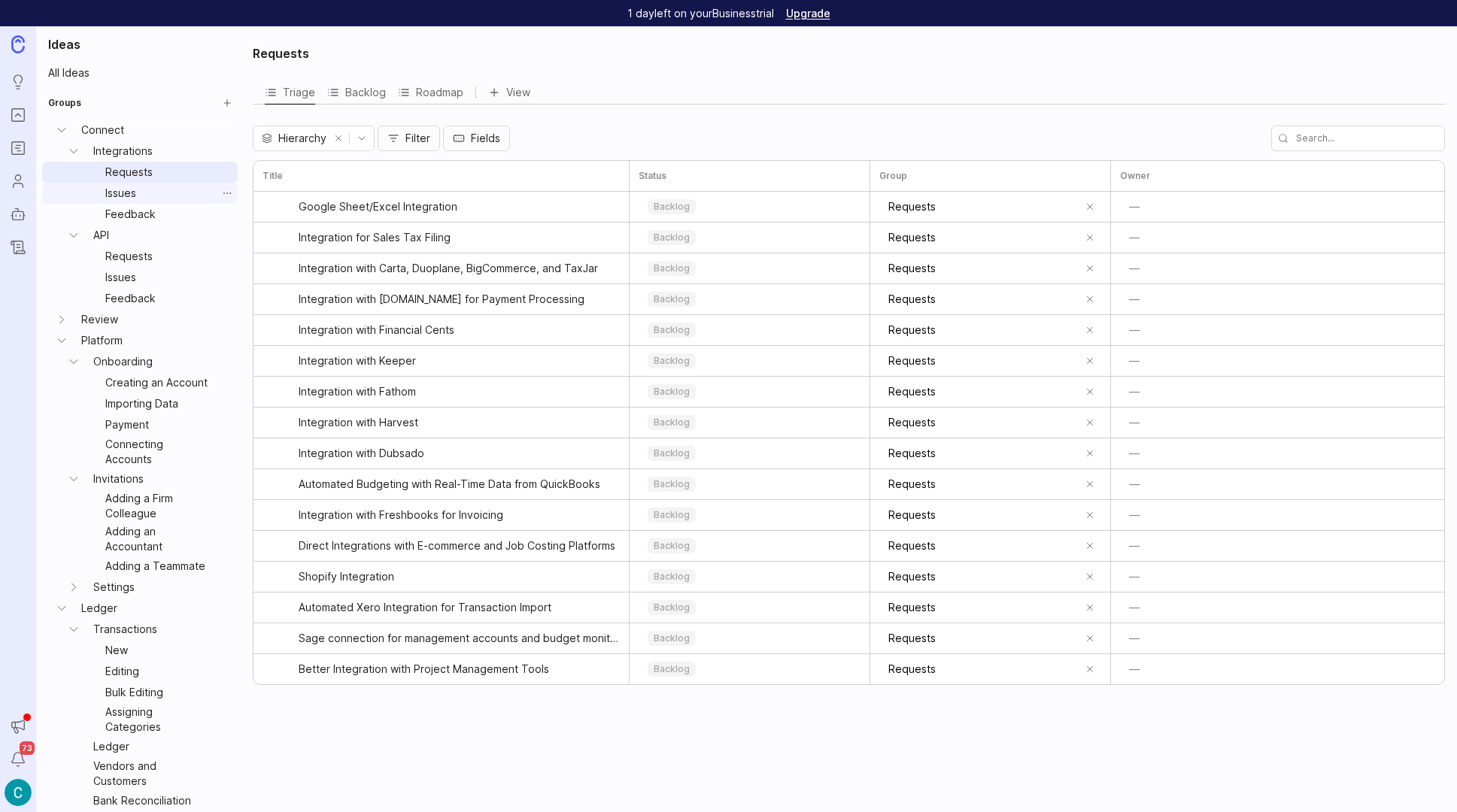
click at [119, 188] on link "Issues" at bounding box center [158, 194] width 117 height 21
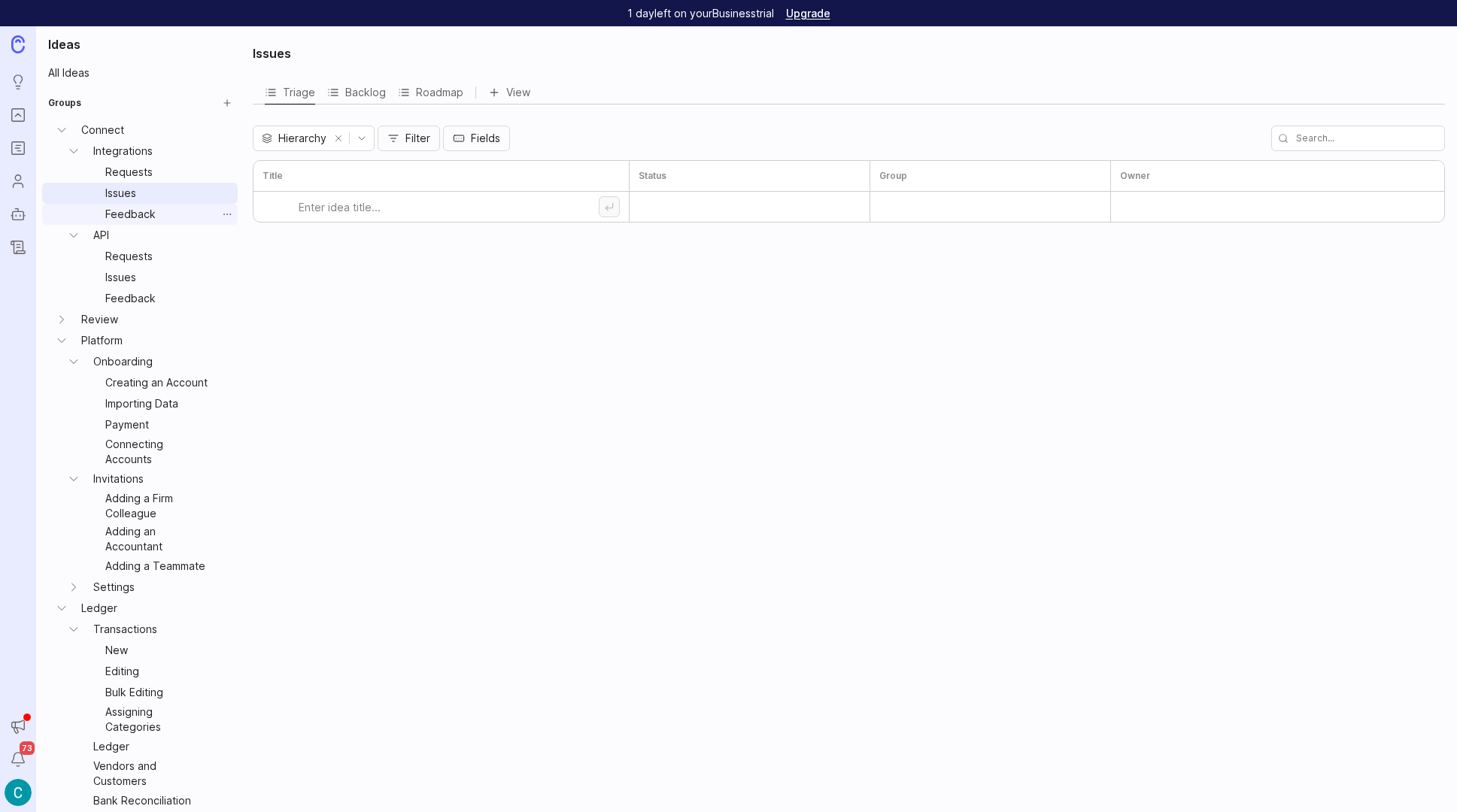
click at [126, 209] on link "Feedback" at bounding box center [158, 214] width 117 height 21
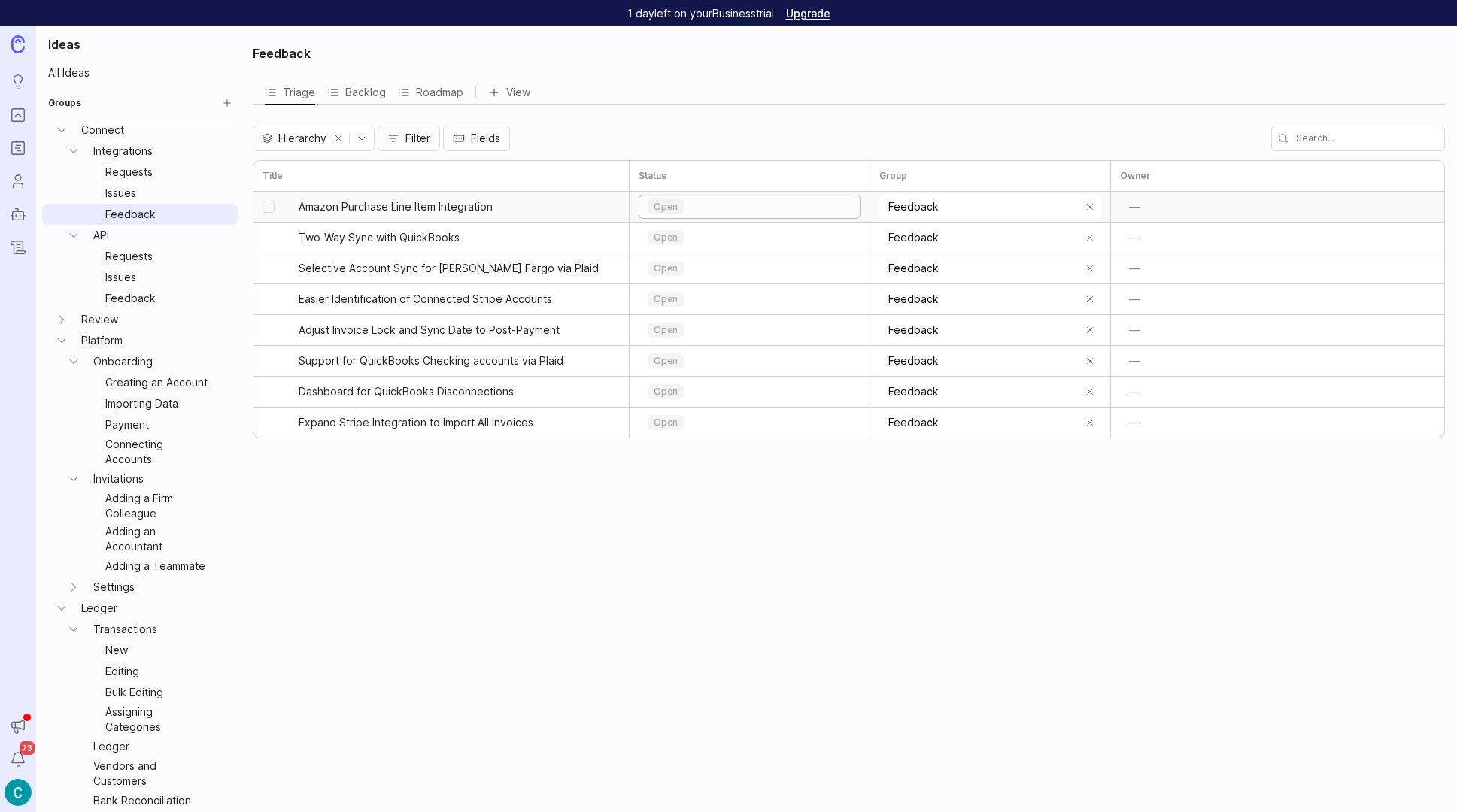
click at [699, 204] on div "open" at bounding box center [749, 207] width 220 height 23
click at [683, 252] on p "backlog" at bounding box center [673, 258] width 36 height 12
click at [692, 238] on div "open" at bounding box center [749, 238] width 220 height 23
click at [672, 287] on p "backlog" at bounding box center [673, 289] width 36 height 12
click at [23, 241] on icon "Changelog" at bounding box center [18, 248] width 17 height 18
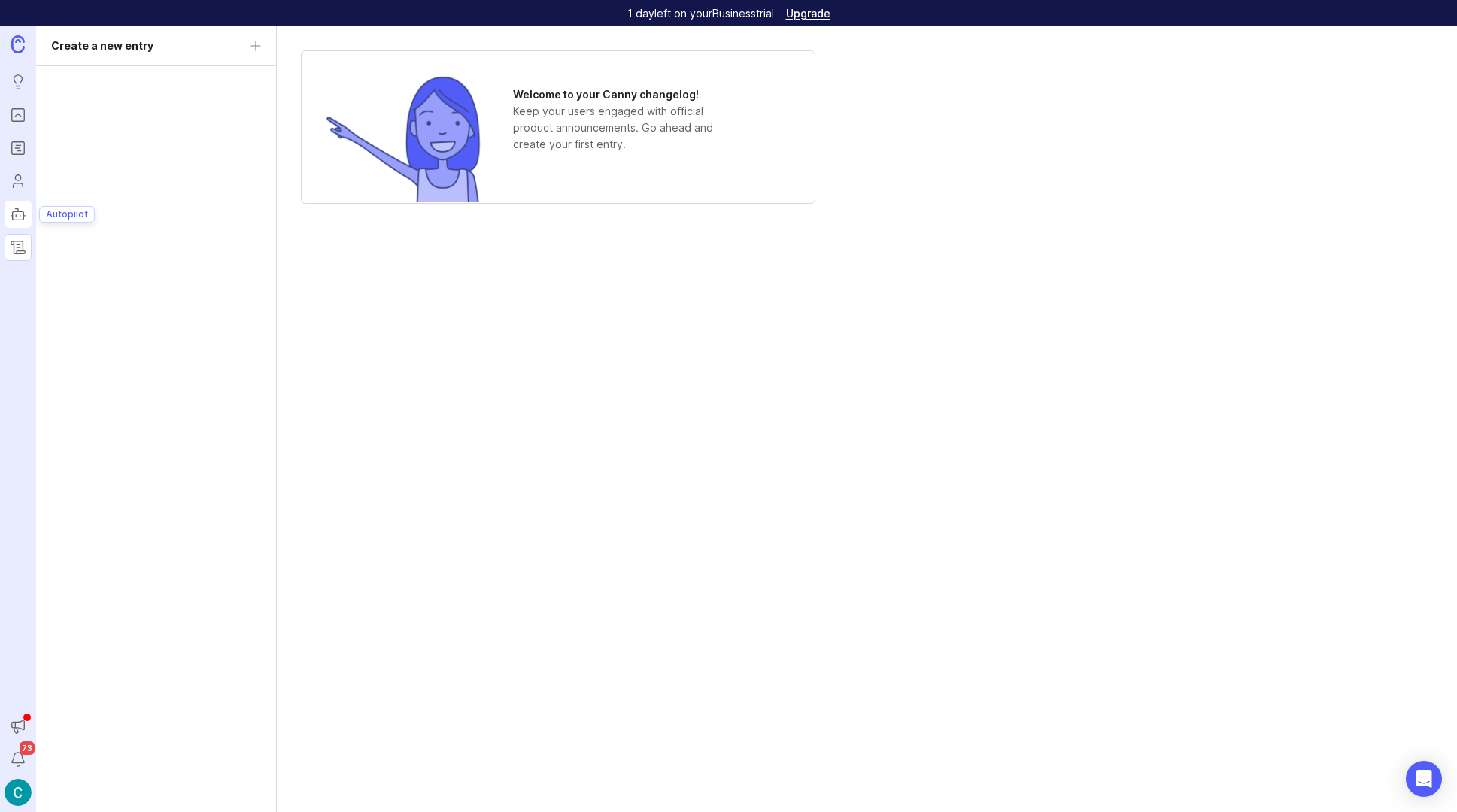
click at [17, 212] on icon "Autopilot" at bounding box center [18, 214] width 17 height 18
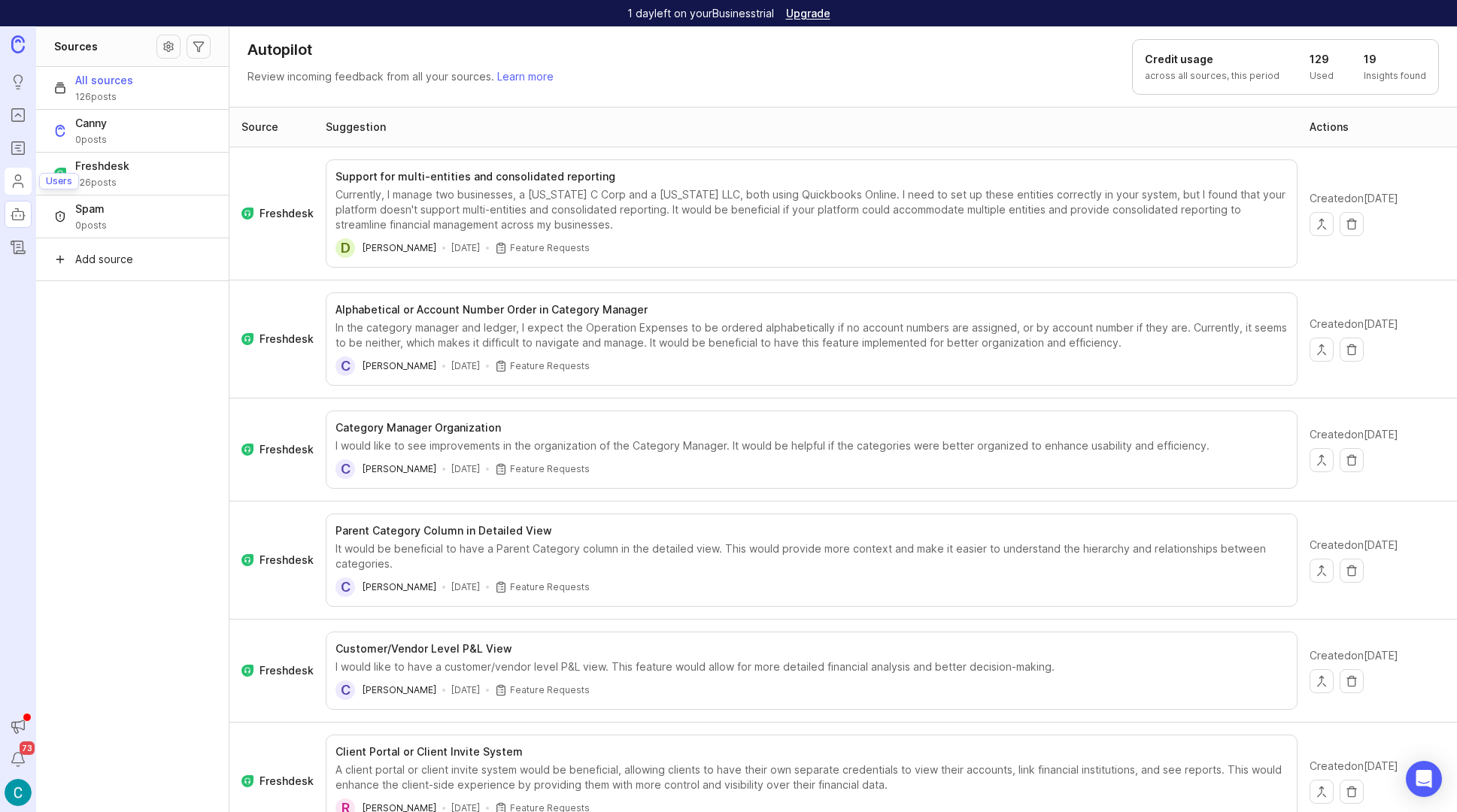
click at [17, 186] on icon "Users" at bounding box center [18, 181] width 17 height 18
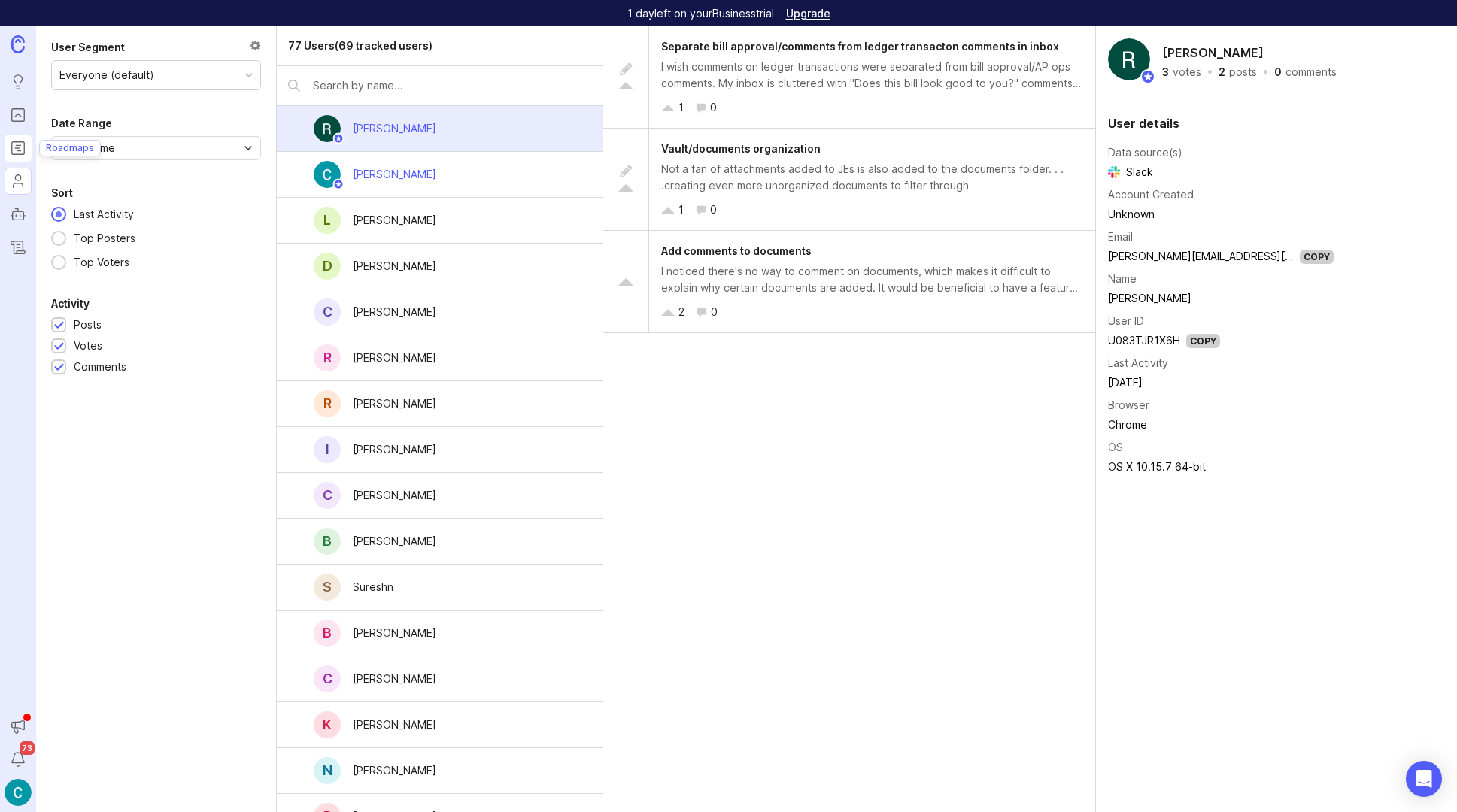
click at [17, 152] on icon "Roadmaps" at bounding box center [18, 148] width 17 height 18
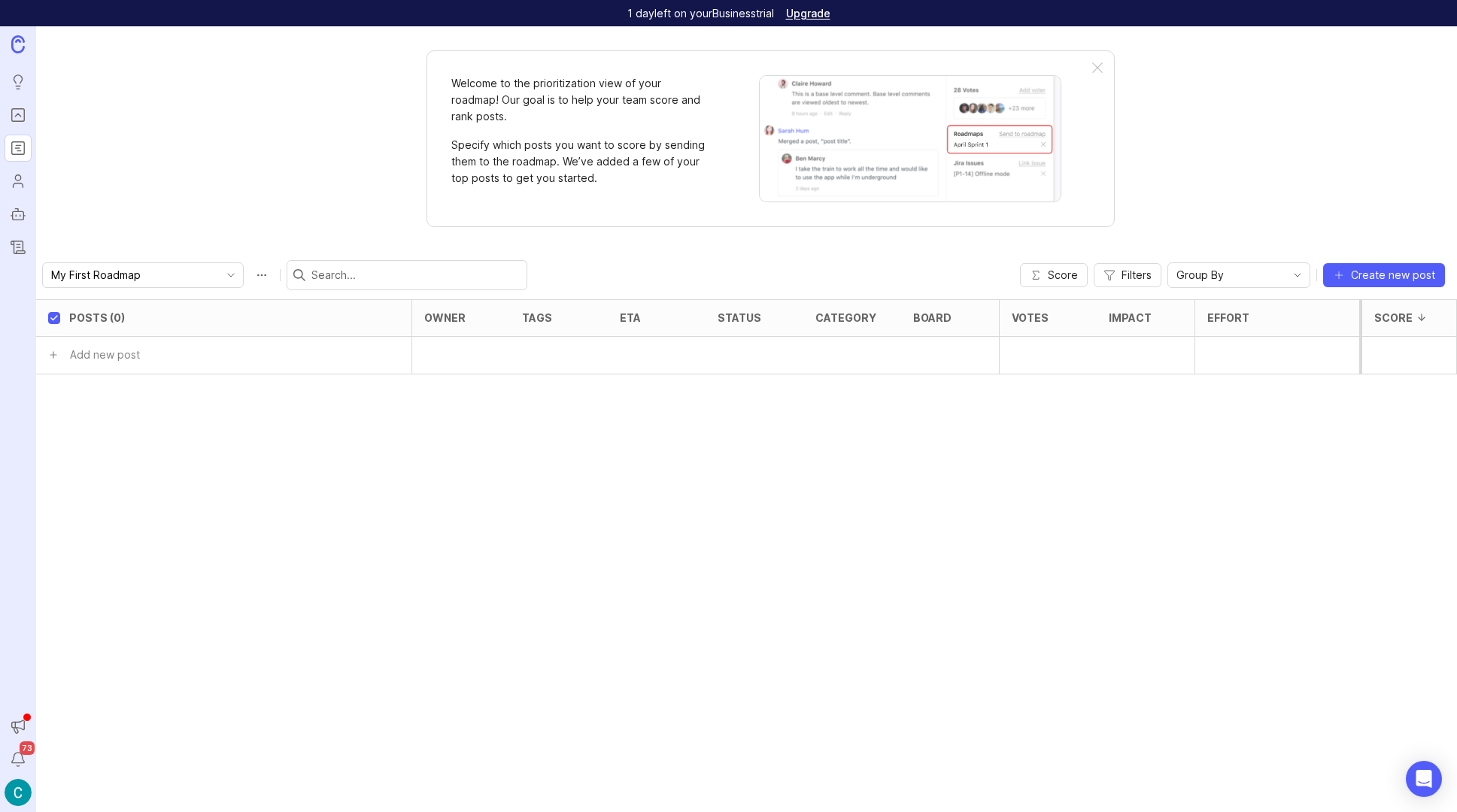
click at [16, 787] on img at bounding box center [18, 793] width 27 height 27
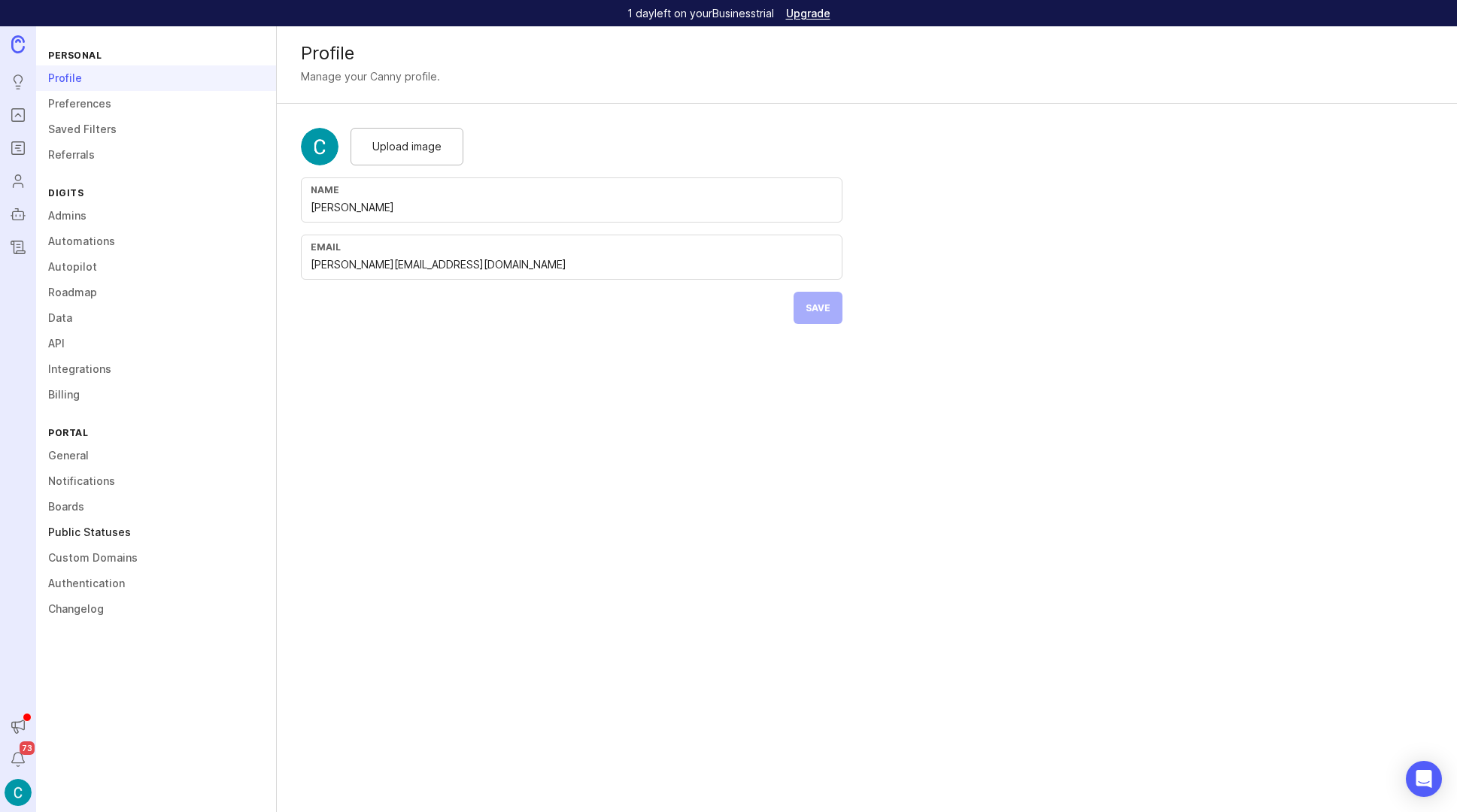
click at [72, 533] on link "Public Statuses" at bounding box center [156, 532] width 240 height 26
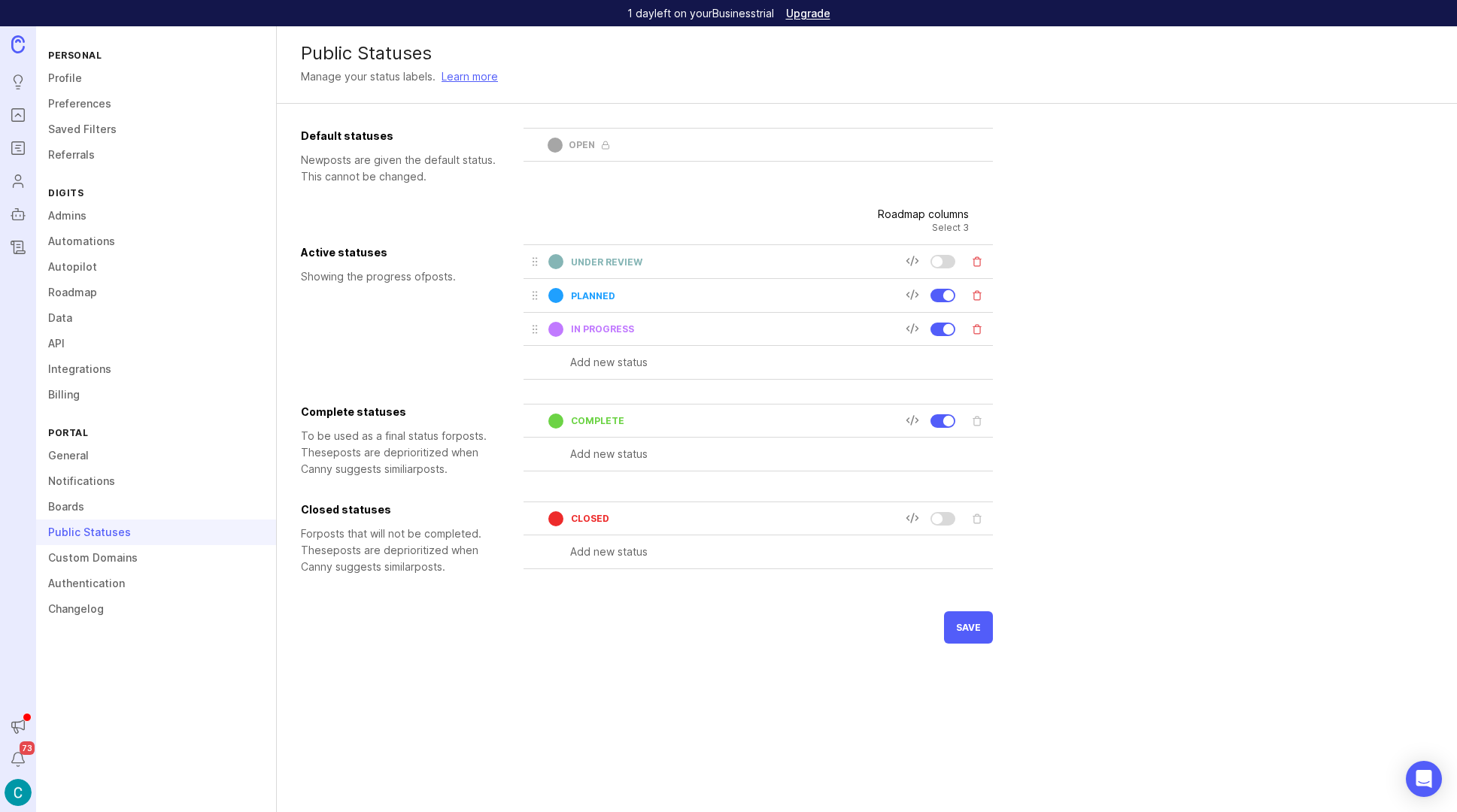
click at [608, 555] on input "text" at bounding box center [782, 552] width 423 height 17
type input "WILL NOT DO"
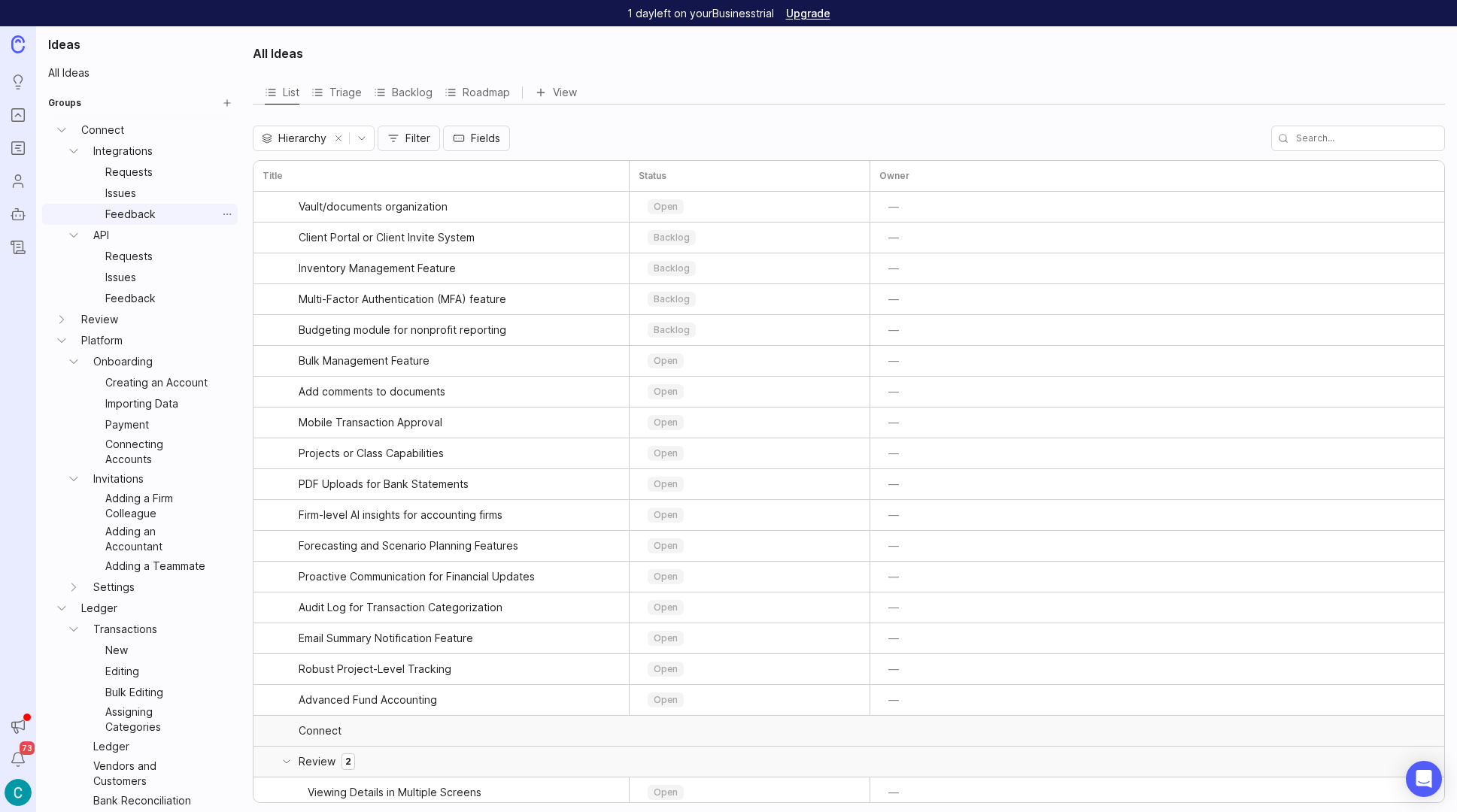
click at [136, 212] on link "Feedback" at bounding box center [158, 214] width 117 height 21
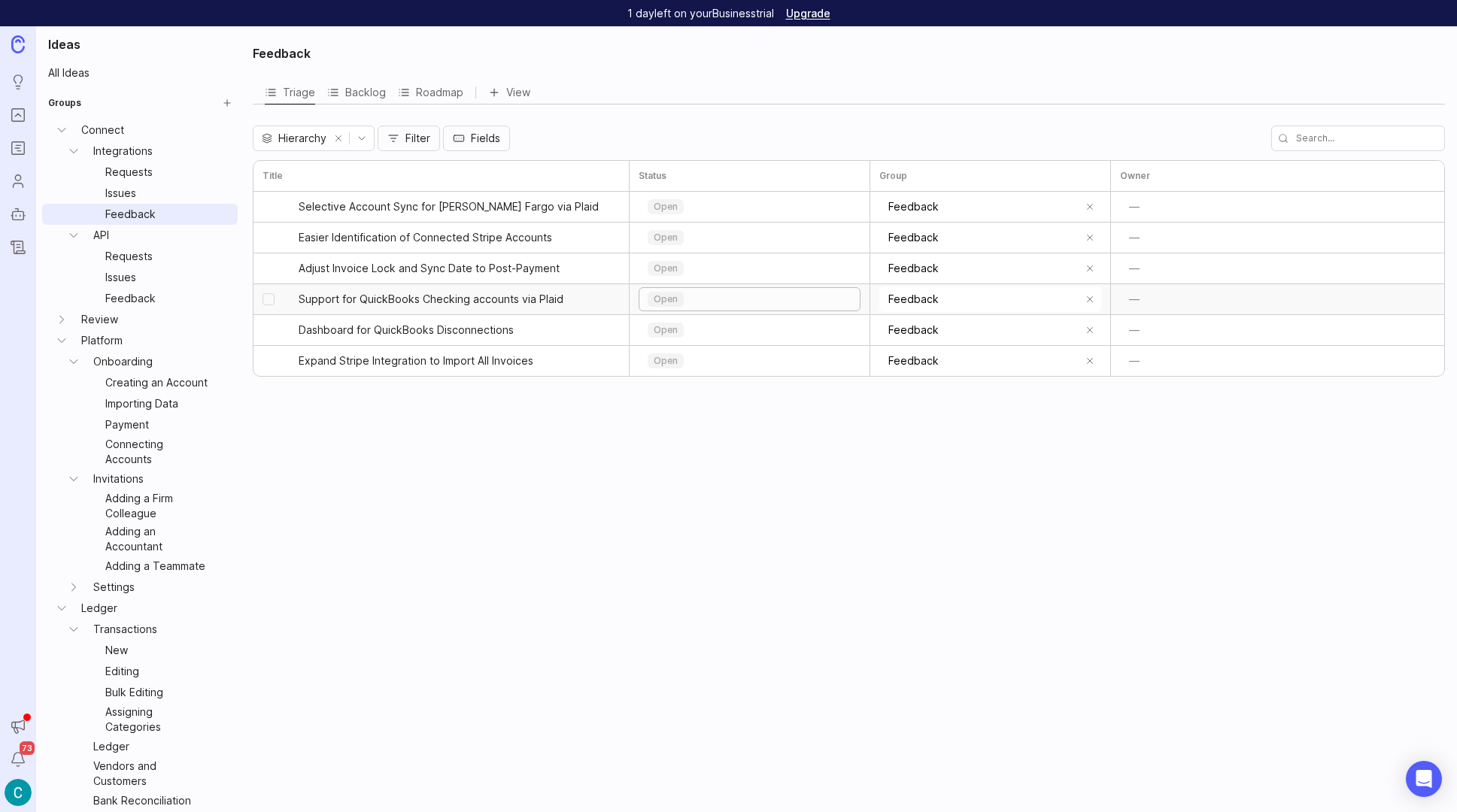
click at [698, 296] on div "open" at bounding box center [749, 300] width 220 height 23
click at [671, 351] on p "backlog" at bounding box center [673, 351] width 36 height 12
click at [690, 330] on div "open" at bounding box center [749, 330] width 220 height 23
click at [674, 380] on p "backlog" at bounding box center [673, 381] width 36 height 12
click at [690, 357] on div "open" at bounding box center [749, 361] width 220 height 23
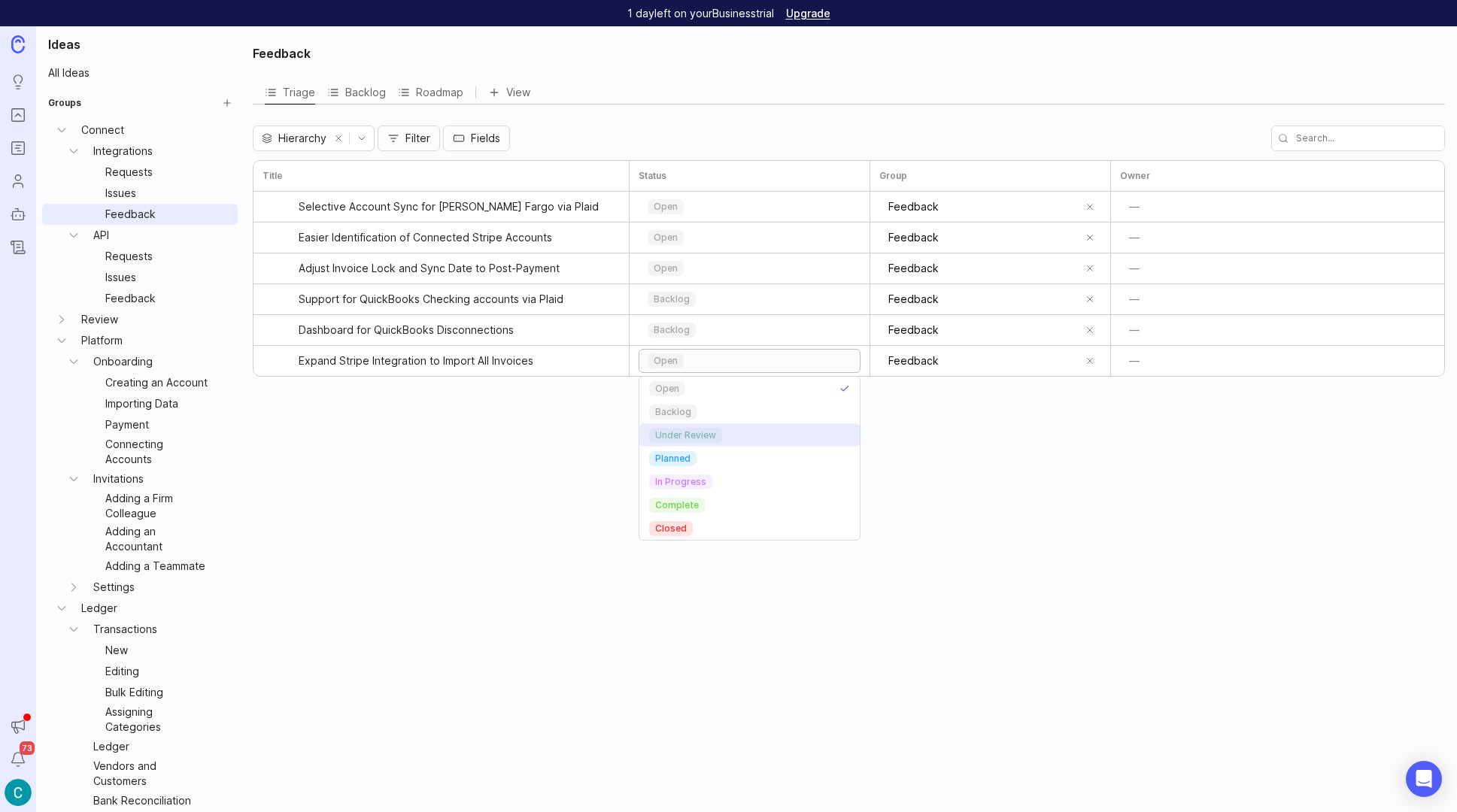
click at [687, 439] on p "under review" at bounding box center [686, 435] width 61 height 12
click at [690, 265] on div "open" at bounding box center [749, 268] width 220 height 23
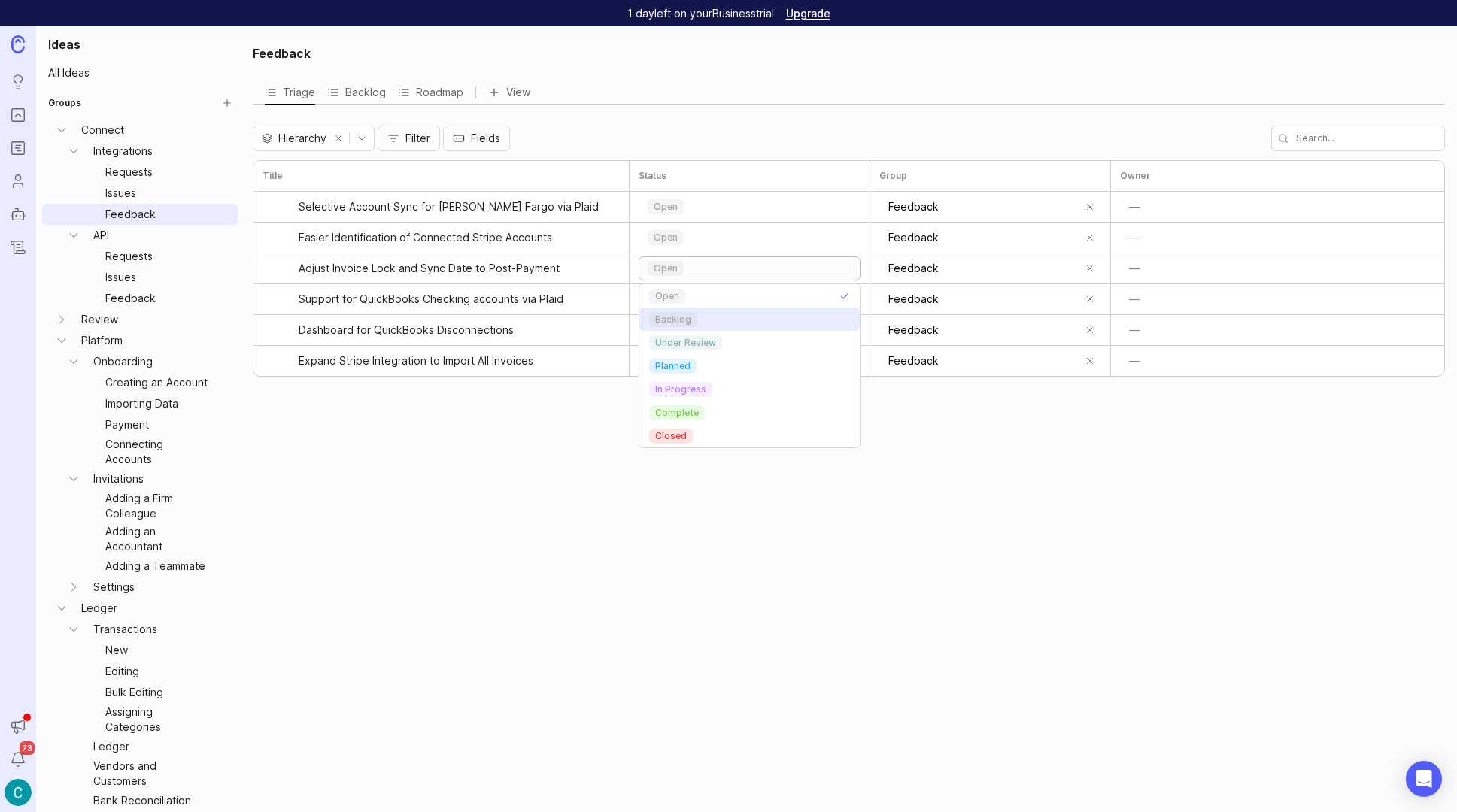
click at [674, 317] on p "backlog" at bounding box center [673, 319] width 36 height 12
click at [688, 232] on div "open" at bounding box center [749, 238] width 220 height 23
click at [667, 288] on p "backlog" at bounding box center [673, 289] width 36 height 12
click at [690, 205] on div "open" at bounding box center [749, 207] width 220 height 23
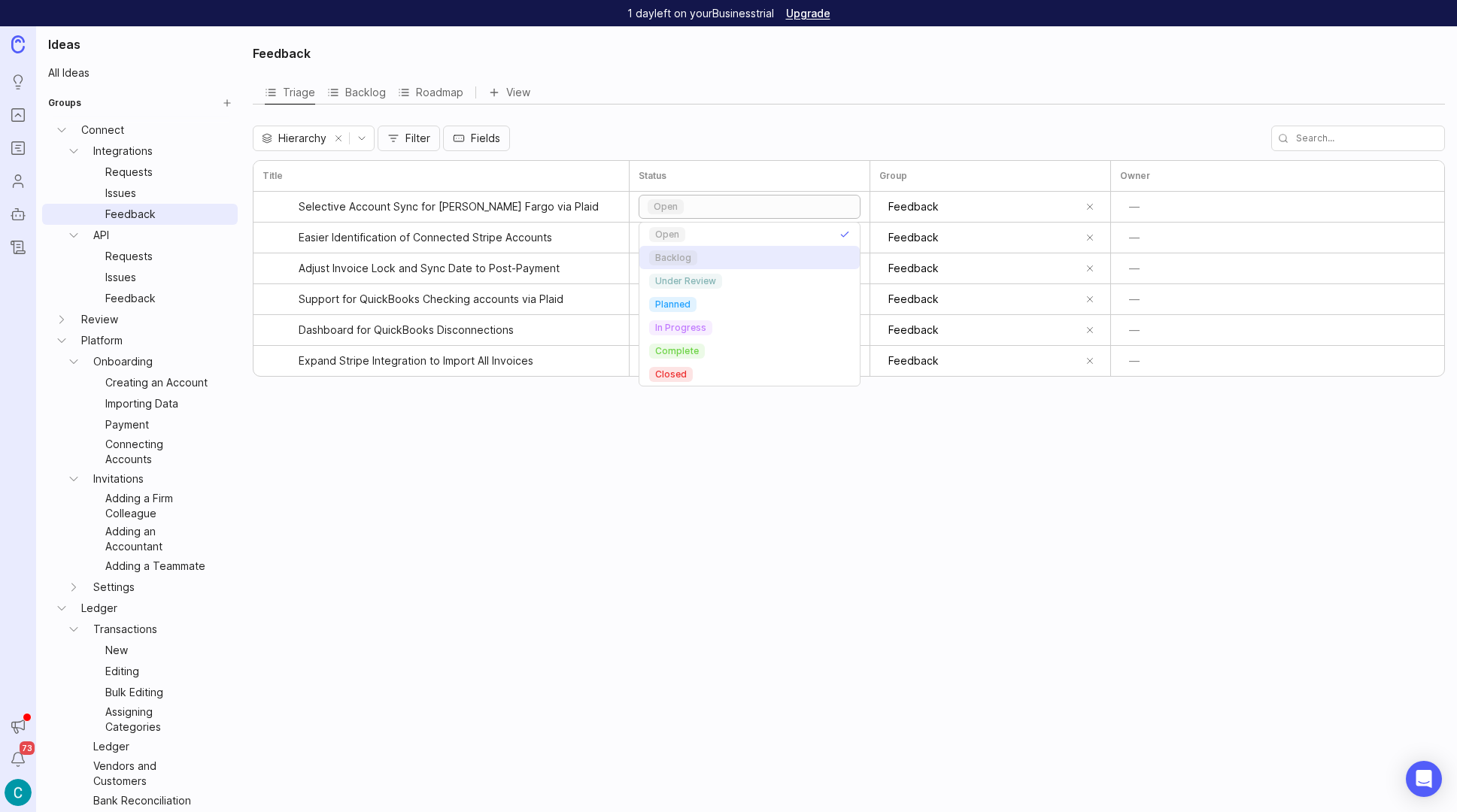
click at [668, 262] on p "backlog" at bounding box center [673, 258] width 36 height 12
click at [126, 191] on link "Issues" at bounding box center [158, 194] width 117 height 21
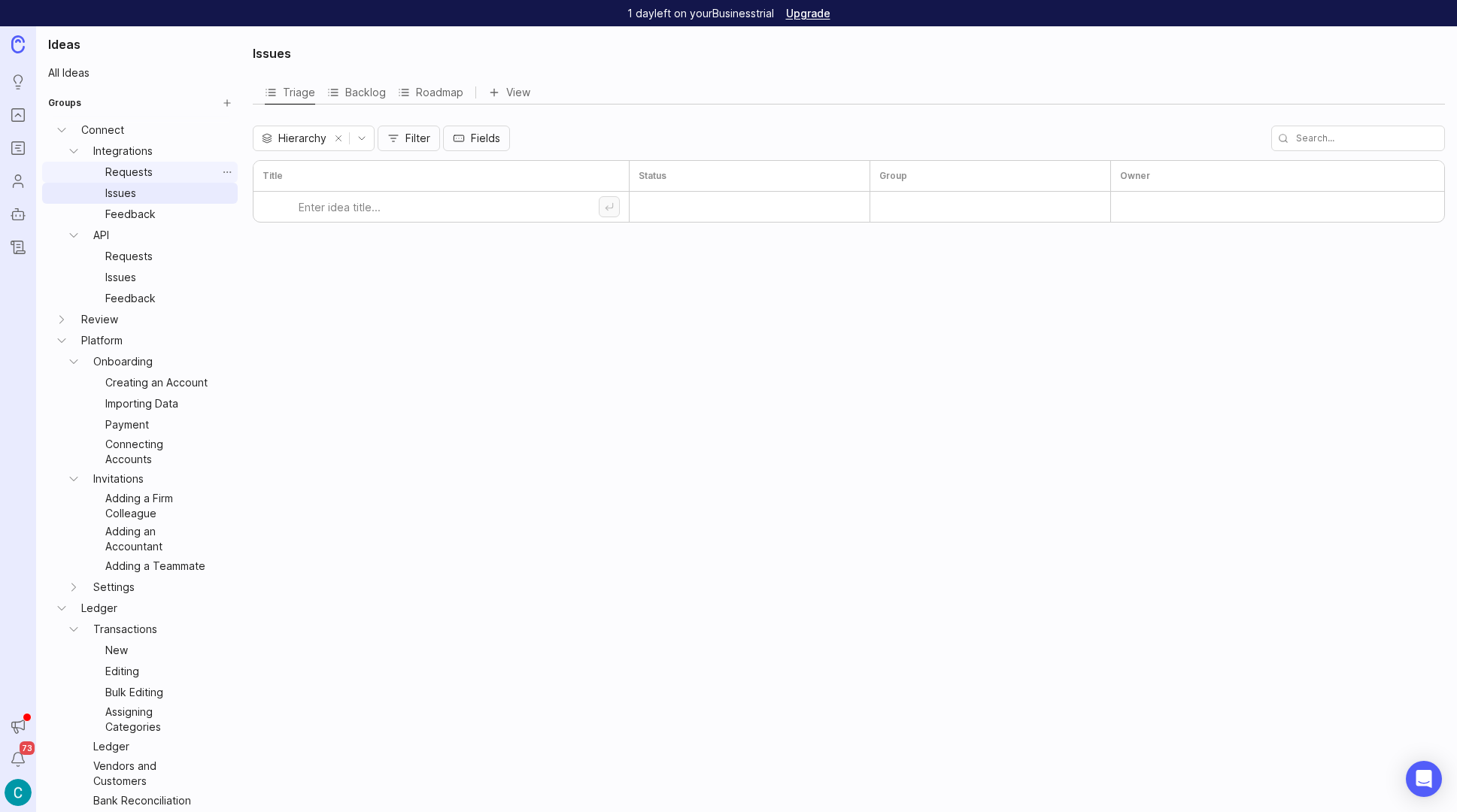
click at [130, 165] on link "Requests" at bounding box center [158, 172] width 117 height 21
click at [118, 255] on link "Requests" at bounding box center [158, 256] width 117 height 21
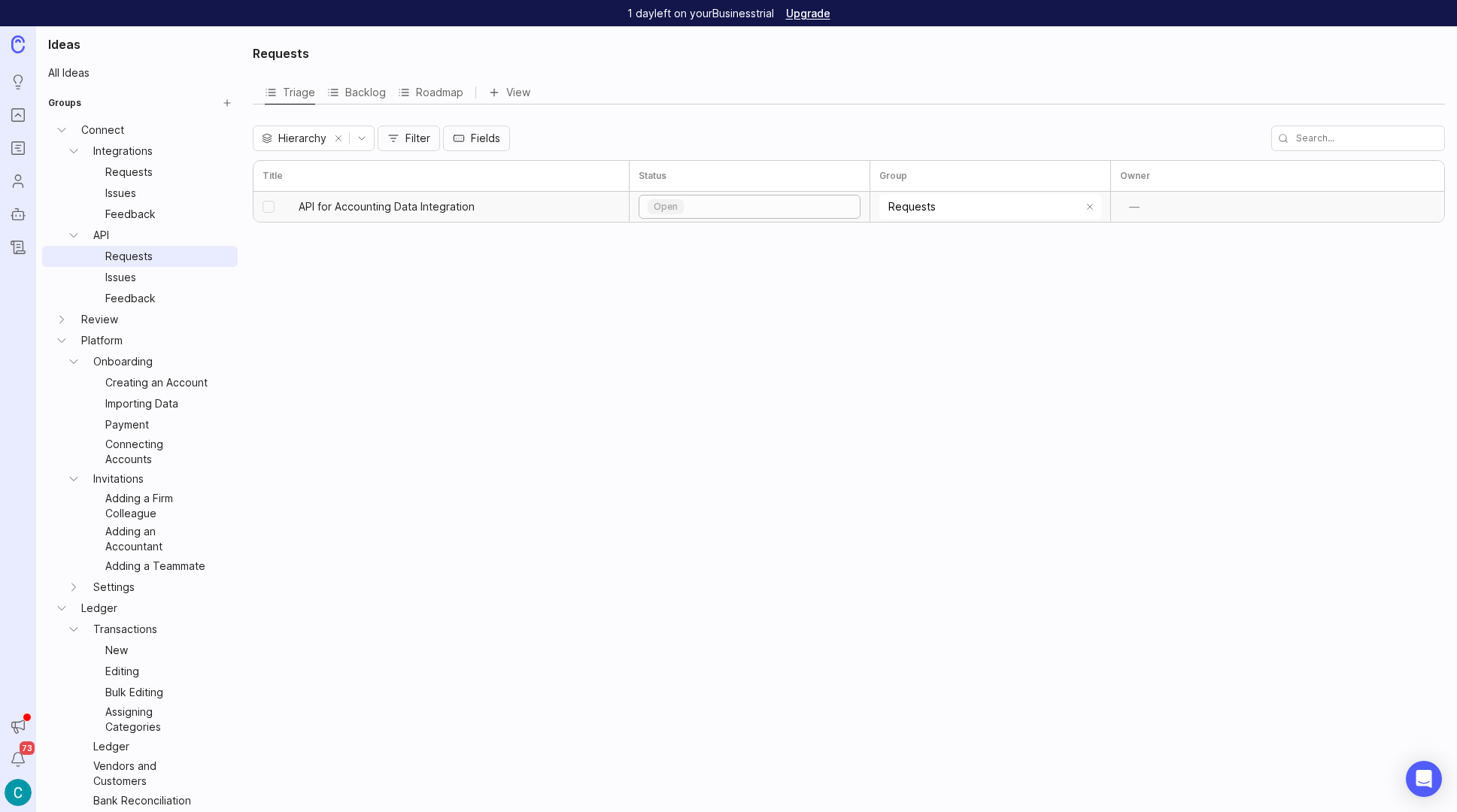
click at [699, 205] on div "open" at bounding box center [749, 207] width 220 height 23
click at [674, 330] on p "in progress" at bounding box center [680, 328] width 51 height 12
click at [113, 274] on link "Issues" at bounding box center [158, 278] width 117 height 21
click at [136, 299] on link "Feedback" at bounding box center [158, 299] width 117 height 21
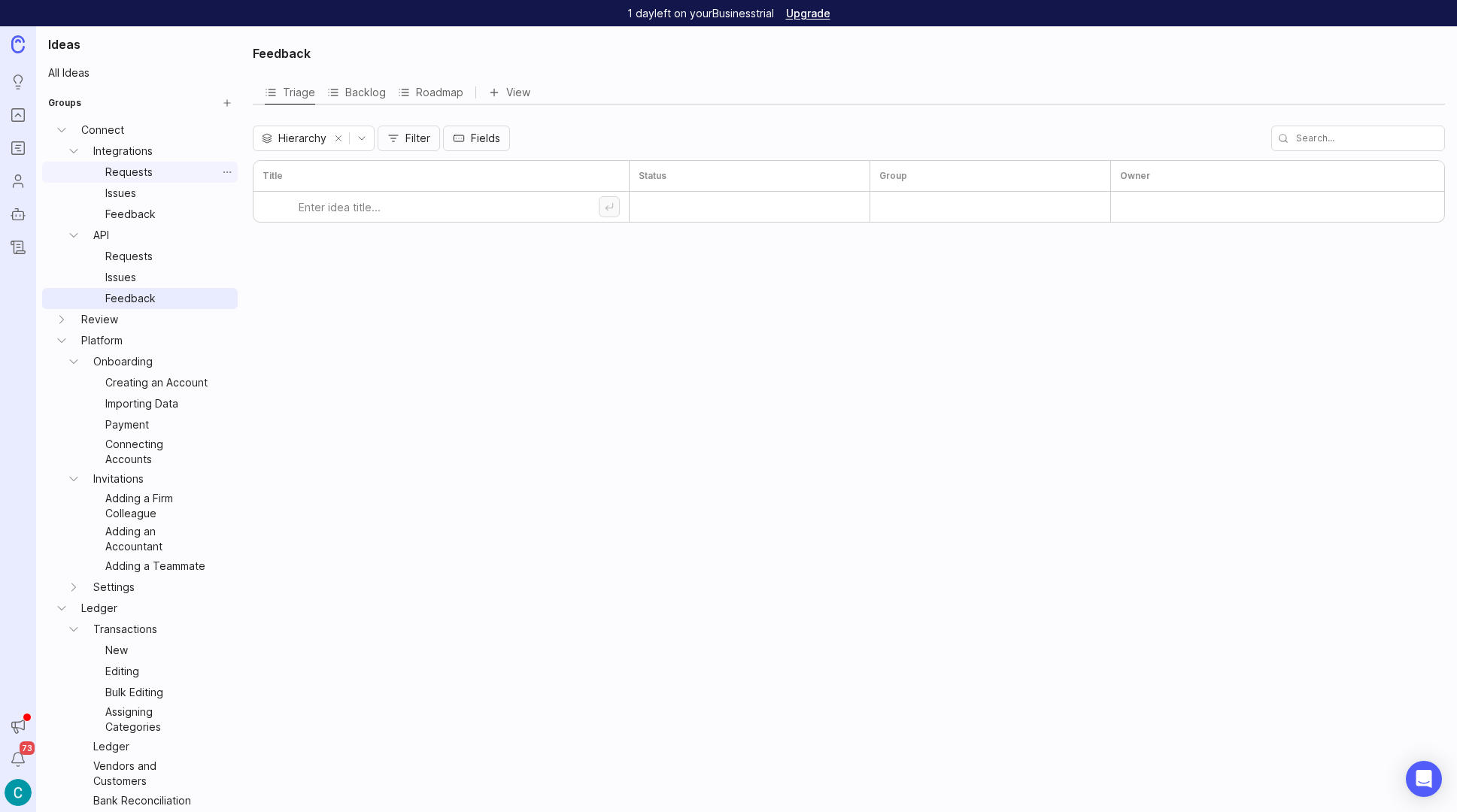
click at [105, 174] on link "Requests" at bounding box center [158, 172] width 117 height 21
click at [112, 194] on link "Issues" at bounding box center [158, 194] width 117 height 21
click at [125, 210] on link "Feedback" at bounding box center [158, 214] width 117 height 21
click at [111, 133] on link "Connect" at bounding box center [146, 130] width 141 height 21
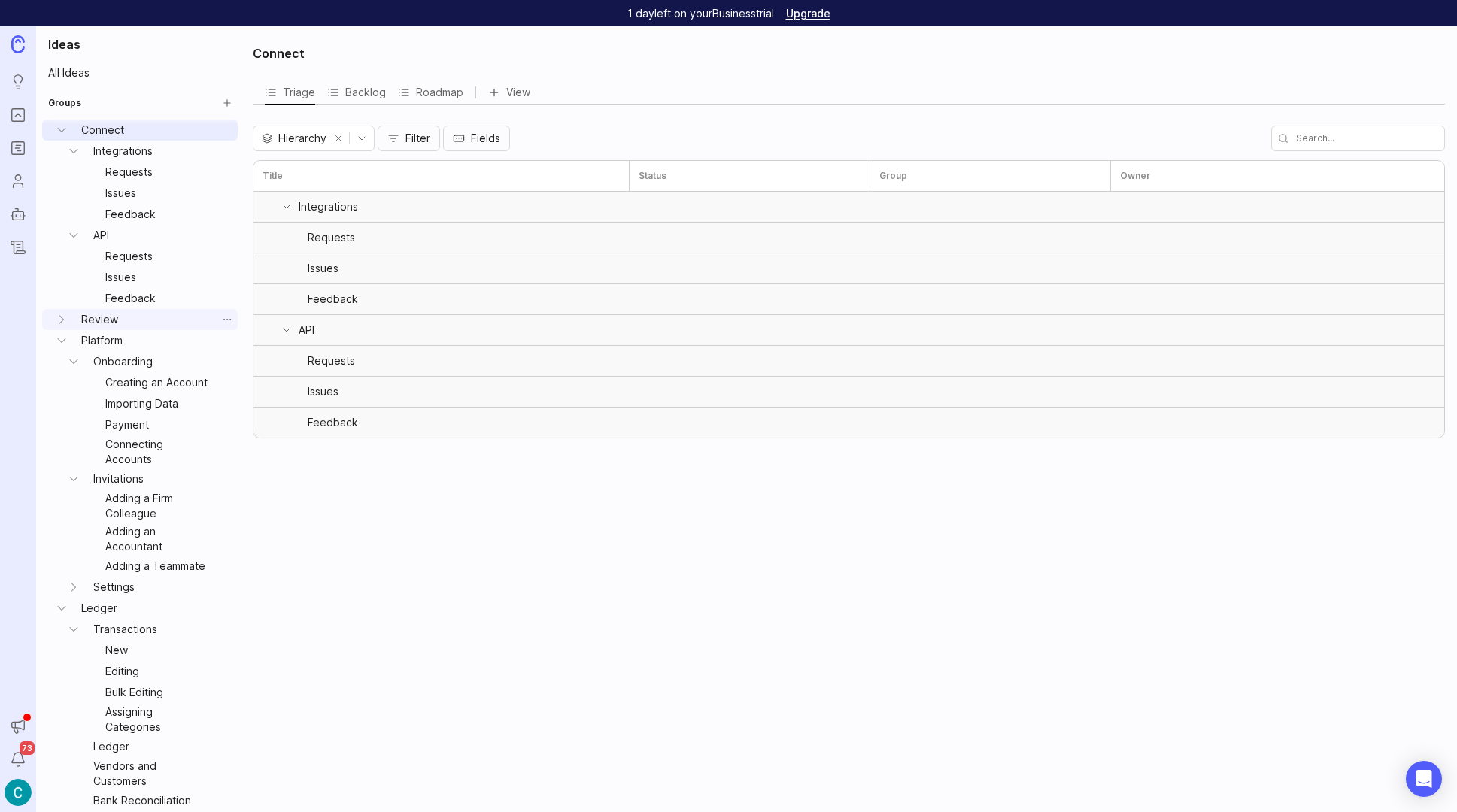
click at [96, 317] on link "Review" at bounding box center [146, 319] width 141 height 21
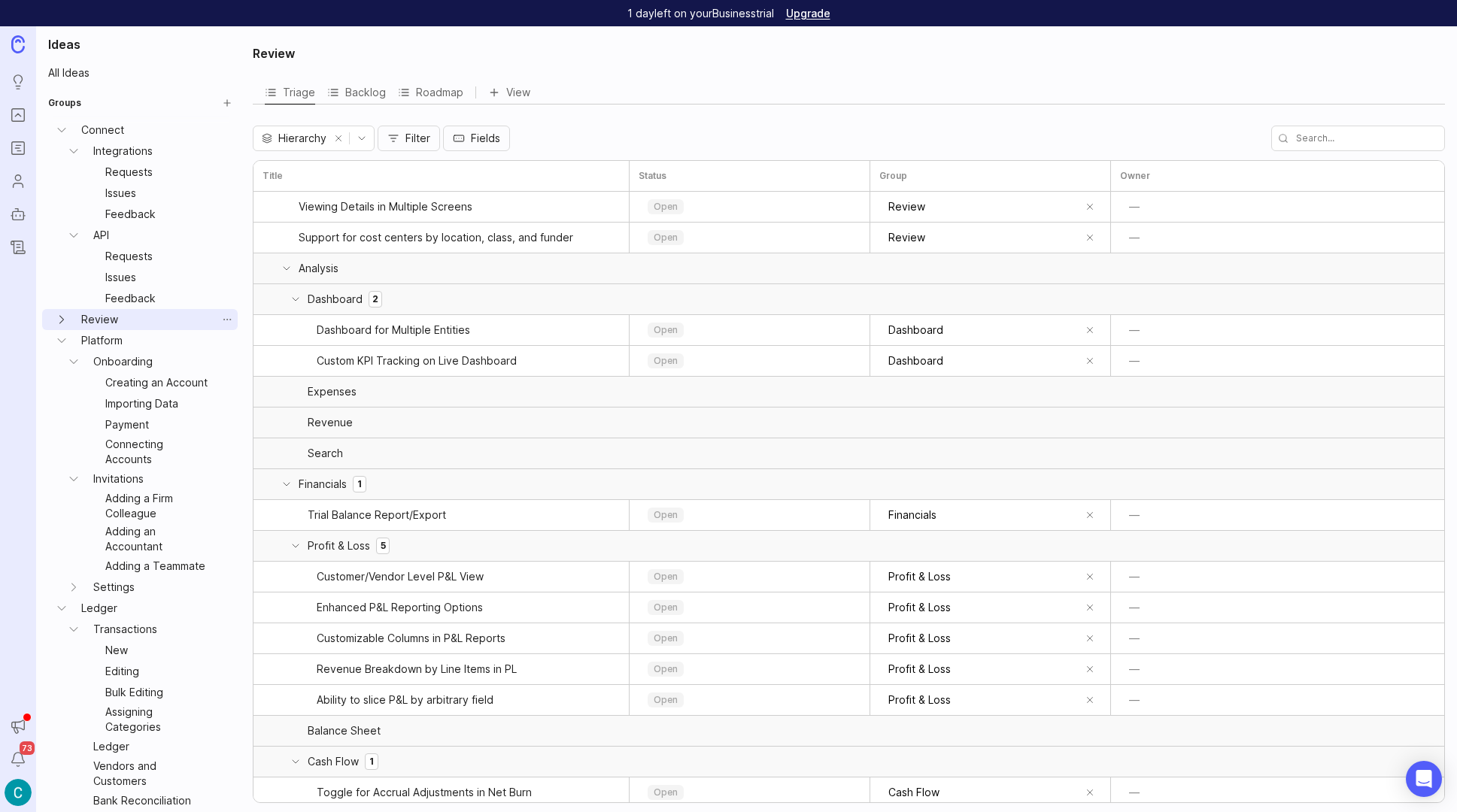
click at [56, 321] on icon "Review expand" at bounding box center [62, 319] width 15 height 15
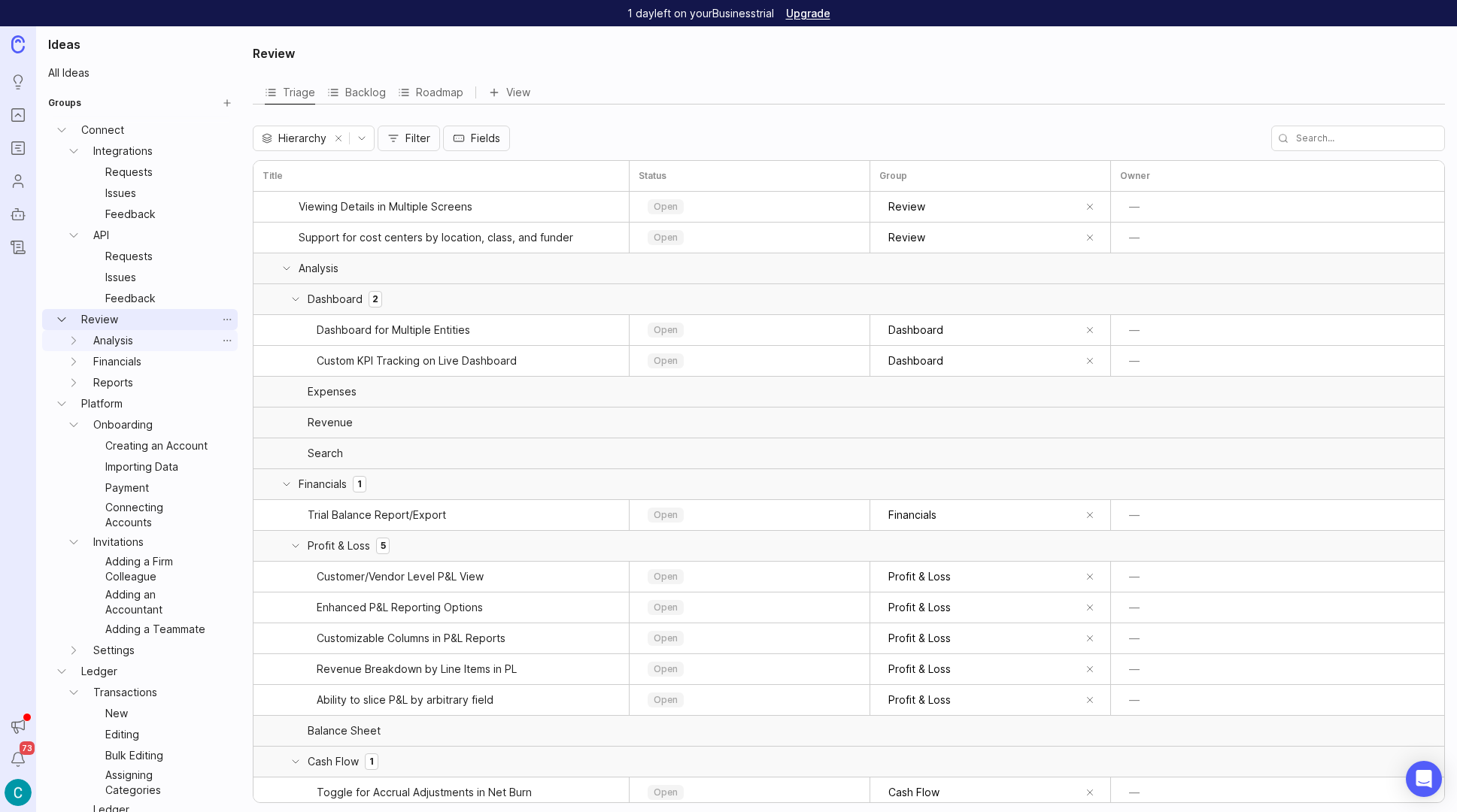
click at [108, 336] on link "Analysis" at bounding box center [152, 341] width 130 height 21
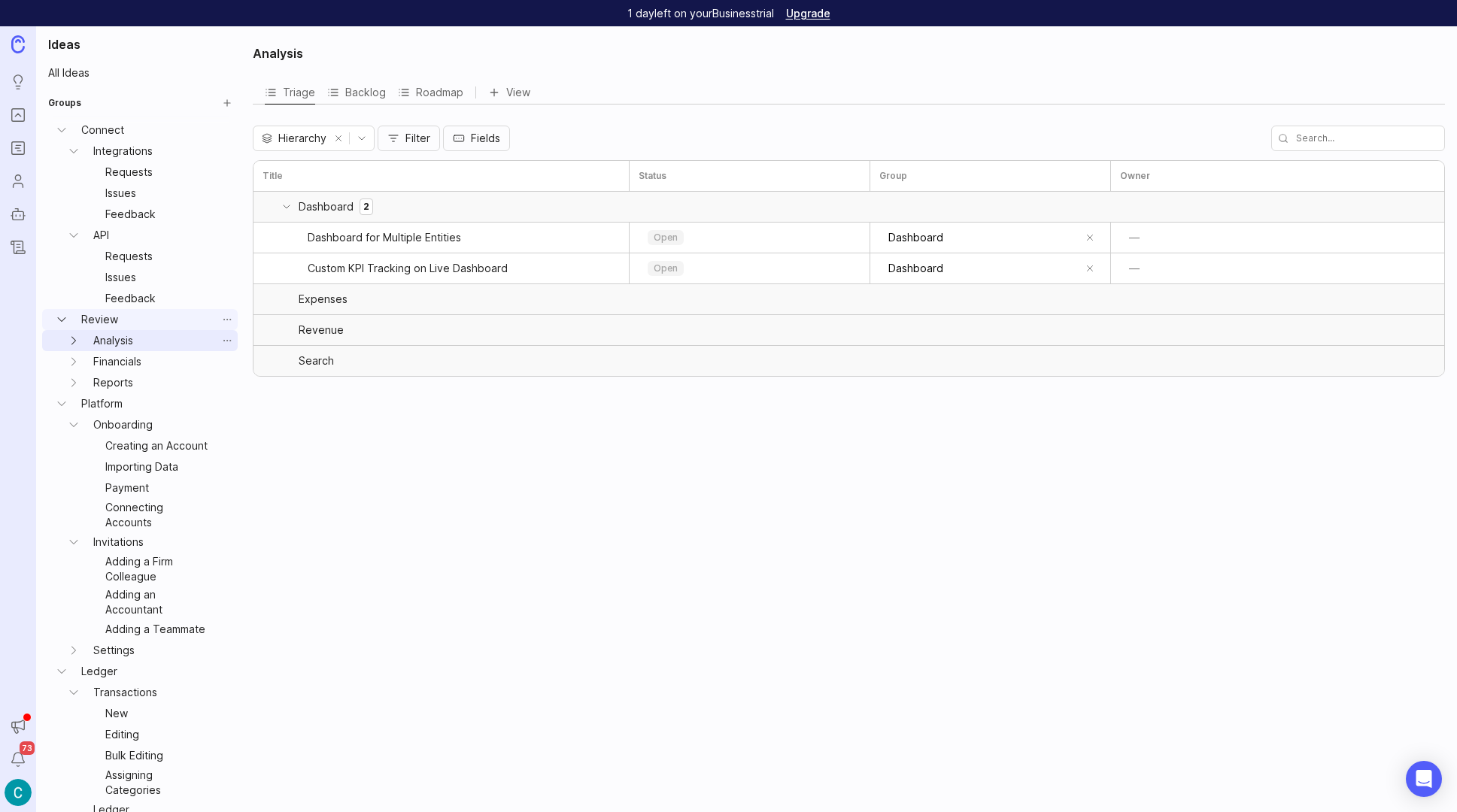
click at [66, 340] on icon "Analysis expand" at bounding box center [74, 341] width 15 height 15
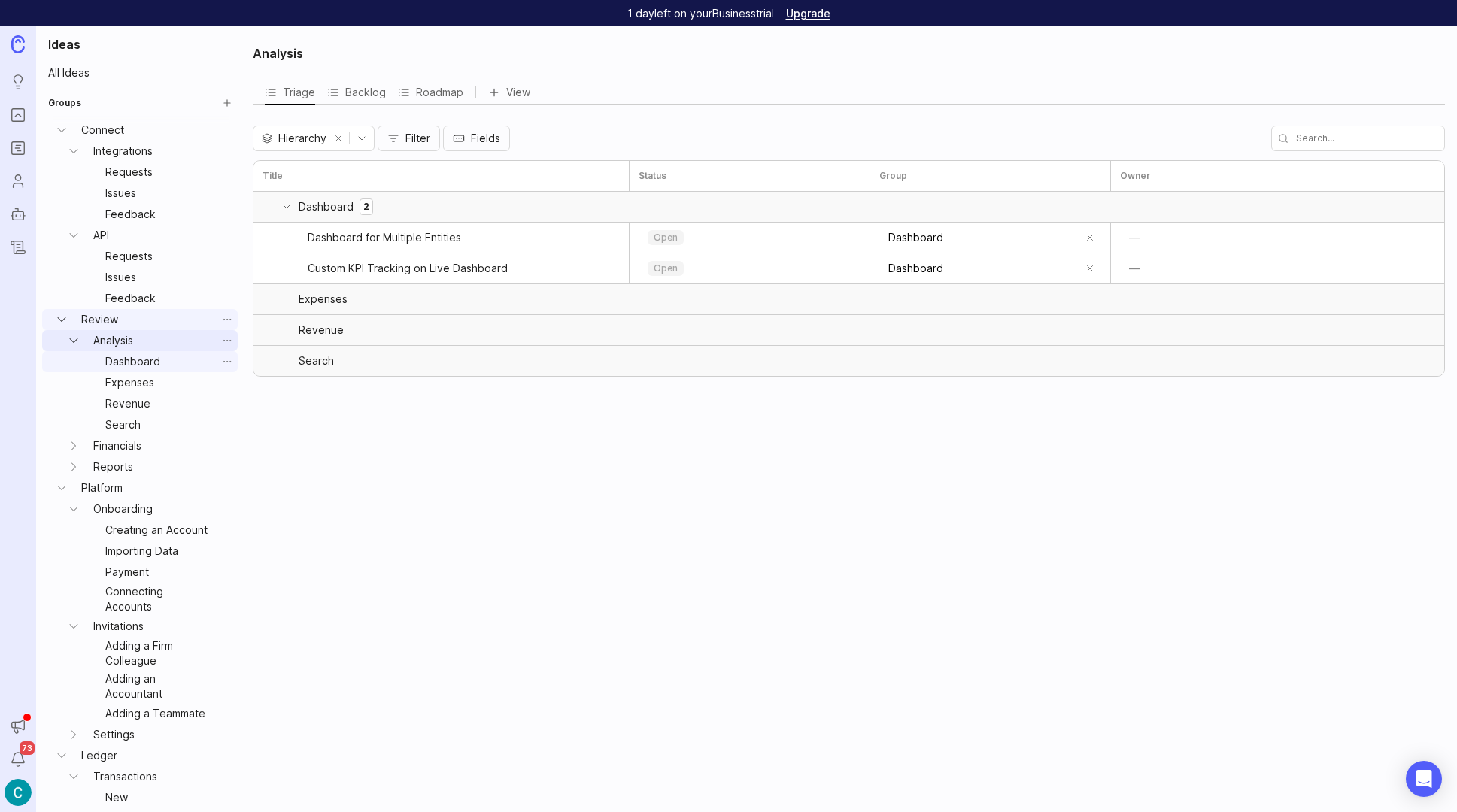
click at [123, 367] on link "Dashboard" at bounding box center [158, 362] width 117 height 21
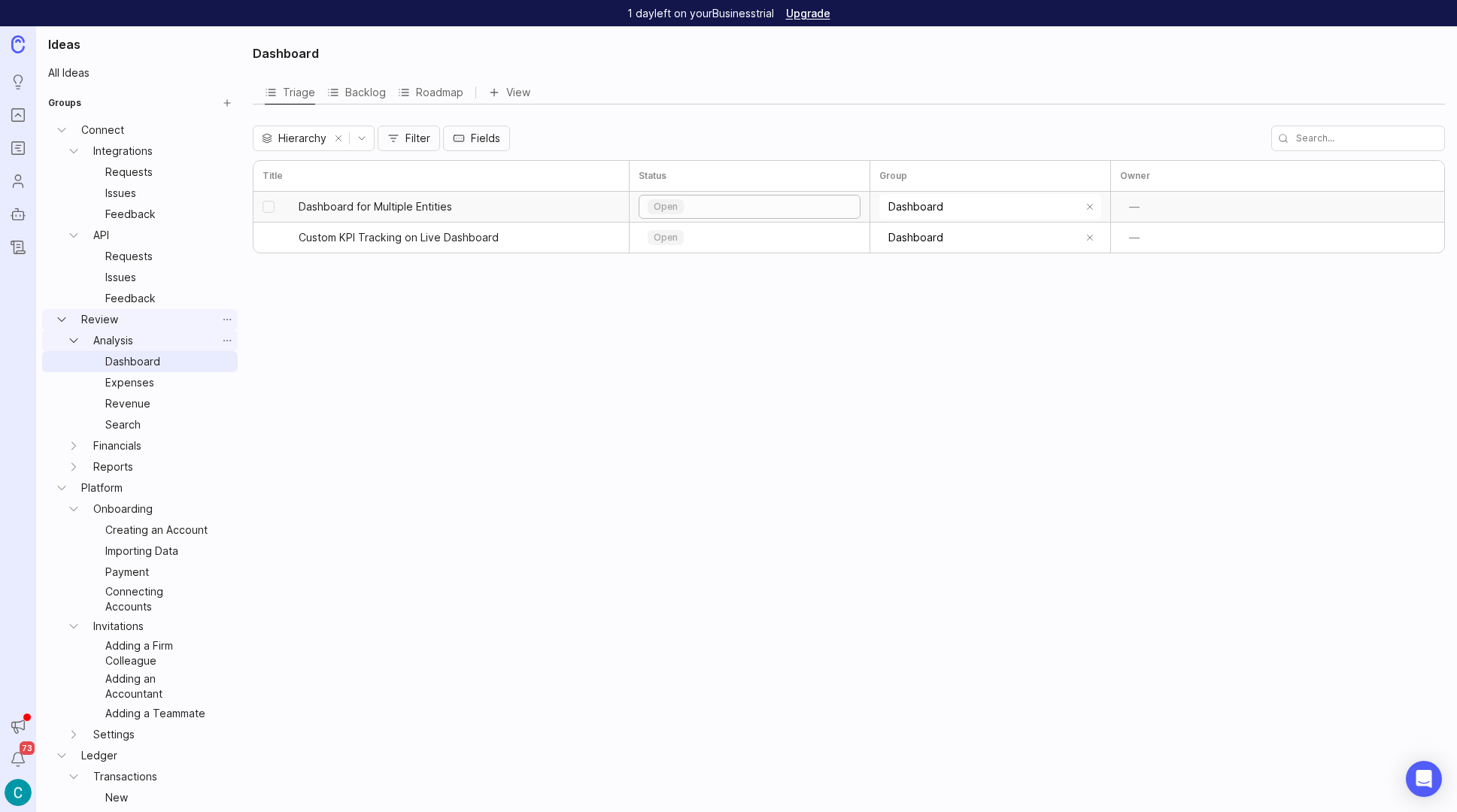
click at [711, 207] on div "open" at bounding box center [749, 207] width 220 height 23
click at [718, 202] on div "open" at bounding box center [749, 207] width 220 height 23
click at [683, 278] on p "under review" at bounding box center [686, 281] width 61 height 12
click at [699, 239] on div "open" at bounding box center [749, 238] width 220 height 23
click at [677, 290] on p "backlog" at bounding box center [673, 289] width 36 height 12
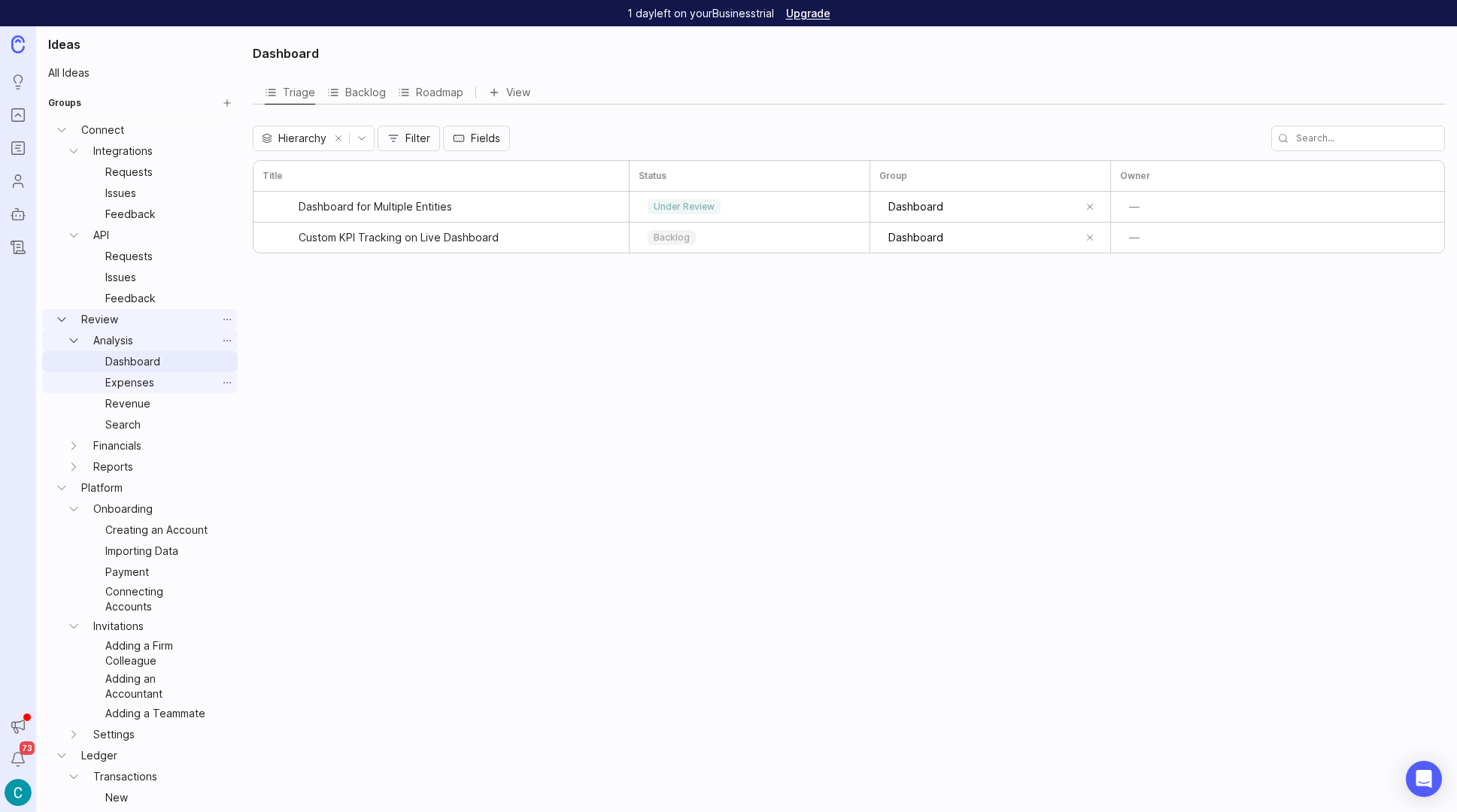
click at [124, 379] on link "Expenses" at bounding box center [158, 383] width 117 height 21
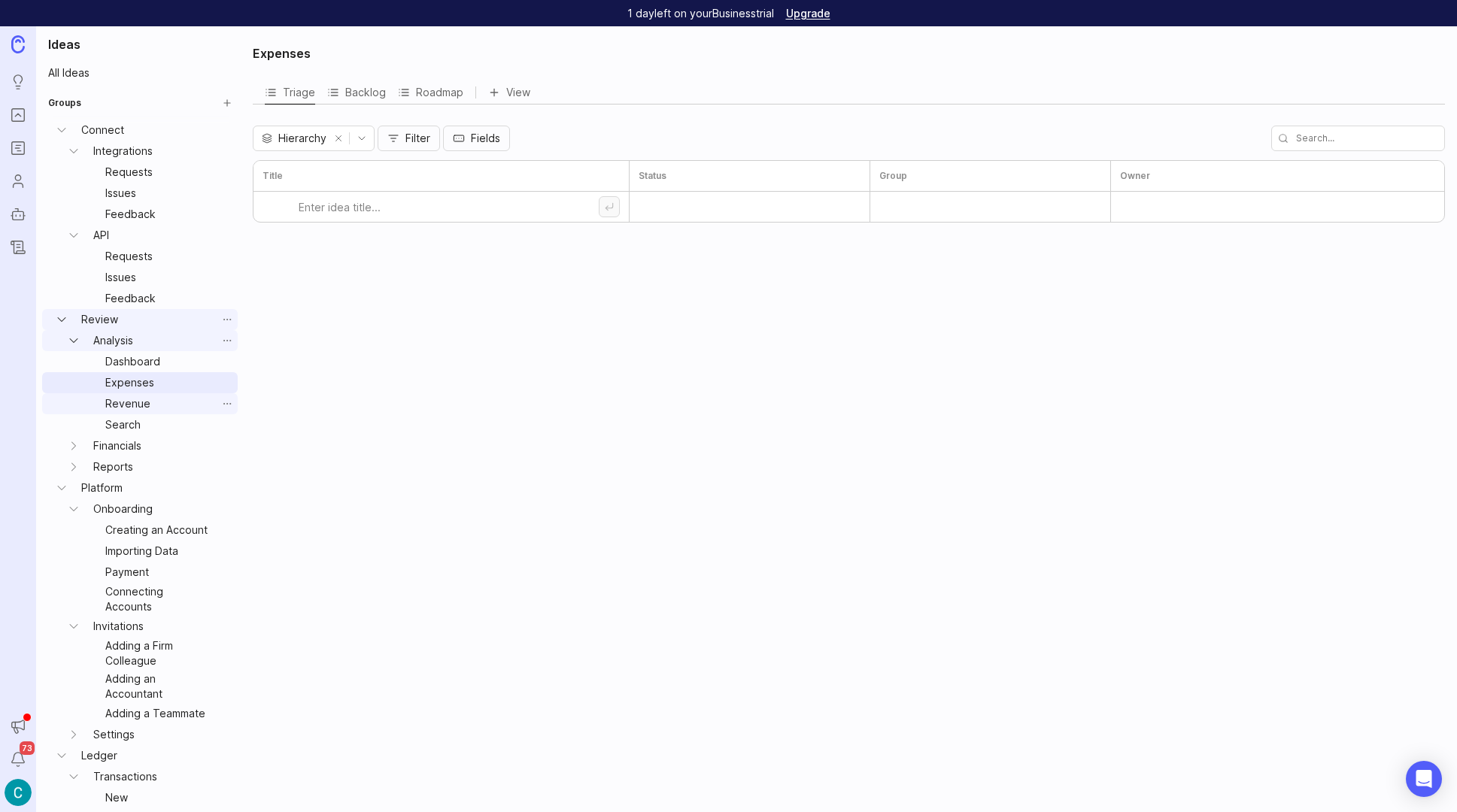
click at [122, 405] on link "Revenue" at bounding box center [158, 404] width 117 height 21
click at [121, 429] on link "Search" at bounding box center [158, 425] width 117 height 21
click at [72, 446] on icon "Financials expand" at bounding box center [74, 446] width 15 height 15
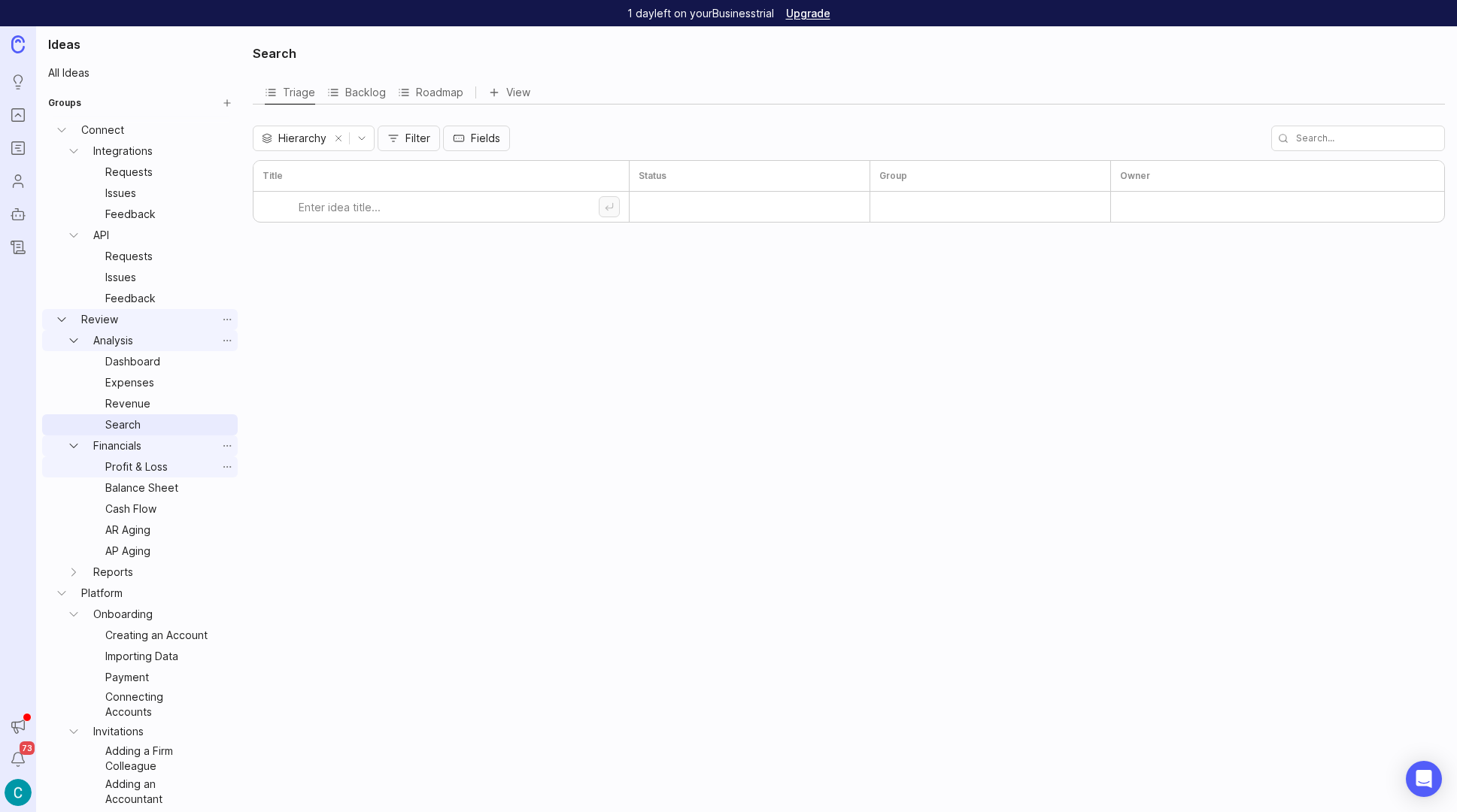
click at [127, 458] on link "Profit & Loss" at bounding box center [158, 467] width 117 height 21
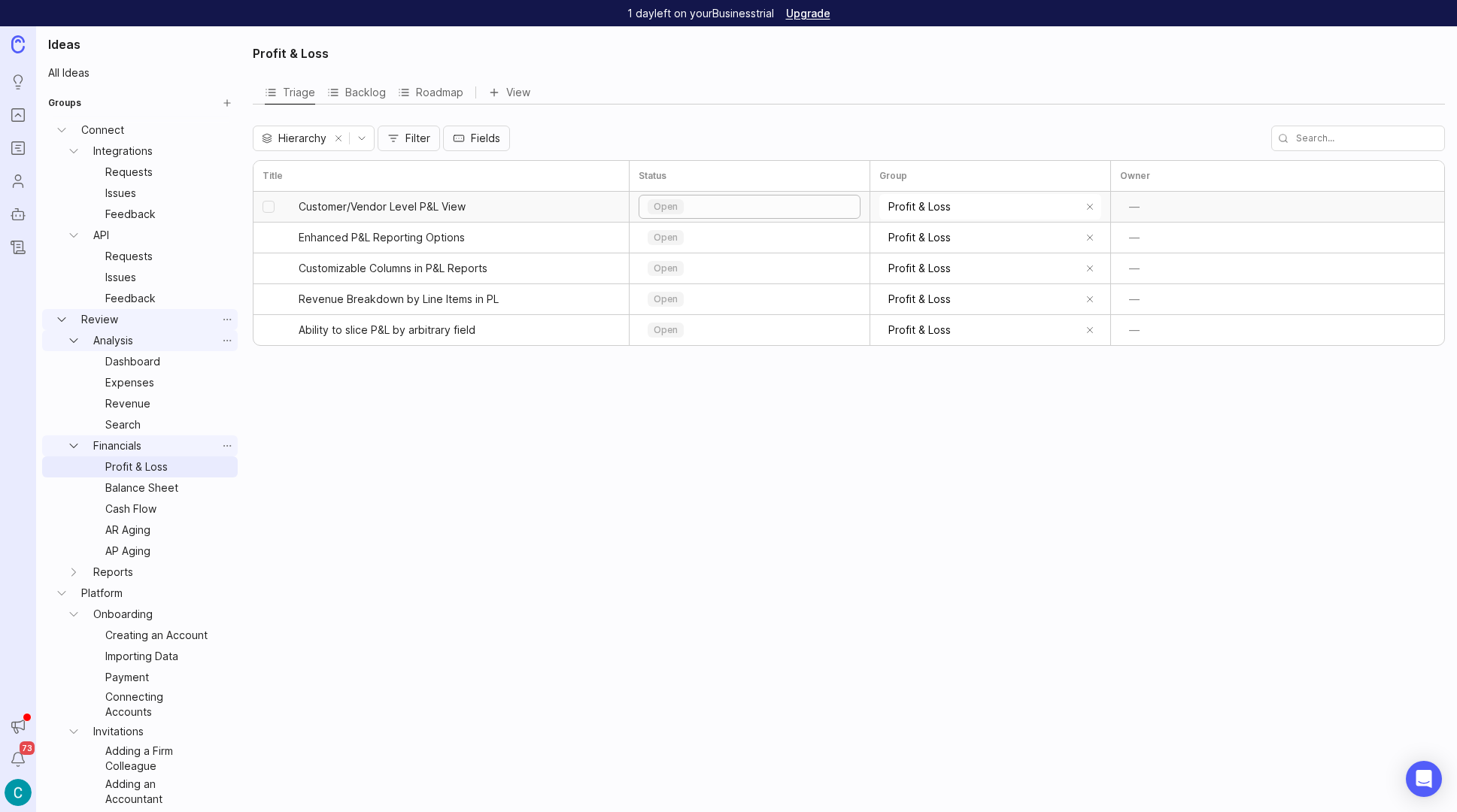
click at [729, 204] on div "open" at bounding box center [749, 207] width 220 height 23
click at [680, 260] on p "backlog" at bounding box center [673, 258] width 36 height 12
click at [439, 236] on span "Enhanced P&L Reporting Options" at bounding box center [382, 238] width 166 height 15
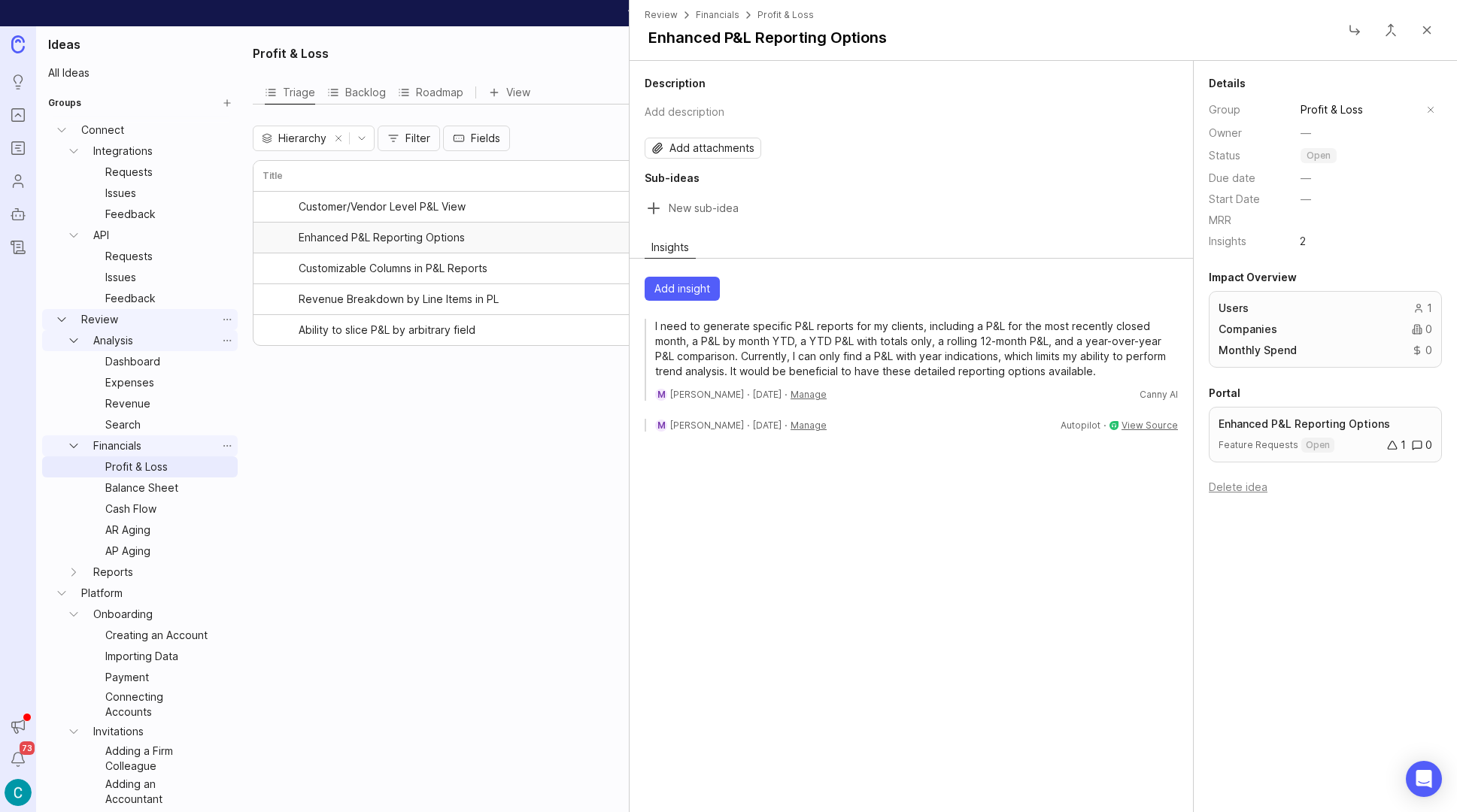
click at [574, 436] on div "Profit & Loss Triage Backlog Roadmap View Hierarchy Filter Fields Title Status …" at bounding box center [851, 419] width 1214 height 786
click at [1430, 30] on button "Close" at bounding box center [1426, 30] width 30 height 30
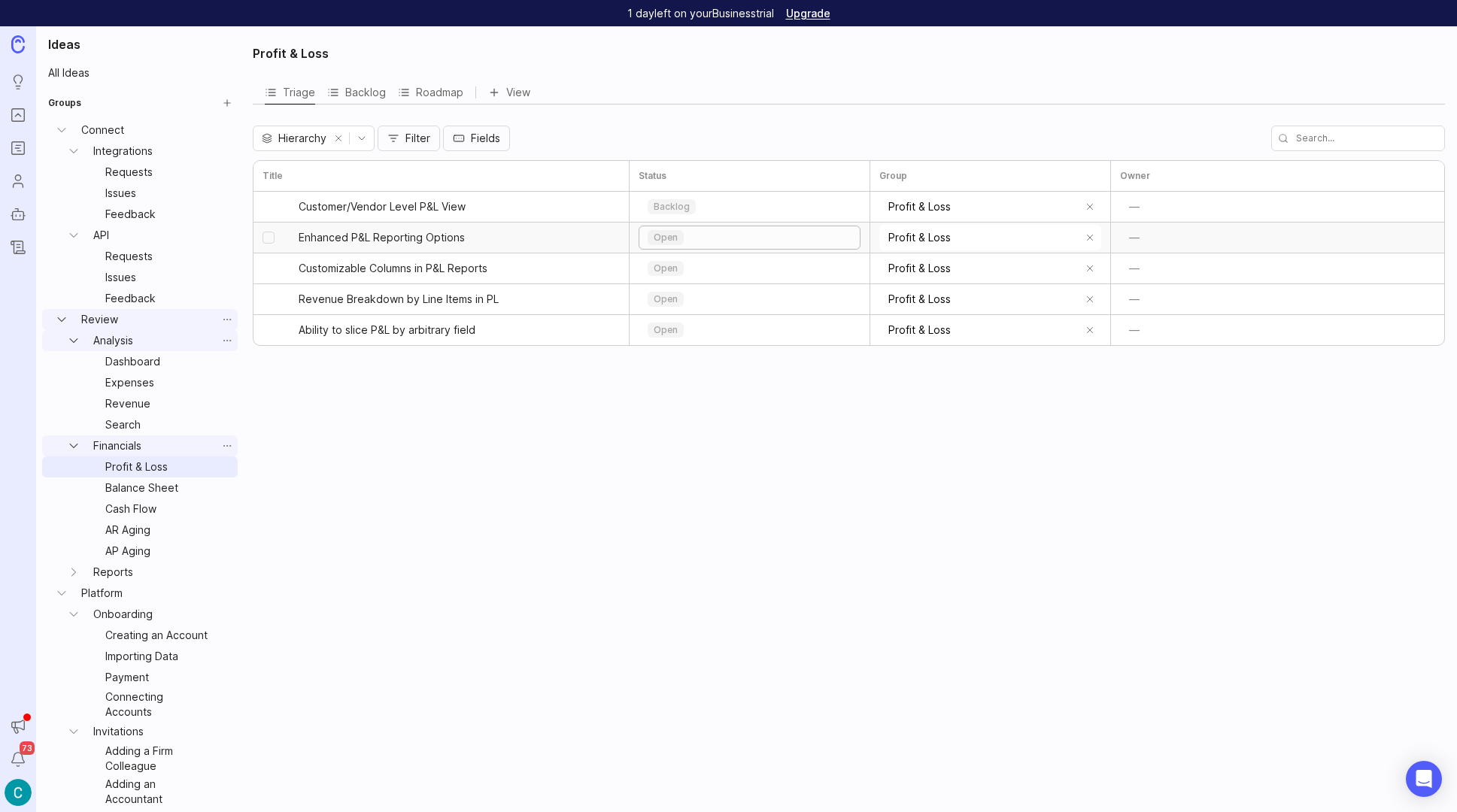
click at [755, 232] on div "open" at bounding box center [749, 238] width 220 height 23
click at [683, 294] on p "backlog" at bounding box center [673, 289] width 36 height 12
click at [705, 270] on div "open" at bounding box center [749, 268] width 220 height 23
click at [683, 317] on p "backlog" at bounding box center [673, 319] width 36 height 12
click at [706, 298] on div "open" at bounding box center [749, 300] width 220 height 23
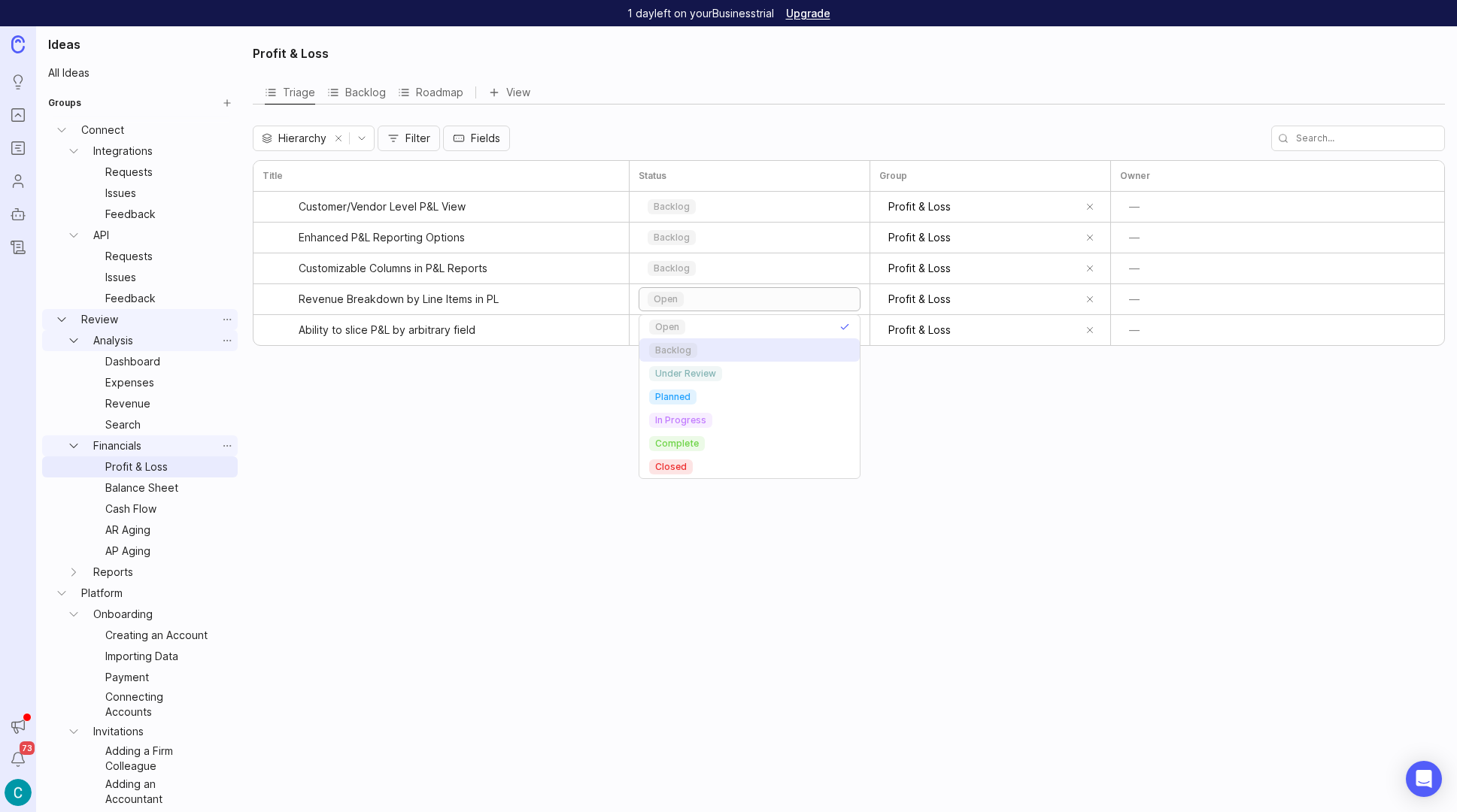
click at [671, 354] on p "backlog" at bounding box center [673, 351] width 36 height 12
click at [697, 327] on div "open" at bounding box center [749, 330] width 220 height 23
click at [680, 375] on p "backlog" at bounding box center [673, 381] width 36 height 12
click at [144, 491] on link "Balance Sheet" at bounding box center [158, 488] width 117 height 21
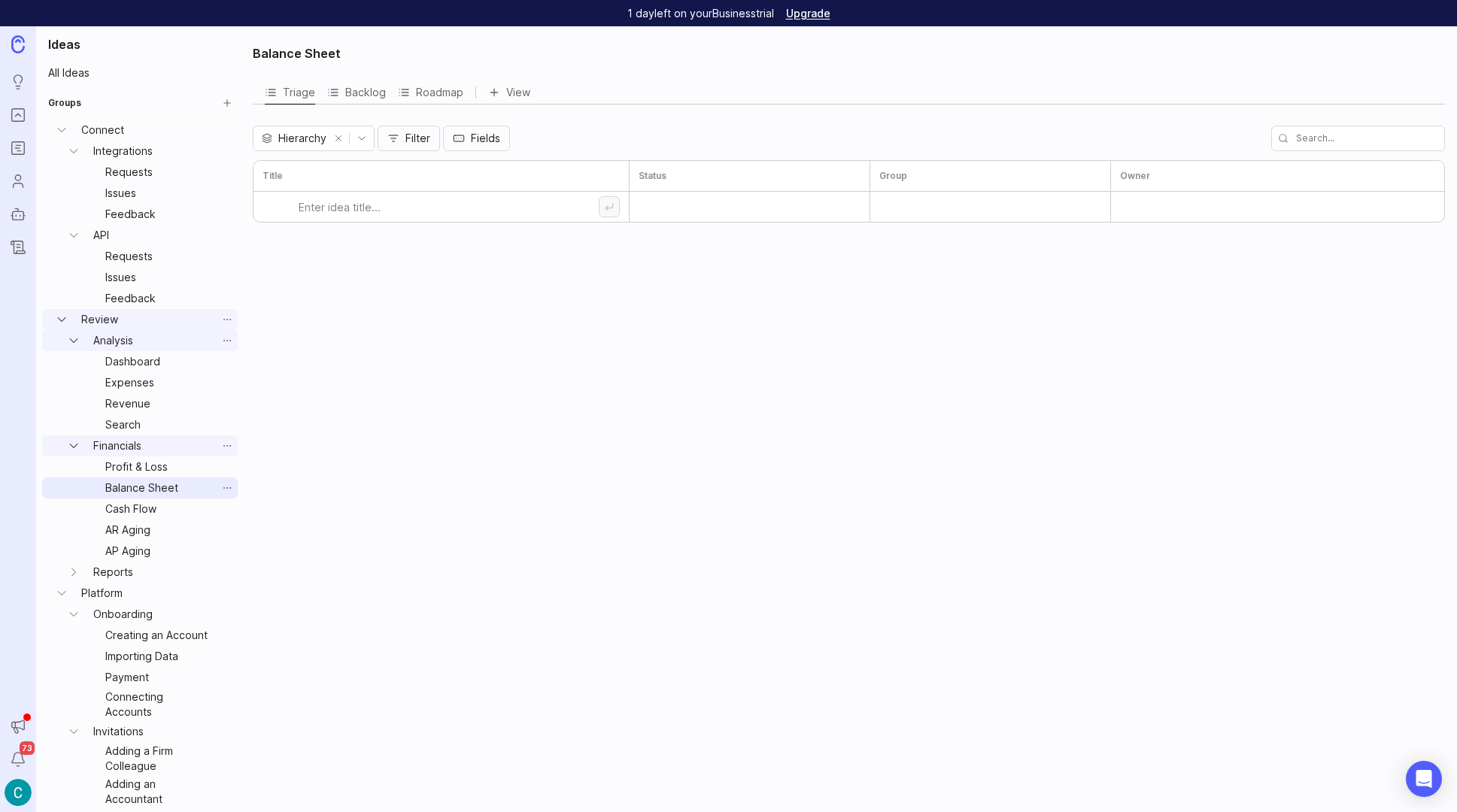
click at [140, 497] on link "Balance Sheet" at bounding box center [158, 488] width 117 height 21
click at [136, 508] on link "Cash Flow" at bounding box center [158, 509] width 117 height 21
click at [711, 202] on div "open" at bounding box center [749, 207] width 220 height 23
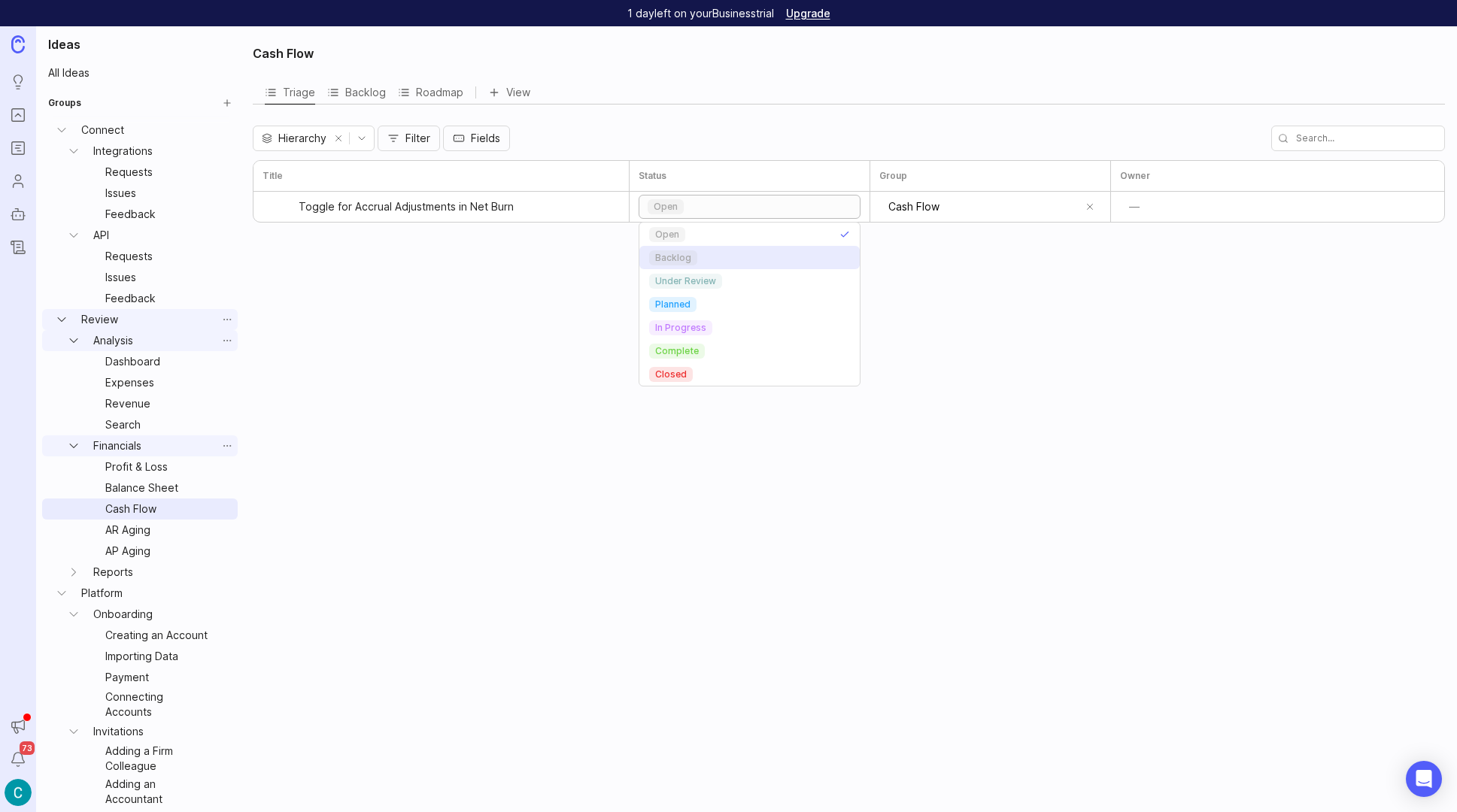
click at [671, 260] on p "backlog" at bounding box center [673, 258] width 36 height 12
click at [127, 531] on link "AR Aging" at bounding box center [158, 530] width 117 height 21
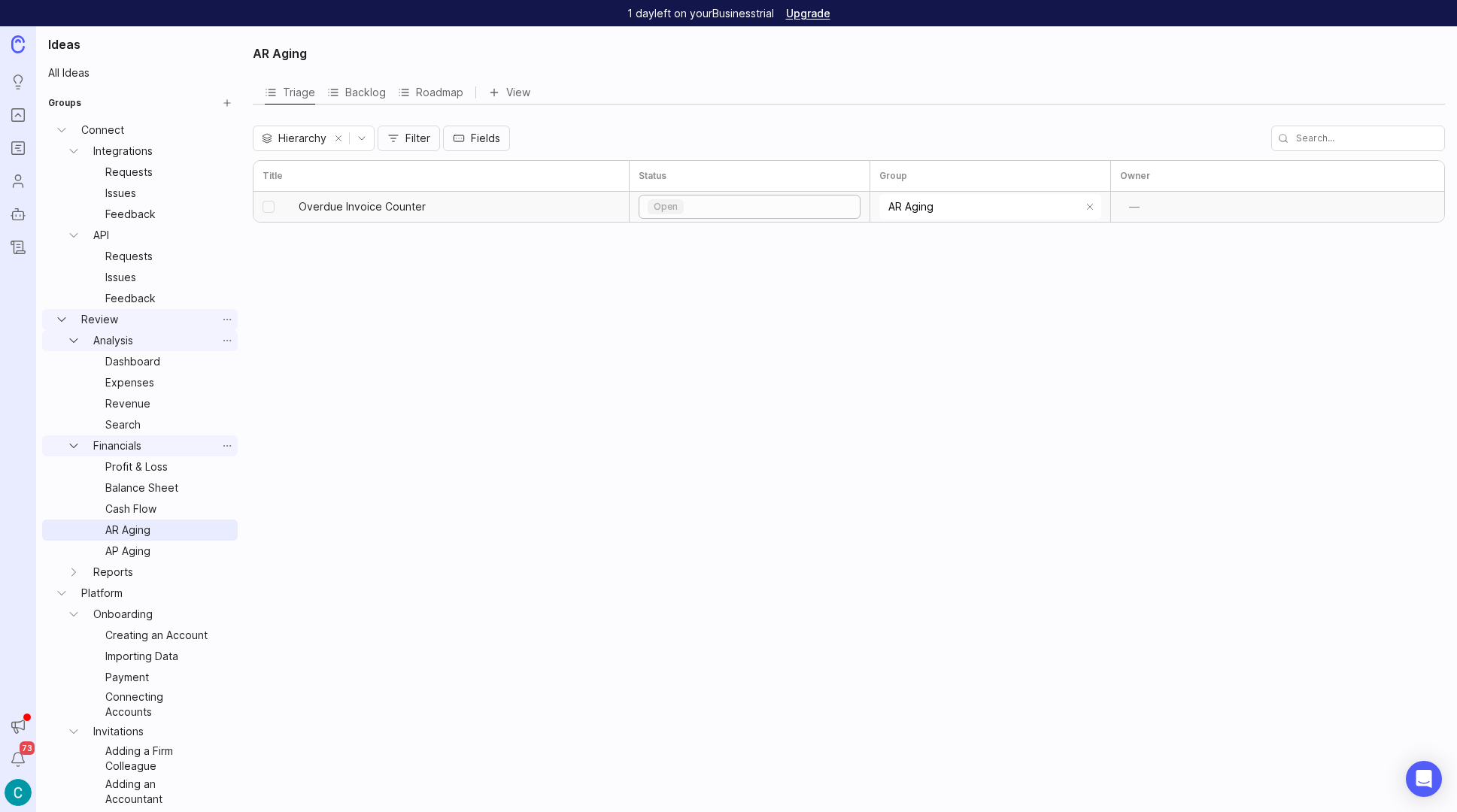
click at [735, 206] on div "open" at bounding box center [749, 207] width 220 height 23
click at [677, 258] on p "backlog" at bounding box center [673, 258] width 36 height 12
click at [126, 550] on link "AP Aging" at bounding box center [158, 551] width 117 height 21
click at [714, 205] on div "open" at bounding box center [749, 207] width 220 height 23
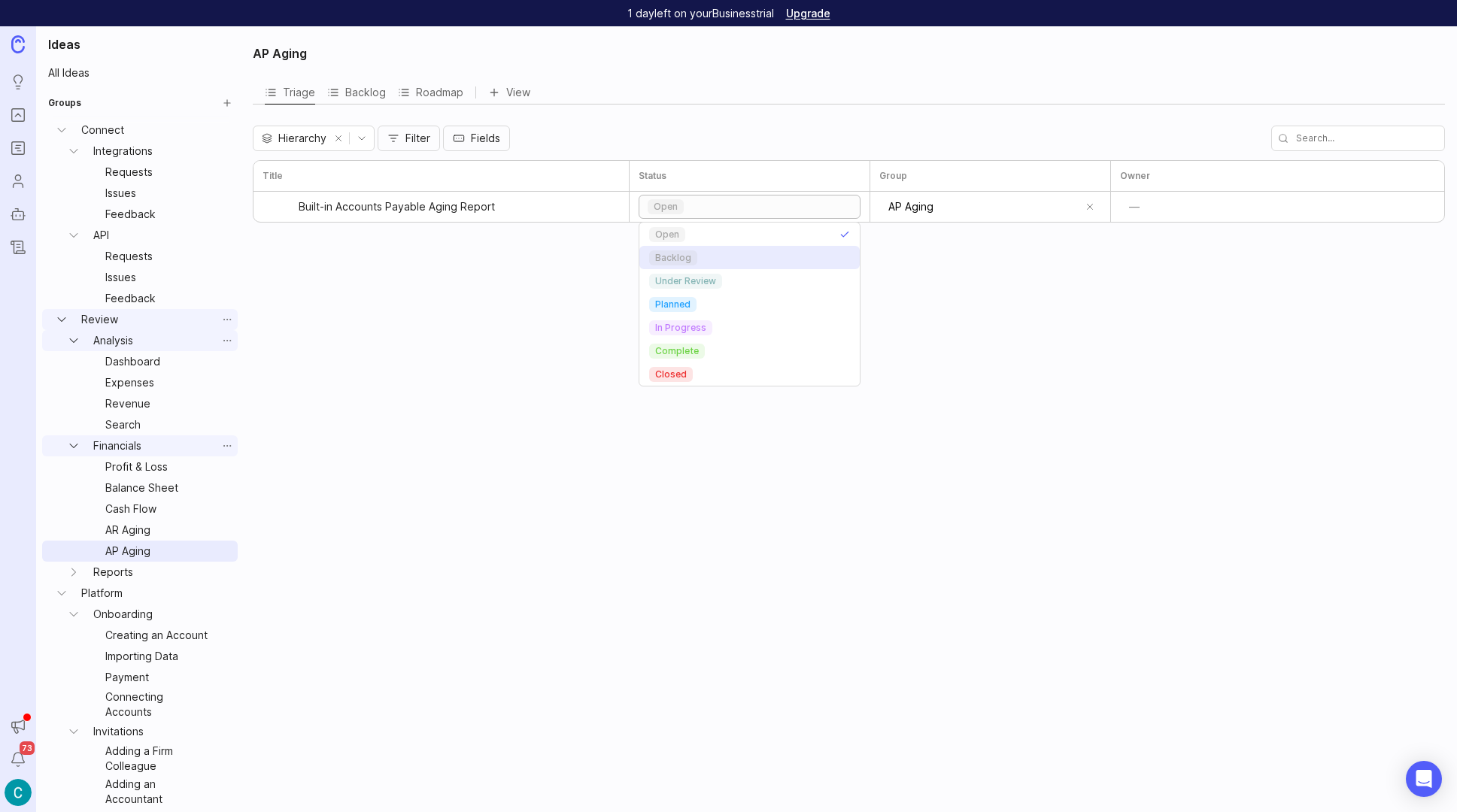
click at [674, 257] on p "backlog" at bounding box center [673, 258] width 36 height 12
click at [76, 571] on icon "Reports expand" at bounding box center [74, 573] width 15 height 15
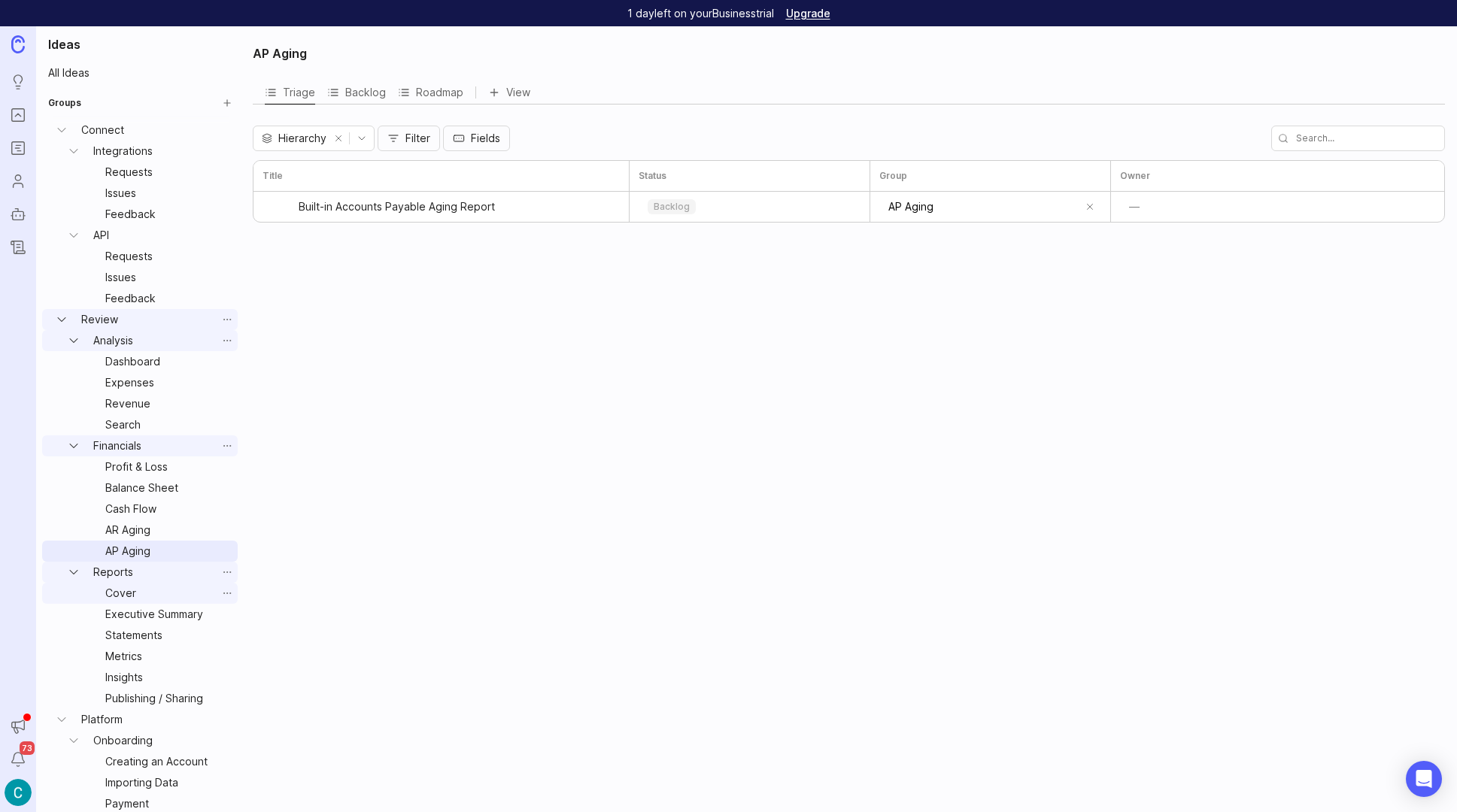
click at [117, 591] on link "Cover" at bounding box center [158, 593] width 117 height 21
click at [683, 207] on div "open" at bounding box center [749, 207] width 220 height 23
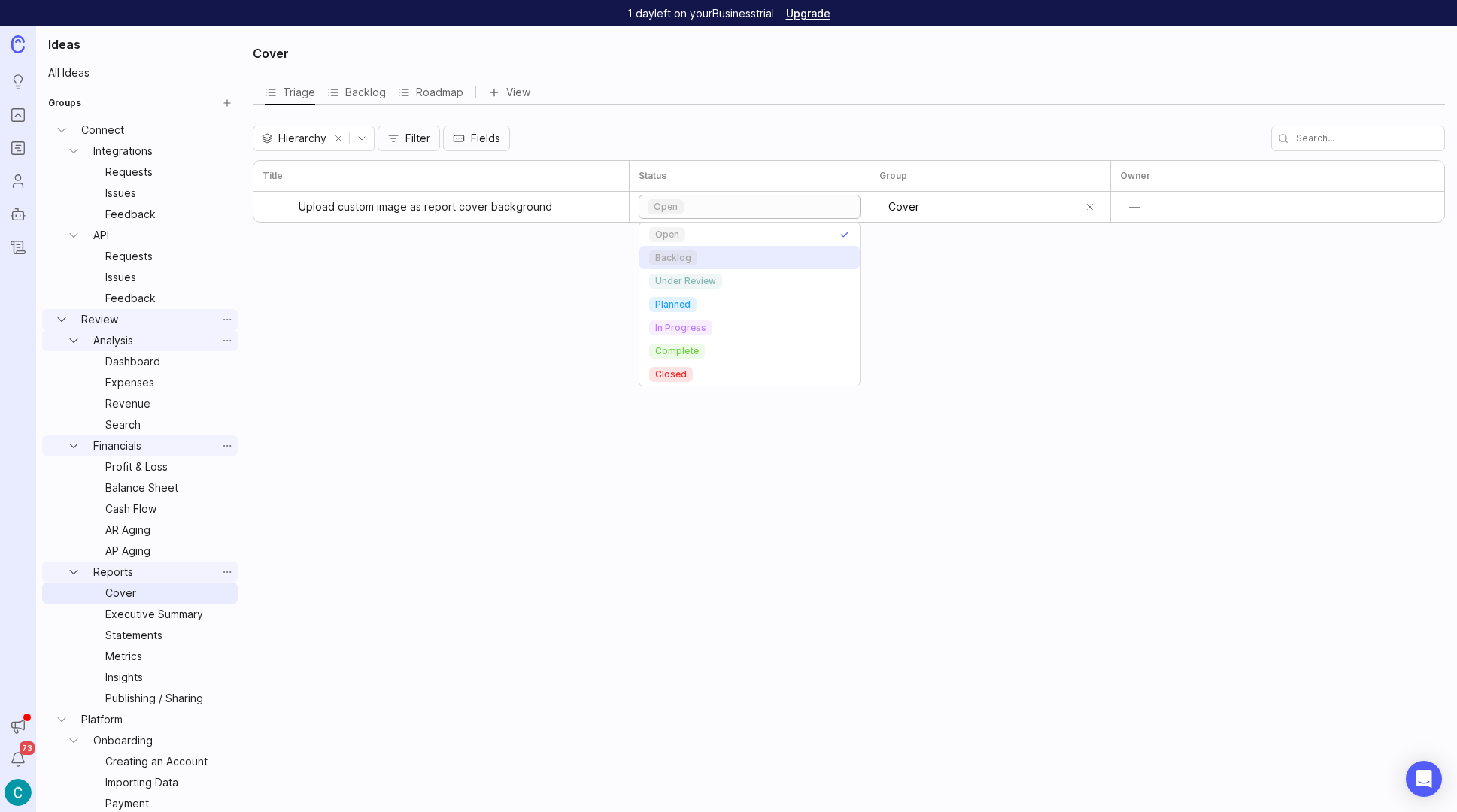
click at [669, 254] on p "backlog" at bounding box center [673, 258] width 36 height 12
click at [136, 618] on link "Executive Summary" at bounding box center [158, 615] width 117 height 21
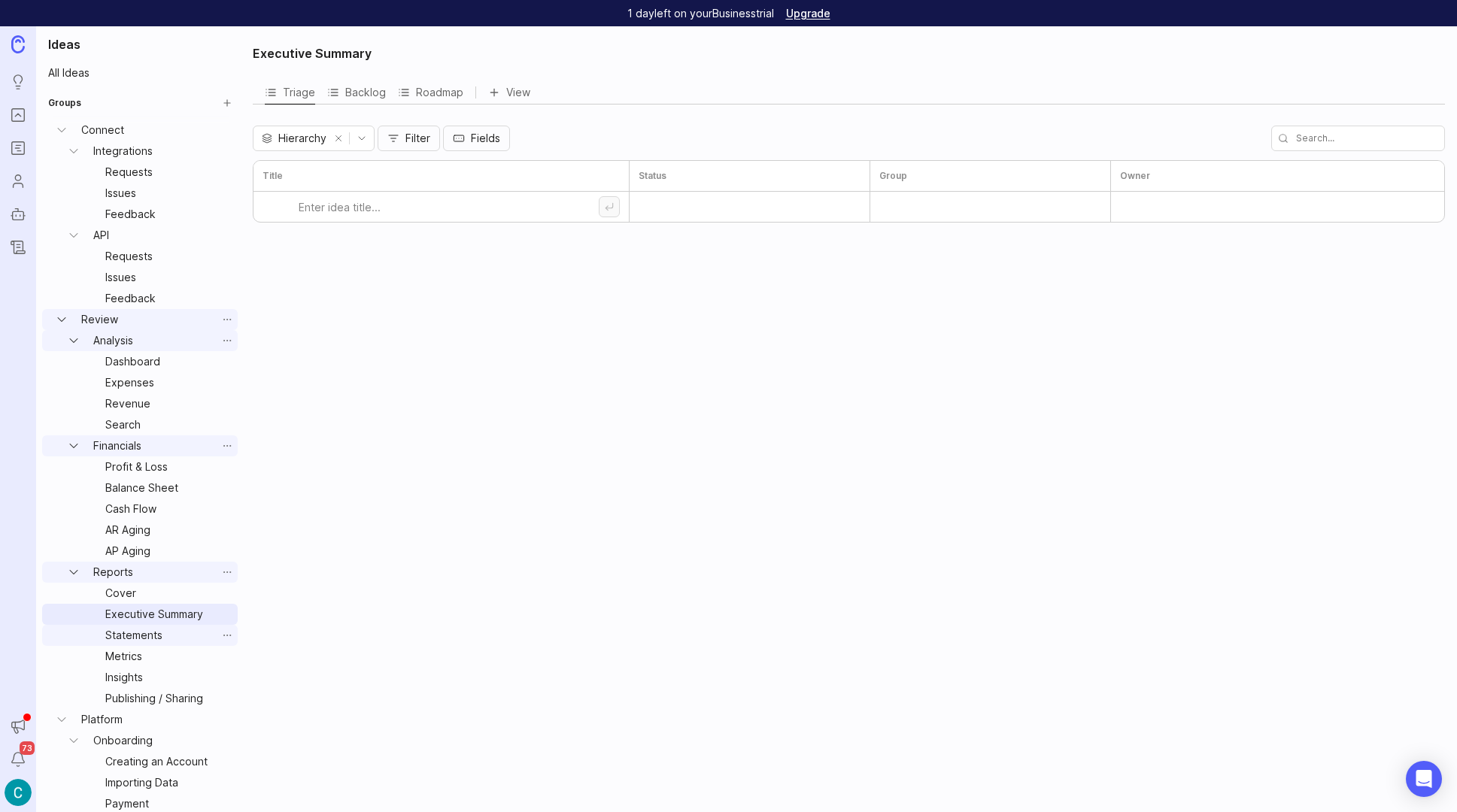
click at [114, 632] on link "Statements" at bounding box center [158, 636] width 117 height 21
click at [125, 660] on link "Metrics" at bounding box center [158, 656] width 117 height 21
click at [124, 678] on link "Insights" at bounding box center [158, 678] width 117 height 21
click at [127, 695] on link "Publishing / Sharing" at bounding box center [158, 698] width 117 height 21
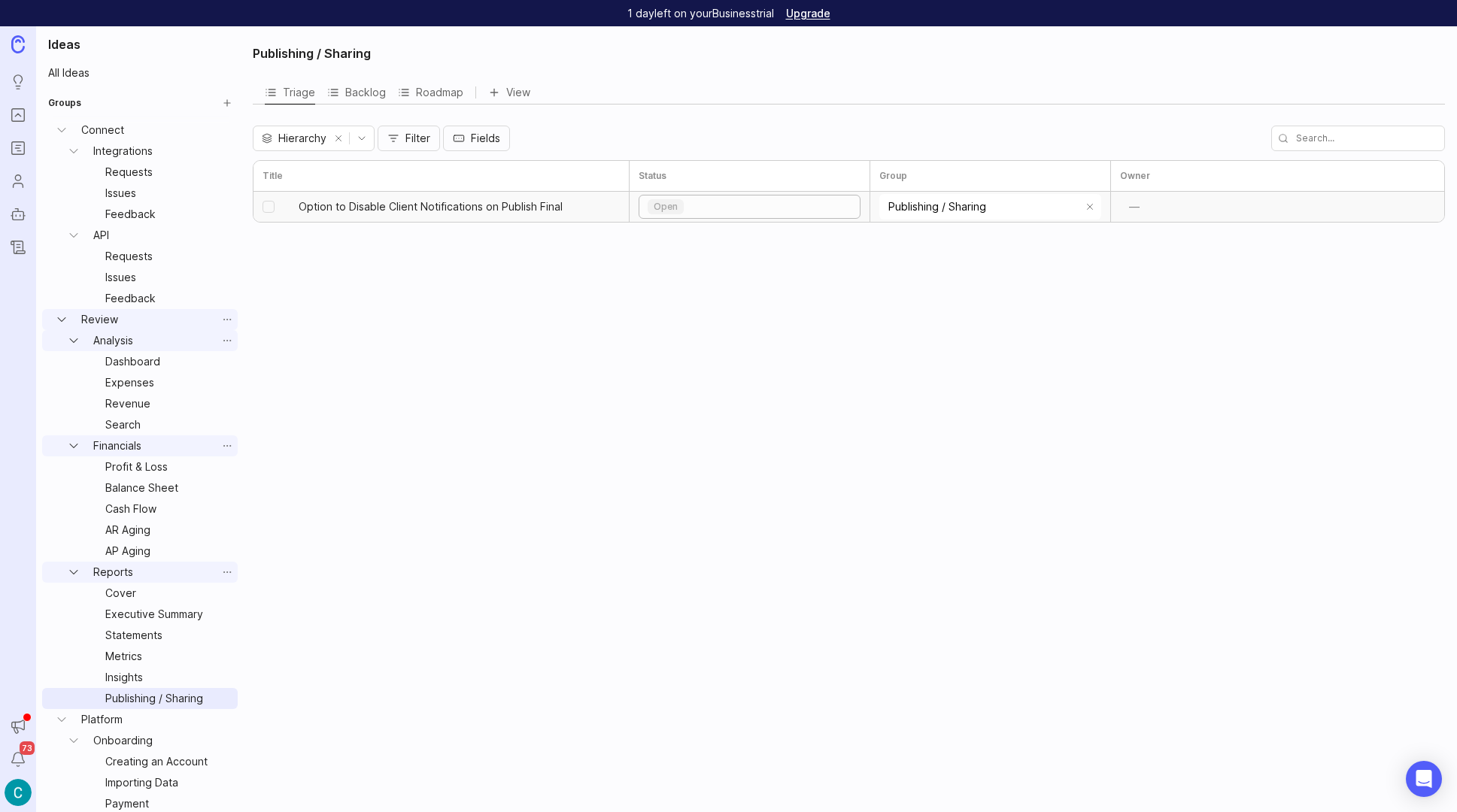
click at [712, 207] on div "open" at bounding box center [749, 207] width 220 height 23
click at [682, 255] on p "backlog" at bounding box center [673, 258] width 36 height 12
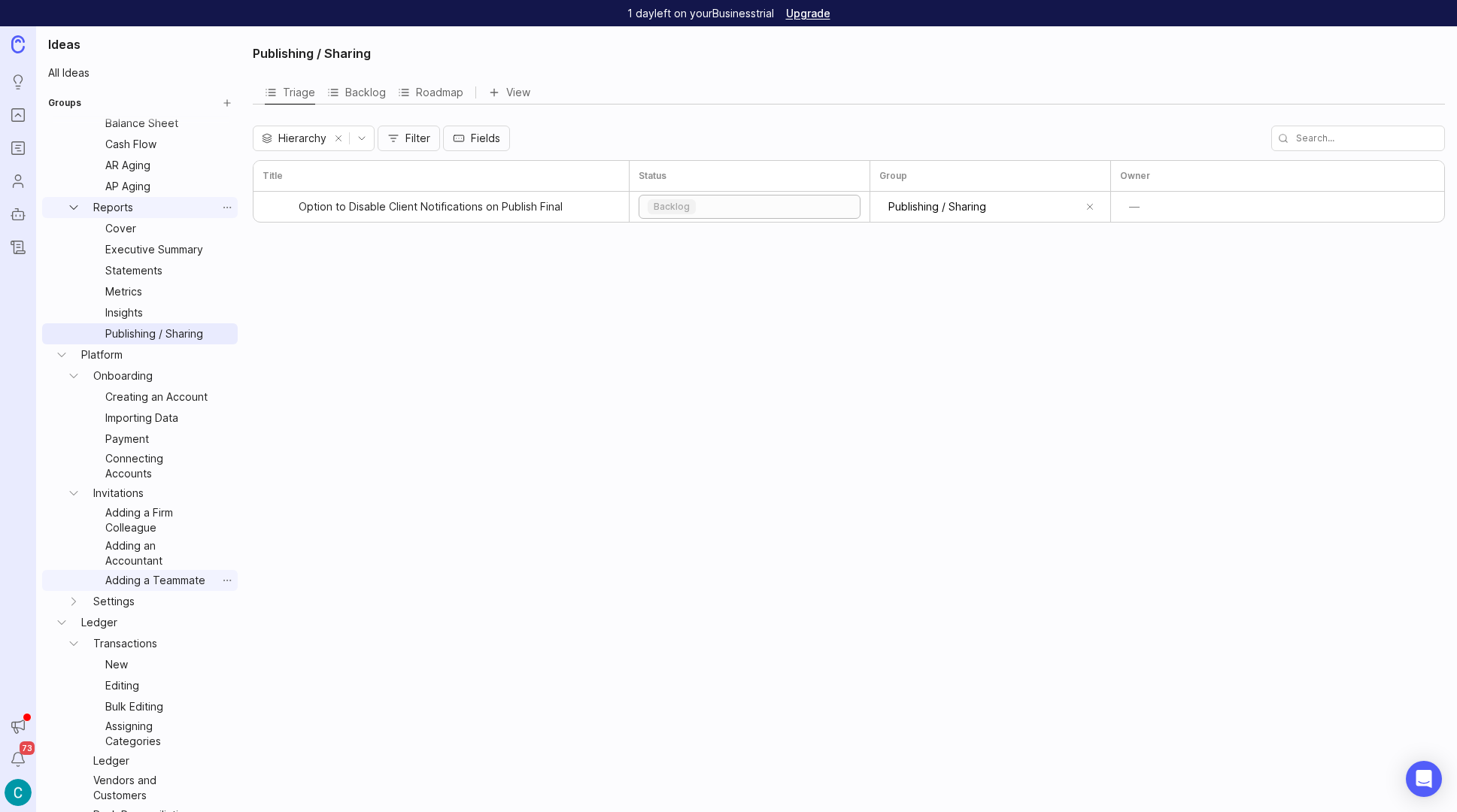
scroll to position [414, 0]
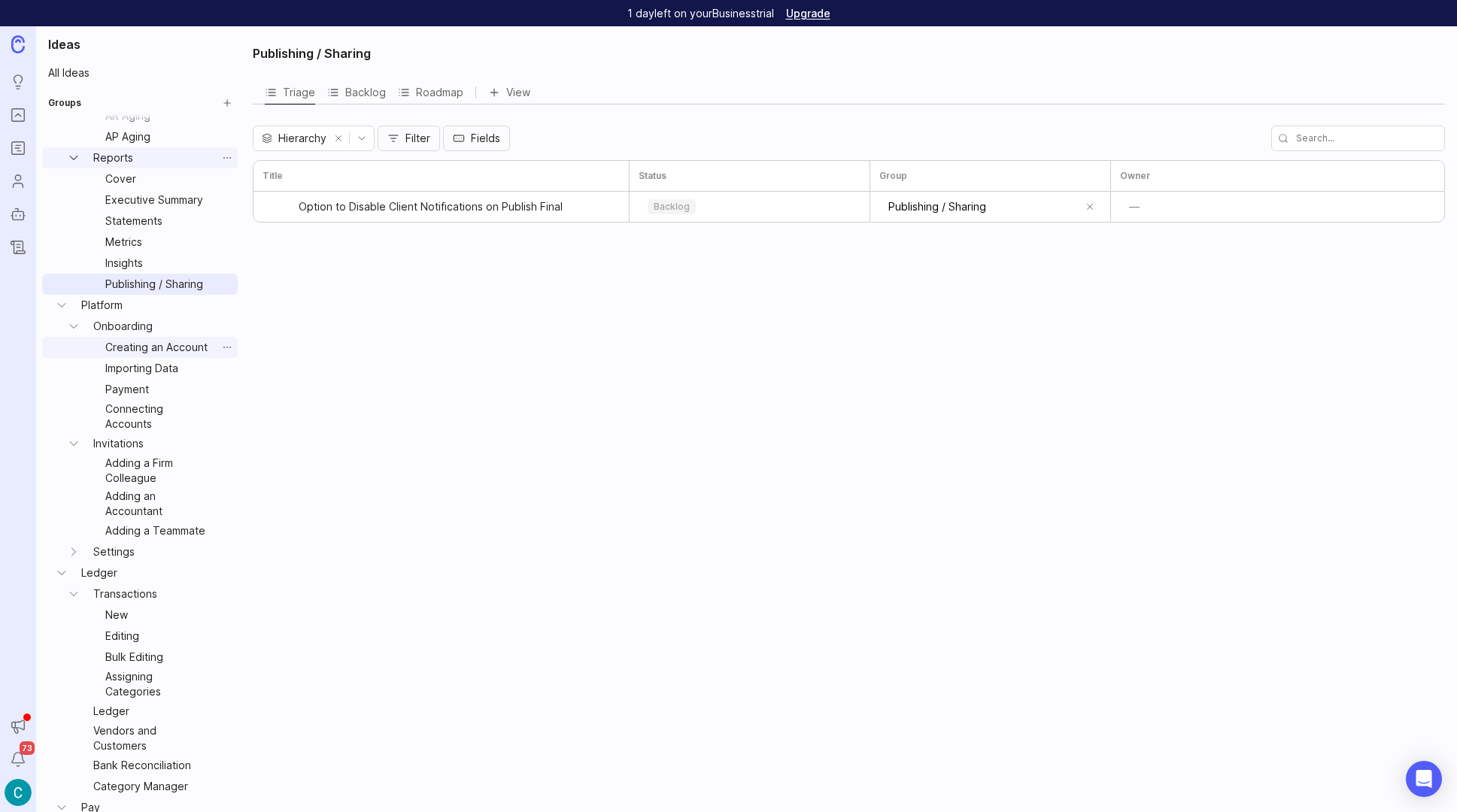
click at [133, 354] on link "Creating an Account" at bounding box center [158, 348] width 117 height 21
click at [136, 281] on link "Publishing / Sharing" at bounding box center [158, 284] width 117 height 21
click at [132, 340] on link "Creating an Account" at bounding box center [158, 348] width 117 height 21
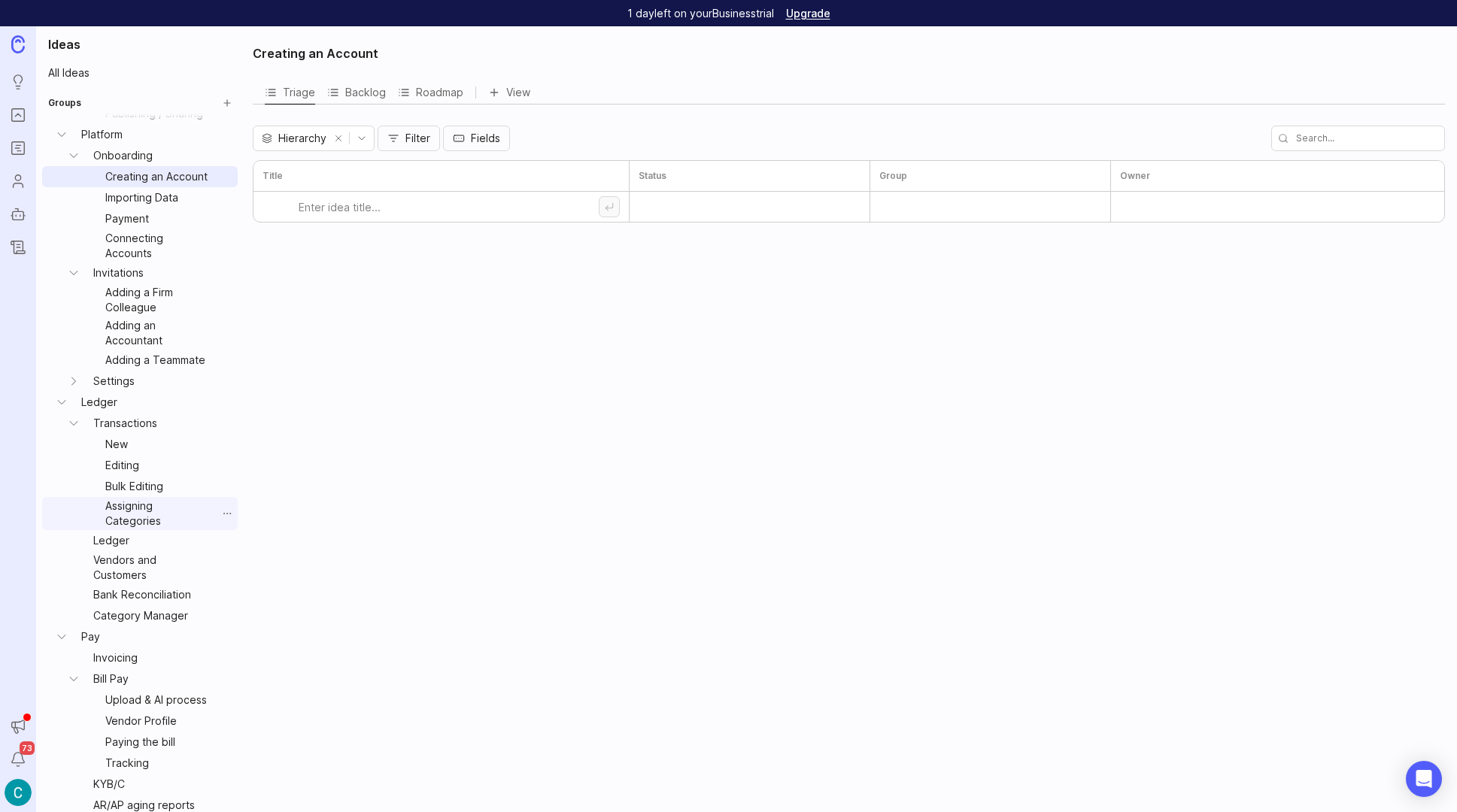
scroll to position [595, 0]
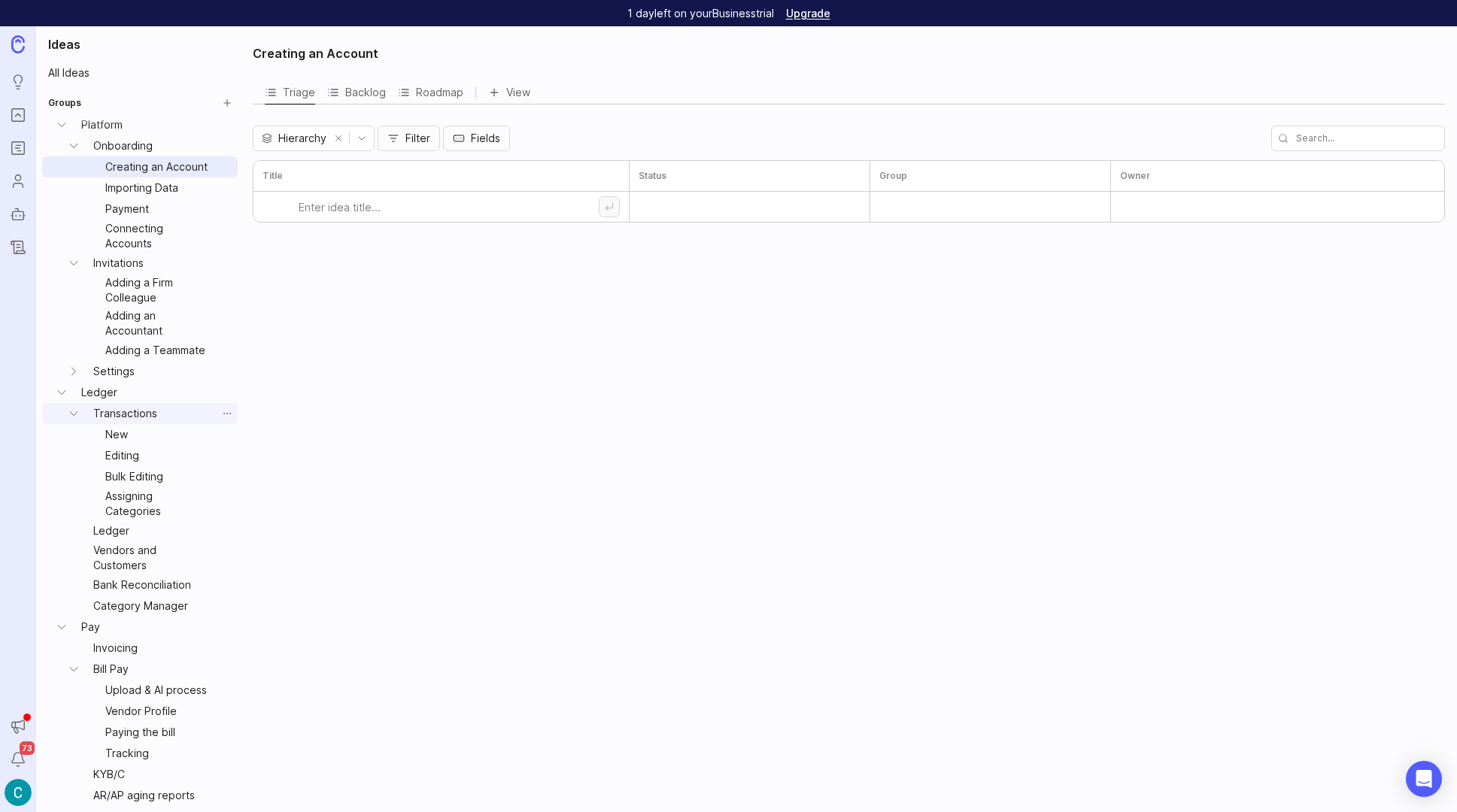
click at [133, 419] on link "Transactions" at bounding box center [152, 414] width 130 height 21
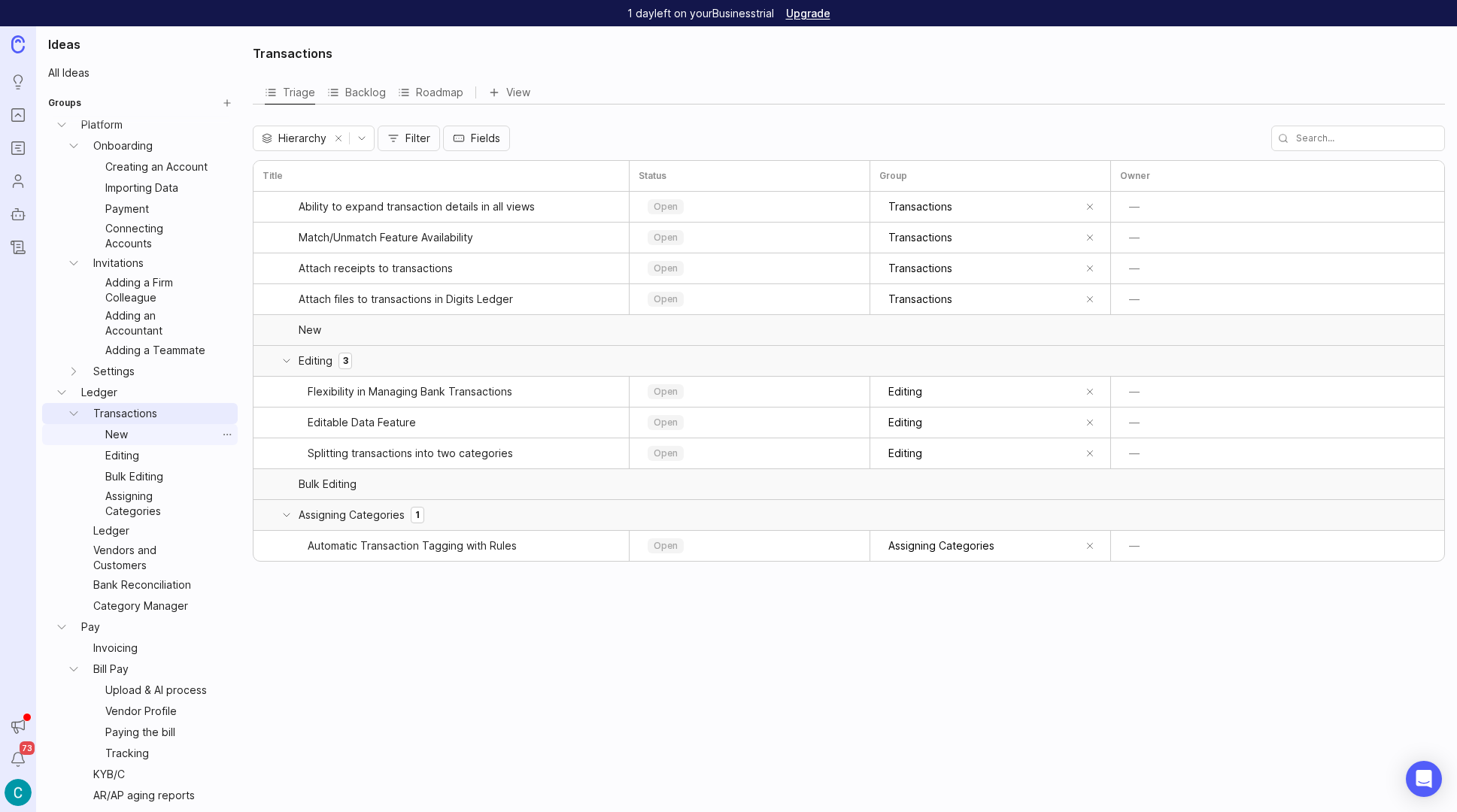
click at [124, 432] on link "New" at bounding box center [158, 435] width 117 height 21
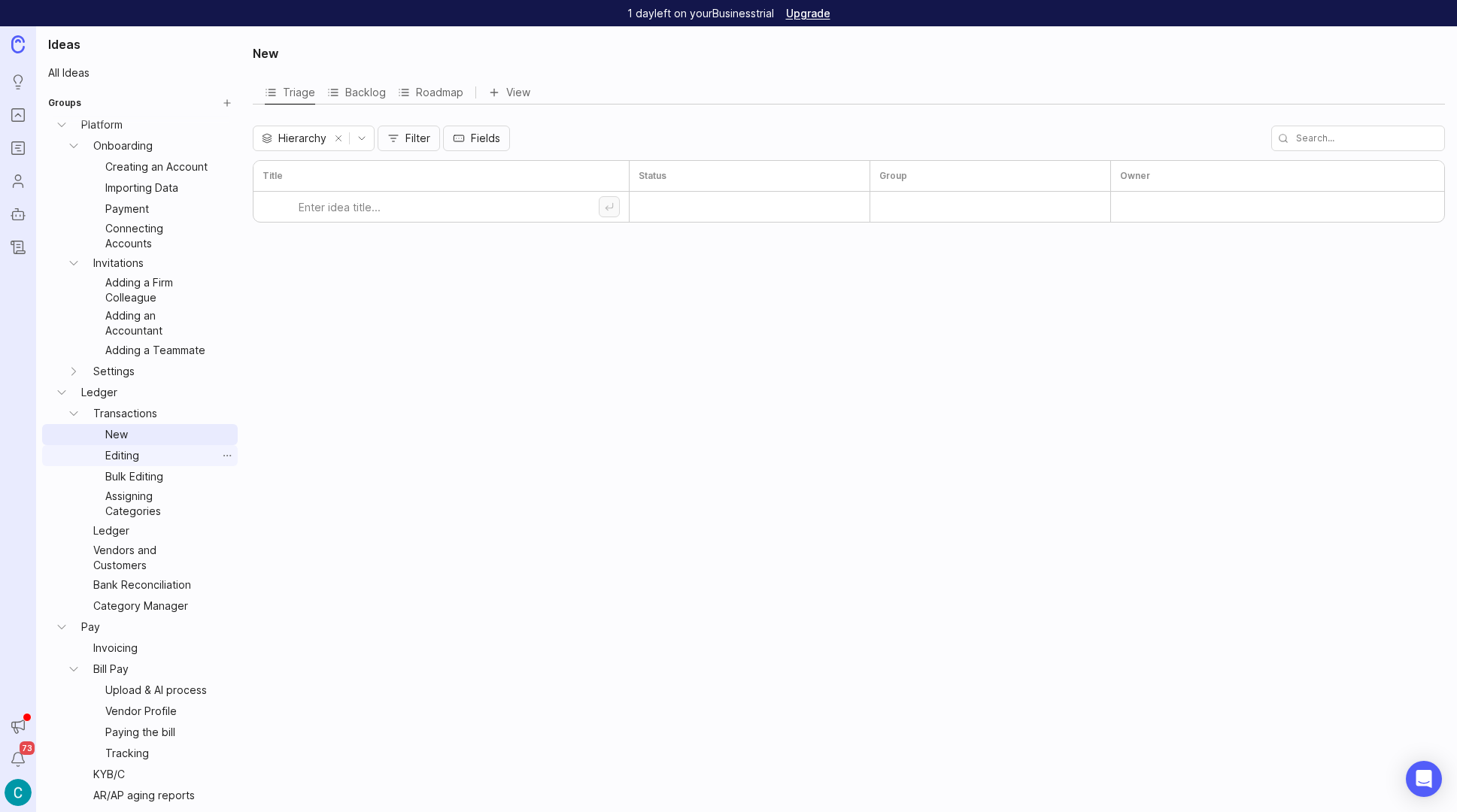
click at [123, 451] on link "Editing" at bounding box center [158, 456] width 117 height 21
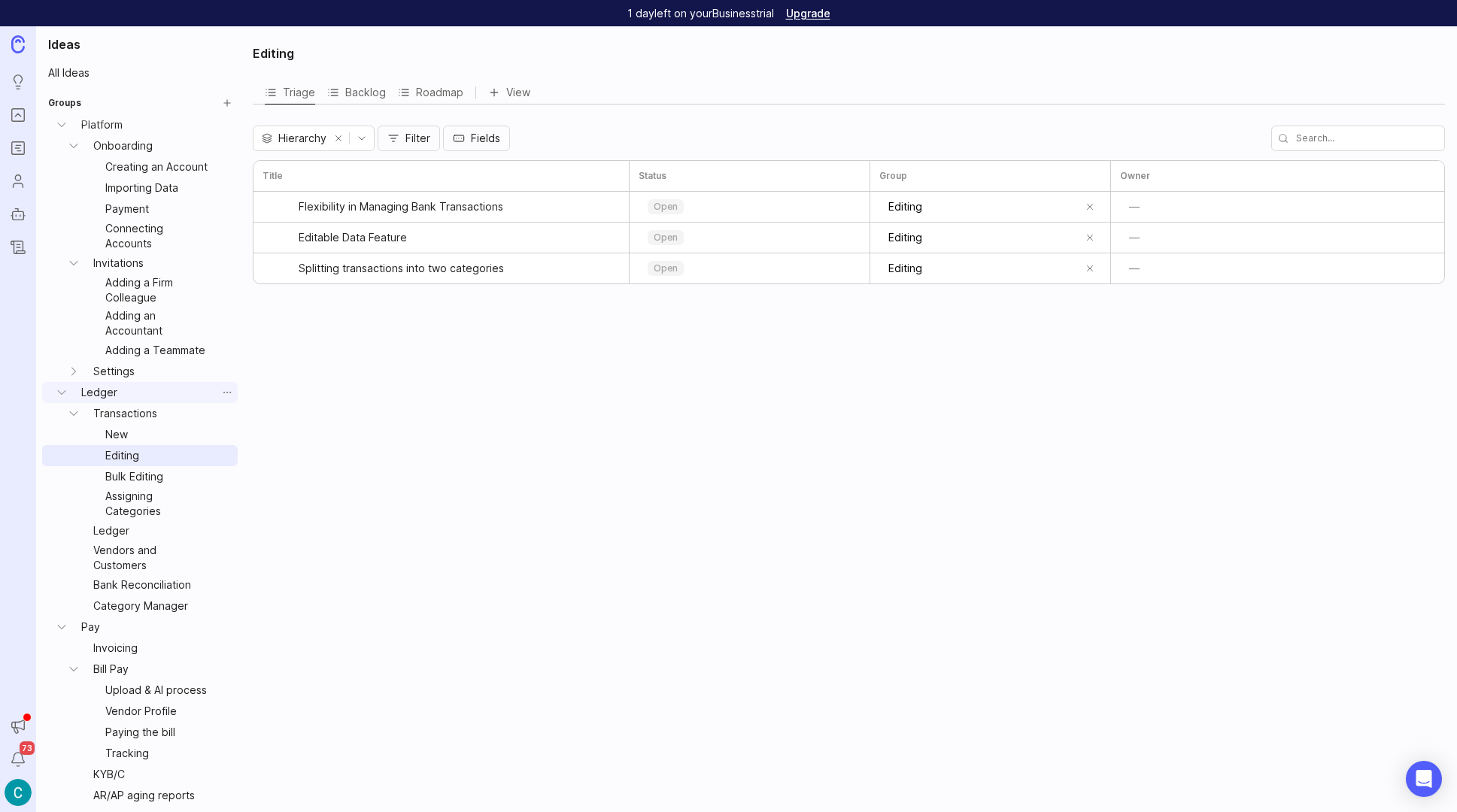
click at [112, 390] on link "Ledger" at bounding box center [146, 393] width 141 height 21
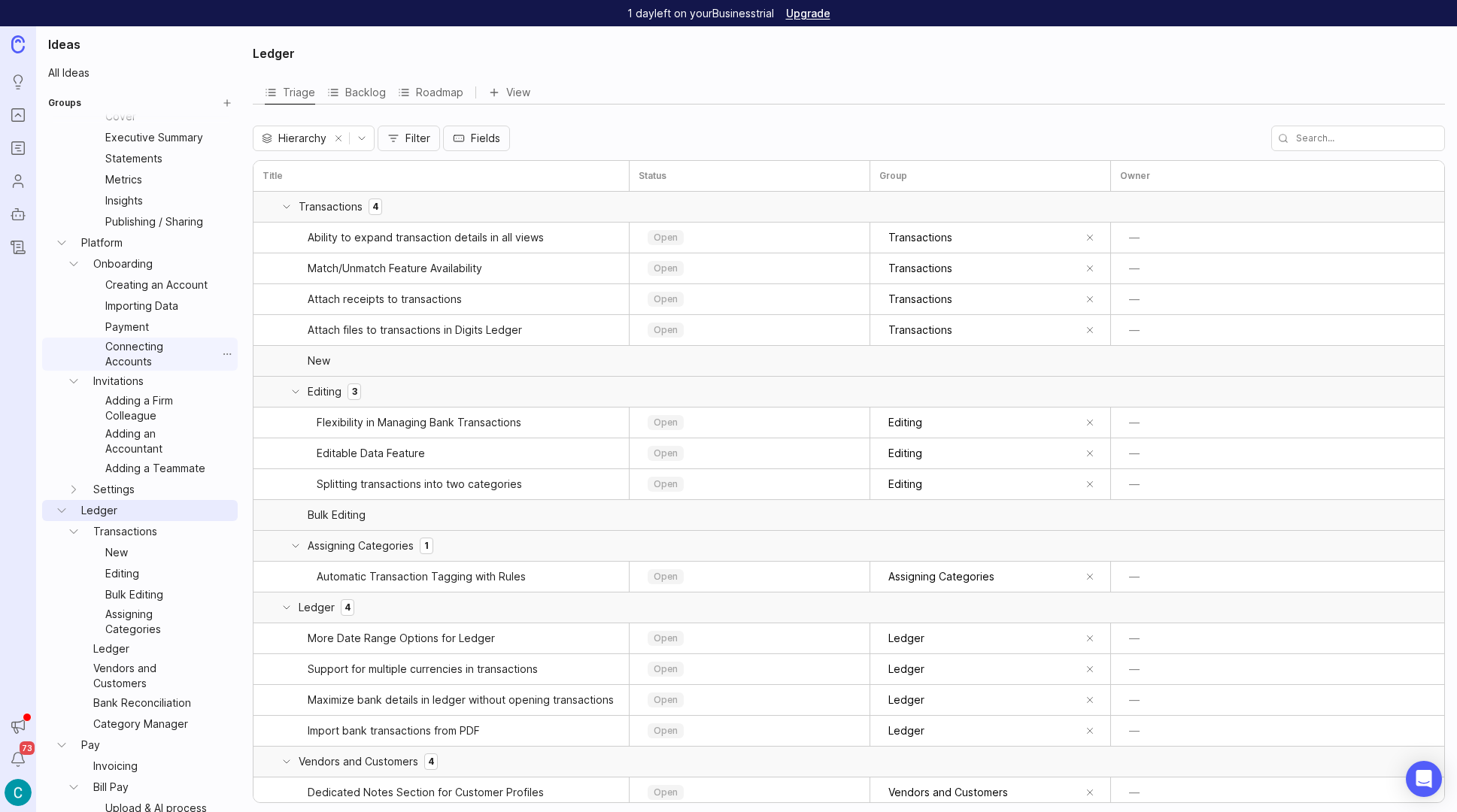
scroll to position [351, 0]
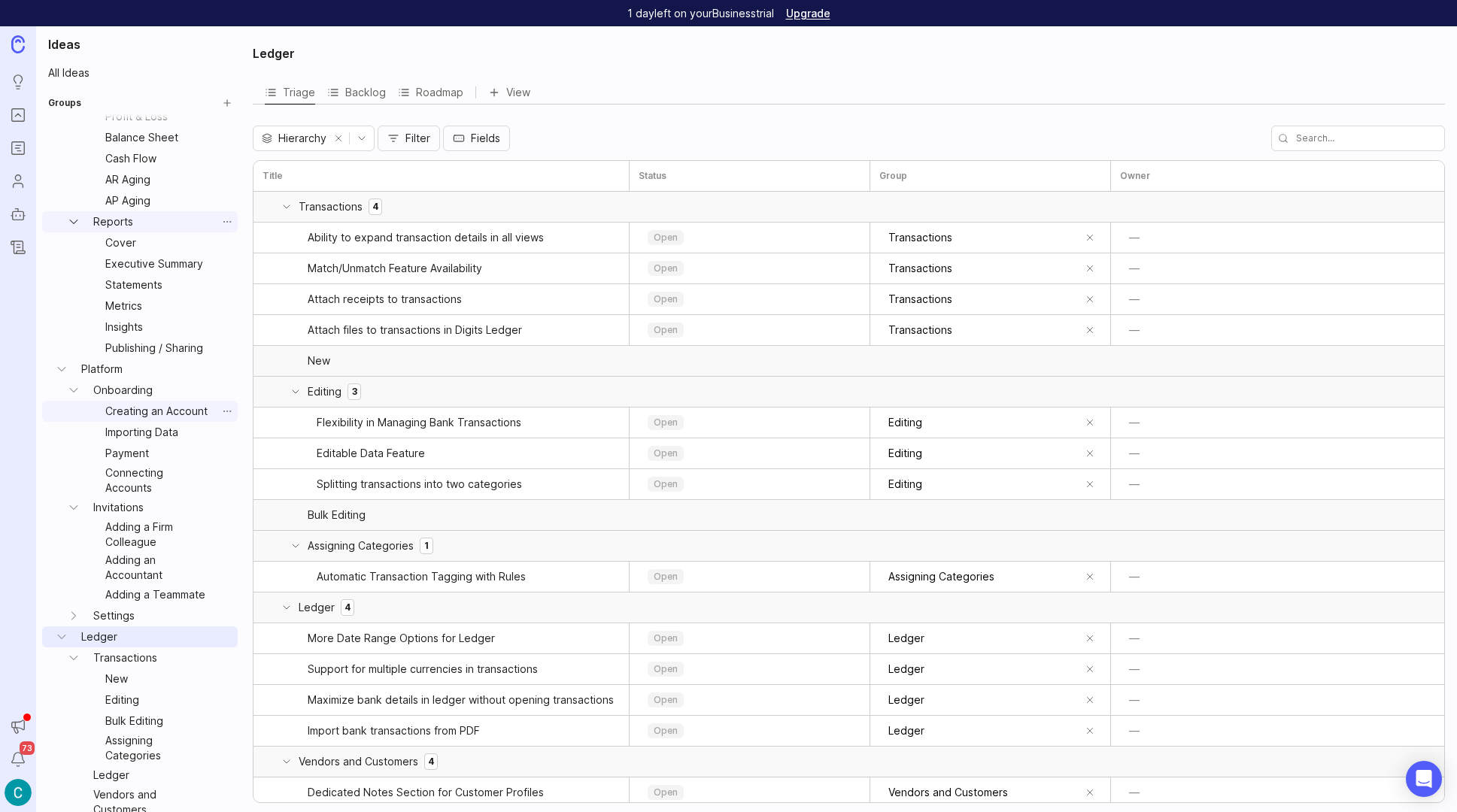
click at [123, 412] on link "Creating an Account" at bounding box center [158, 412] width 117 height 21
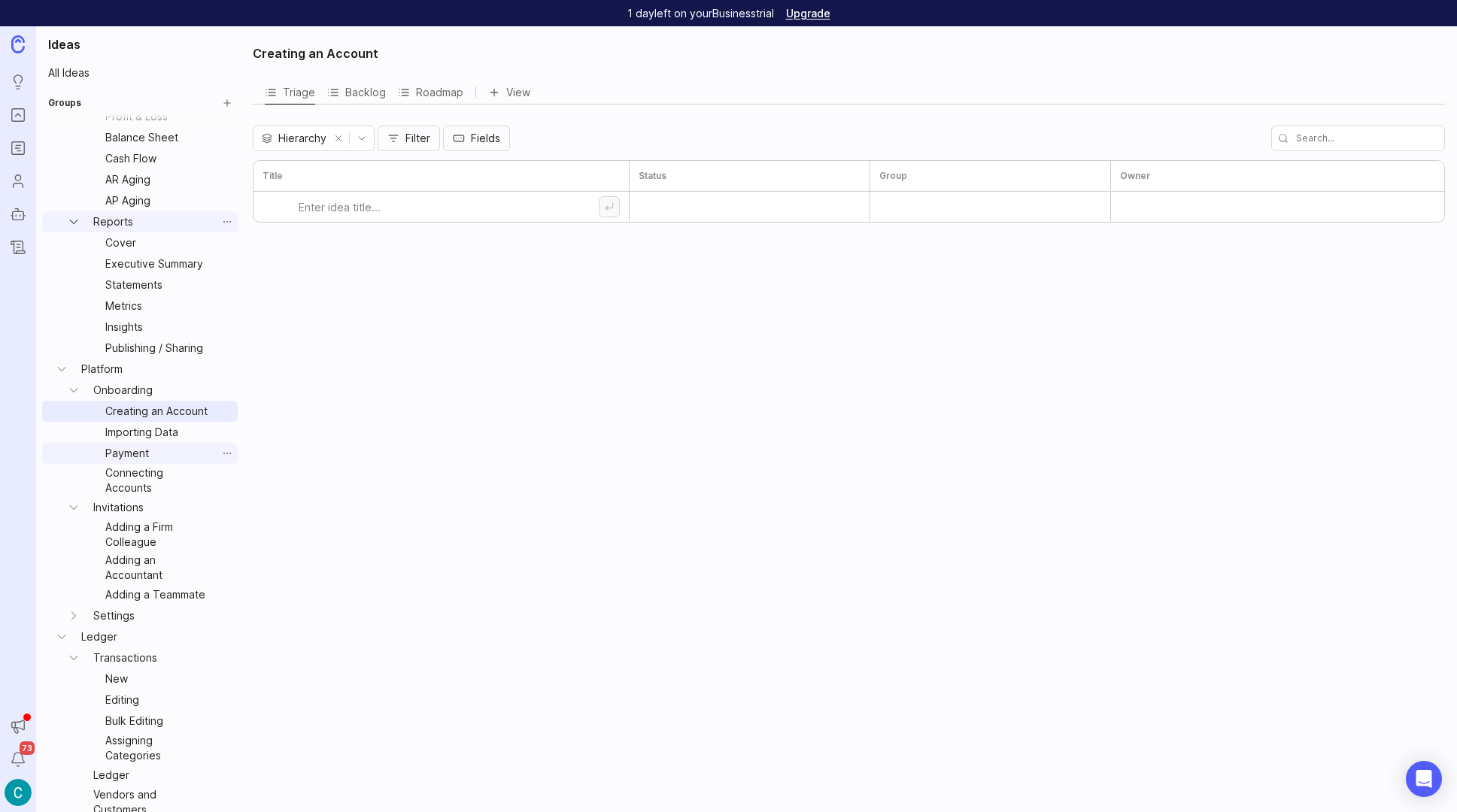
click at [127, 451] on link "Payment" at bounding box center [158, 454] width 117 height 21
click at [127, 432] on link "Importing Data" at bounding box center [158, 432] width 117 height 21
click at [727, 203] on div "open" at bounding box center [749, 207] width 220 height 23
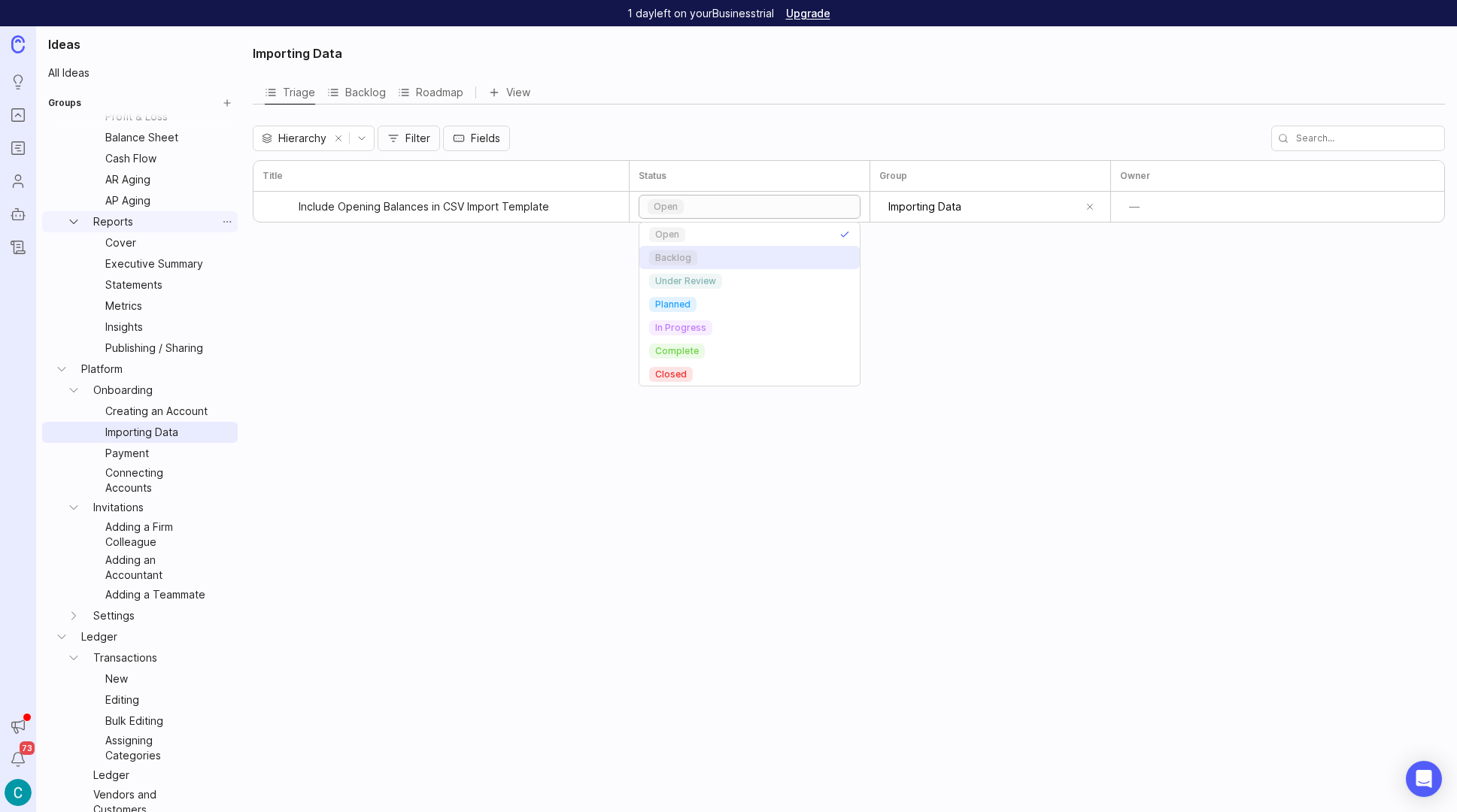
click at [677, 252] on p "backlog" at bounding box center [673, 258] width 36 height 12
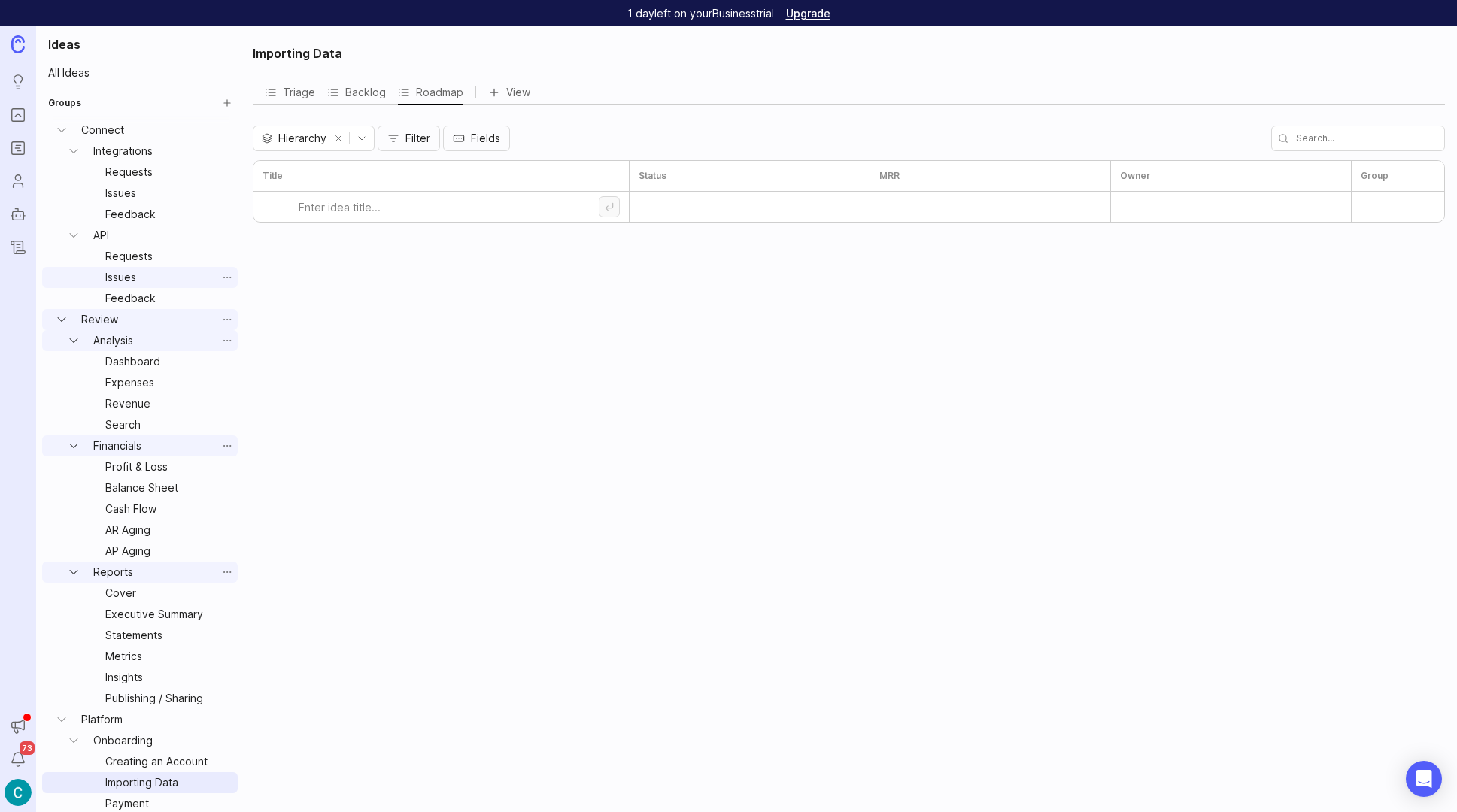
click at [129, 279] on link "Issues" at bounding box center [158, 278] width 117 height 21
click at [66, 100] on h2 "Groups" at bounding box center [64, 103] width 33 height 12
click at [77, 69] on link "All Ideas" at bounding box center [140, 73] width 195 height 21
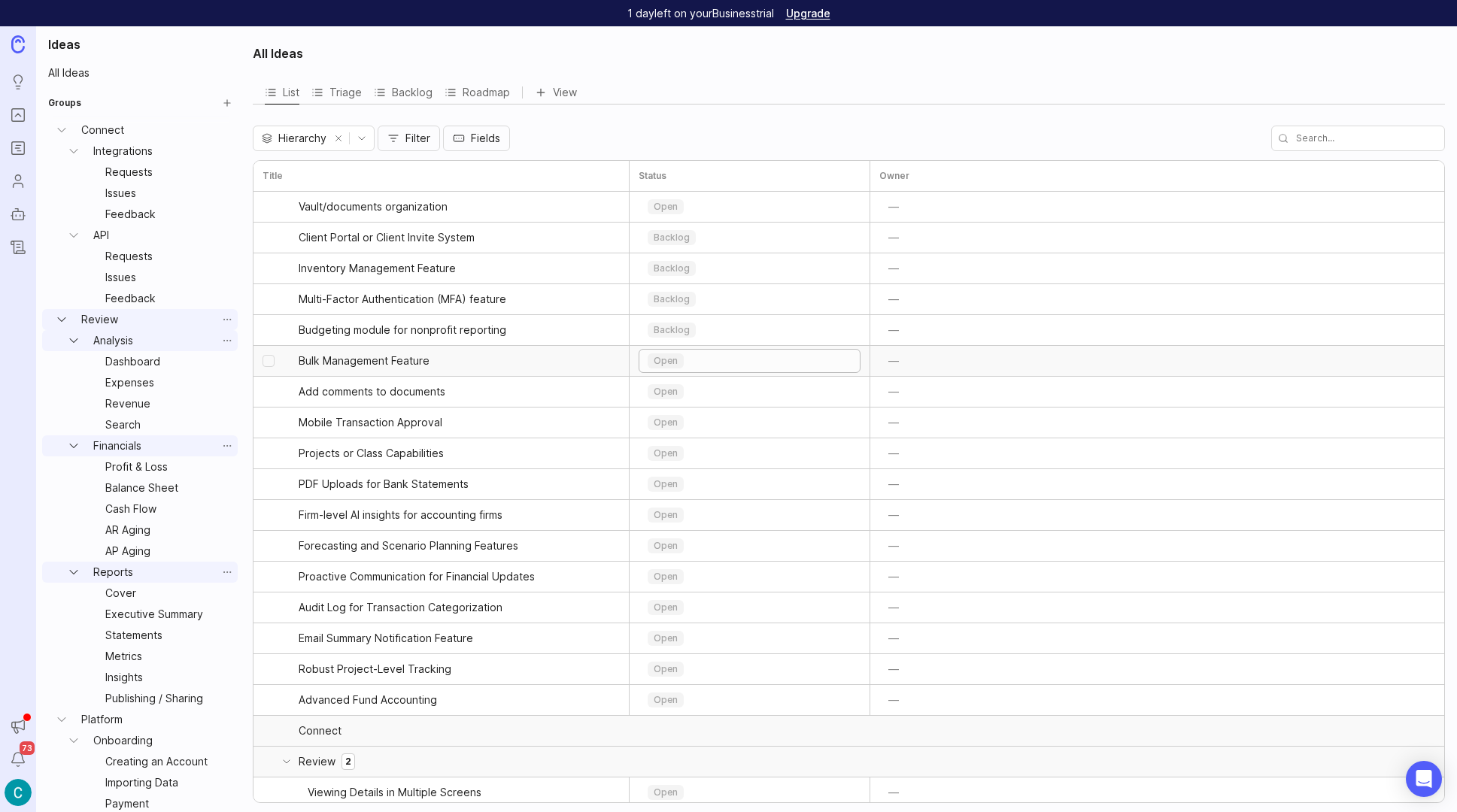
click at [770, 361] on div "open" at bounding box center [749, 361] width 220 height 23
click at [690, 487] on p "in progress" at bounding box center [680, 482] width 51 height 12
click at [725, 395] on div "open" at bounding box center [749, 392] width 220 height 23
click at [680, 442] on p "backlog" at bounding box center [673, 443] width 36 height 12
click at [713, 419] on div "open" at bounding box center [749, 422] width 220 height 23
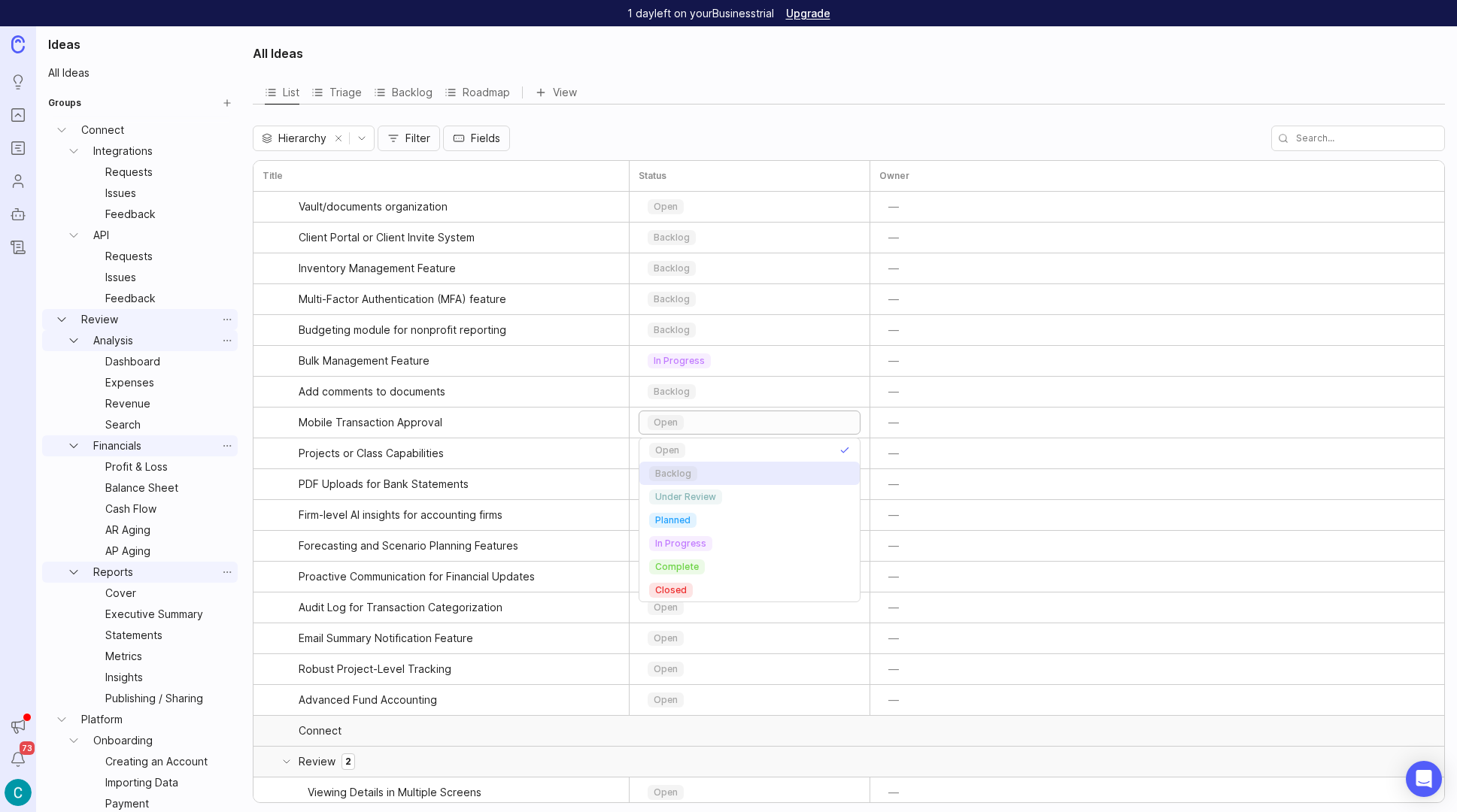
click at [680, 478] on p "backlog" at bounding box center [673, 473] width 36 height 12
click at [708, 451] on div "open" at bounding box center [749, 454] width 220 height 23
click at [678, 573] on p "in progress" at bounding box center [680, 575] width 51 height 12
click at [699, 484] on div "open" at bounding box center [749, 484] width 220 height 23
click at [398, 495] on link "PDF Uploads for Bank Statements" at bounding box center [446, 483] width 294 height 30
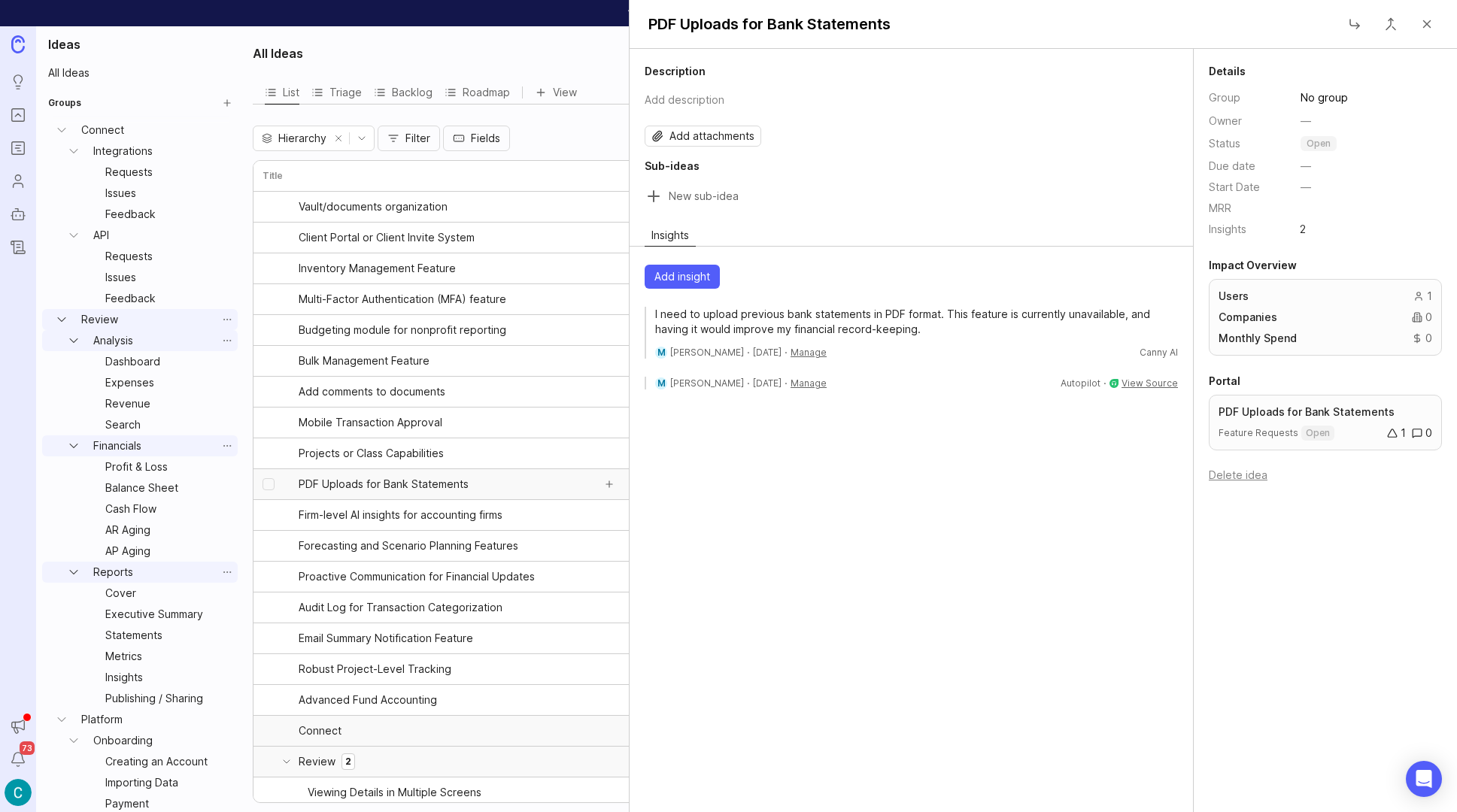
click at [394, 483] on span "PDF Uploads for Bank Statements" at bounding box center [384, 484] width 170 height 15
click at [1153, 380] on span "View Source" at bounding box center [1150, 383] width 56 height 11
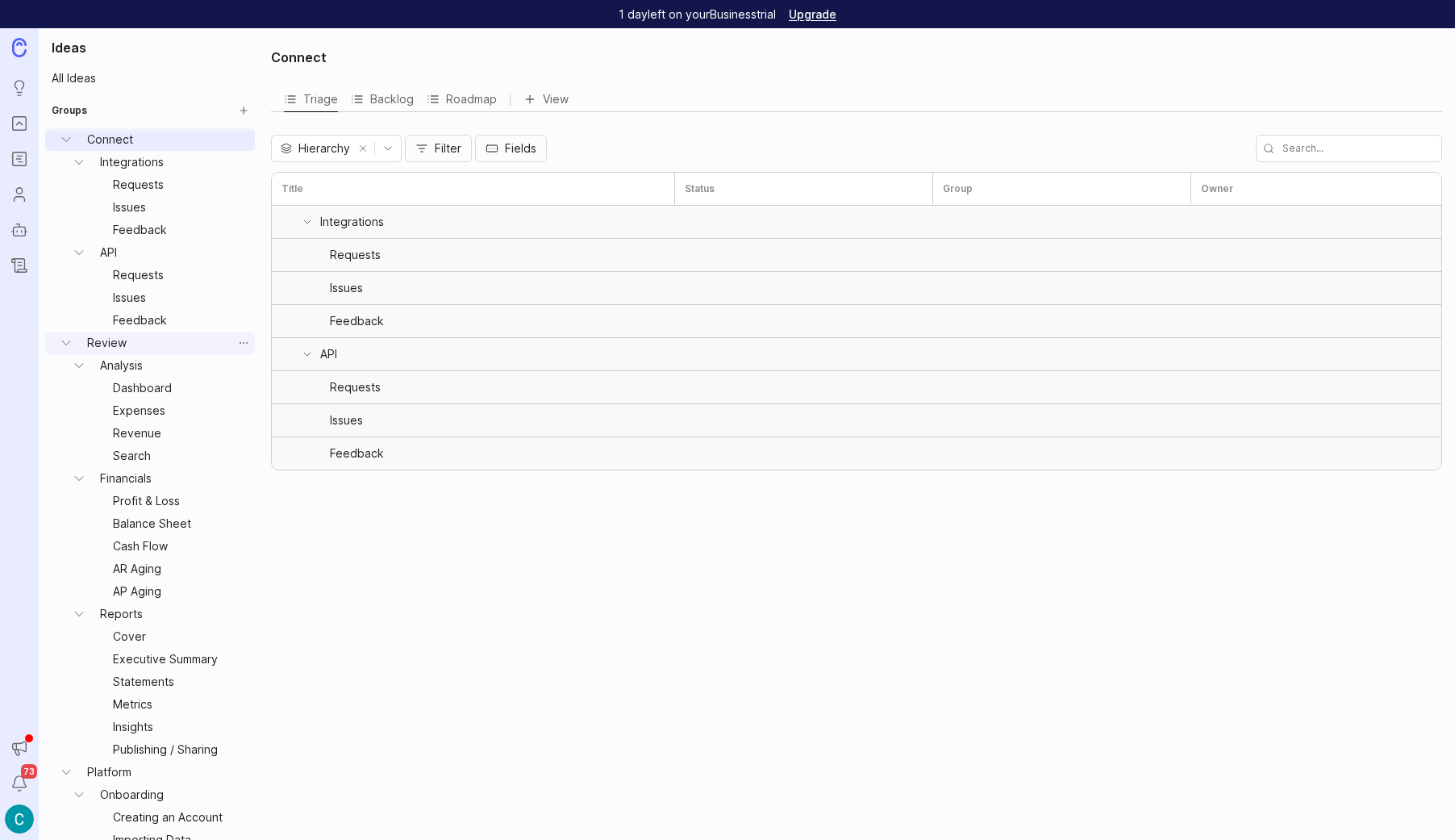
click at [114, 336] on link "Review" at bounding box center [156, 343] width 151 height 23
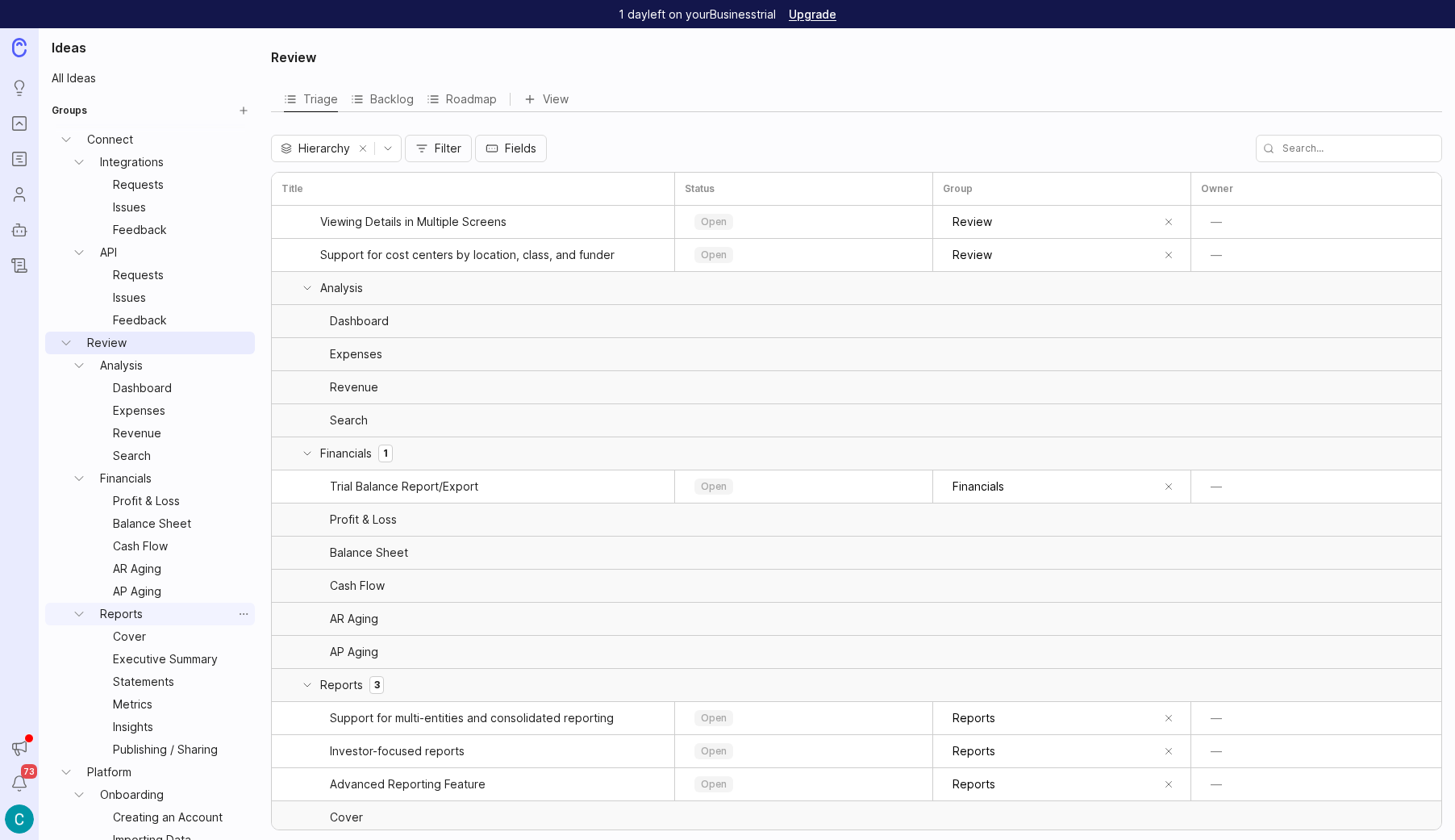
click at [129, 616] on link "Reports" at bounding box center [163, 614] width 139 height 23
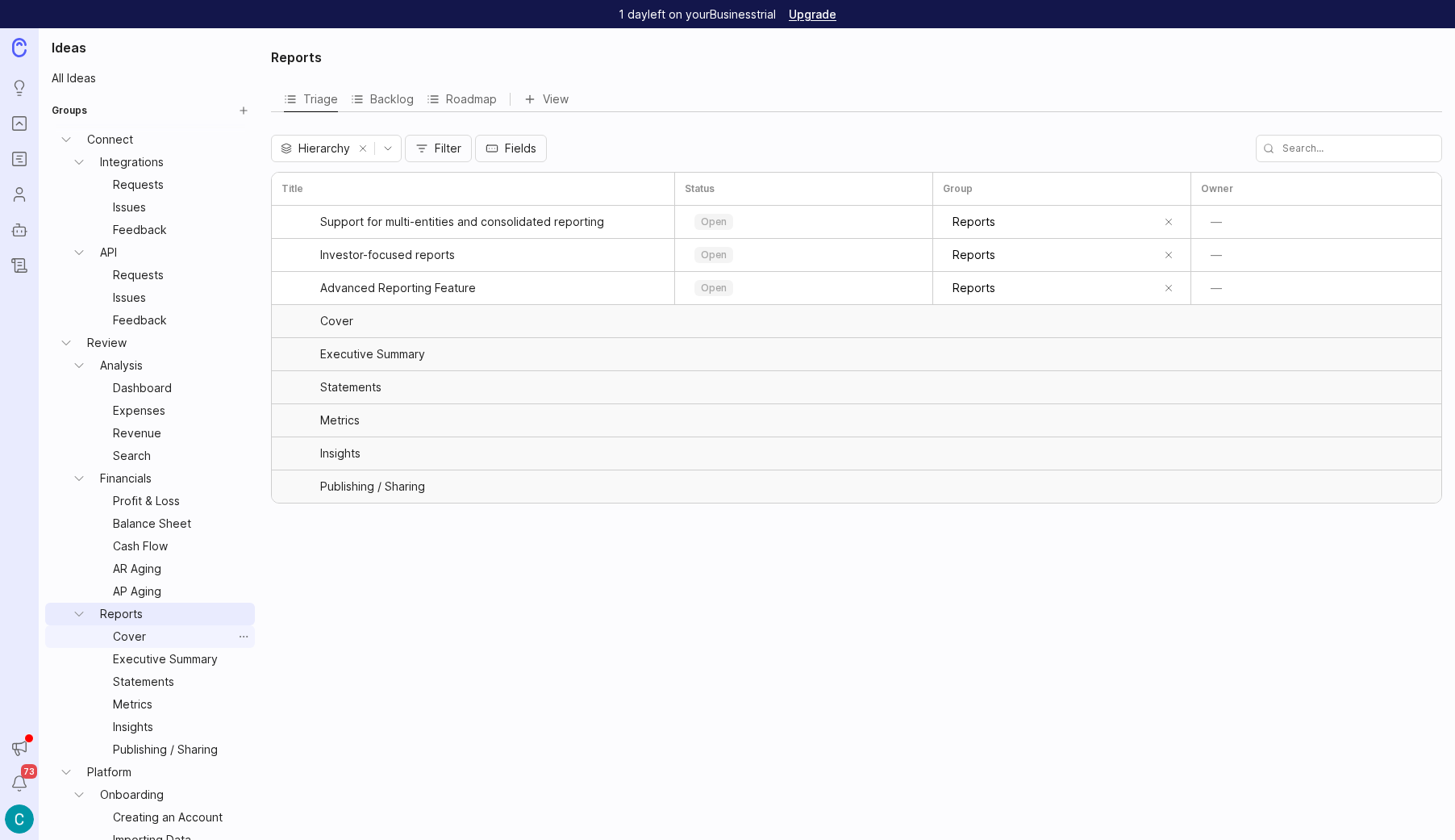
click at [131, 639] on link "Cover" at bounding box center [169, 636] width 126 height 23
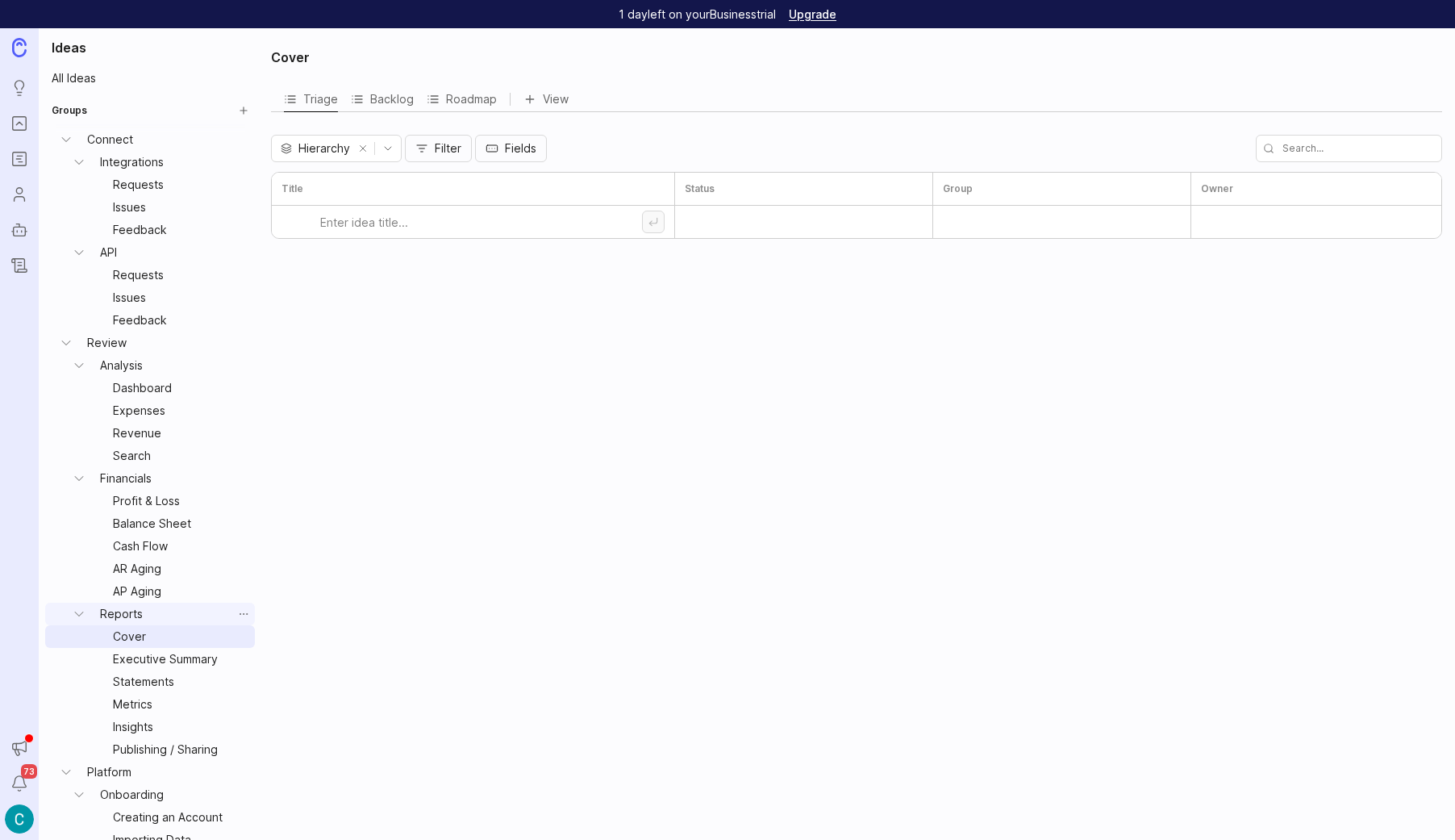
click at [120, 609] on link "Reports" at bounding box center [163, 614] width 139 height 23
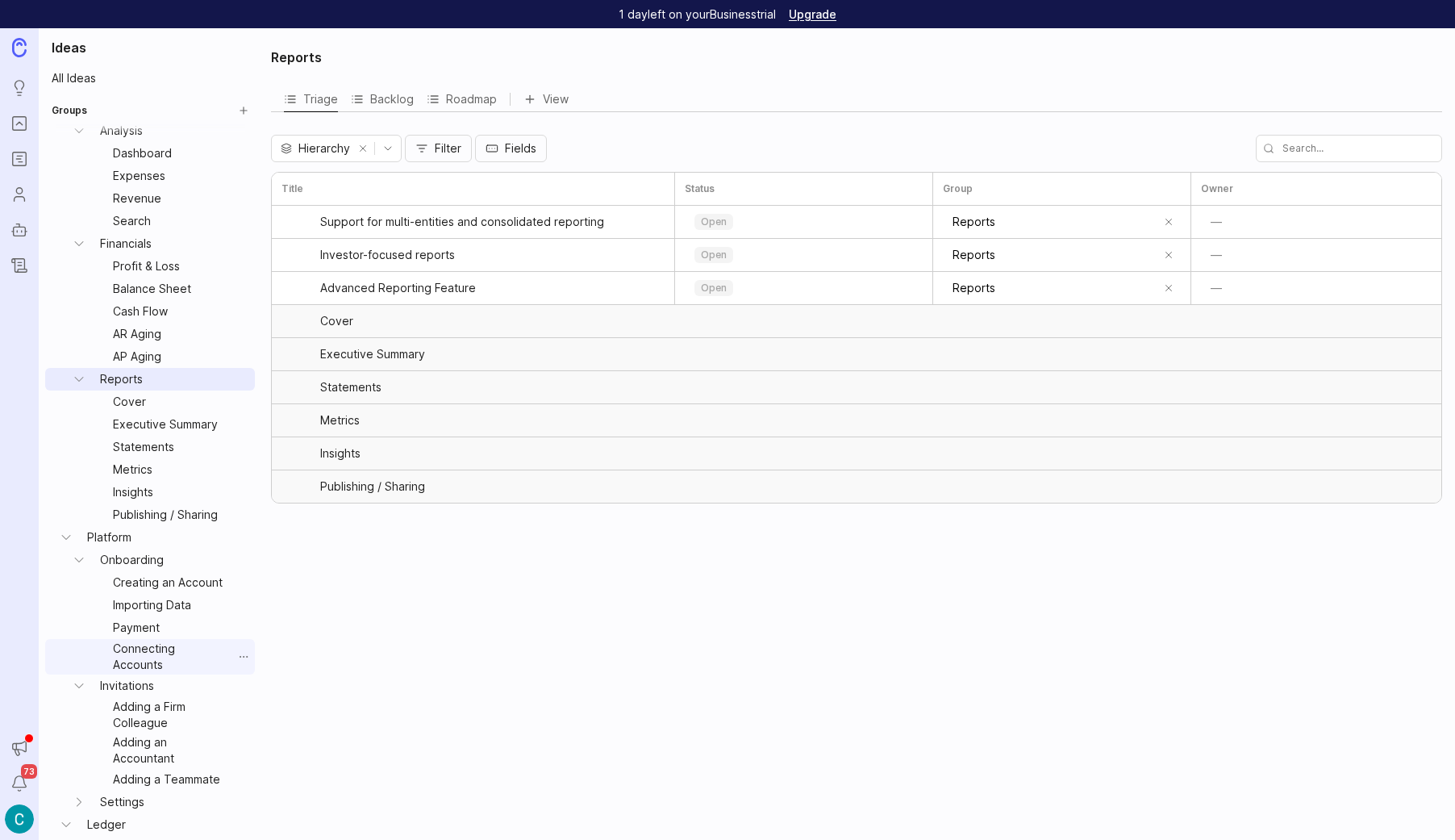
scroll to position [237, 0]
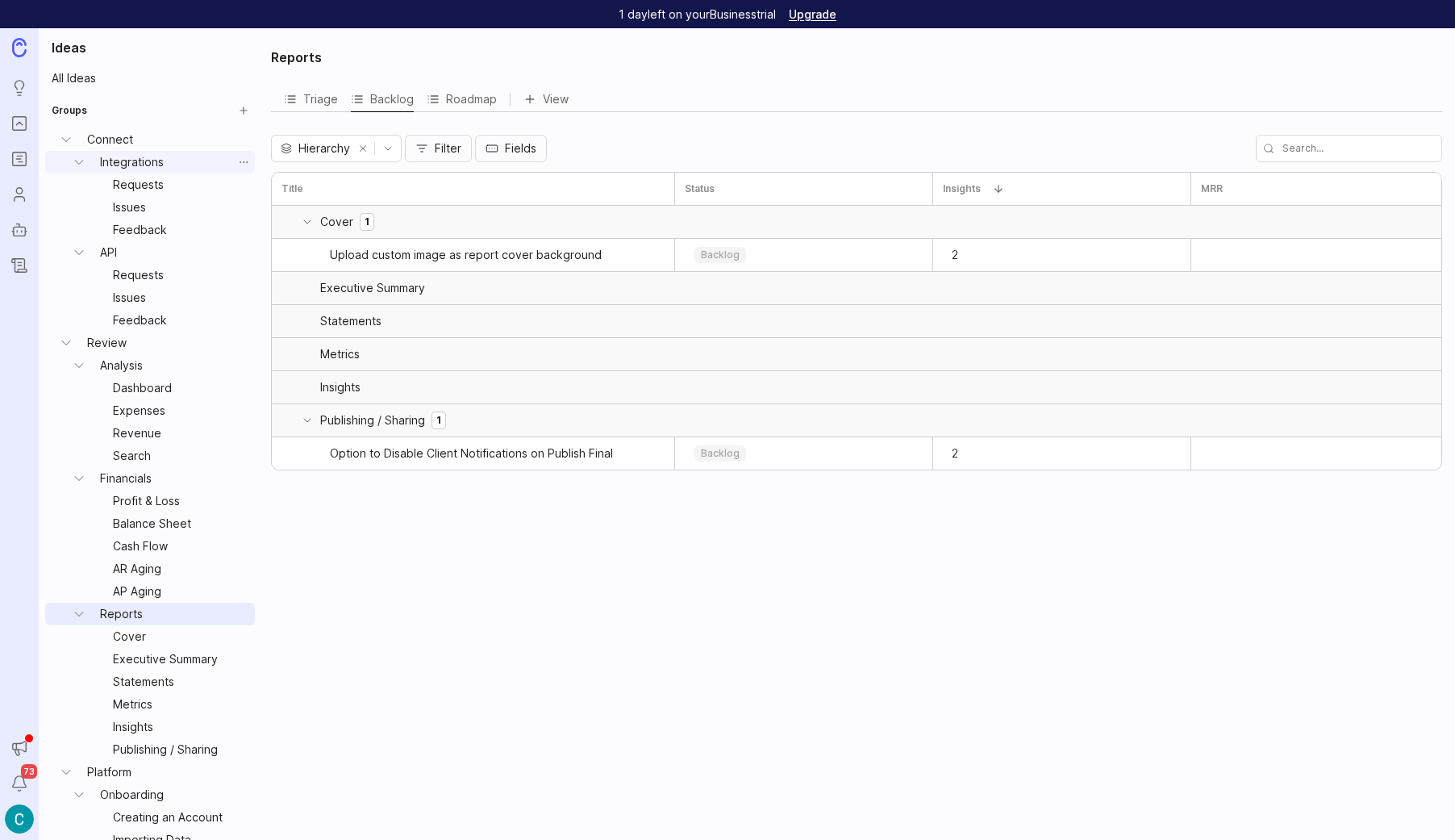
click at [121, 160] on link "Integrations" at bounding box center [163, 162] width 139 height 23
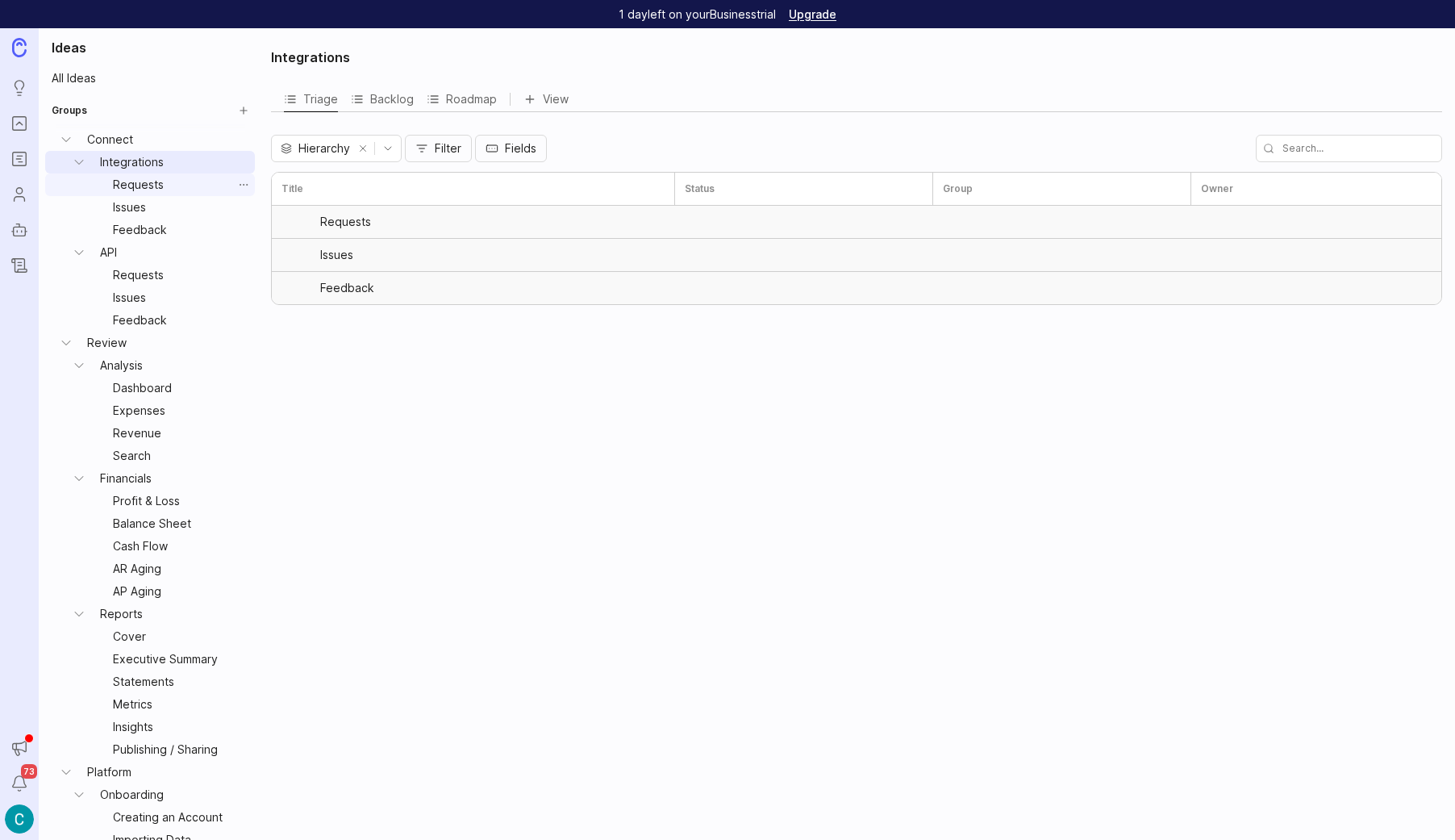
click at [129, 190] on link "Requests" at bounding box center [169, 185] width 126 height 23
click at [132, 209] on link "Issues" at bounding box center [169, 208] width 126 height 23
click at [123, 164] on link "Integrations" at bounding box center [163, 162] width 139 height 23
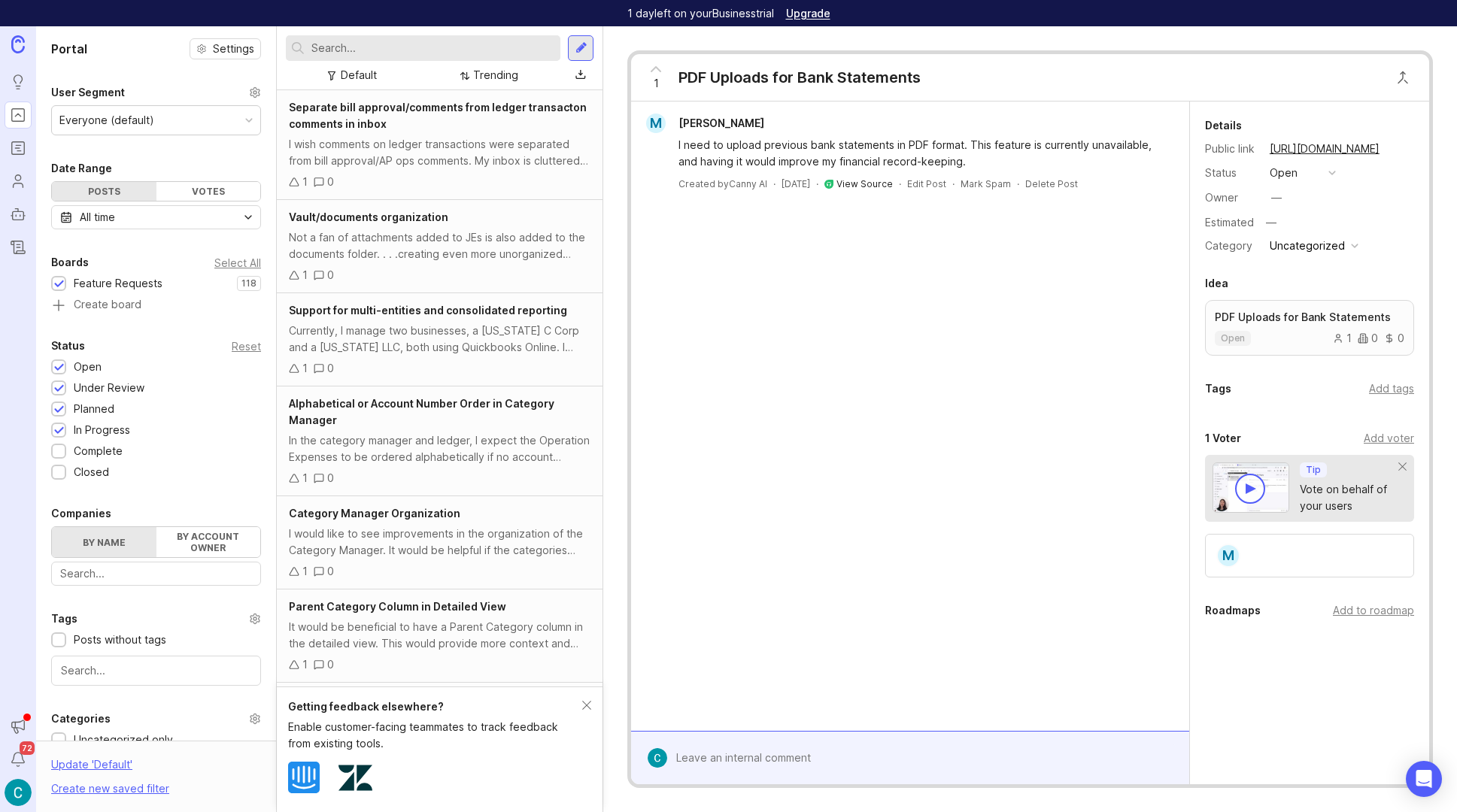
click at [886, 182] on link "View Source" at bounding box center [865, 184] width 56 height 11
